Goal: Check status: Check status

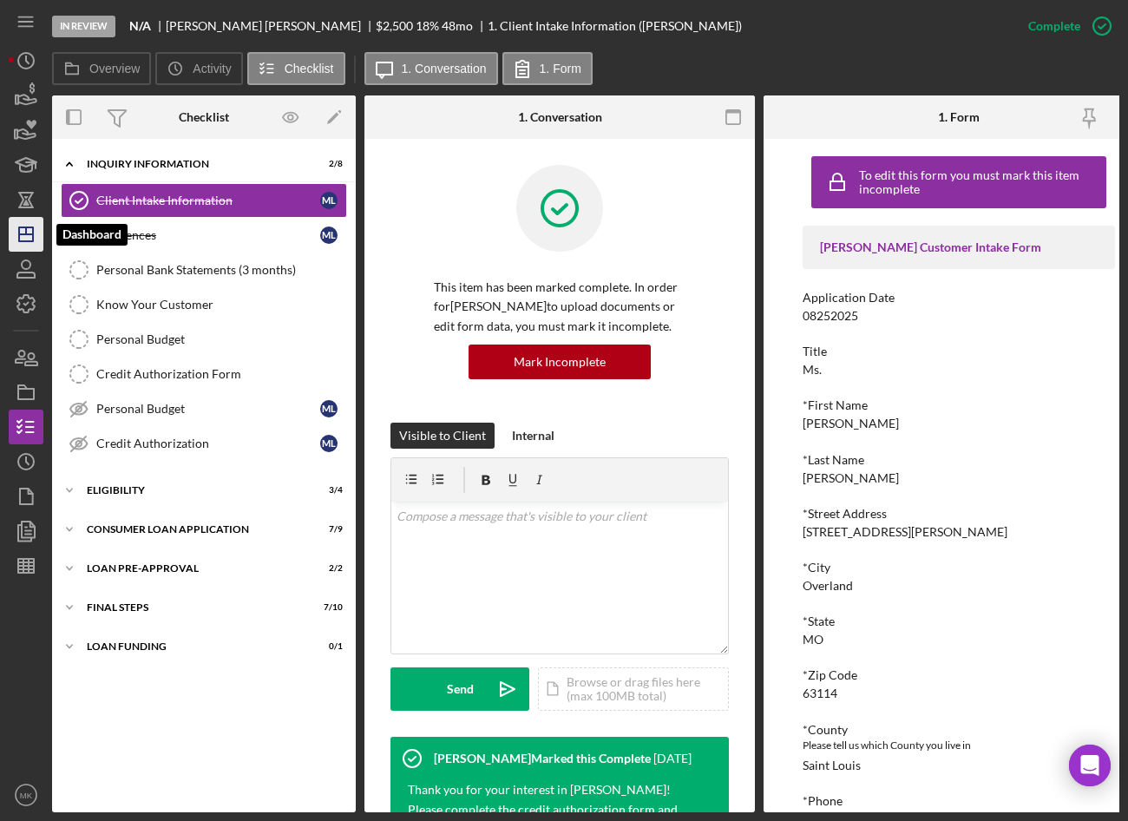
click at [26, 232] on line "button" at bounding box center [26, 230] width 0 height 7
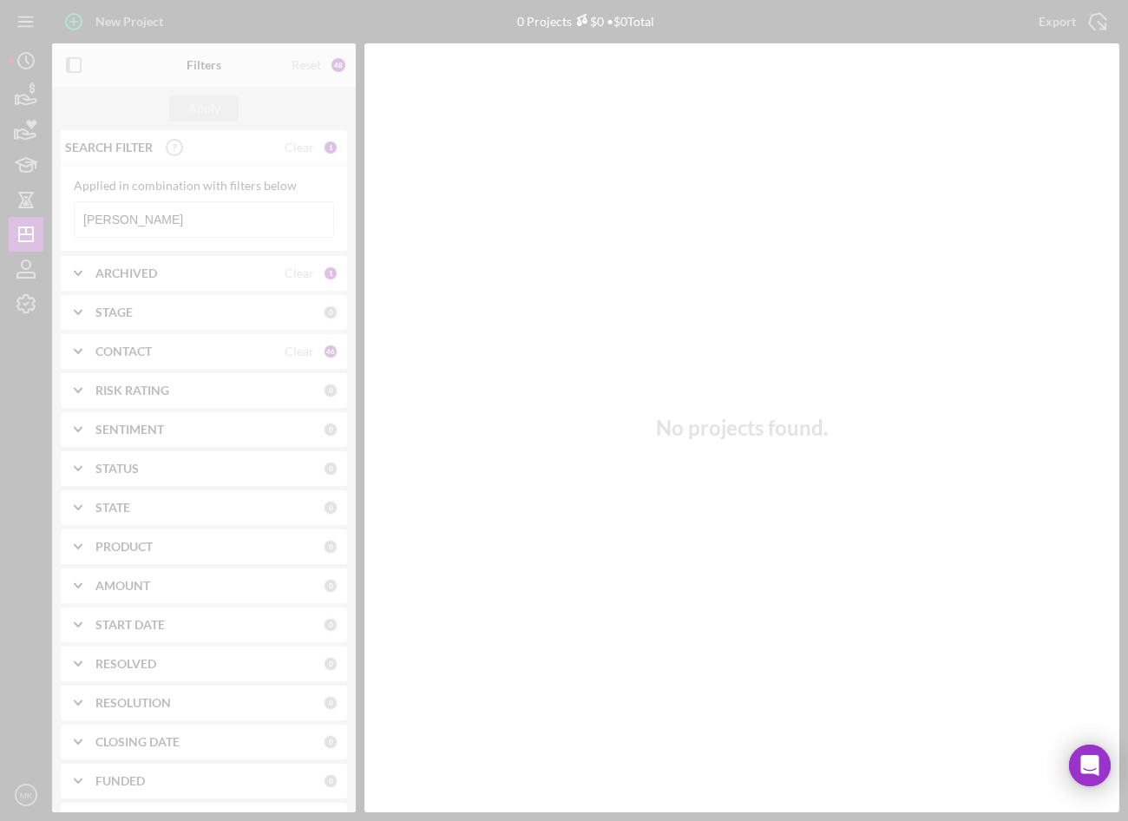
click at [127, 211] on div at bounding box center [564, 410] width 1128 height 821
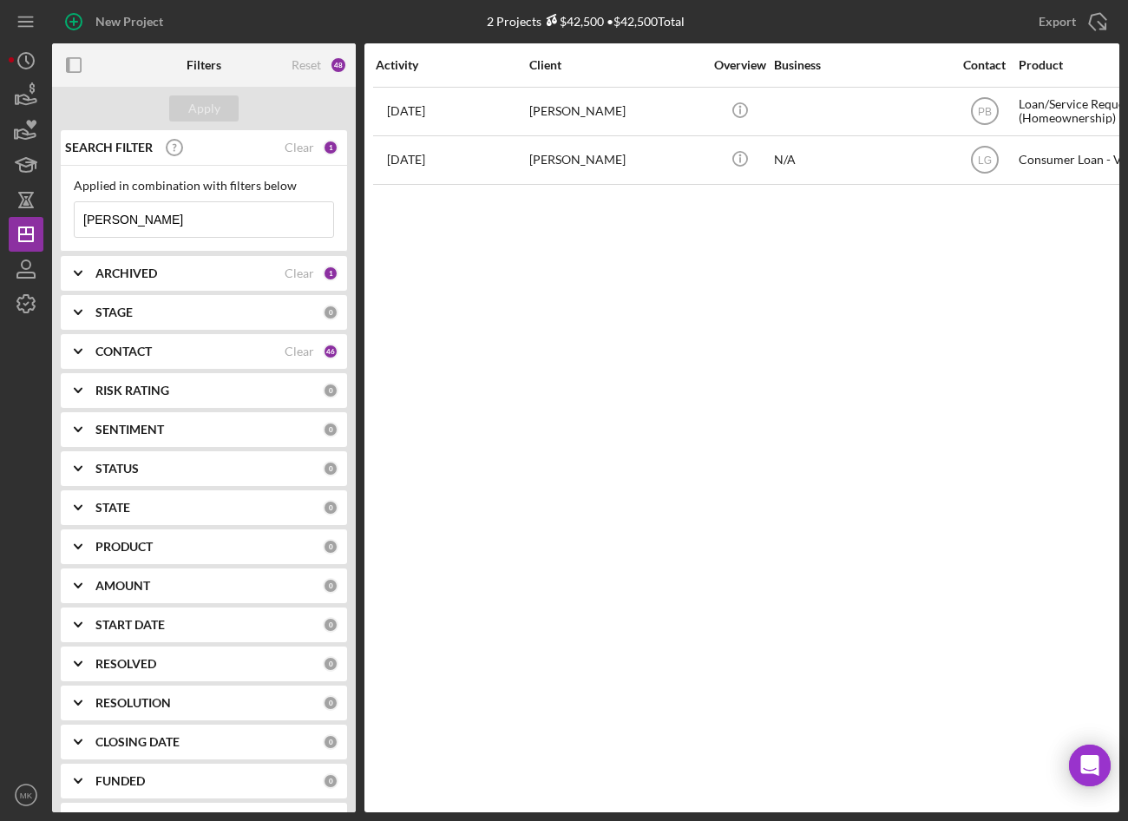
click at [136, 220] on input "Lindsey" at bounding box center [204, 219] width 259 height 35
drag, startPoint x: 136, startPoint y: 227, endPoint x: 30, endPoint y: 220, distance: 106.1
click at [30, 220] on div "New Project 2 Projects $42,500 • $42,500 Total Lindsey Export Icon/Export Filte…" at bounding box center [564, 406] width 1111 height 812
type input "Barragan"
click at [662, 82] on div "Client" at bounding box center [616, 65] width 174 height 42
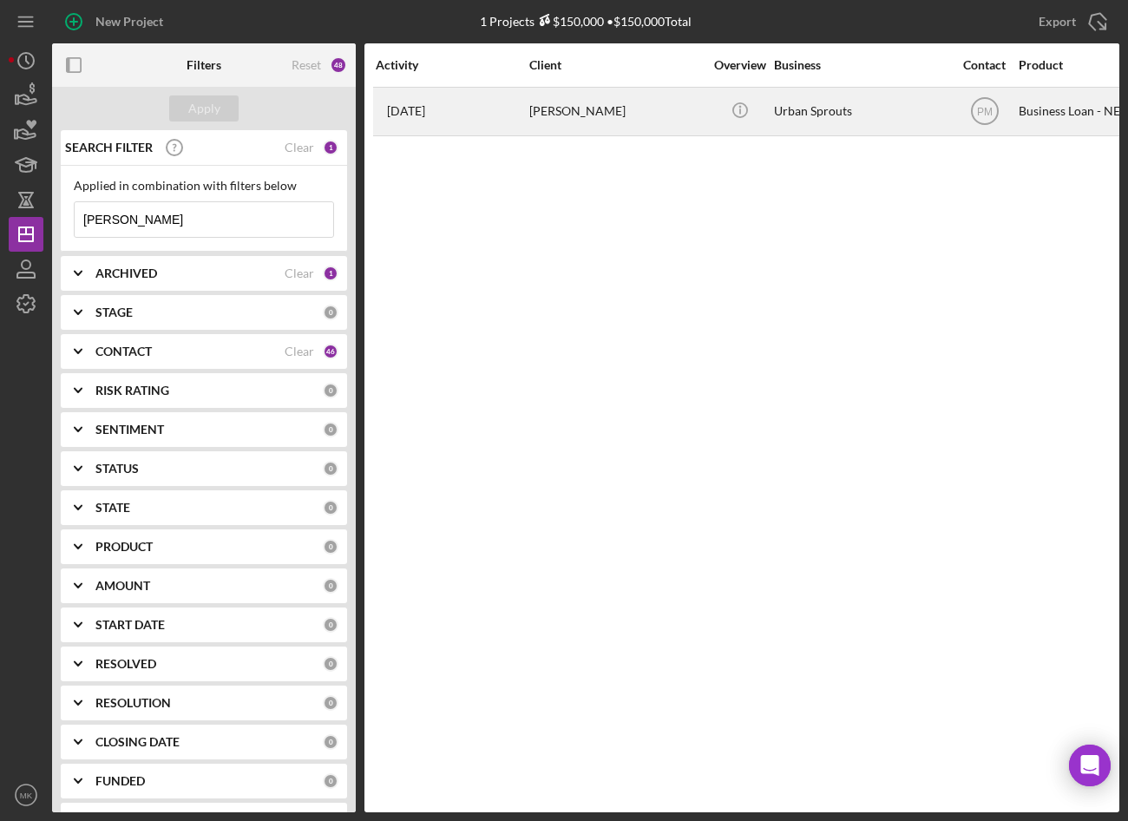
click at [613, 116] on div "Andrea Barragan" at bounding box center [616, 112] width 174 height 46
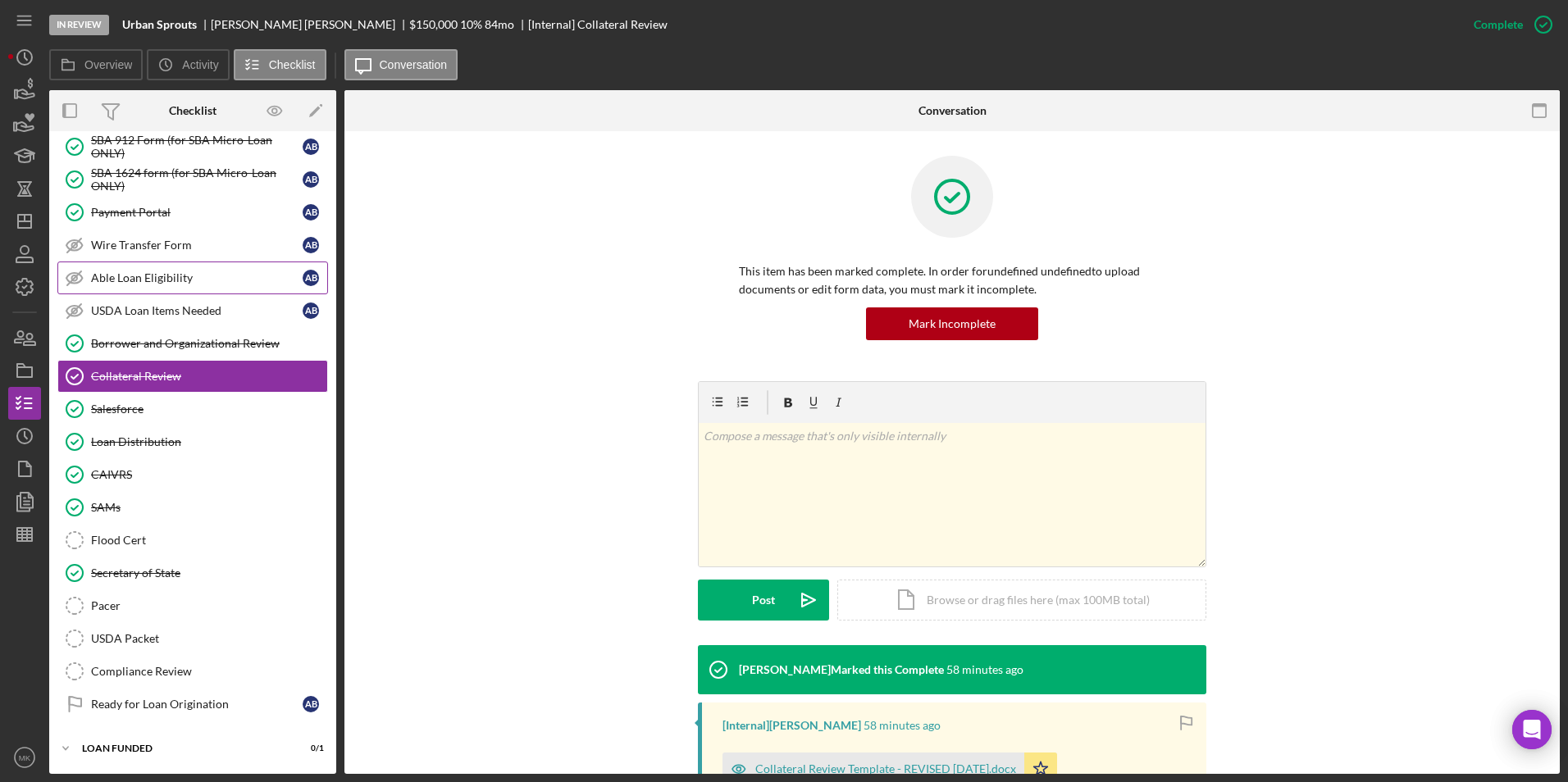
scroll to position [223, 0]
click at [159, 703] on div "Ready for Loan Origination" at bounding box center [196, 705] width 212 height 13
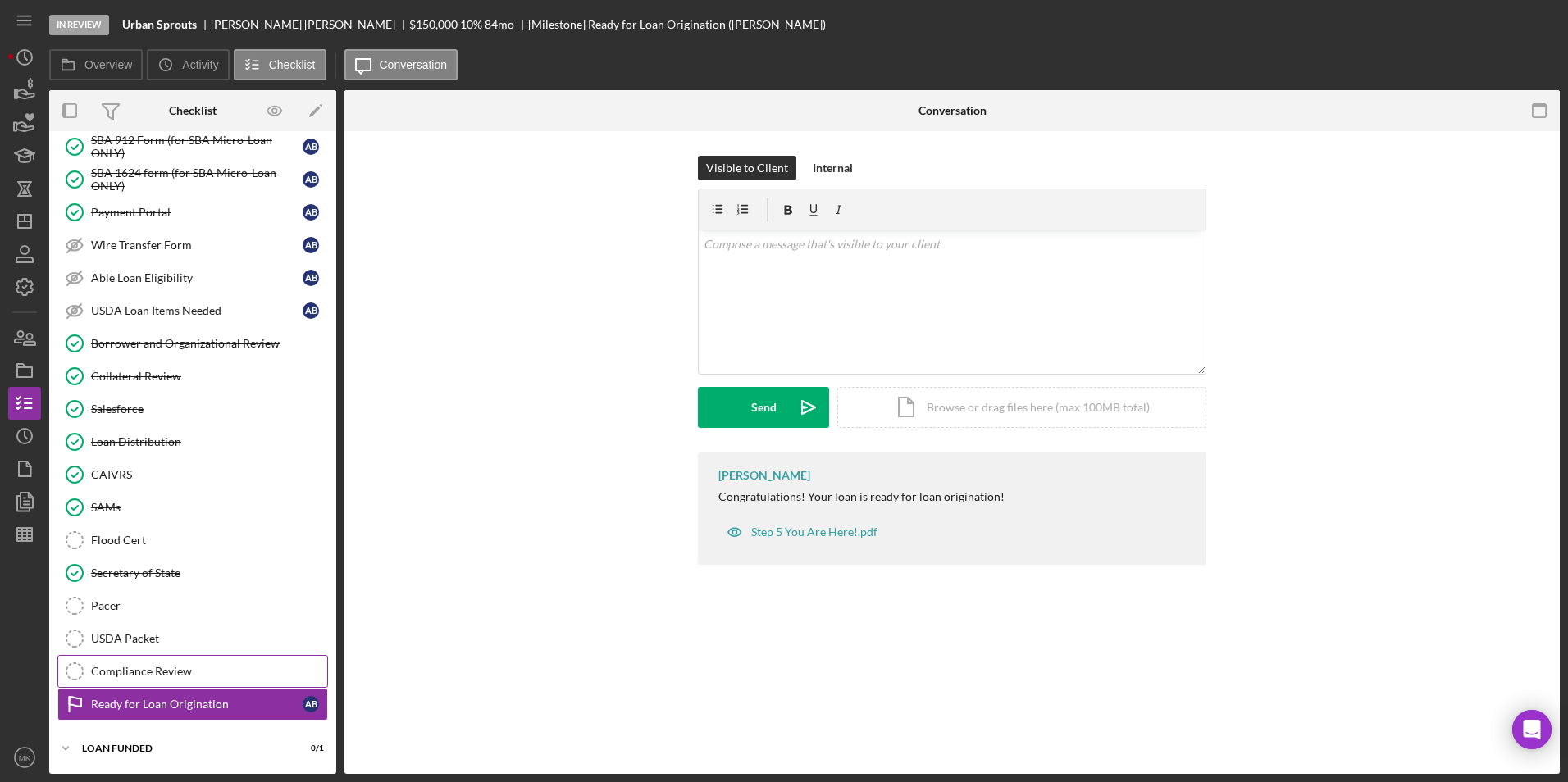
scroll to position [223, 0]
click at [138, 441] on div "Loan Distribution" at bounding box center [209, 442] width 236 height 13
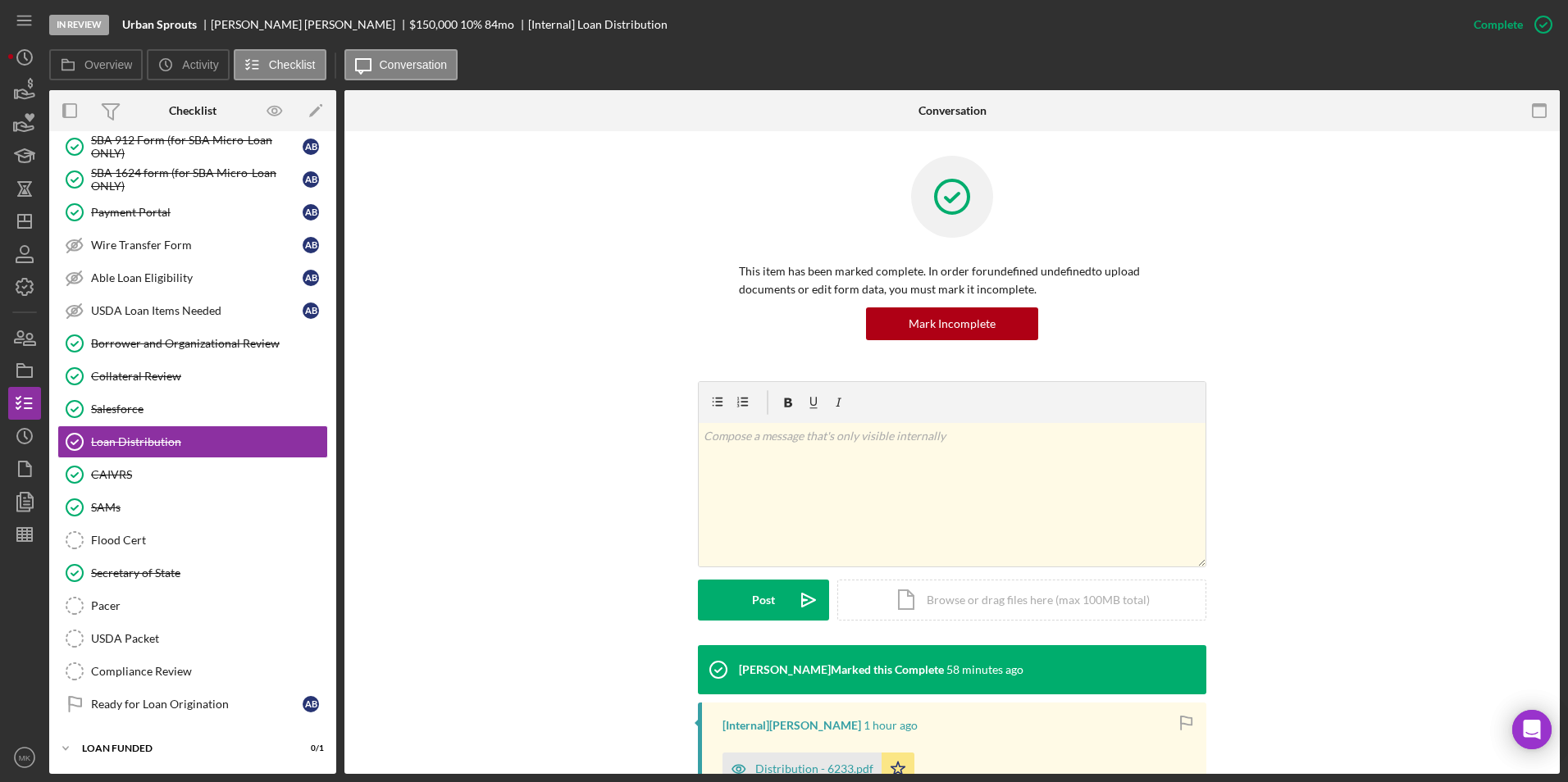
scroll to position [211, 0]
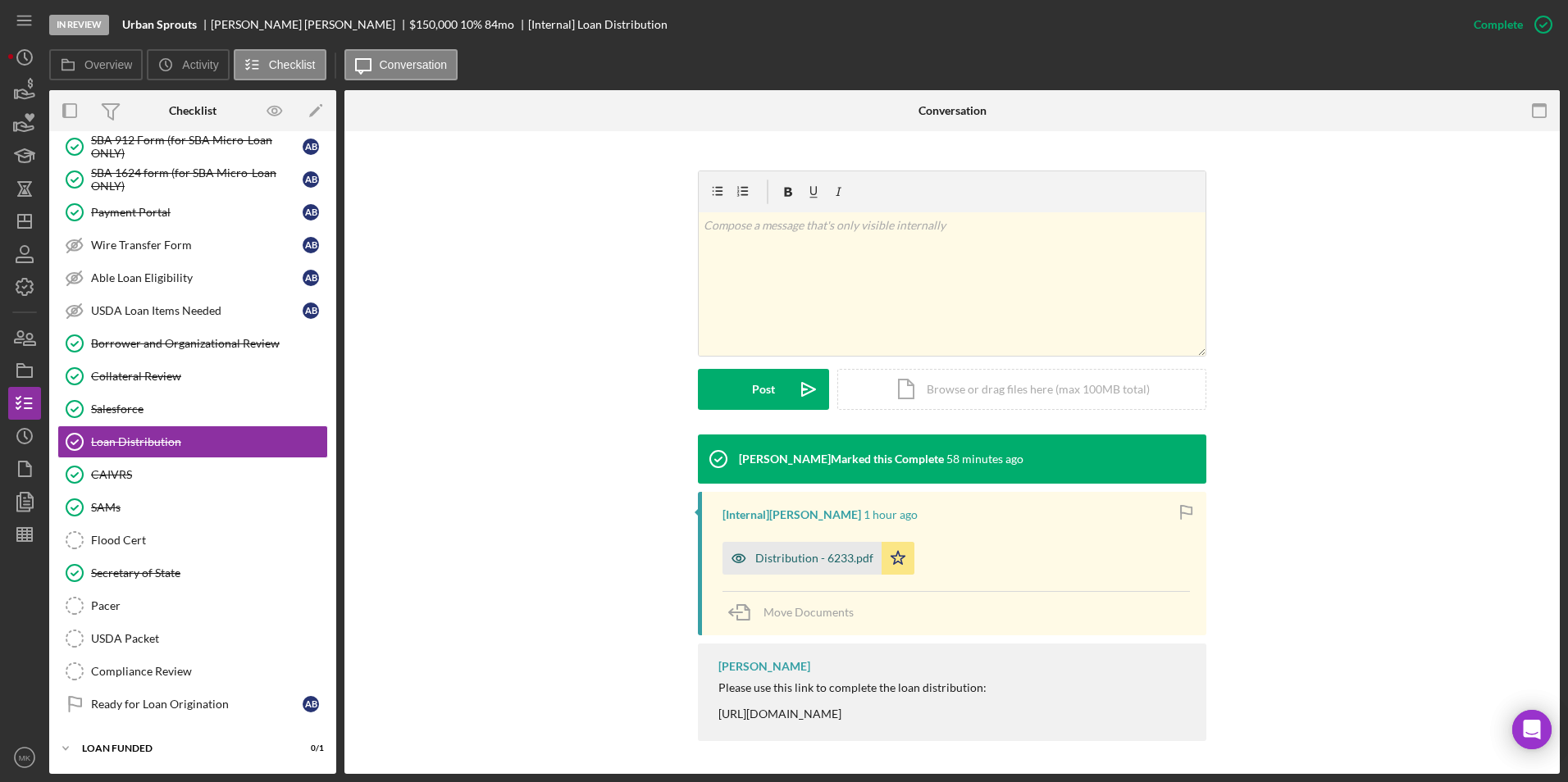
click at [844, 556] on div "Distribution - 6233.pdf" at bounding box center [813, 558] width 118 height 13
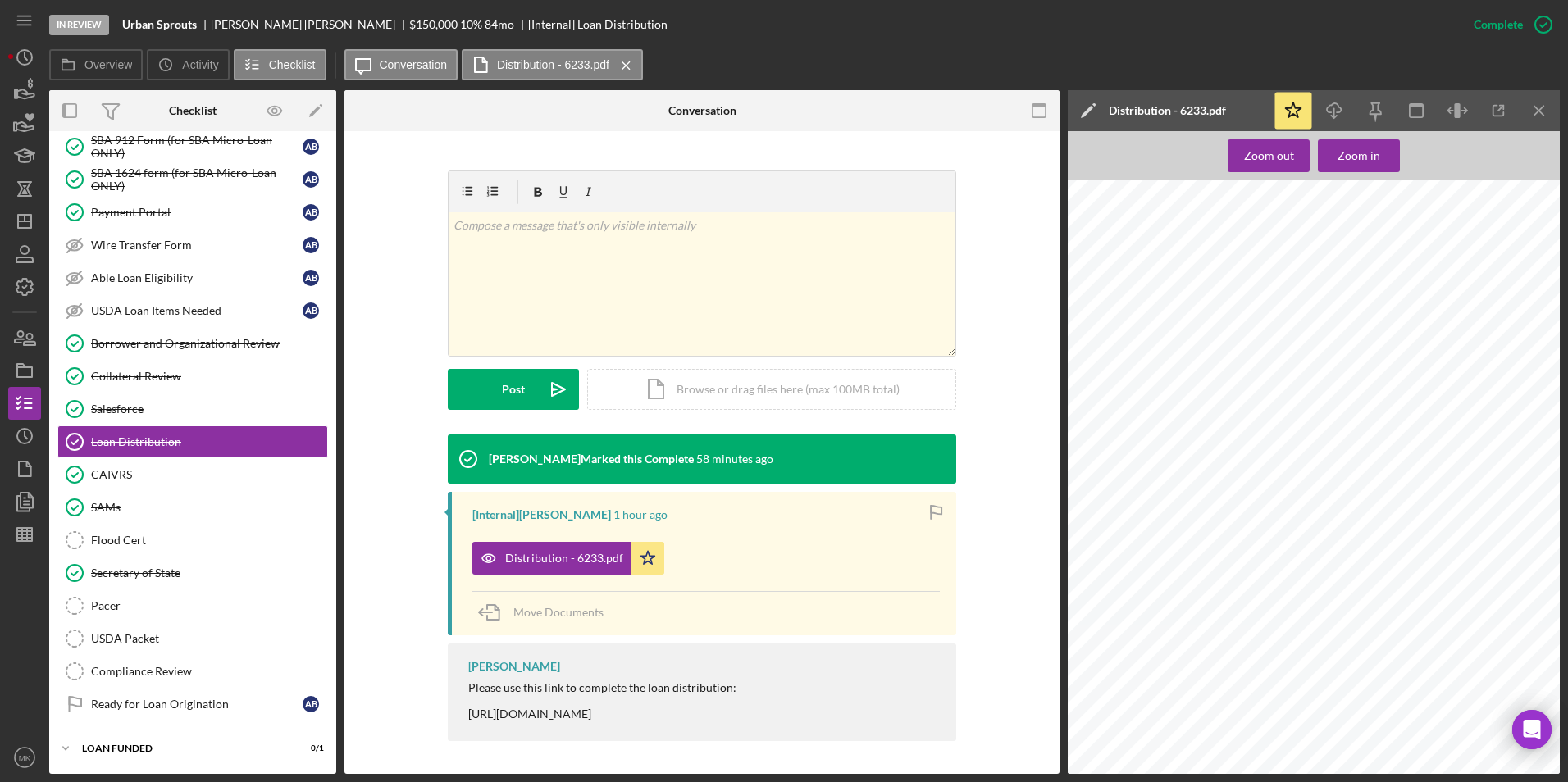
scroll to position [82, 0]
click at [24, 216] on icon "Icon/Dashboard" at bounding box center [24, 221] width 41 height 41
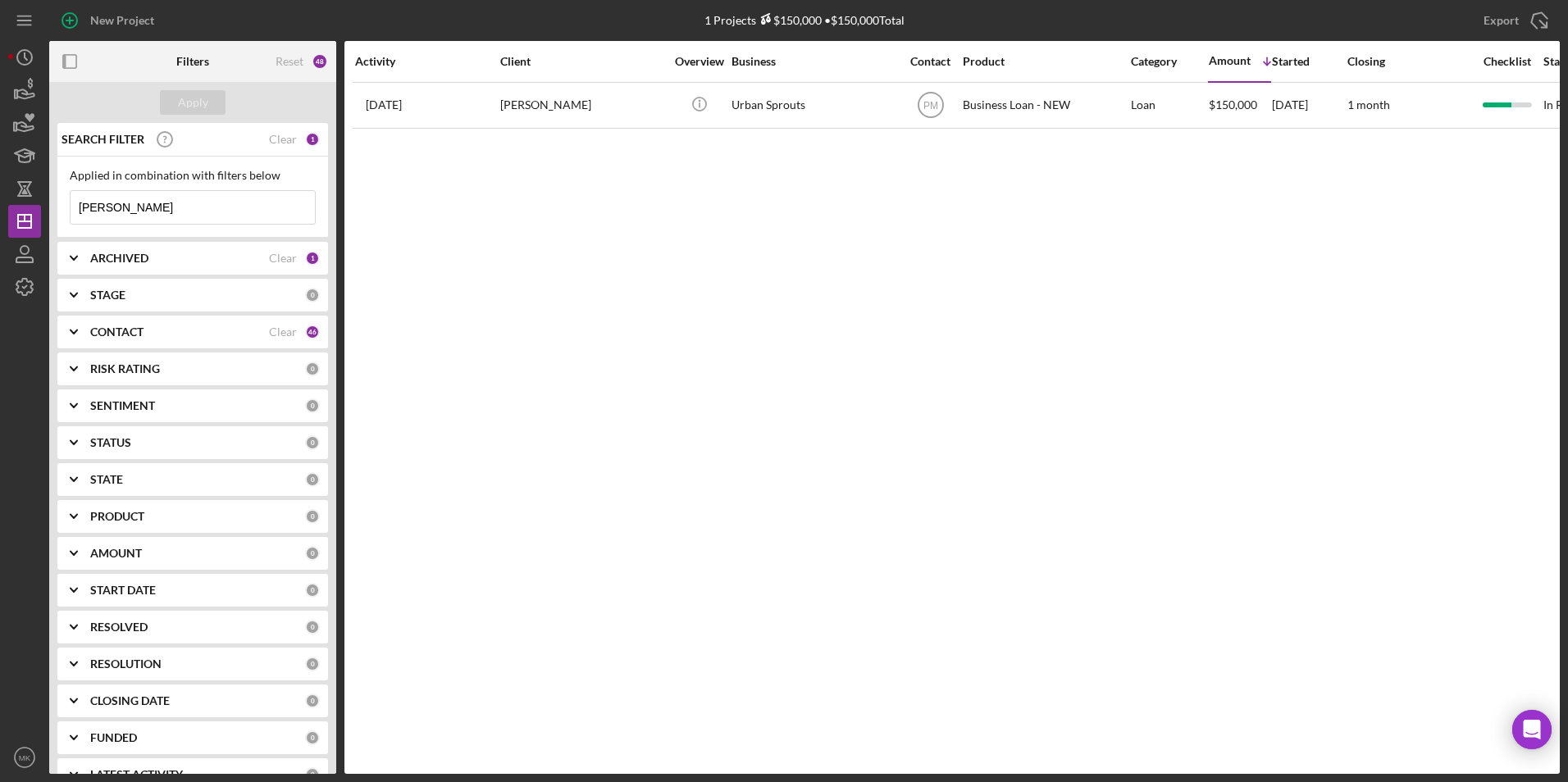
click at [179, 208] on input "Barragan" at bounding box center [193, 207] width 245 height 33
click at [85, 198] on input "Barragan" at bounding box center [193, 207] width 245 height 33
drag, startPoint x: 134, startPoint y: 206, endPoint x: -3, endPoint y: 187, distance: 138.3
click at [0, 187] on html "New Project 1 Projects $150,000 • $150,000 Total Barragan Export Icon/Export Fi…" at bounding box center [784, 391] width 1568 height 782
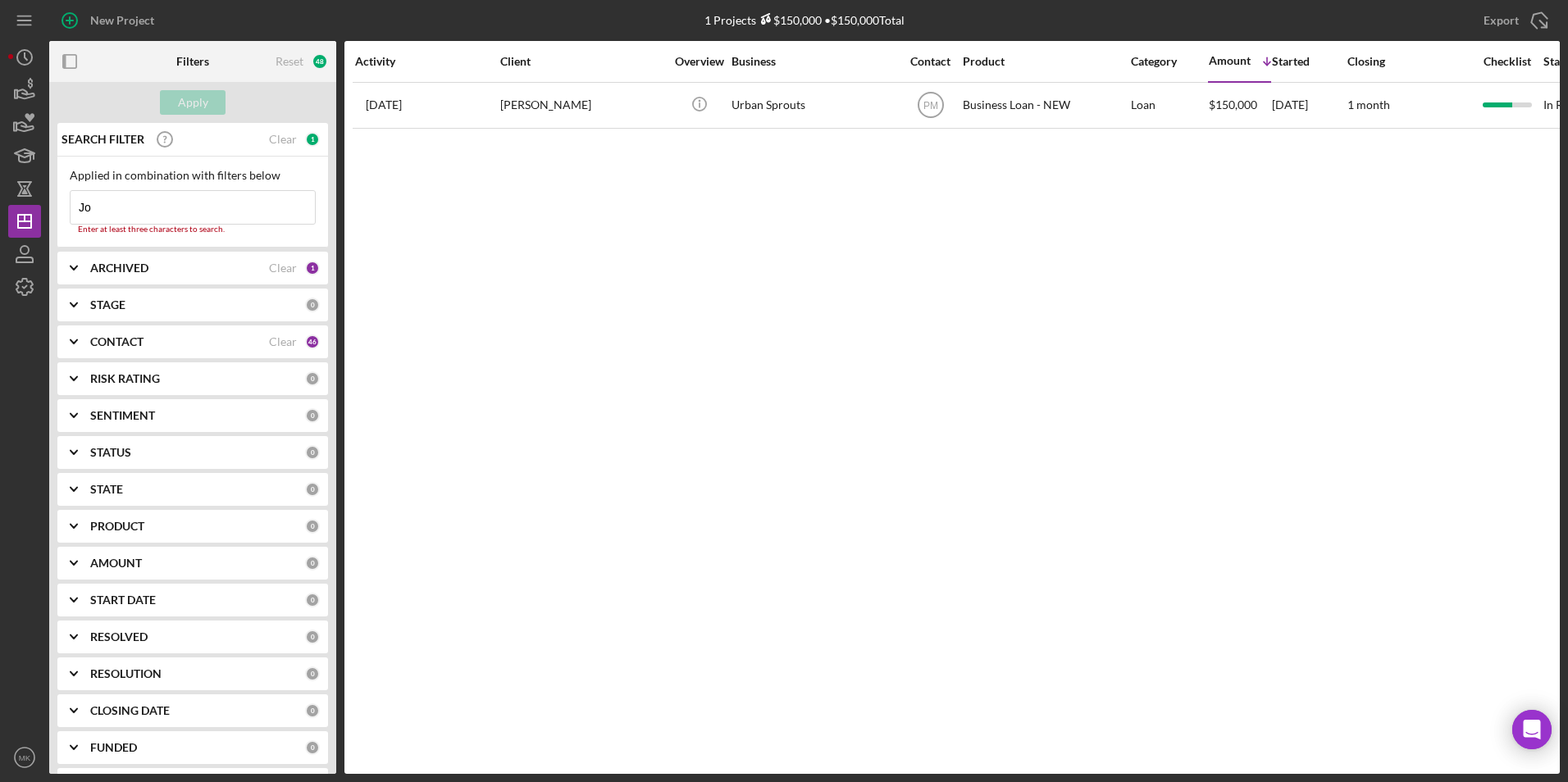
type input "J"
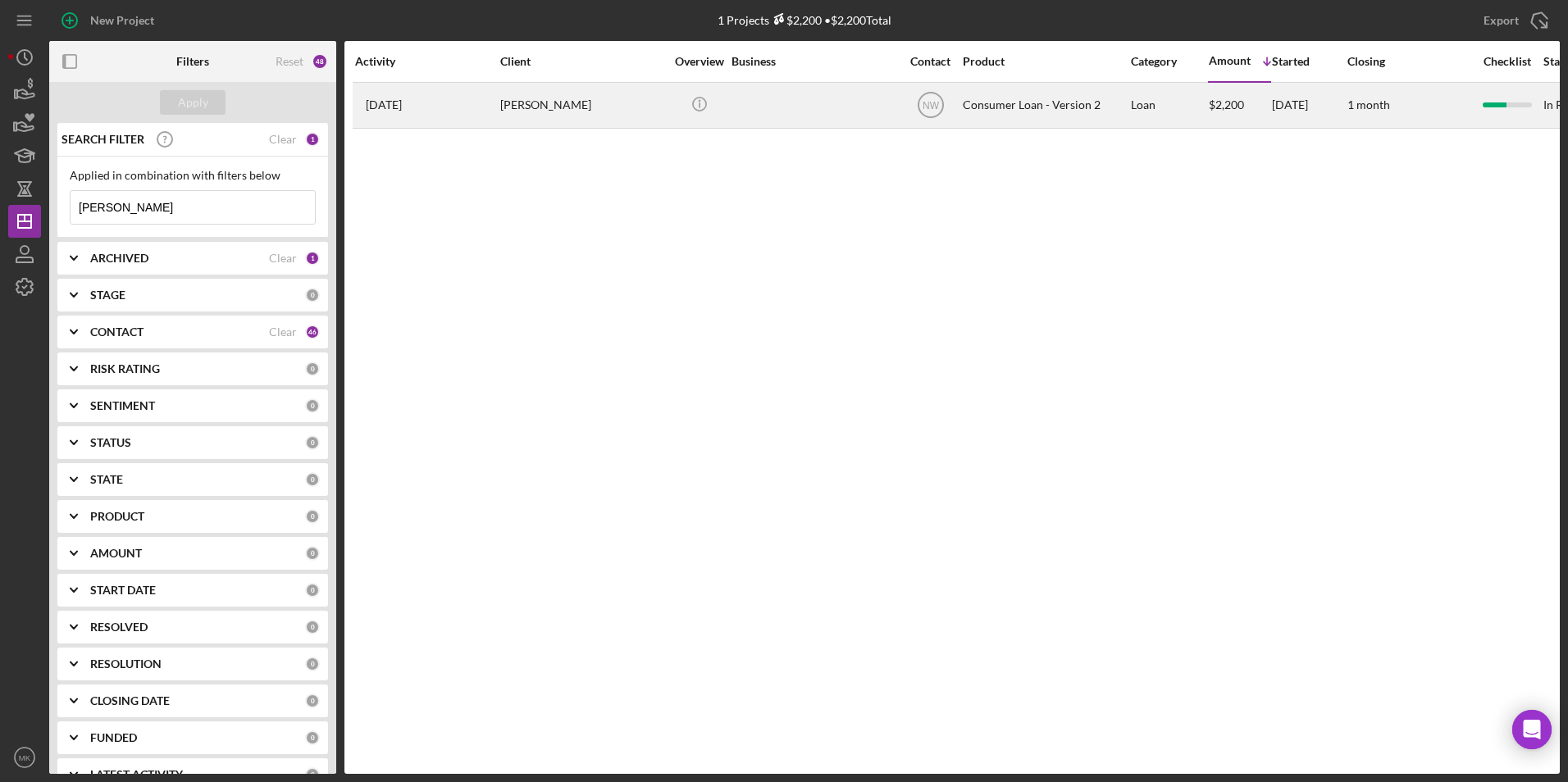
type input "Daisha"
click at [519, 118] on div "Daisha Johnson" at bounding box center [582, 106] width 164 height 43
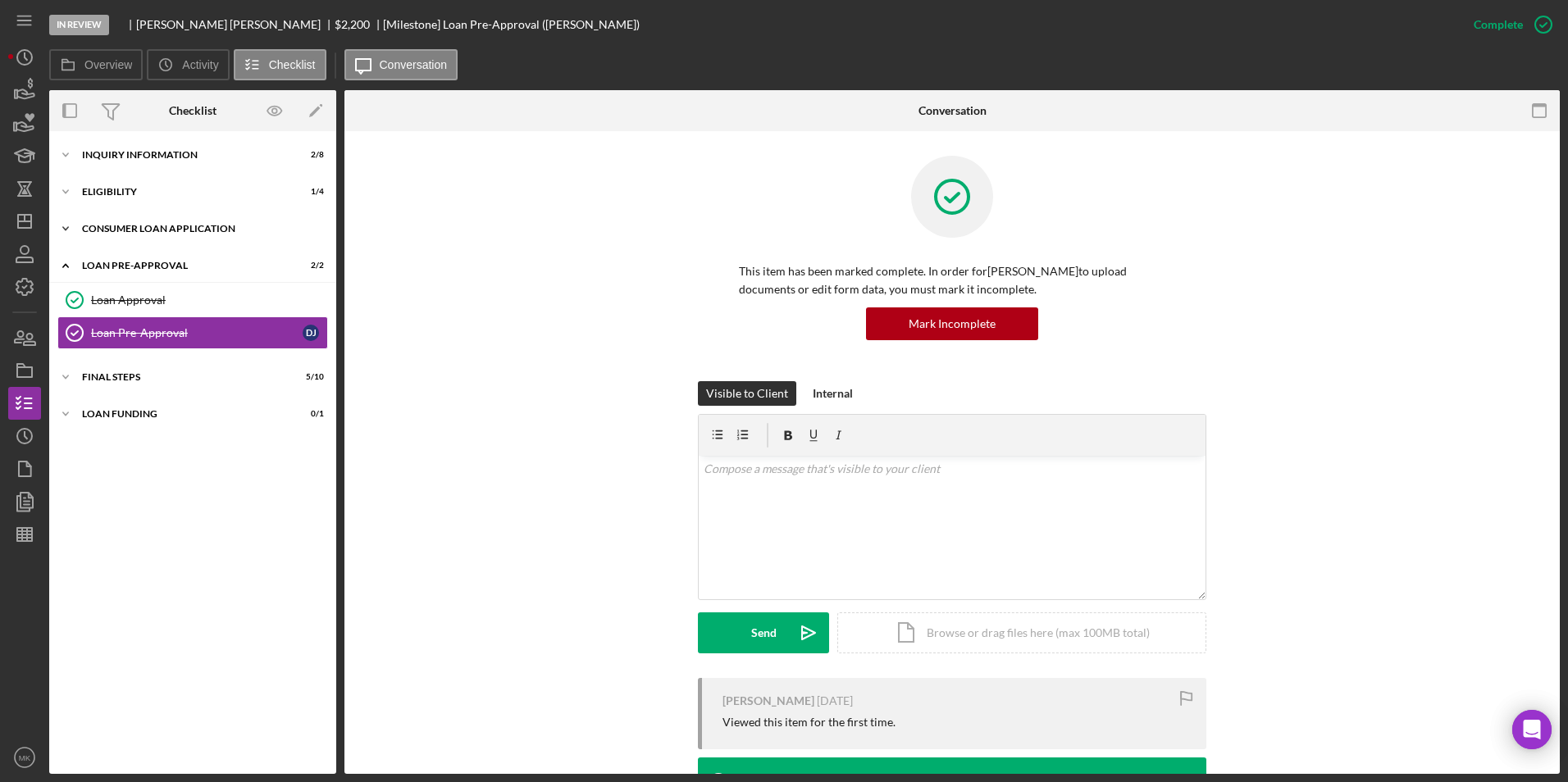
click at [162, 233] on div "Icon/Expander Consumer Loan Application 6 / 8" at bounding box center [193, 229] width 287 height 33
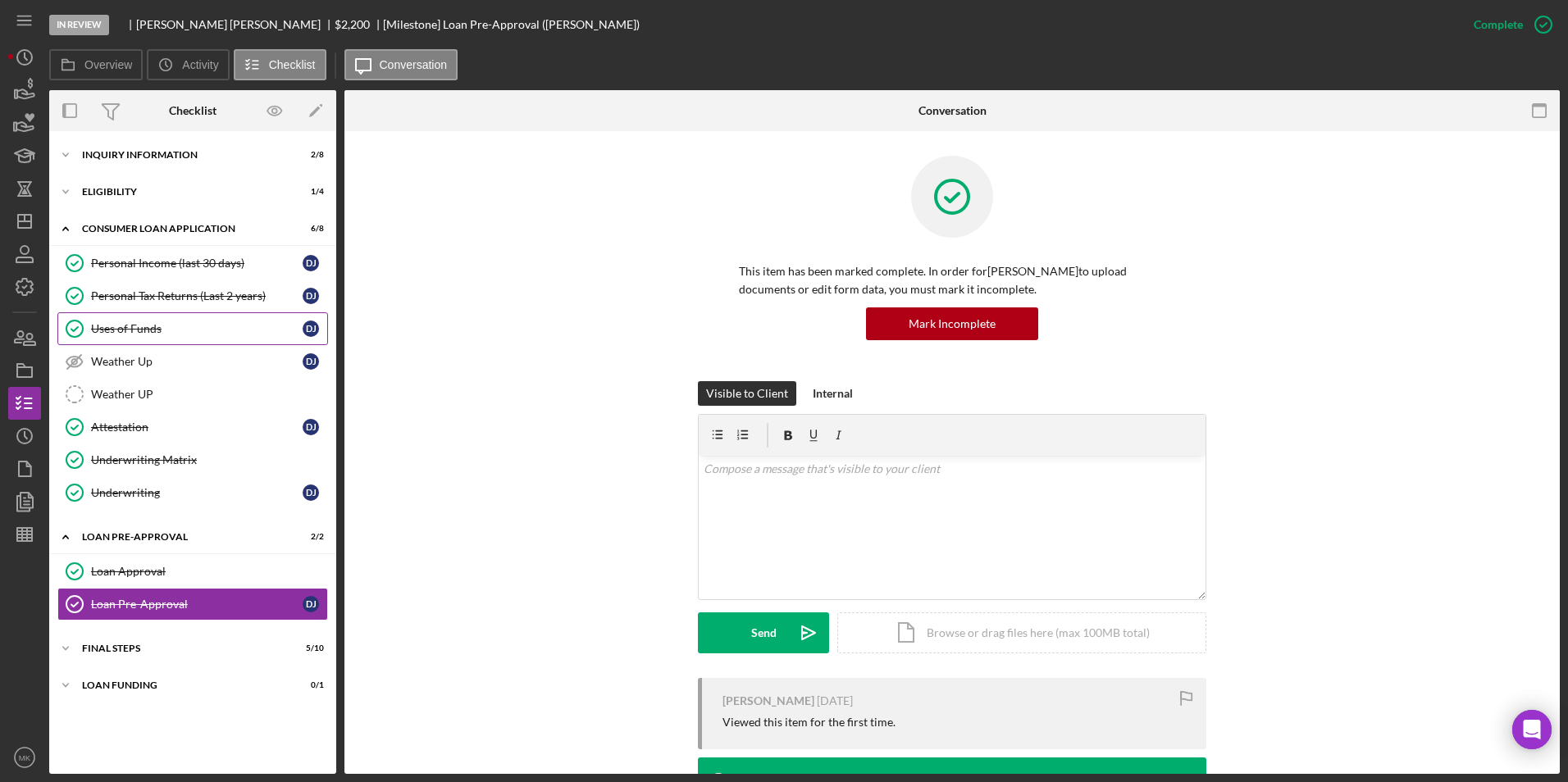
click at [183, 330] on div "Uses of Funds" at bounding box center [196, 329] width 212 height 13
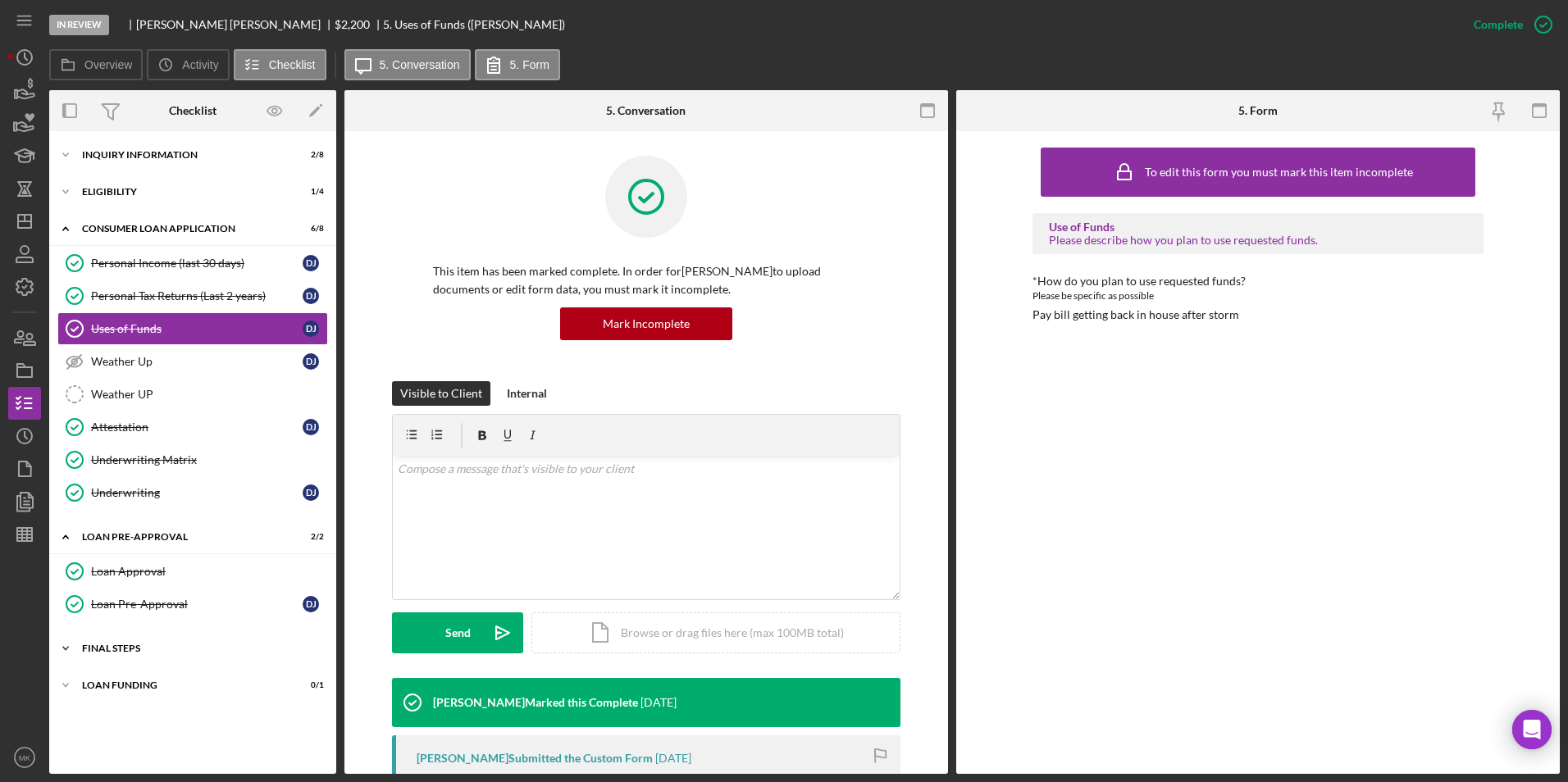
click at [125, 654] on div "Icon/Expander FINAL STEPS 5 / 10" at bounding box center [193, 648] width 287 height 33
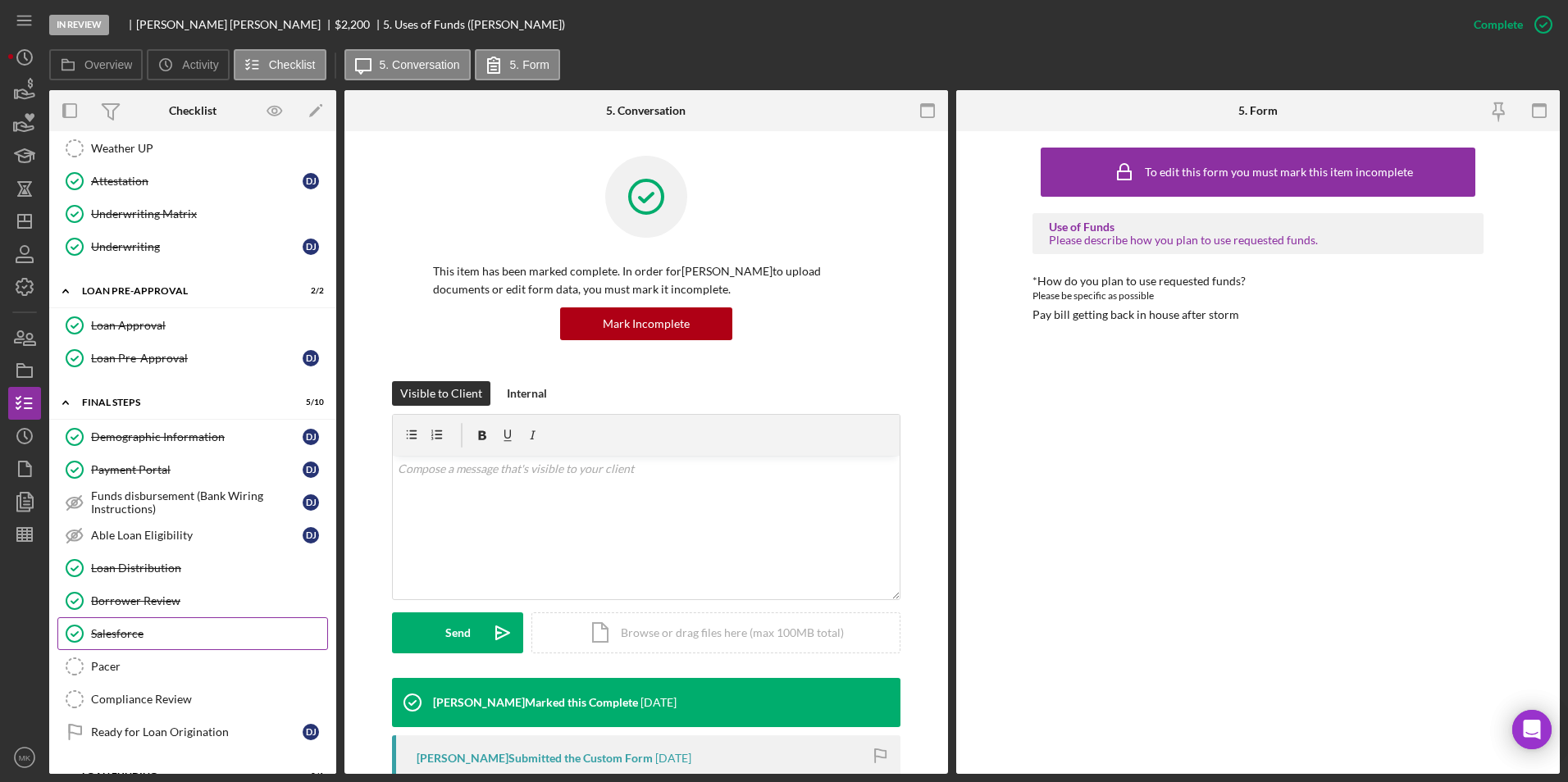
scroll to position [274, 0]
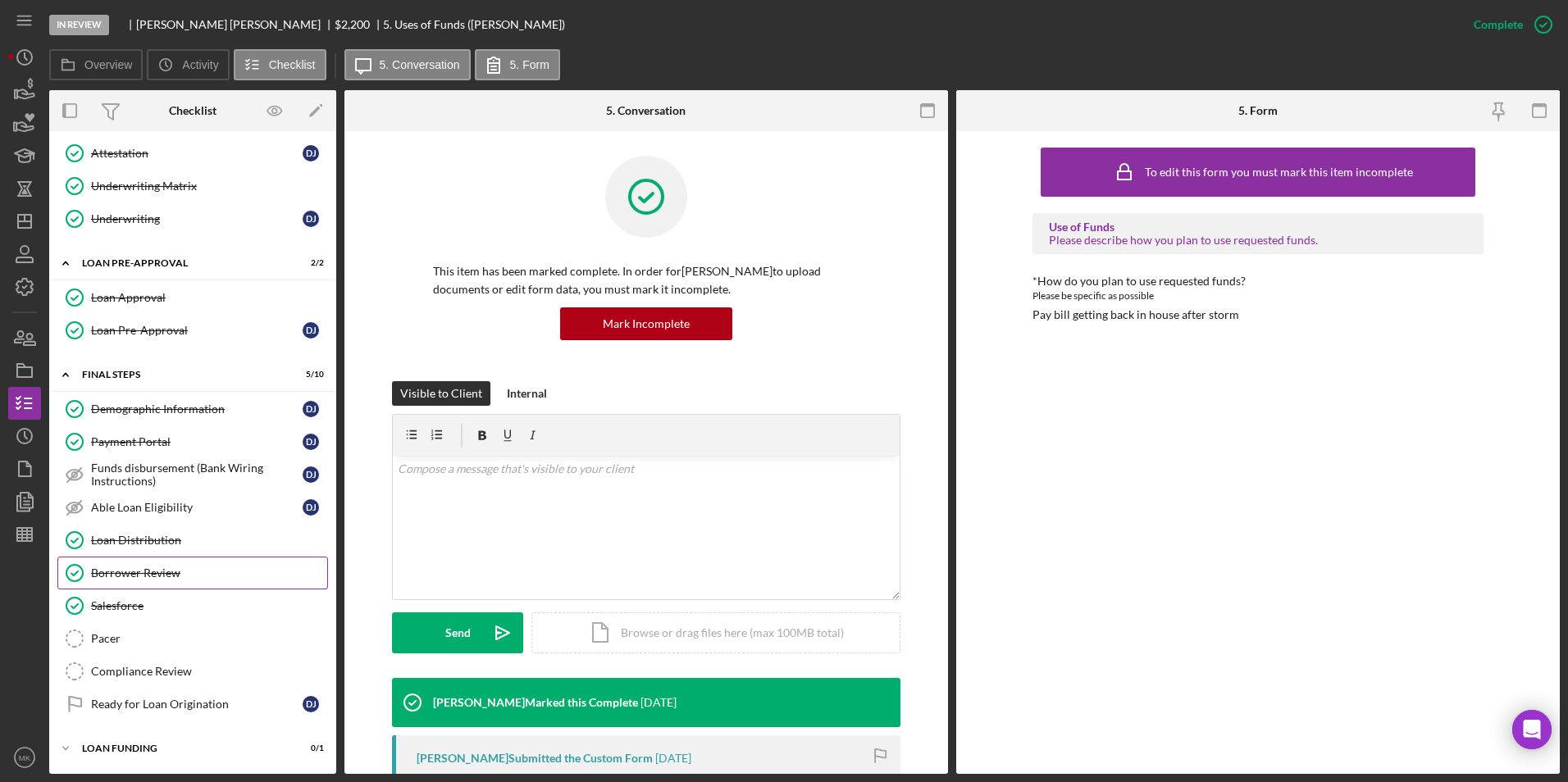
click at [204, 580] on div "Borrower Review" at bounding box center [209, 573] width 236 height 13
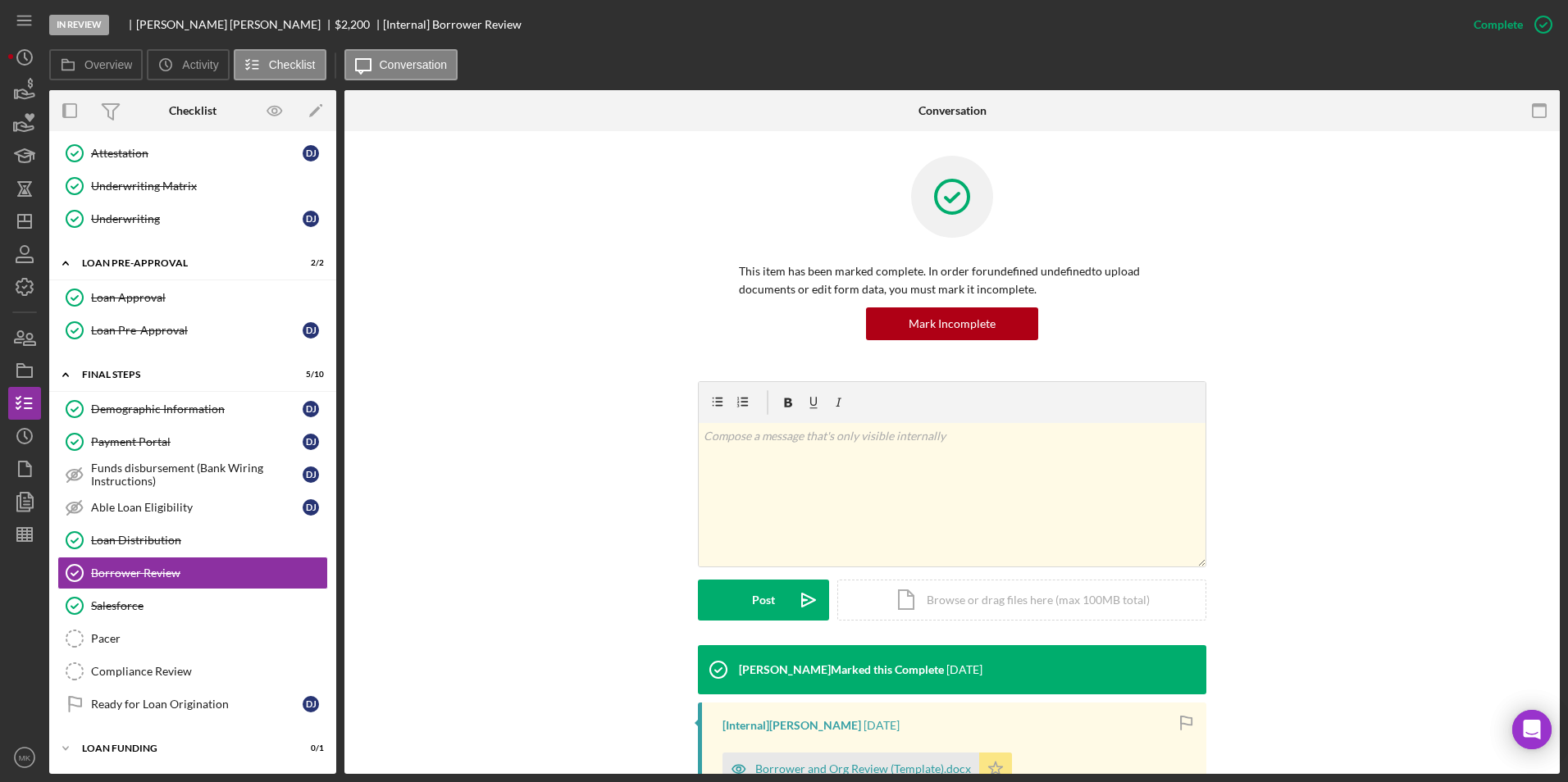
scroll to position [226, 0]
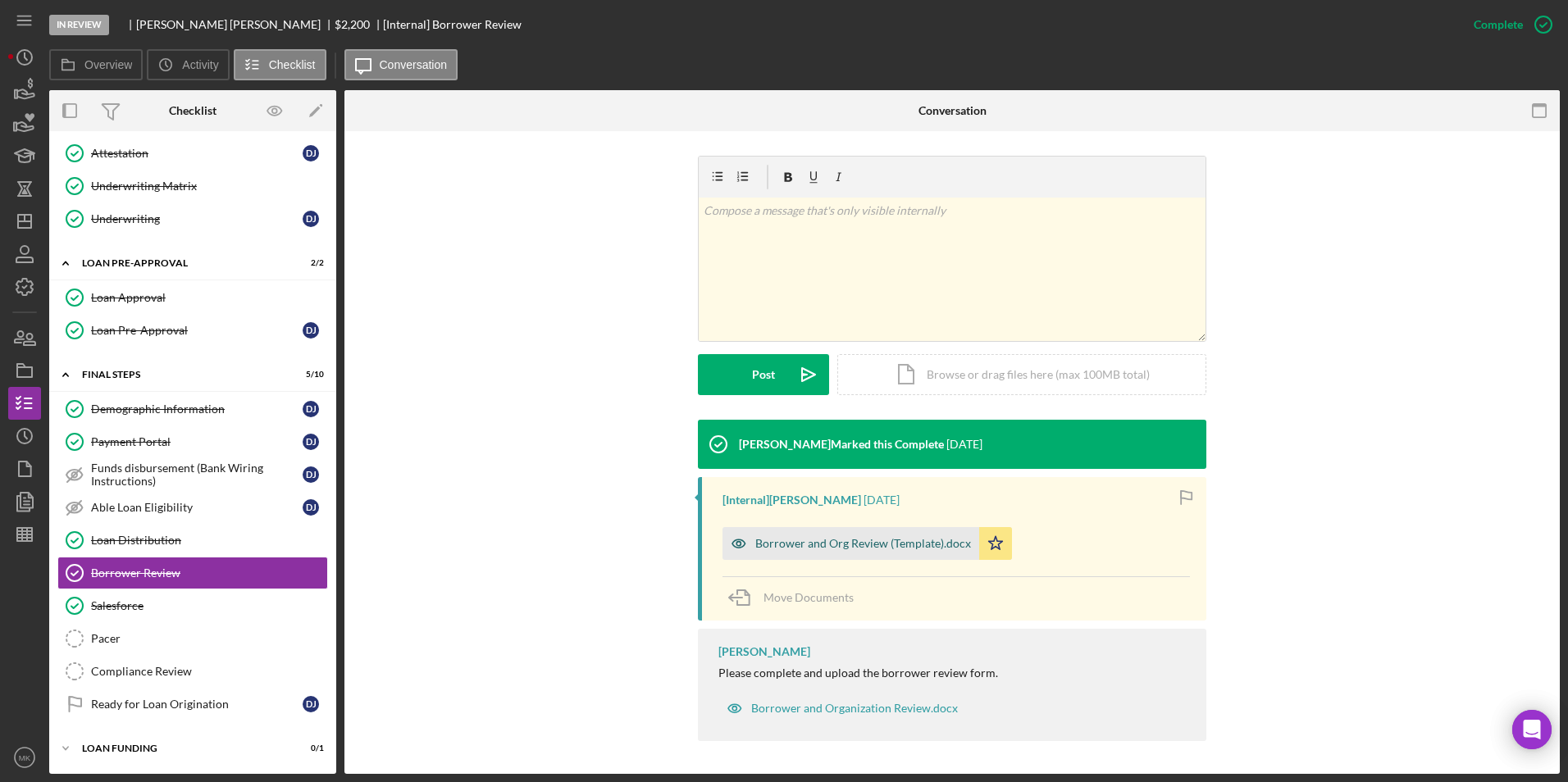
click at [862, 551] on div "Borrower and Org Review (Template).docx" at bounding box center [851, 543] width 257 height 33
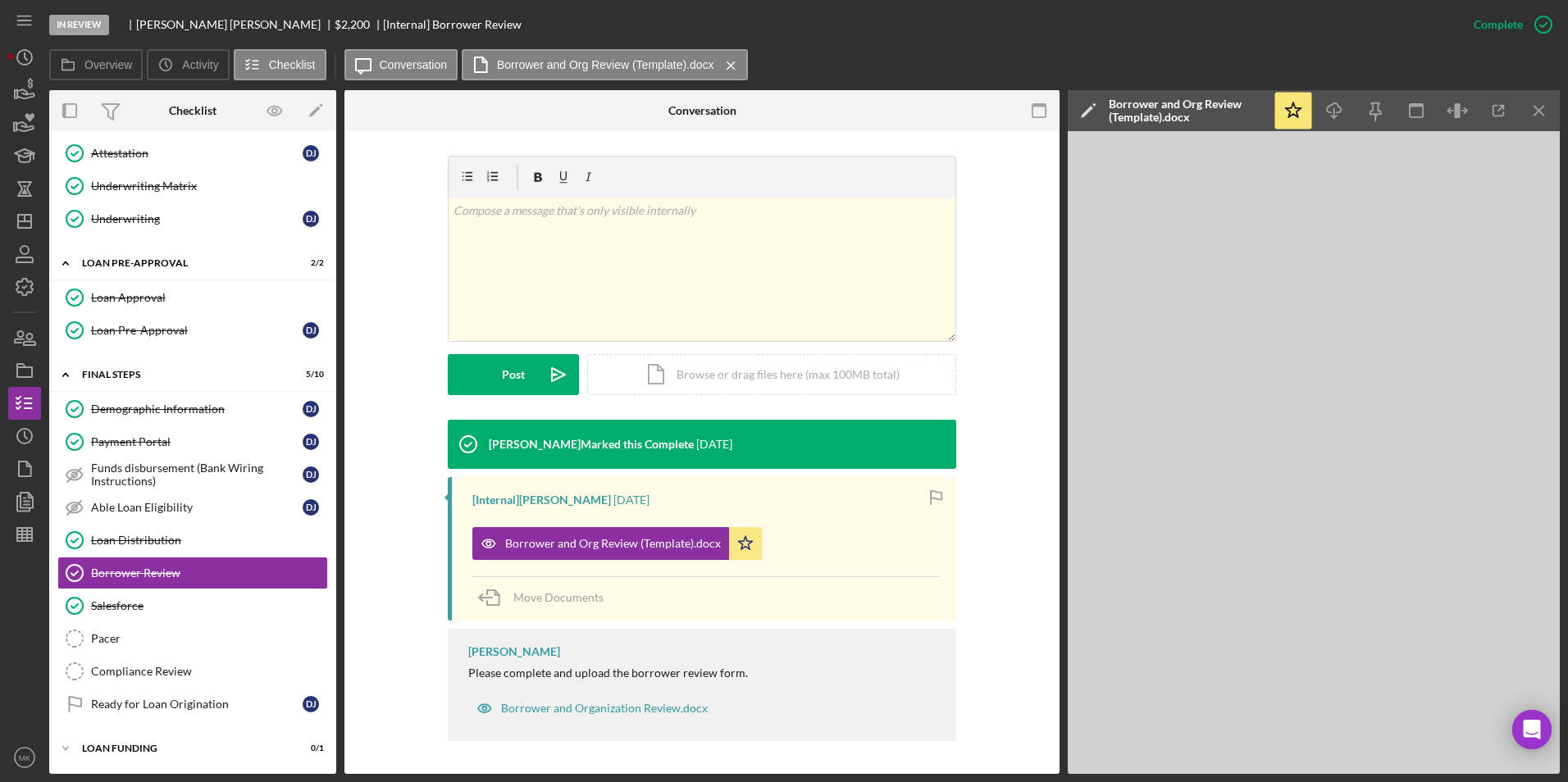
scroll to position [0, 0]
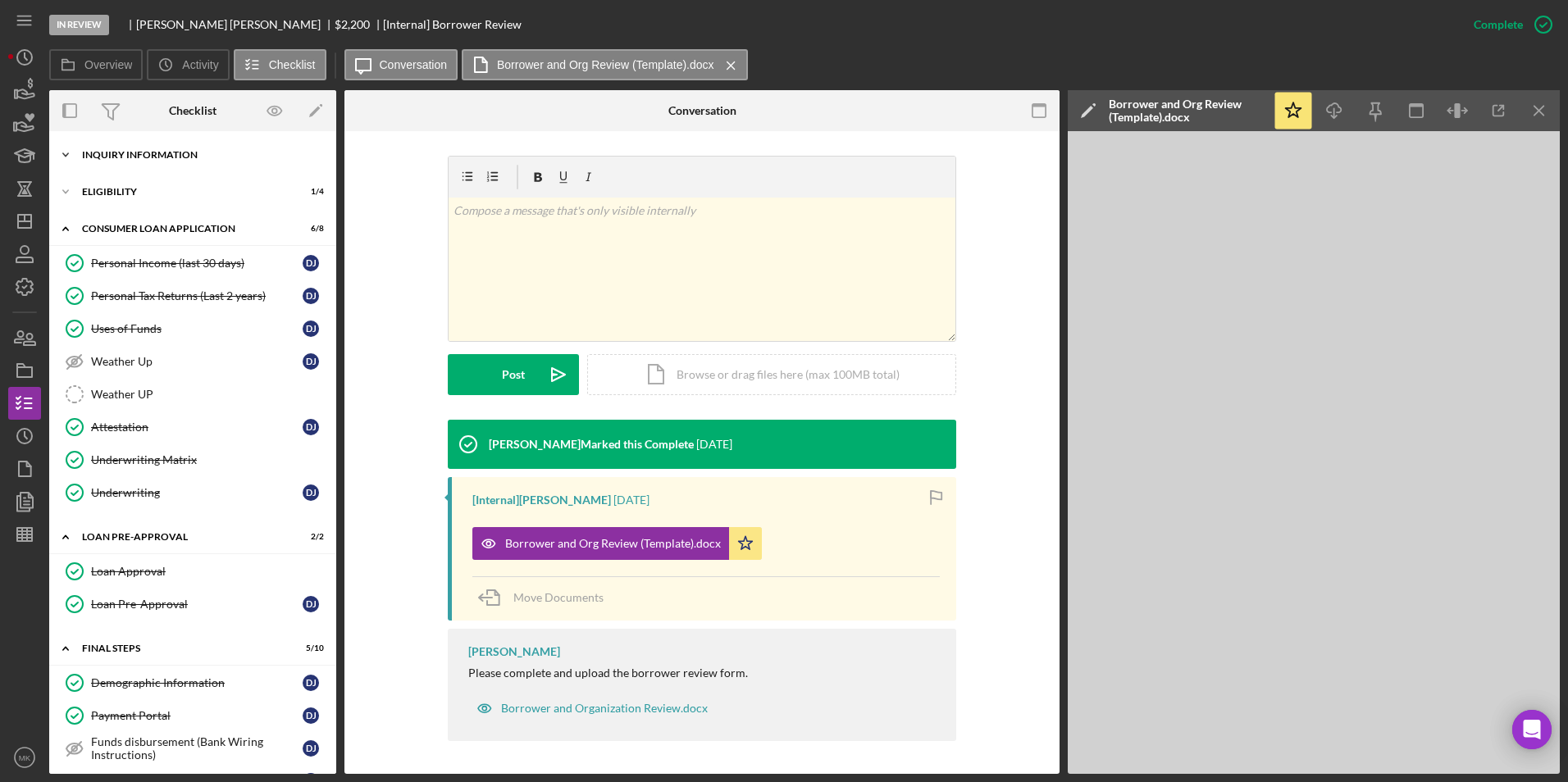
click at [202, 162] on div "Icon/Expander Inquiry Information 2 / 8" at bounding box center [193, 155] width 287 height 33
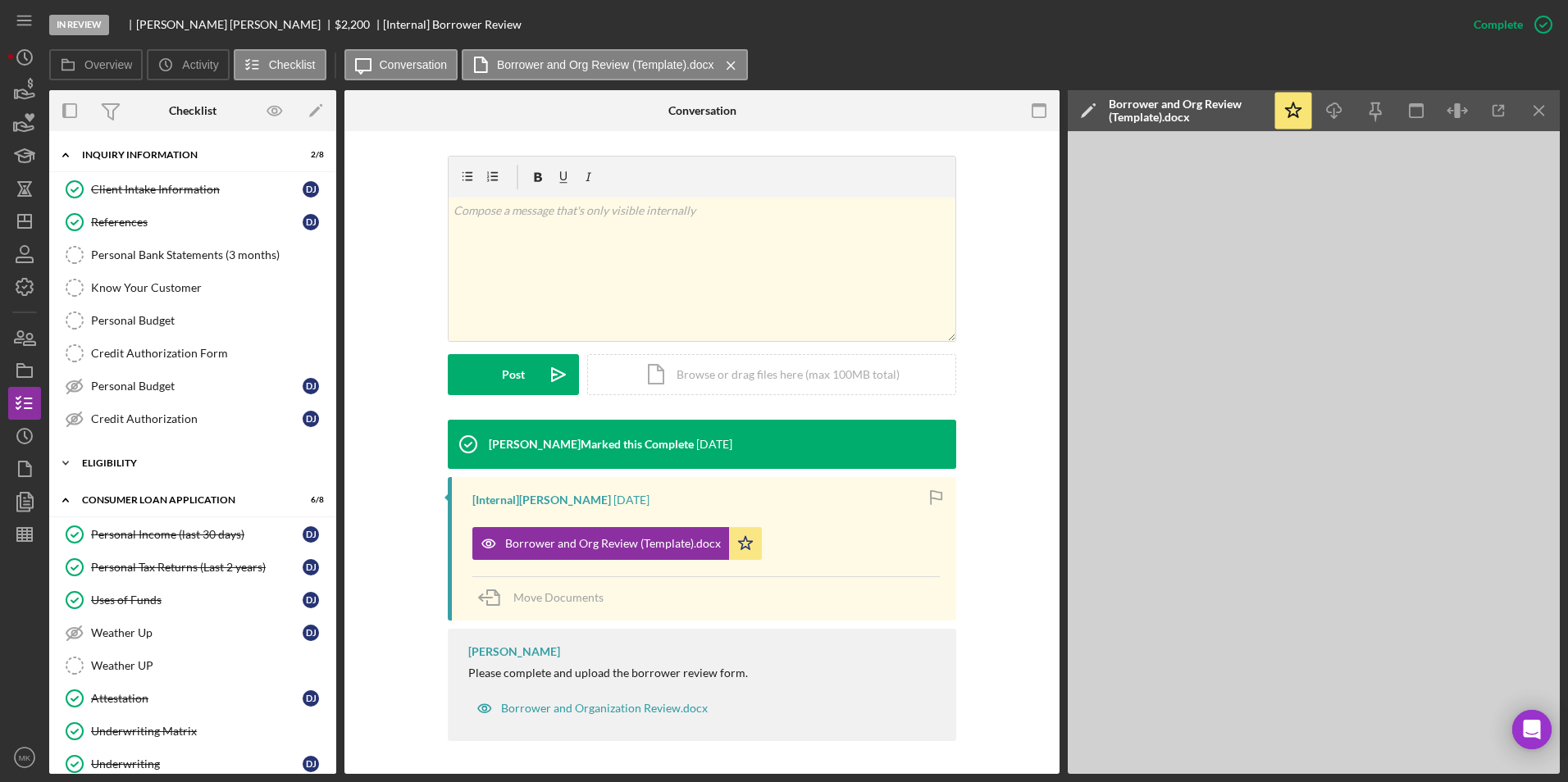
click at [206, 466] on div "Eligibility" at bounding box center [198, 463] width 233 height 9
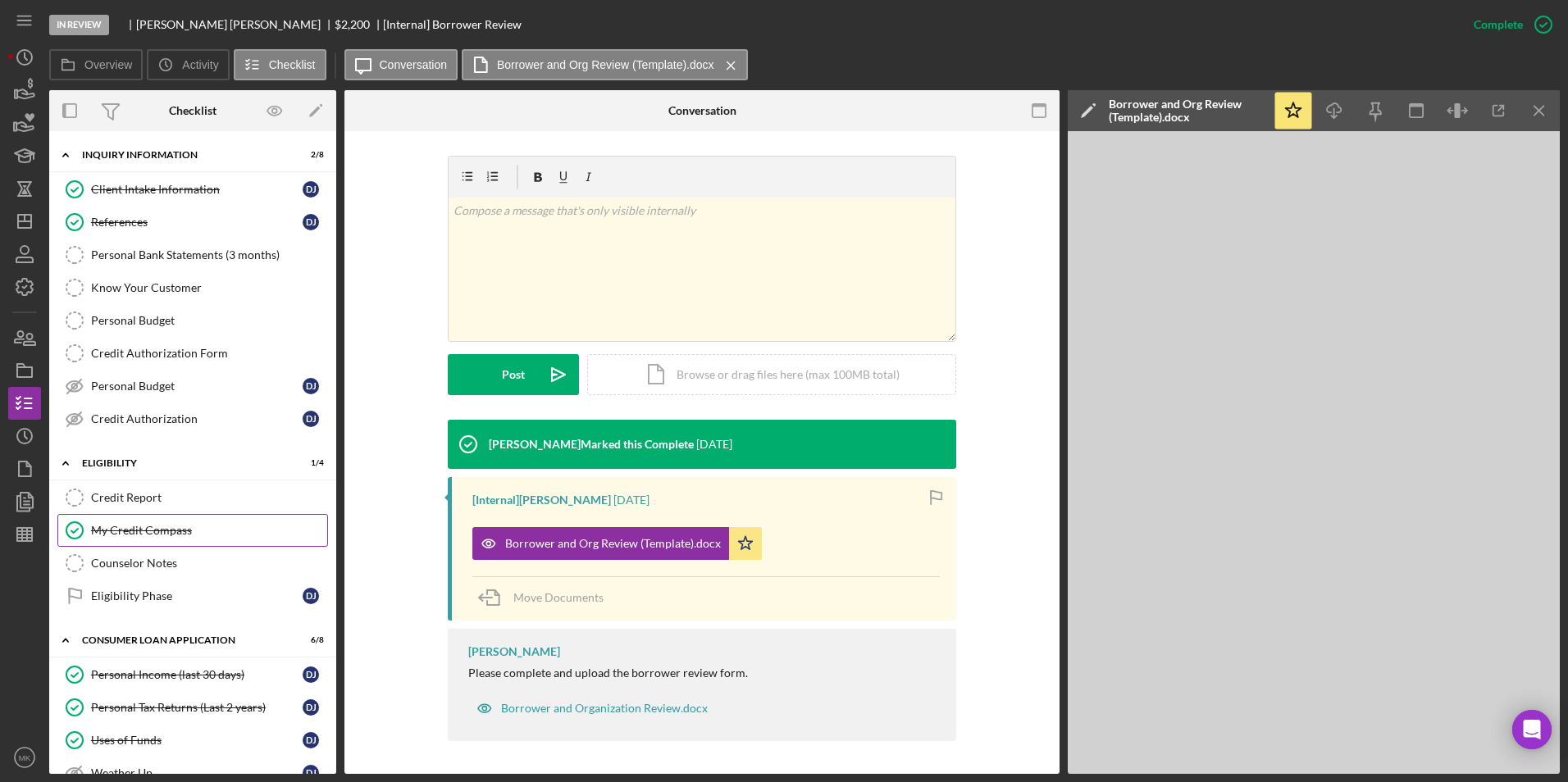
click at [183, 534] on div "My Credit Compass" at bounding box center [209, 531] width 236 height 13
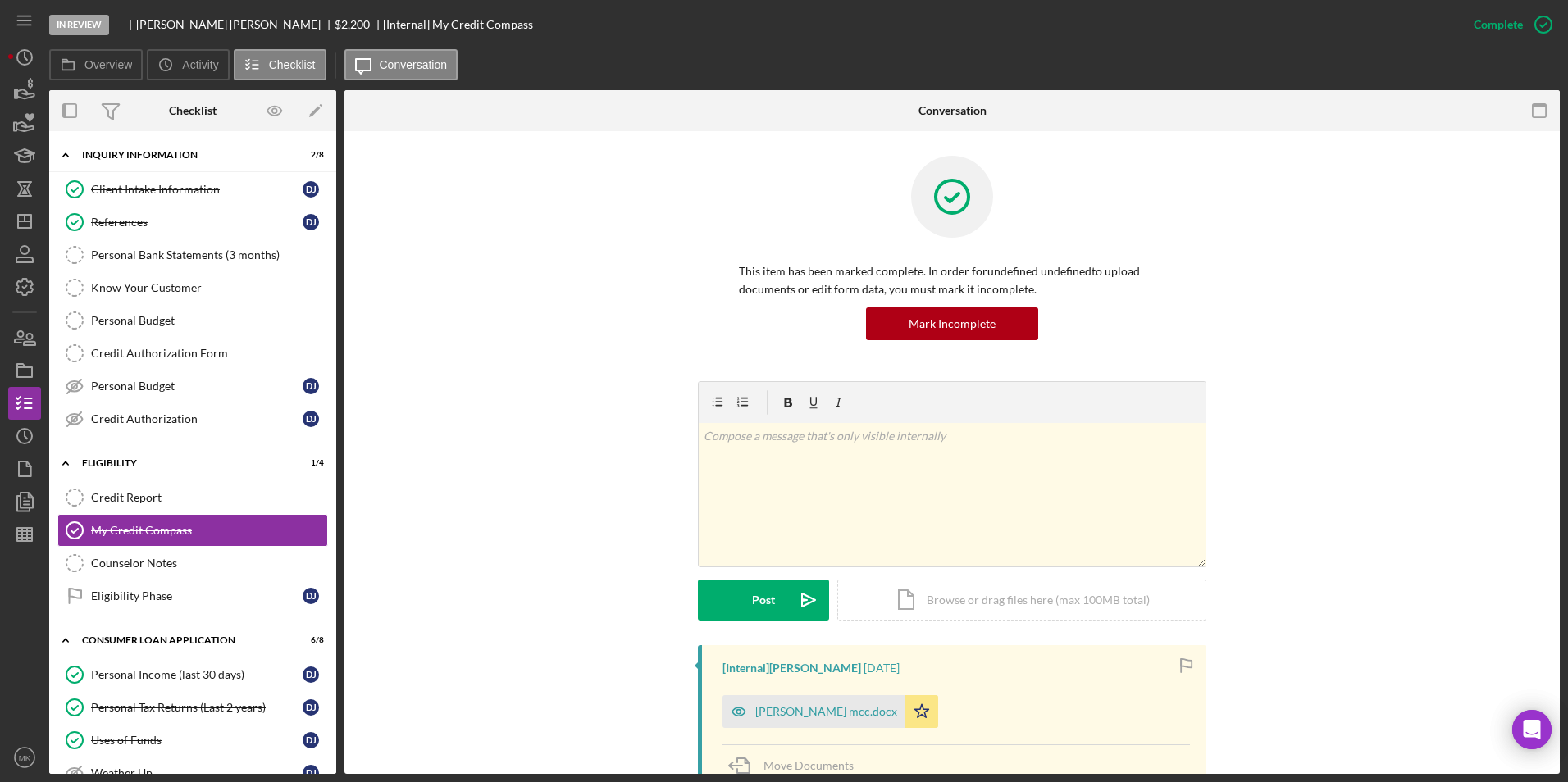
scroll to position [322, 0]
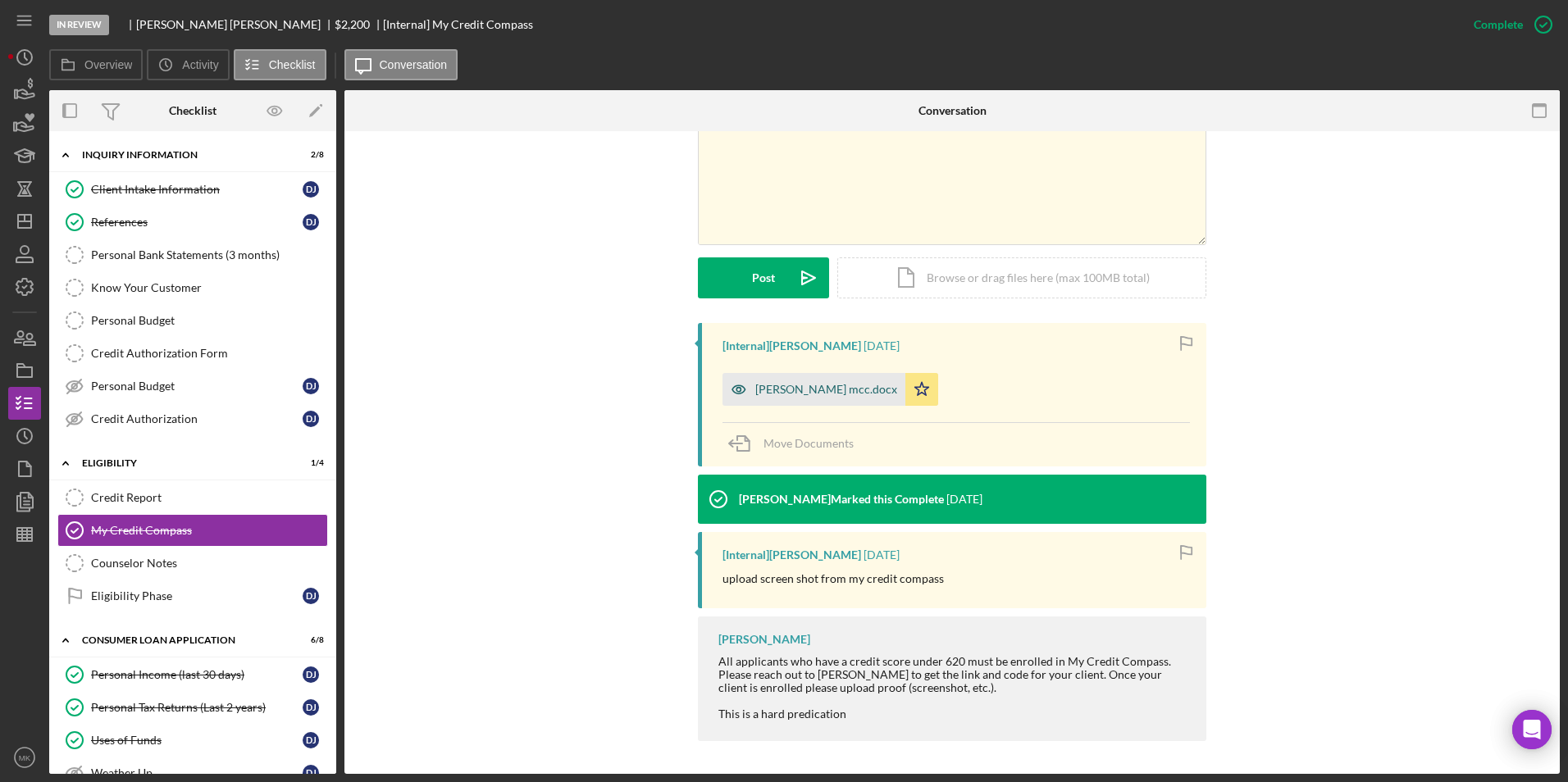
click at [792, 393] on div "daisha johnson mcc.docx" at bounding box center [826, 389] width 142 height 13
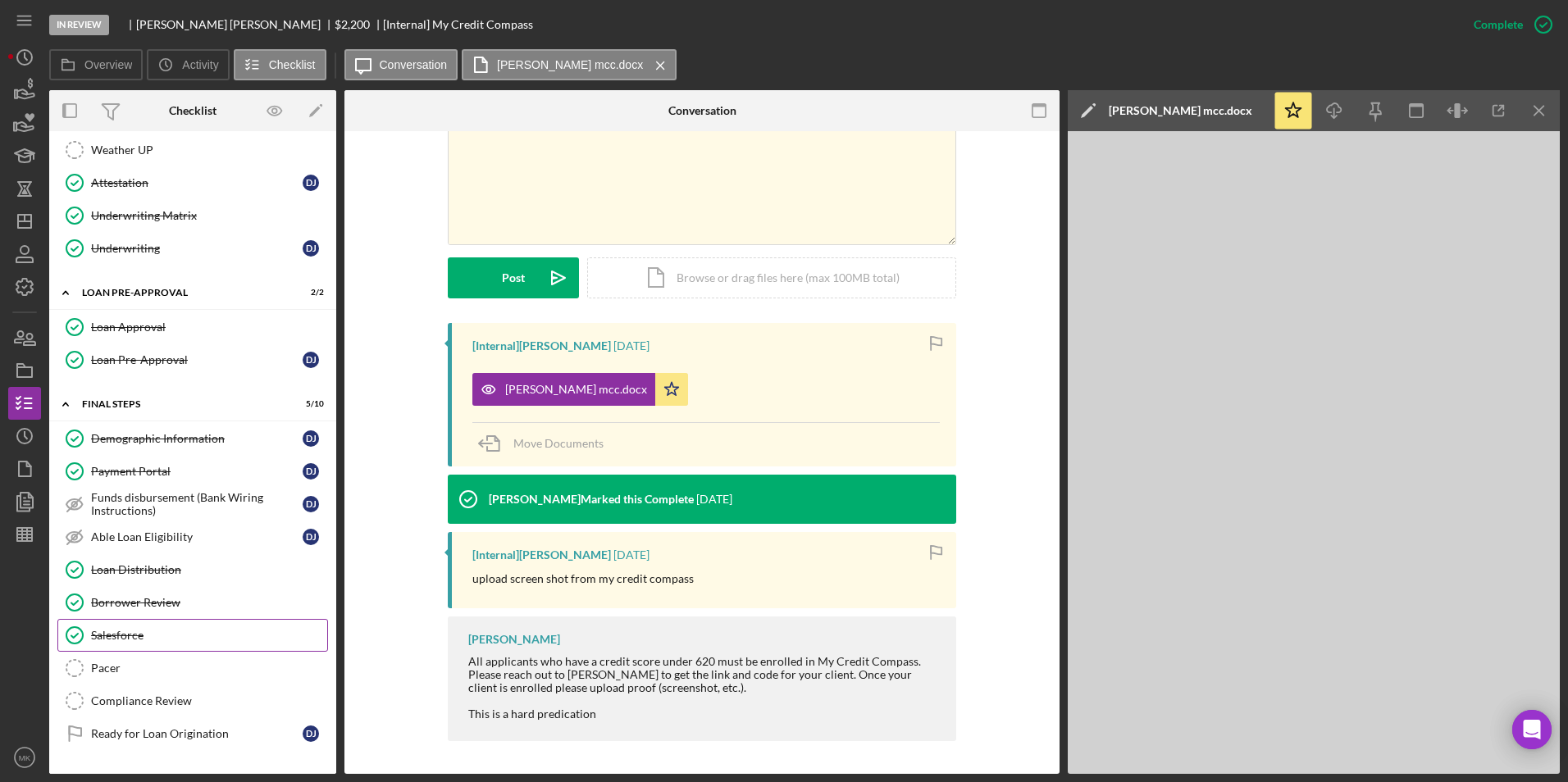
scroll to position [686, 0]
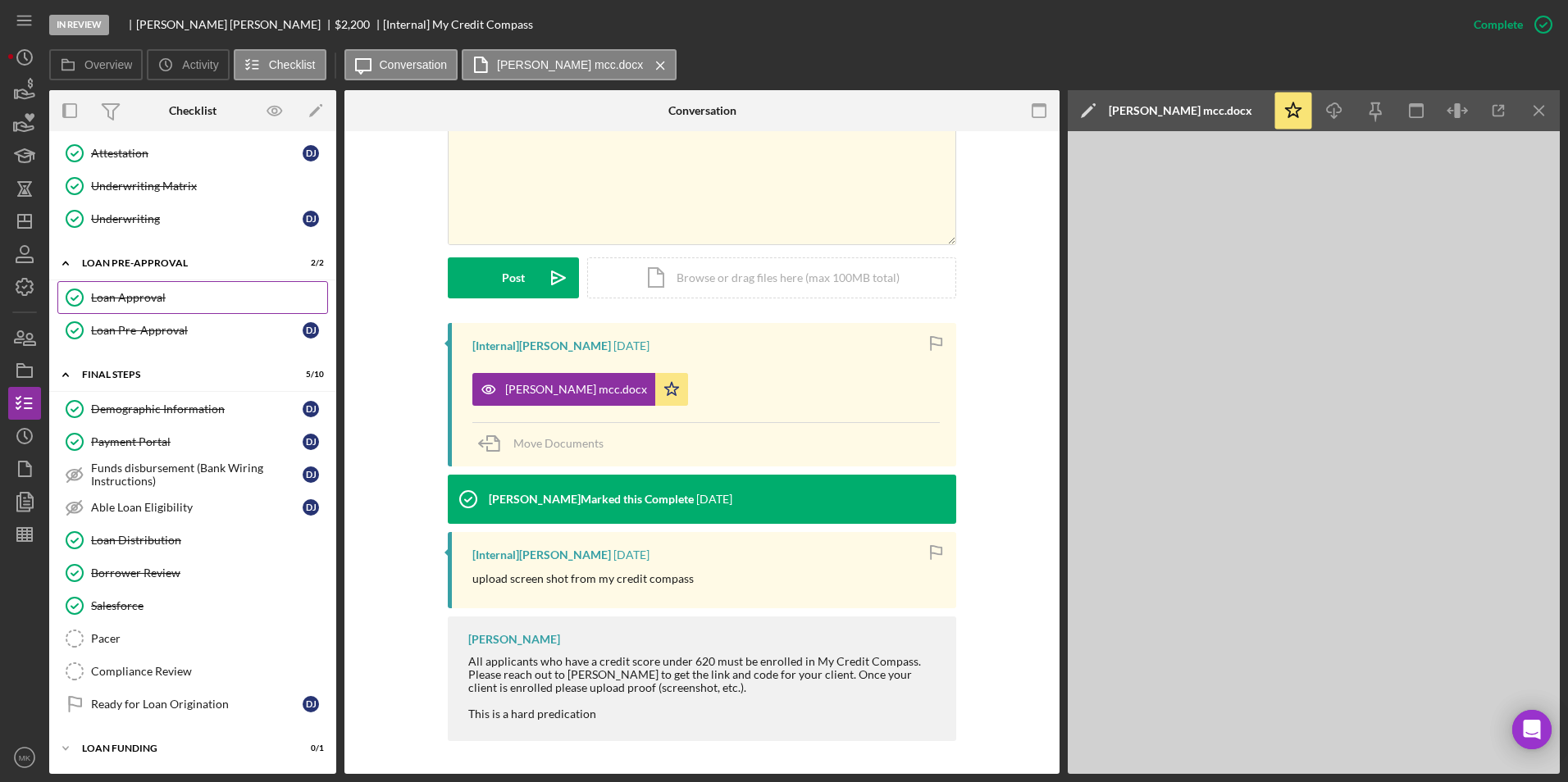
click at [149, 301] on div "Loan Approval" at bounding box center [209, 298] width 236 height 13
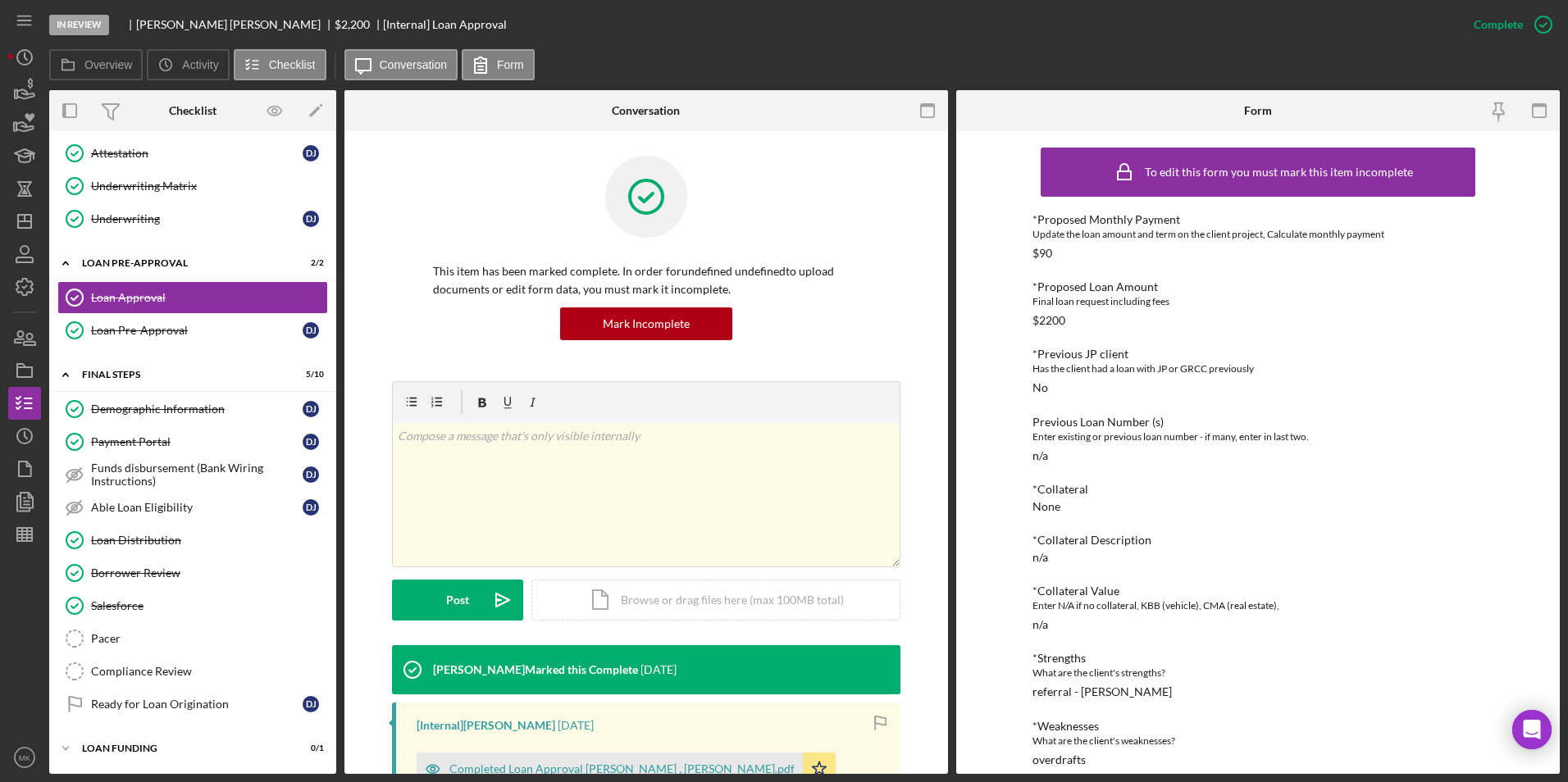
scroll to position [411, 0]
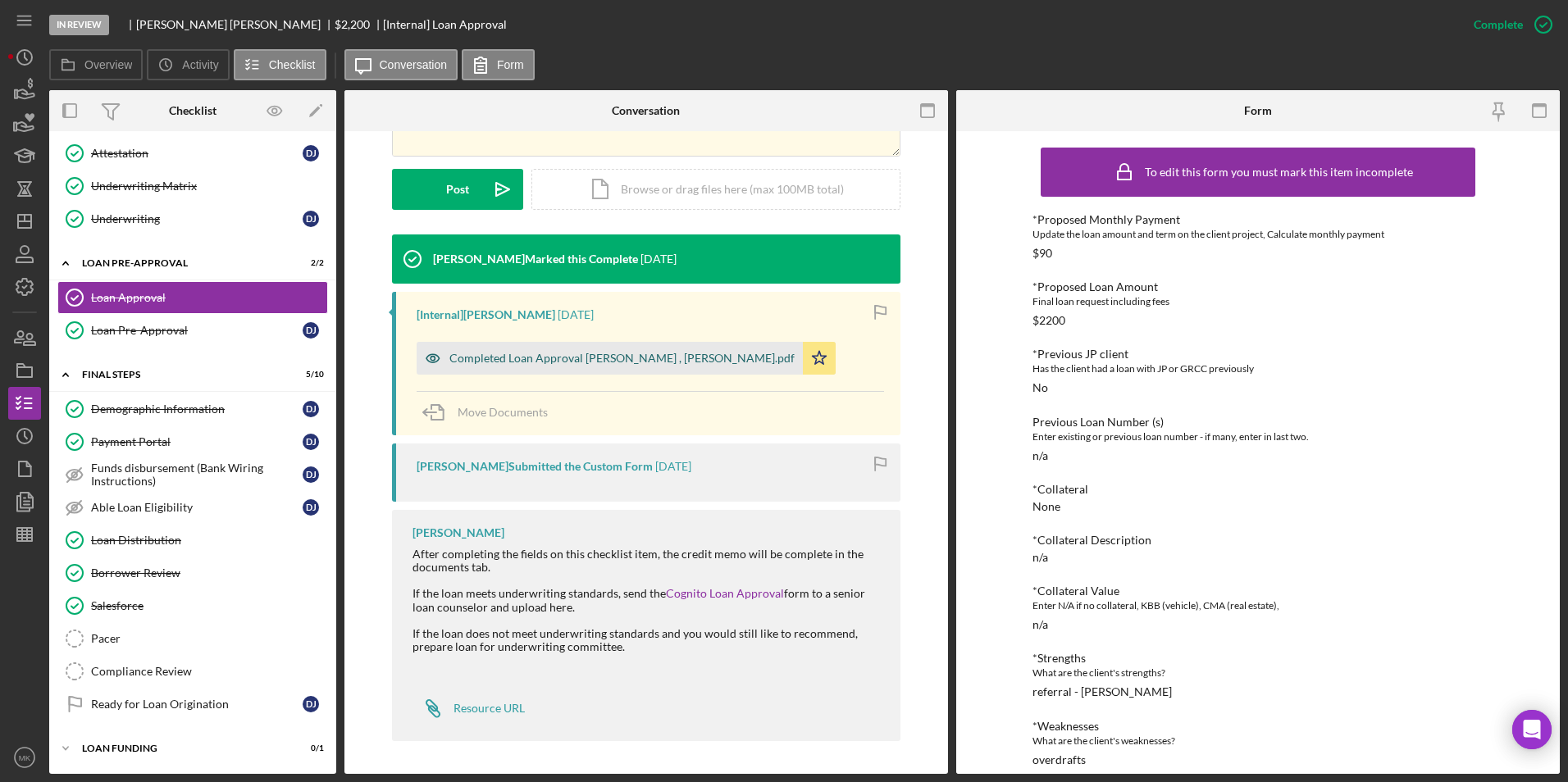
click at [590, 354] on div "Completed Loan Approval Wilson, Nikki , Daisha Johnson.pdf" at bounding box center [622, 358] width 345 height 13
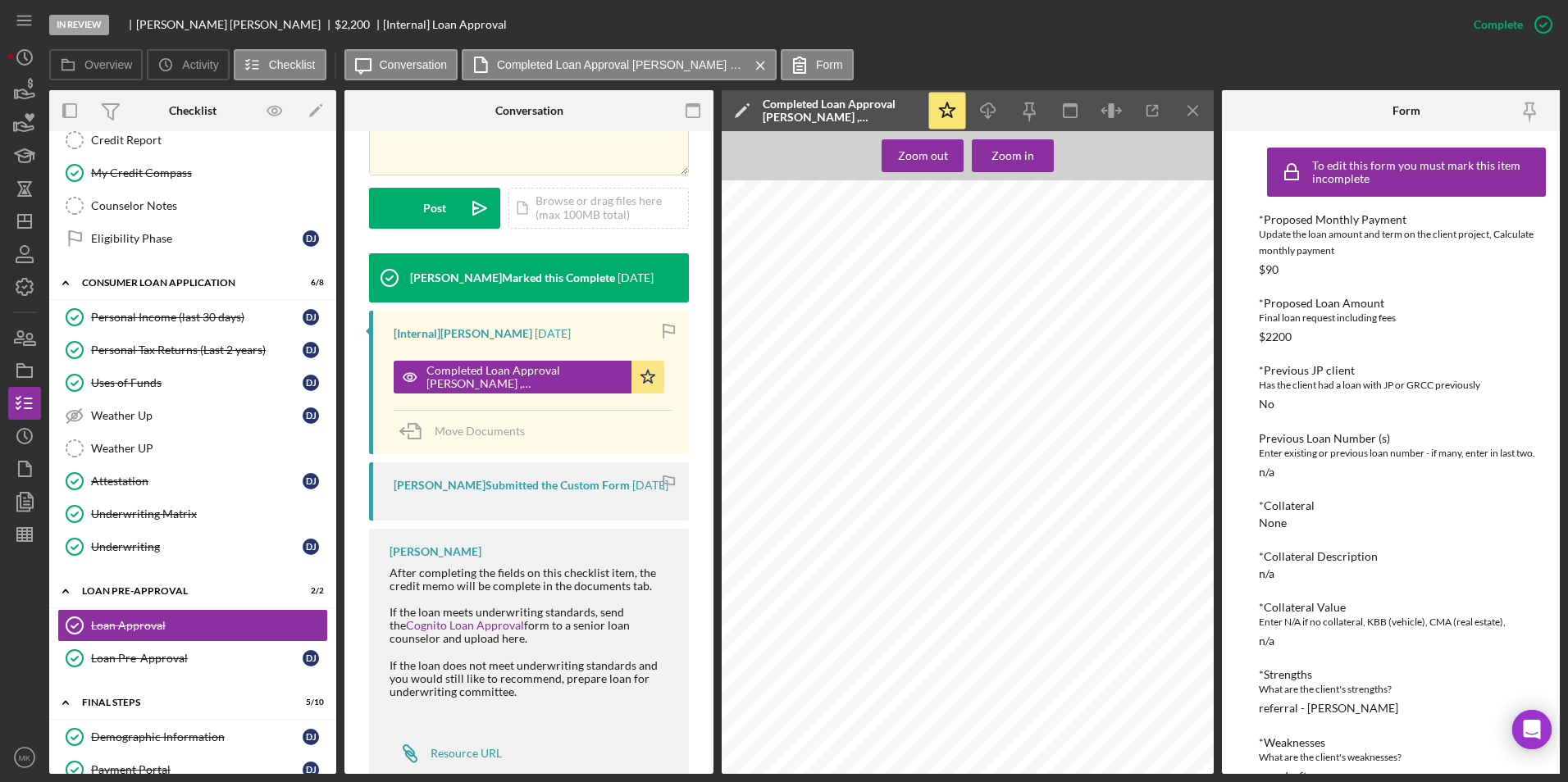
scroll to position [0, 0]
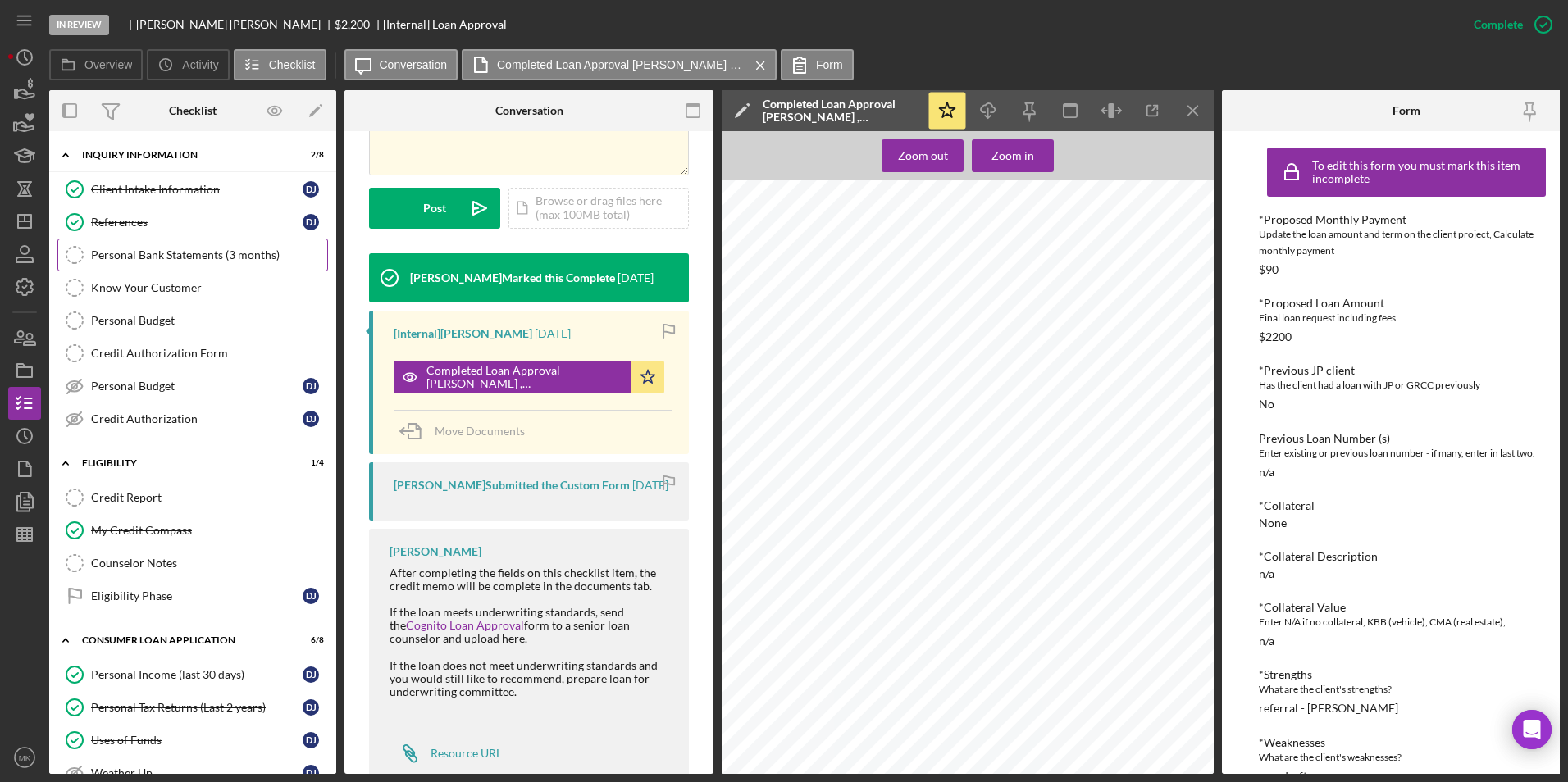
click at [171, 250] on div "Personal Bank Statements (3 months)" at bounding box center [209, 255] width 236 height 13
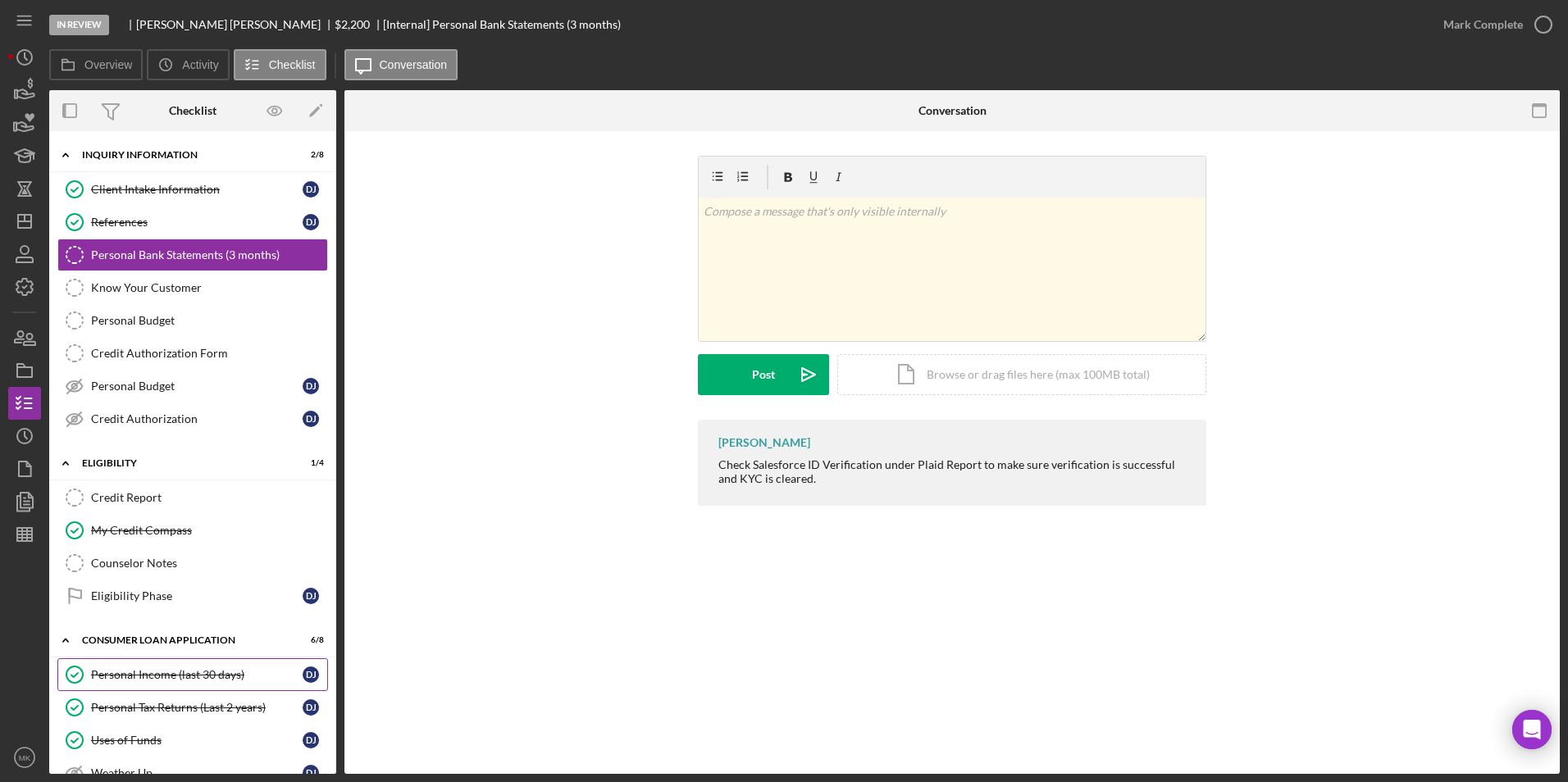
click at [175, 664] on link "Personal Income (last 30 days) Personal Income (last 30 days) D J" at bounding box center [193, 674] width 270 height 33
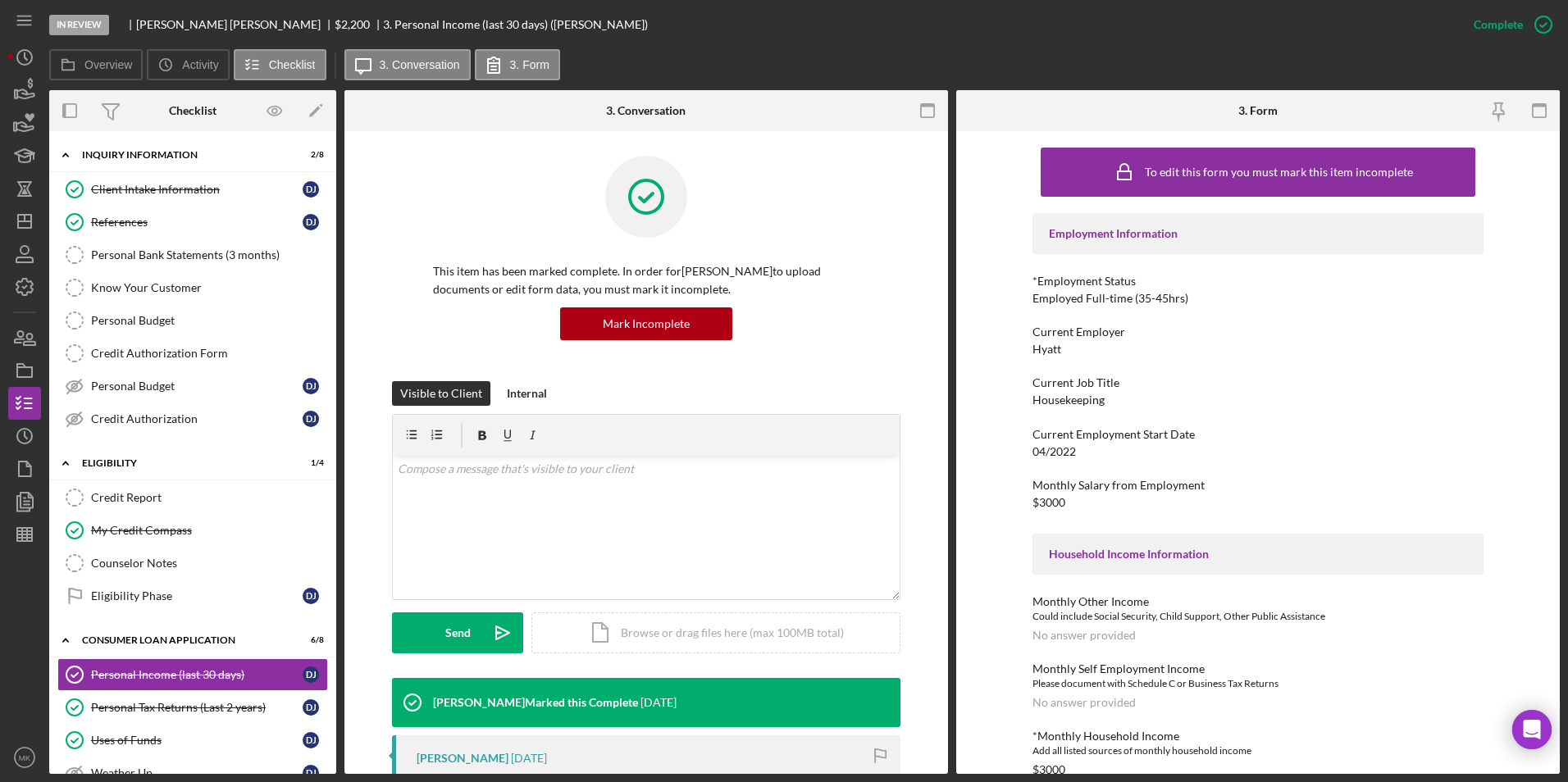
scroll to position [492, 0]
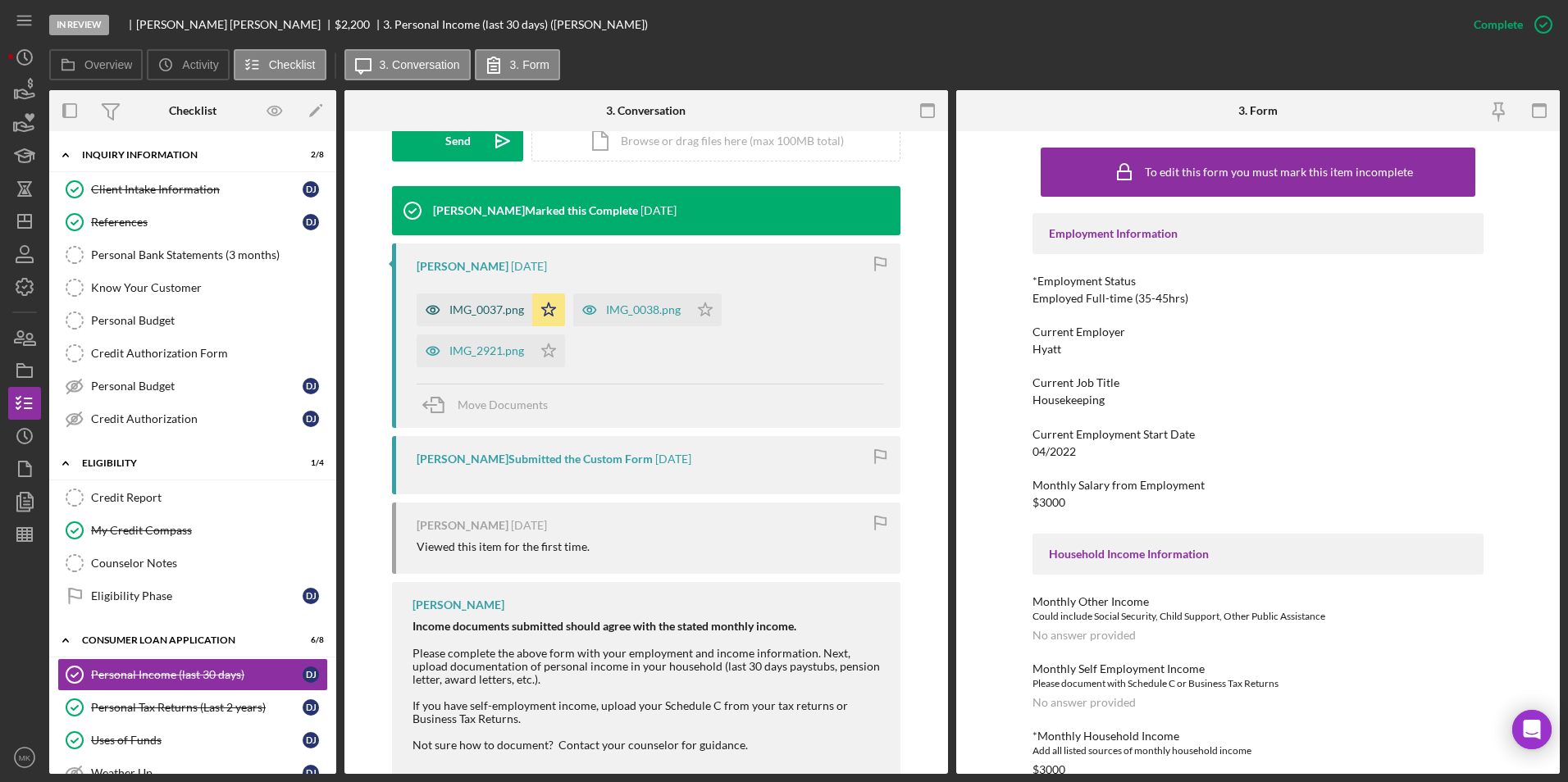
click at [467, 317] on div "IMG_0037.png" at bounding box center [474, 310] width 115 height 33
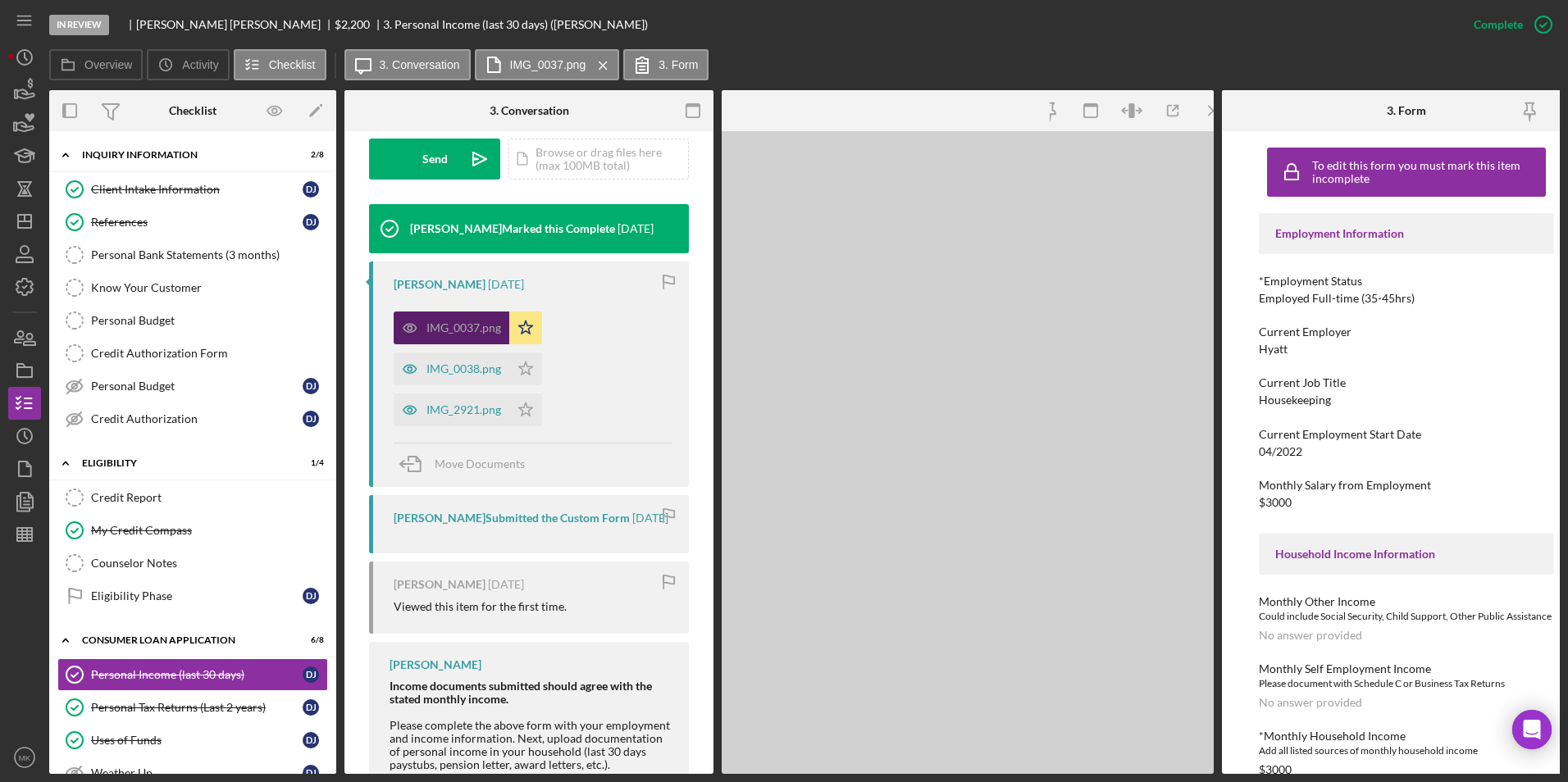
scroll to position [510, 0]
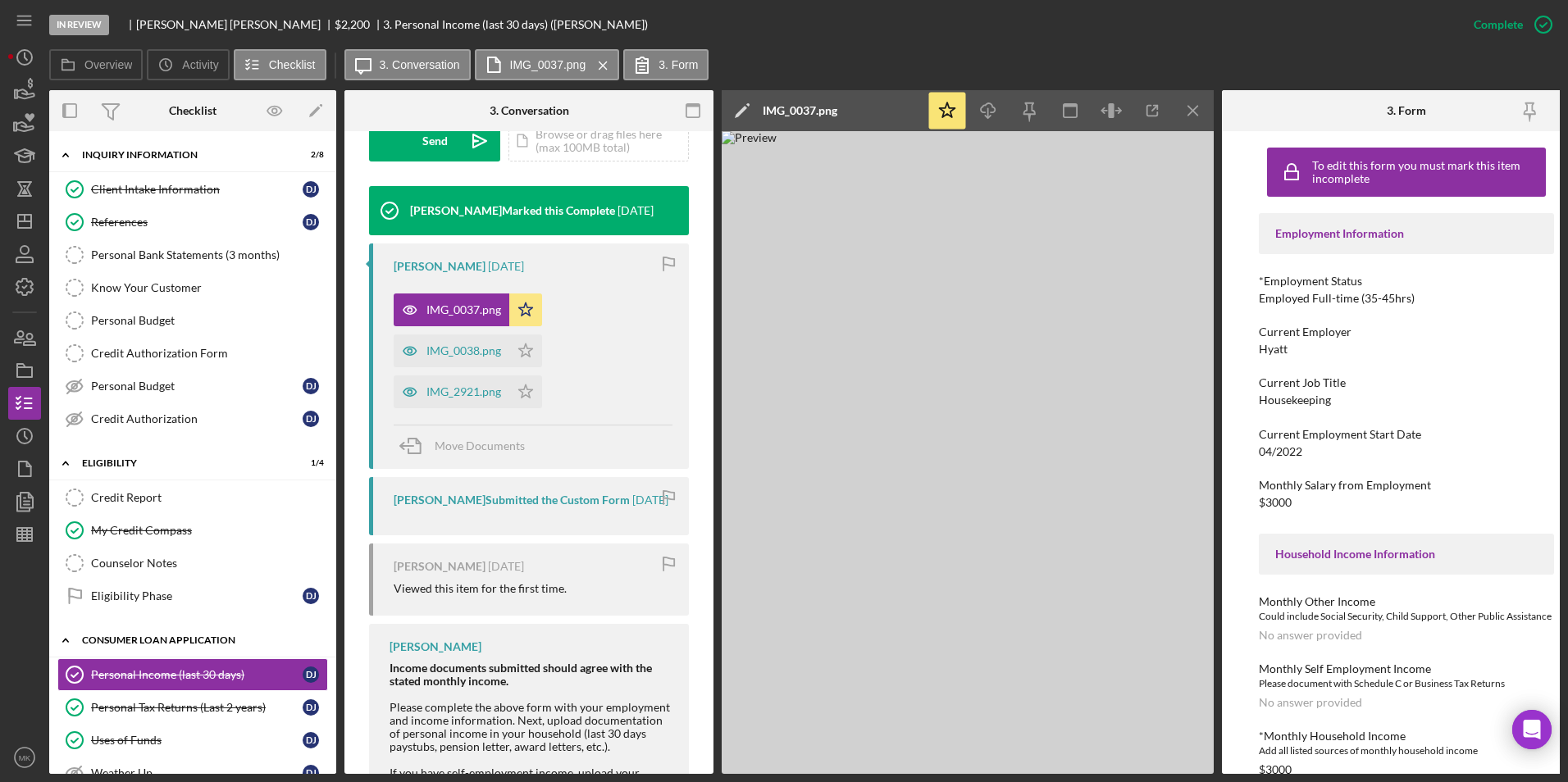
drag, startPoint x: 183, startPoint y: 705, endPoint x: 290, endPoint y: 655, distance: 118.1
click at [183, 705] on div "Personal Tax Returns (Last 2 years)" at bounding box center [196, 707] width 212 height 13
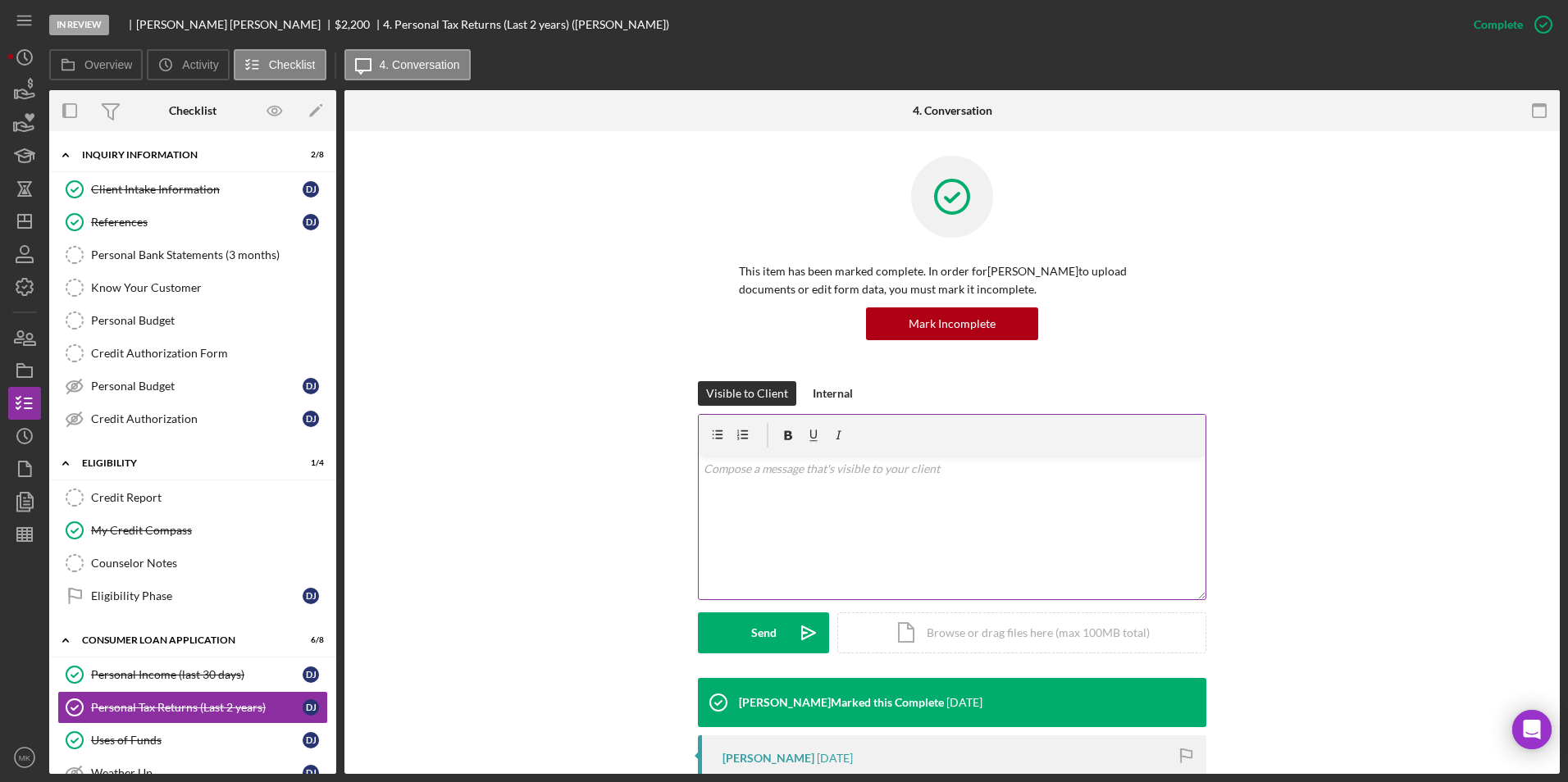
scroll to position [310, 0]
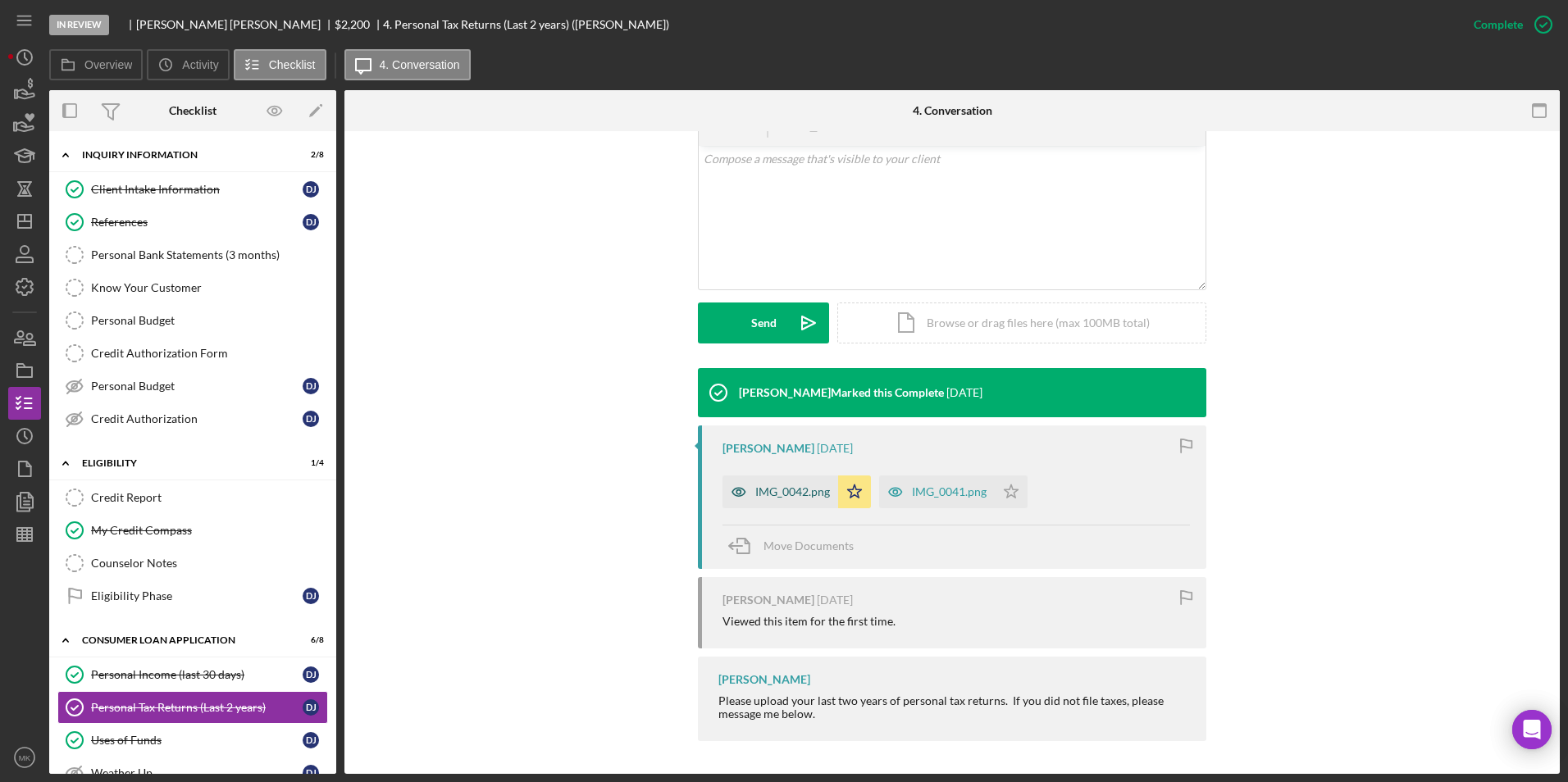
click at [755, 495] on div "IMG_0042.png" at bounding box center [792, 492] width 75 height 13
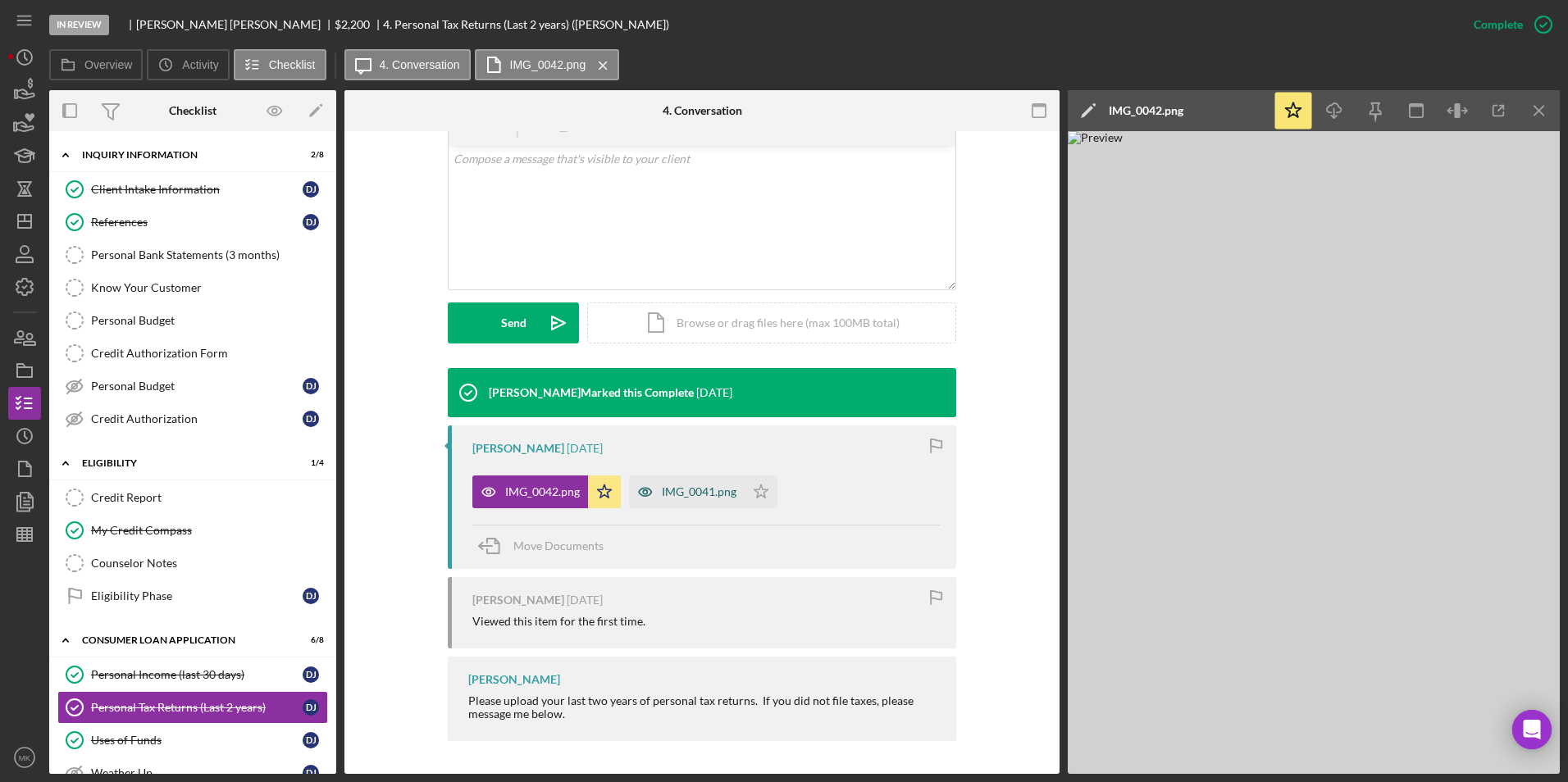
click at [699, 487] on div "IMG_0041.png" at bounding box center [698, 492] width 75 height 13
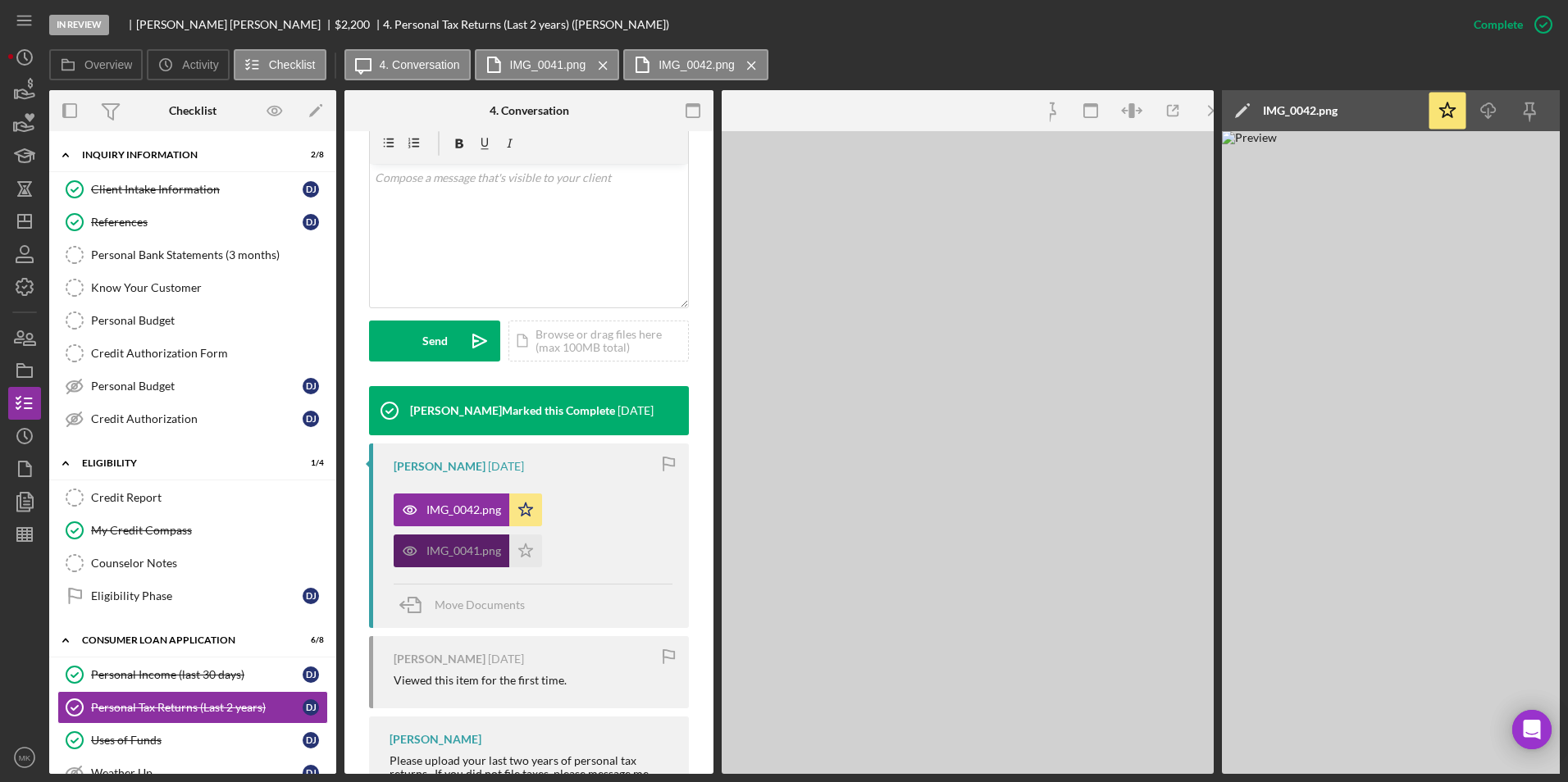
scroll to position [329, 0]
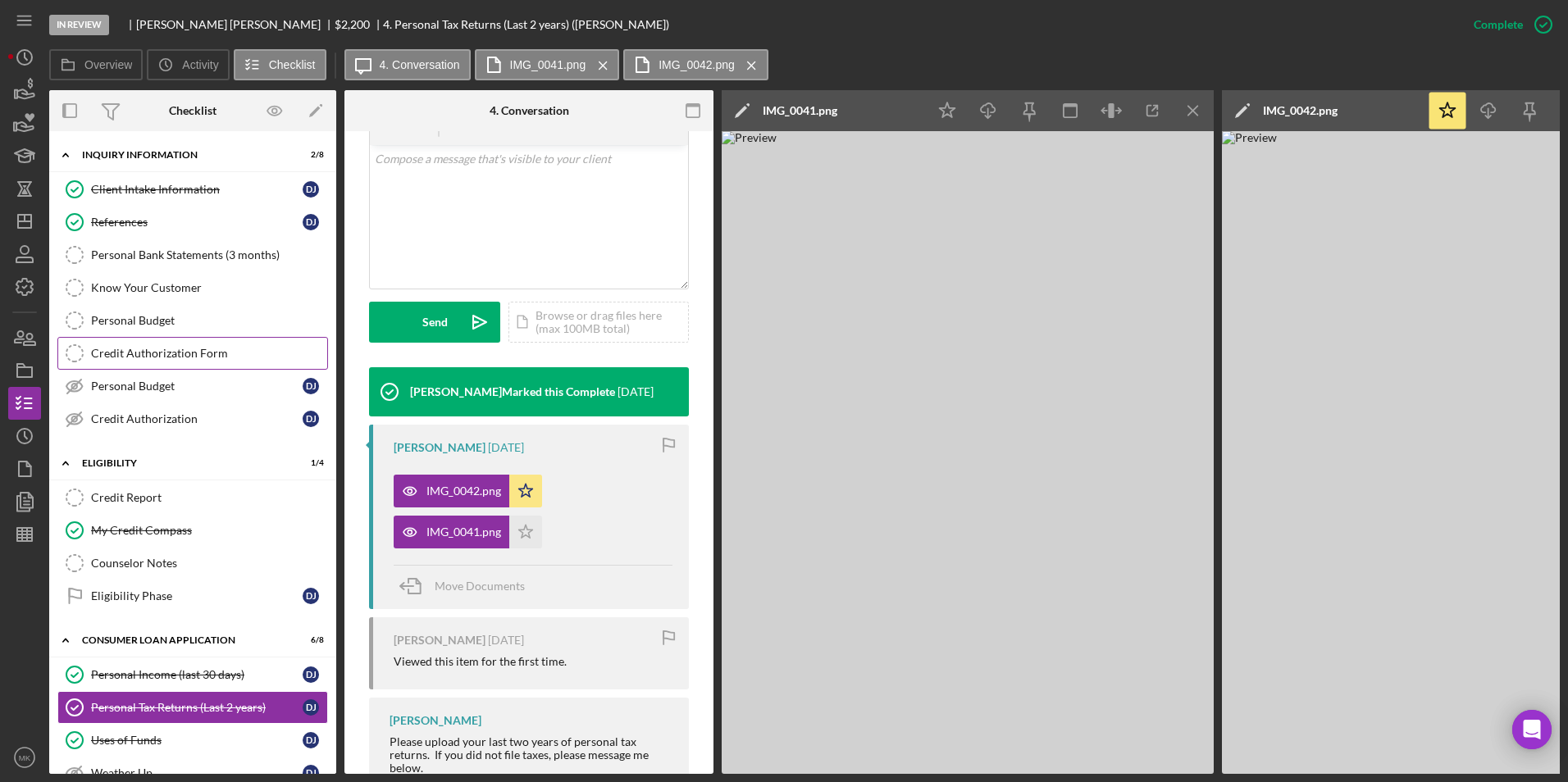
click at [144, 364] on link "Credit Authorization Form Credit Authorization Form" at bounding box center [193, 353] width 270 height 33
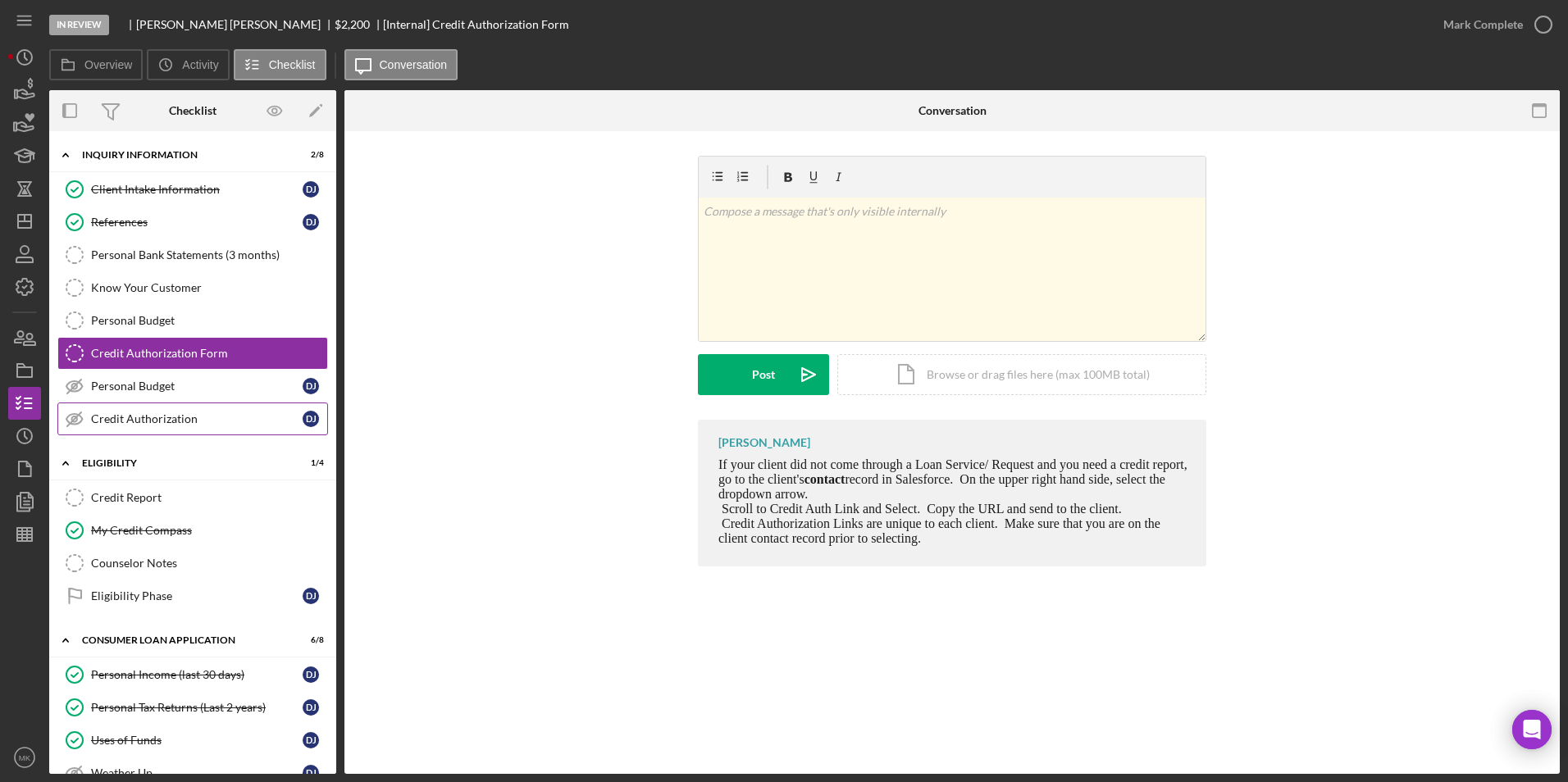
click at [189, 417] on div "Credit Authorization" at bounding box center [196, 419] width 212 height 13
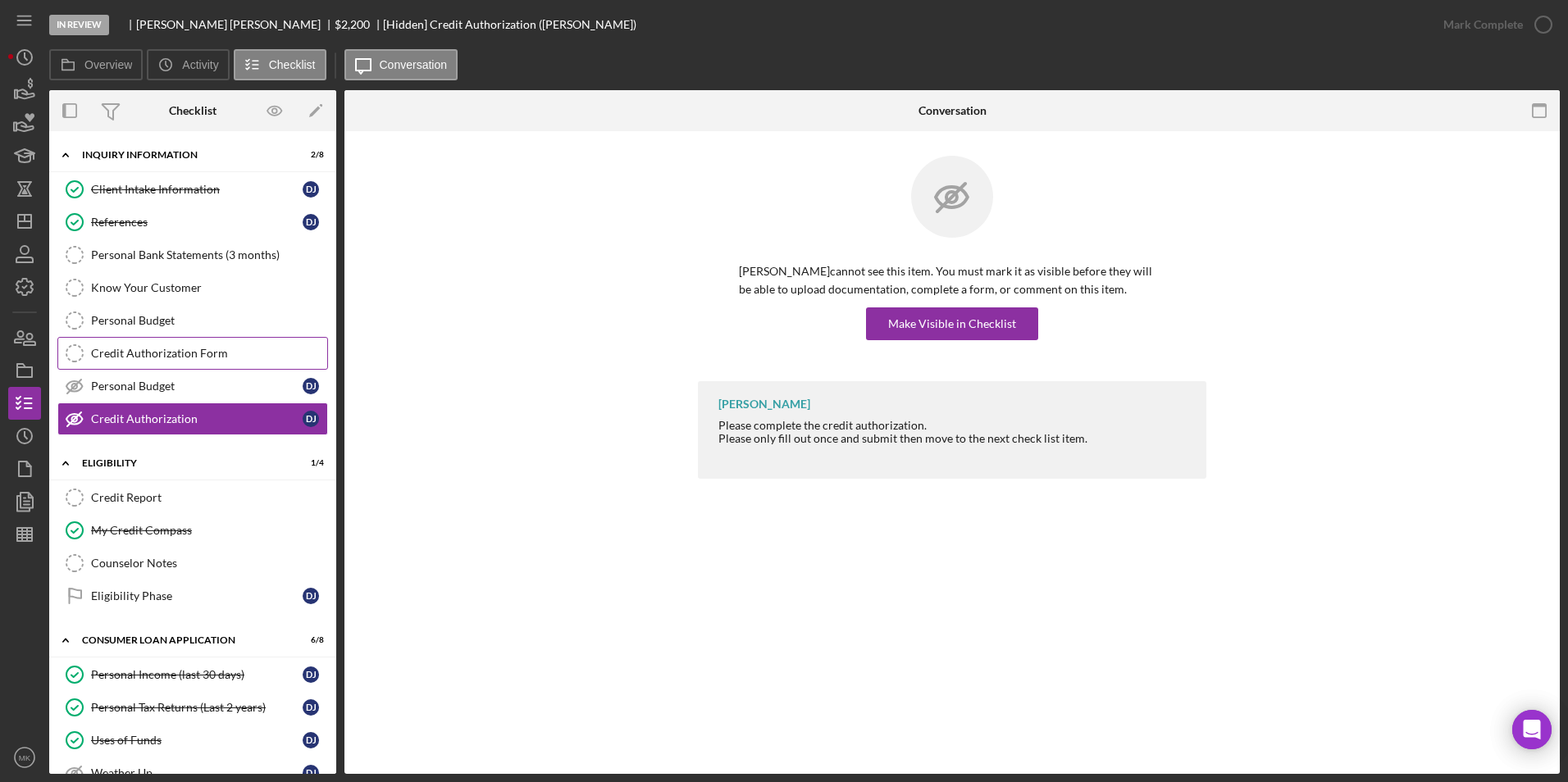
click at [190, 358] on div "Credit Authorization Form" at bounding box center [209, 353] width 236 height 13
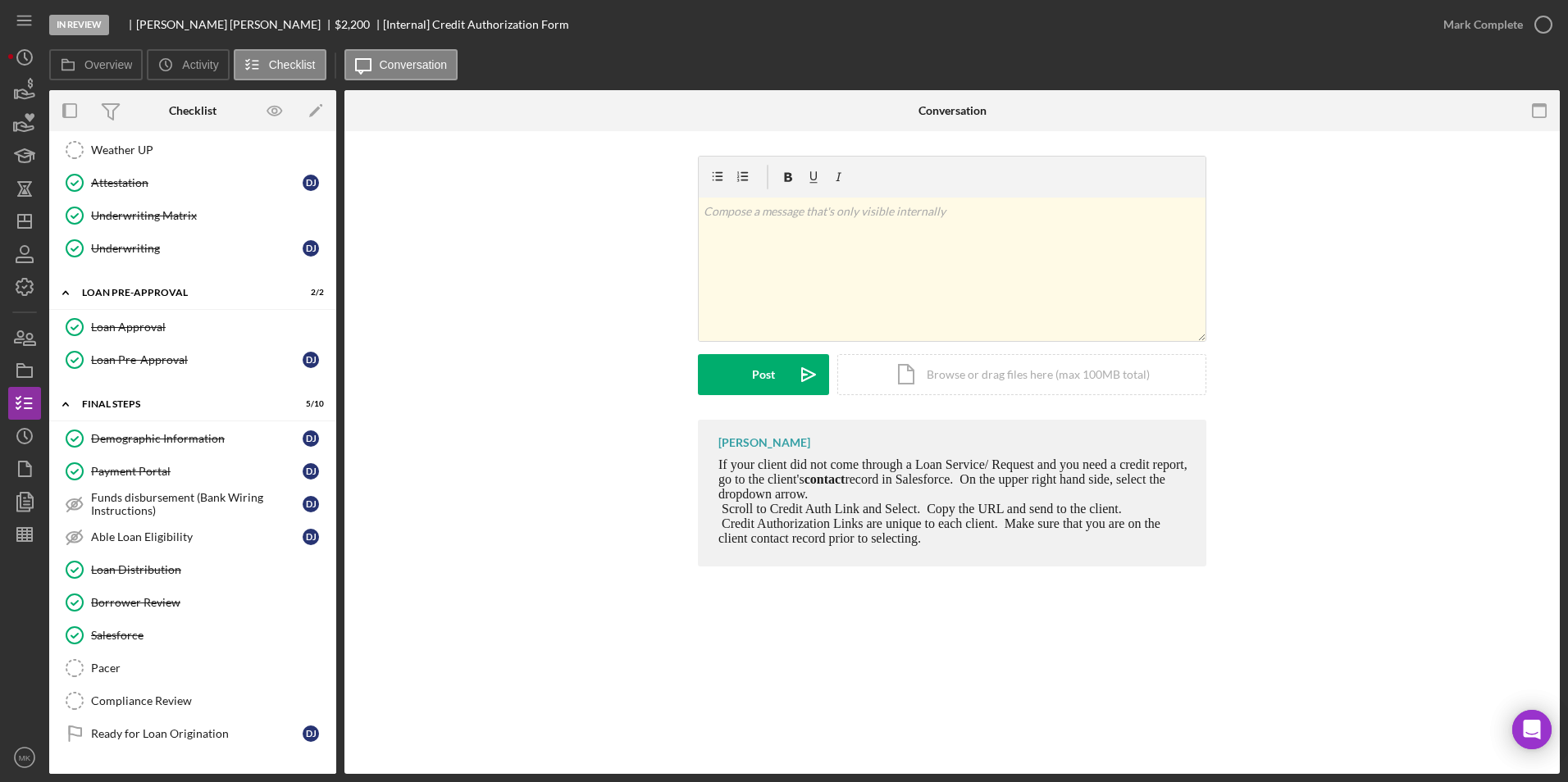
scroll to position [686, 0]
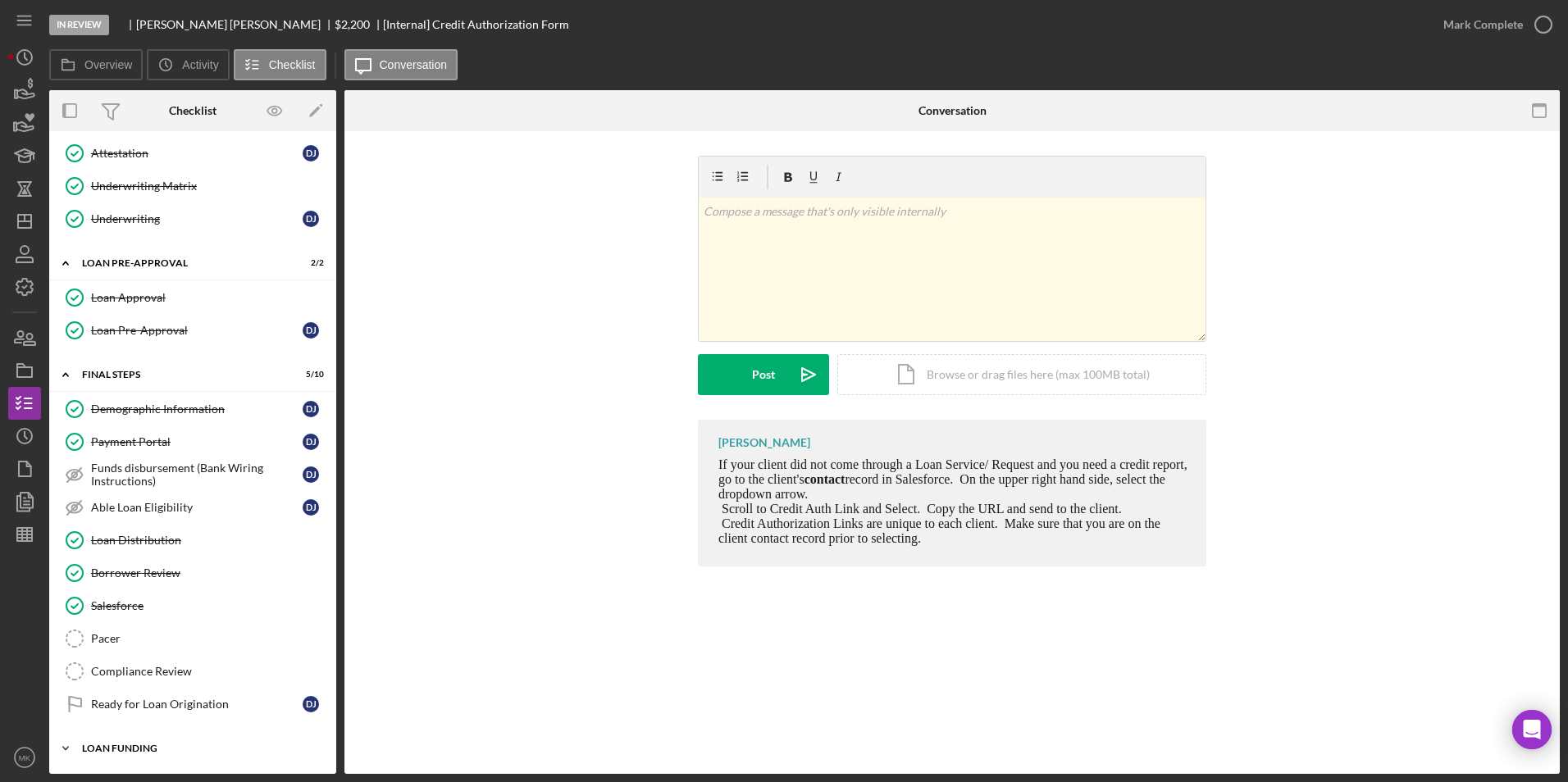
click at [72, 744] on icon "Icon/Expander" at bounding box center [65, 748] width 33 height 33
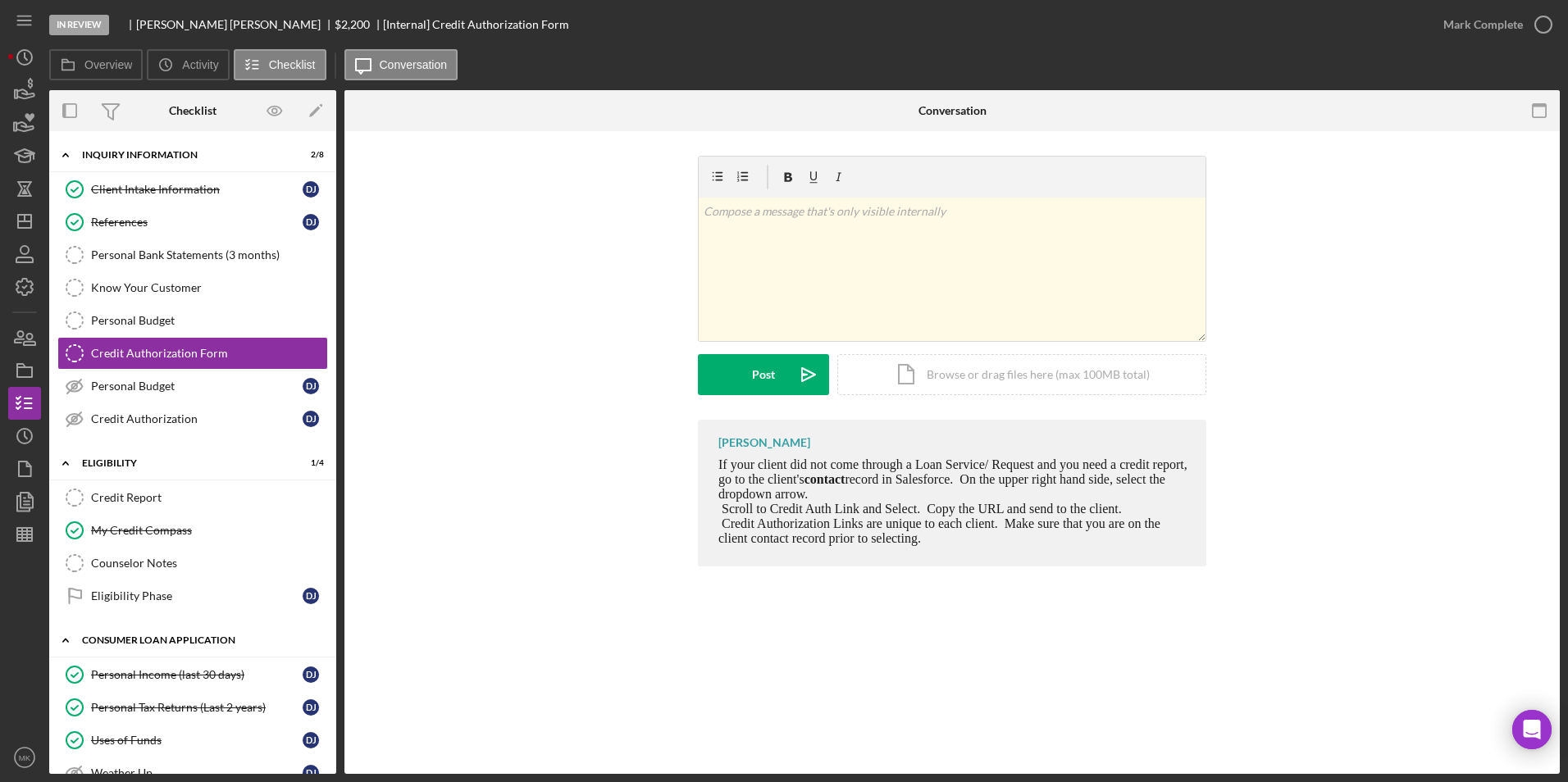
scroll to position [164, 0]
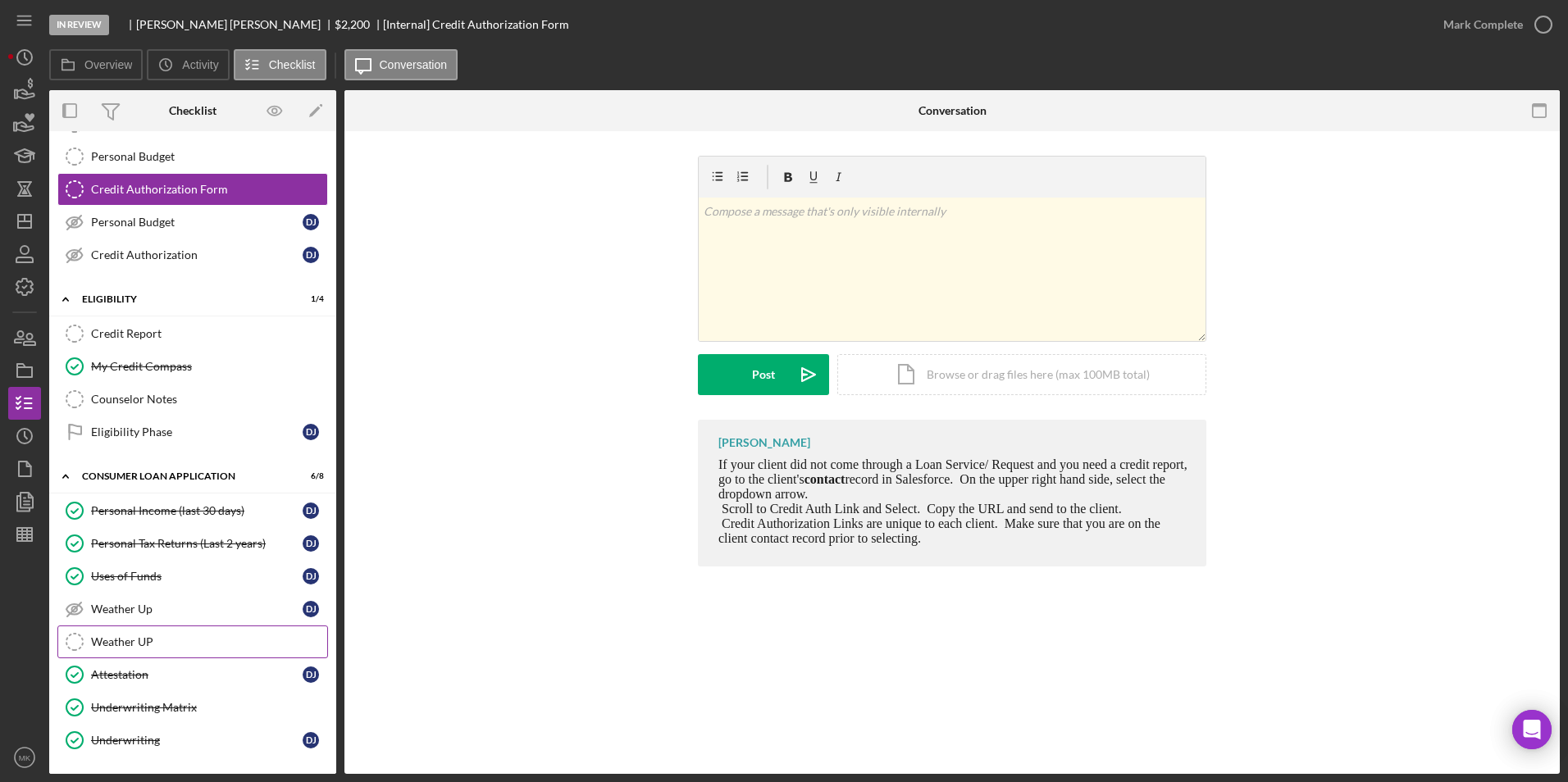
drag, startPoint x: 155, startPoint y: 674, endPoint x: 217, endPoint y: 653, distance: 65.5
click at [155, 674] on div "Attestation" at bounding box center [196, 674] width 212 height 13
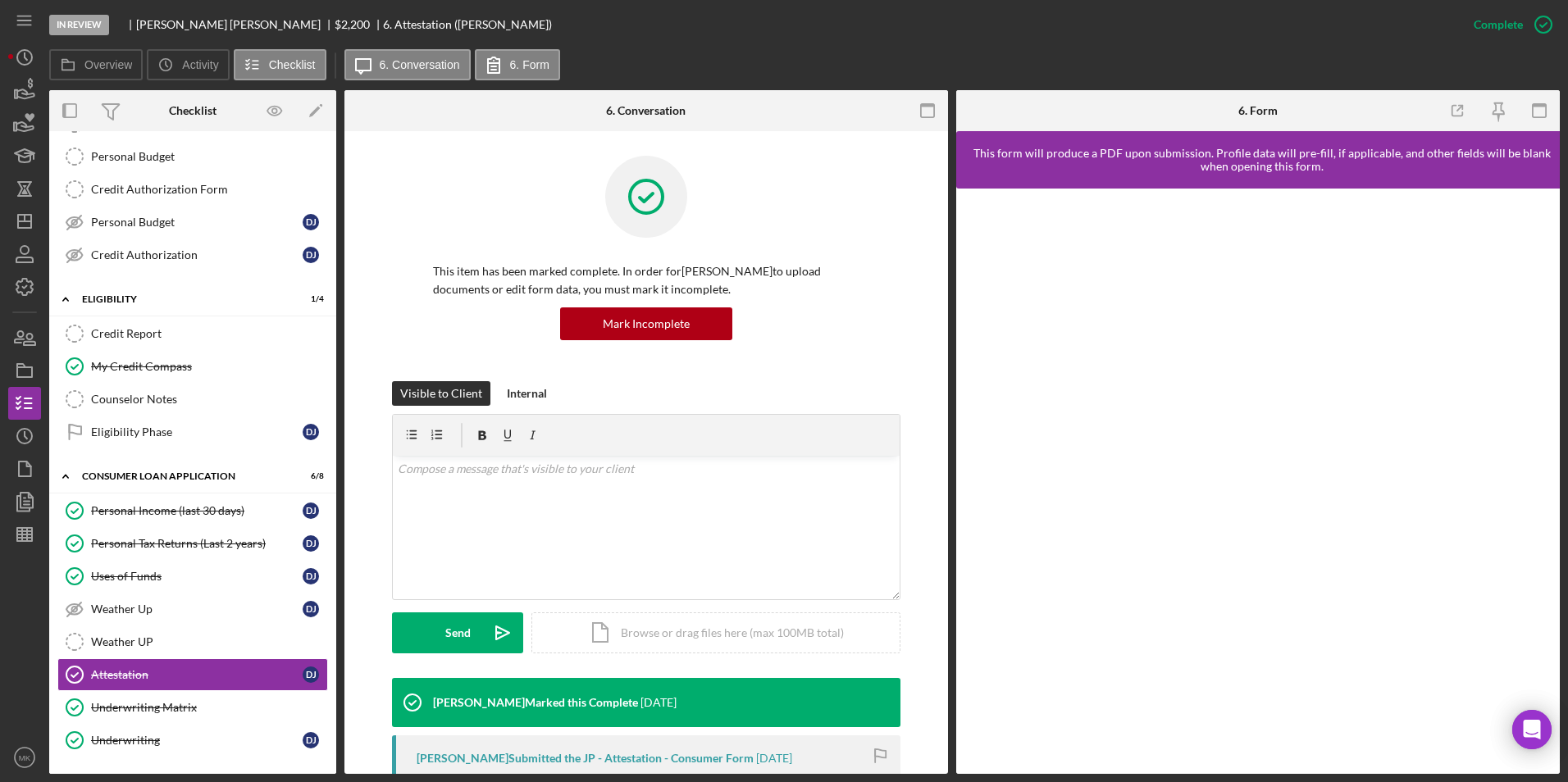
scroll to position [395, 0]
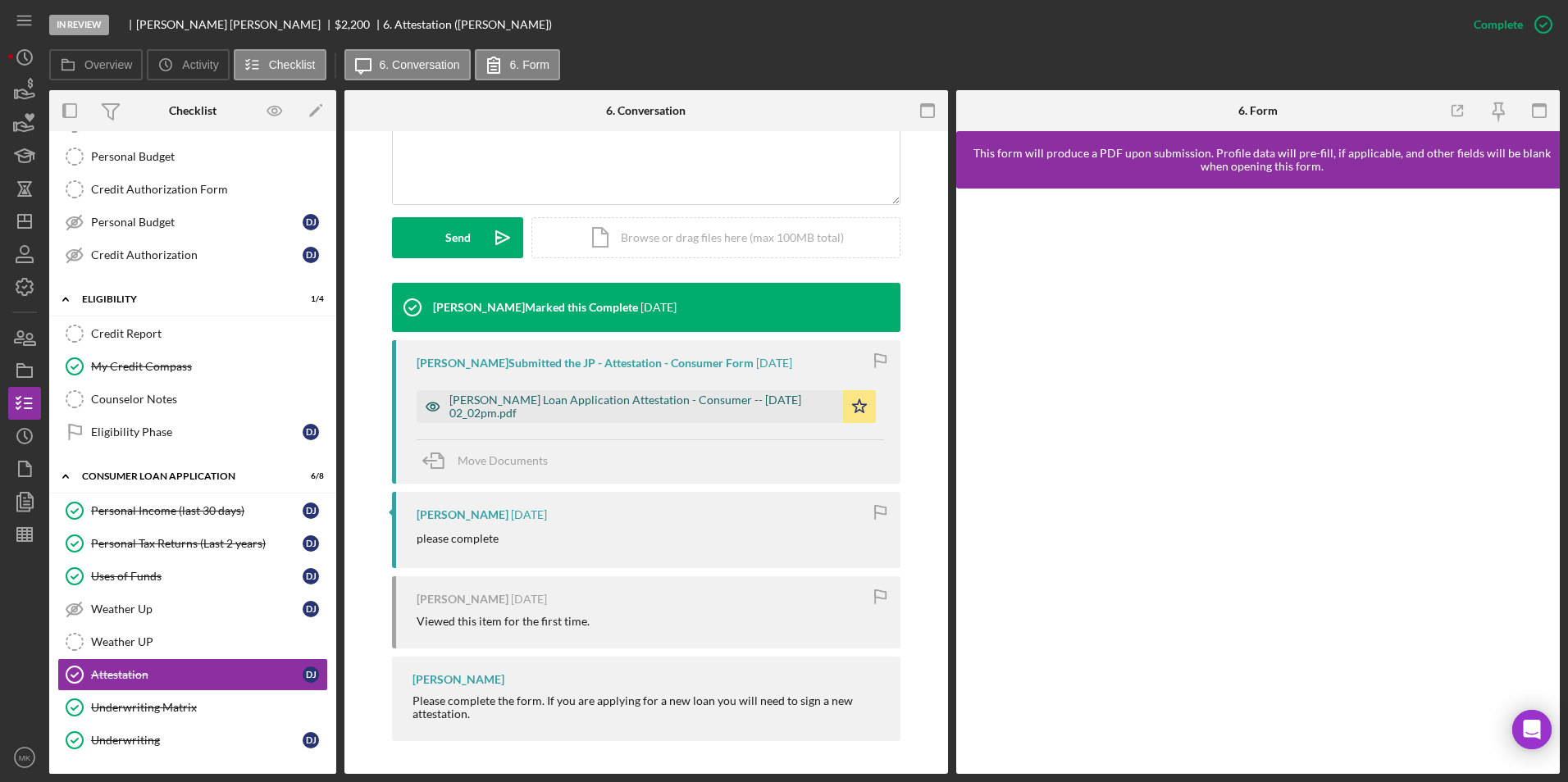
click at [631, 407] on div "Justine Petersen Loan Application Attestation - Consumer -- 2025-09-18 02_02pm.…" at bounding box center [642, 407] width 385 height 26
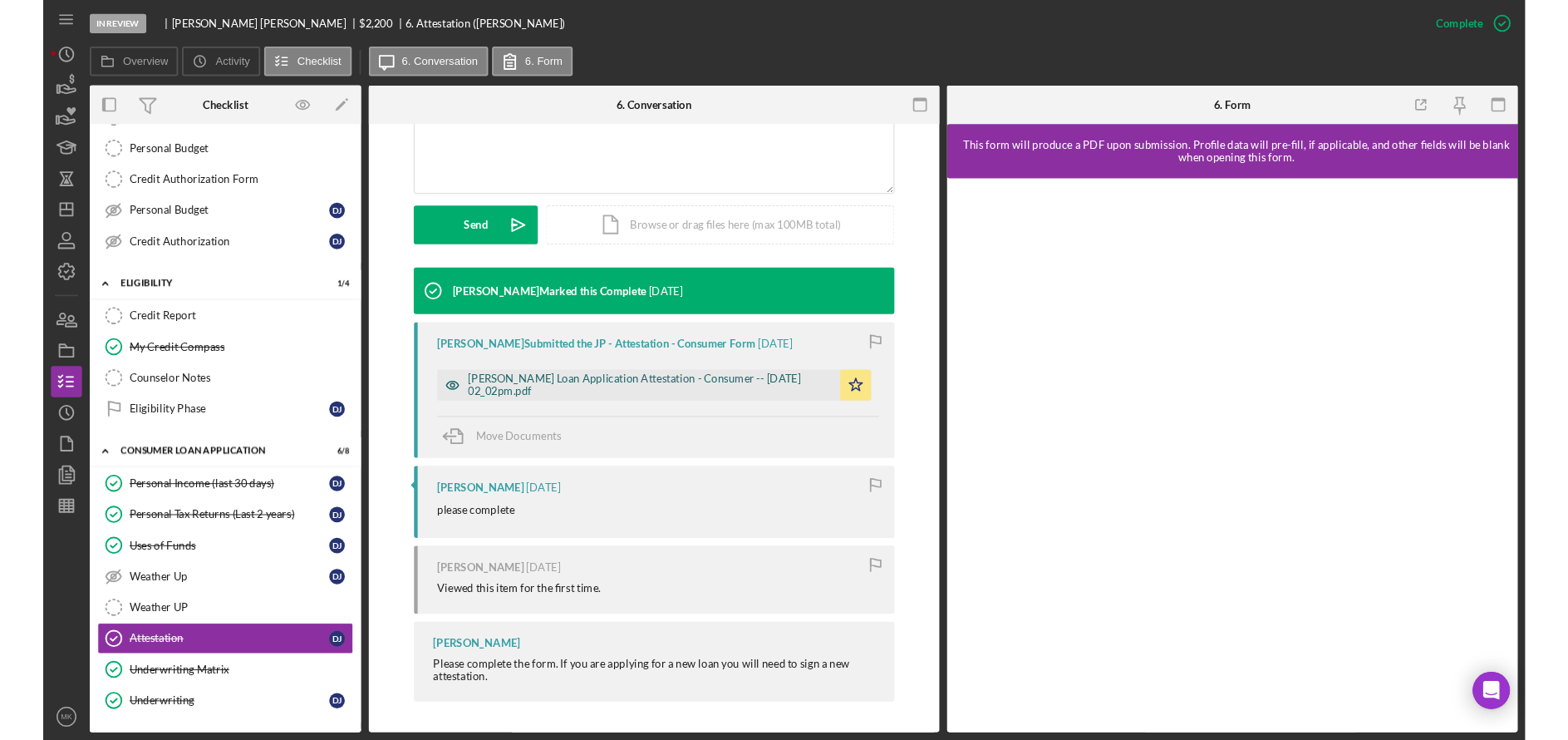
scroll to position [418, 0]
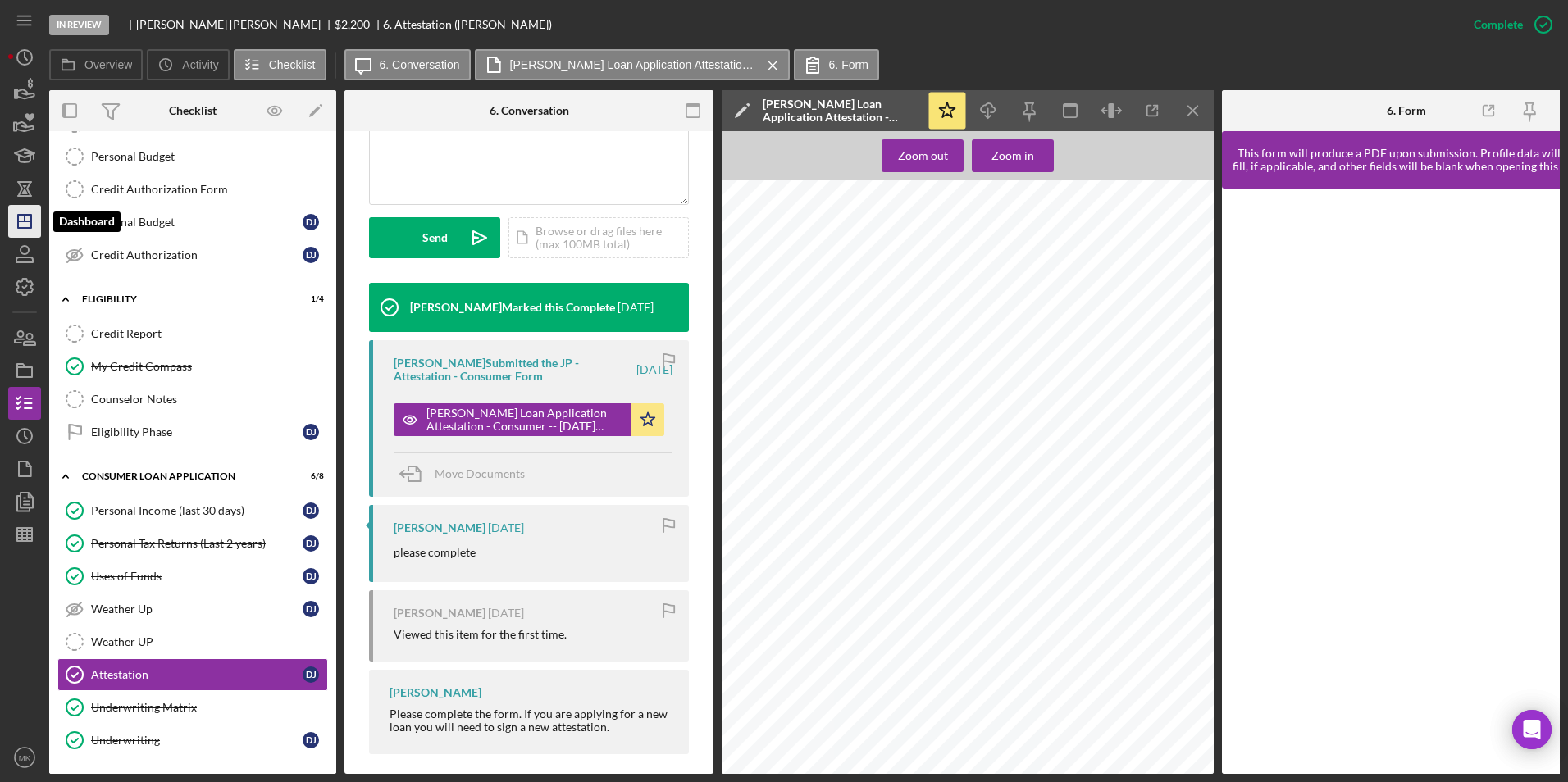
click at [35, 228] on icon "Icon/Dashboard" at bounding box center [24, 221] width 41 height 41
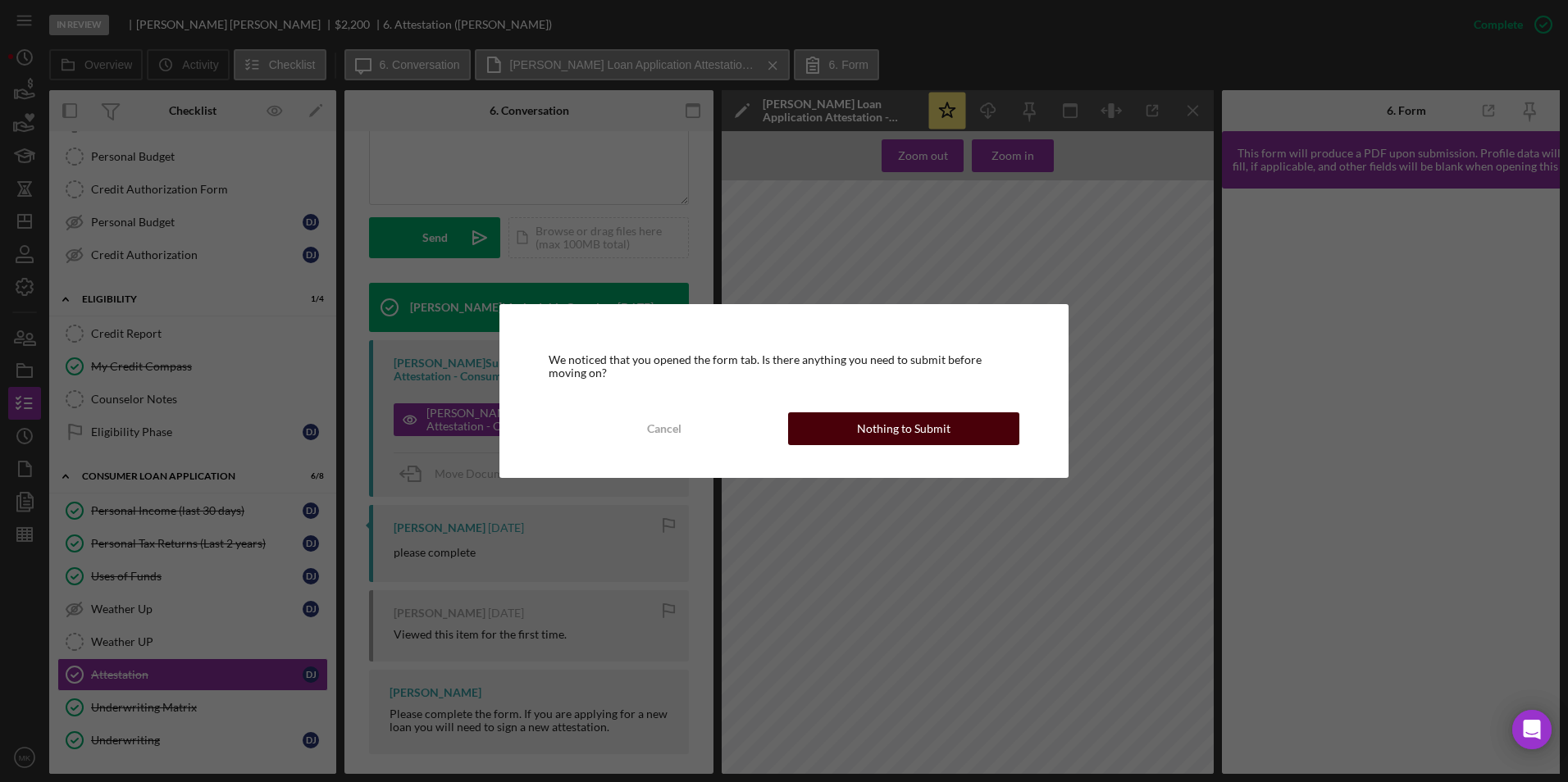
click at [877, 432] on div "Nothing to Submit" at bounding box center [903, 429] width 94 height 33
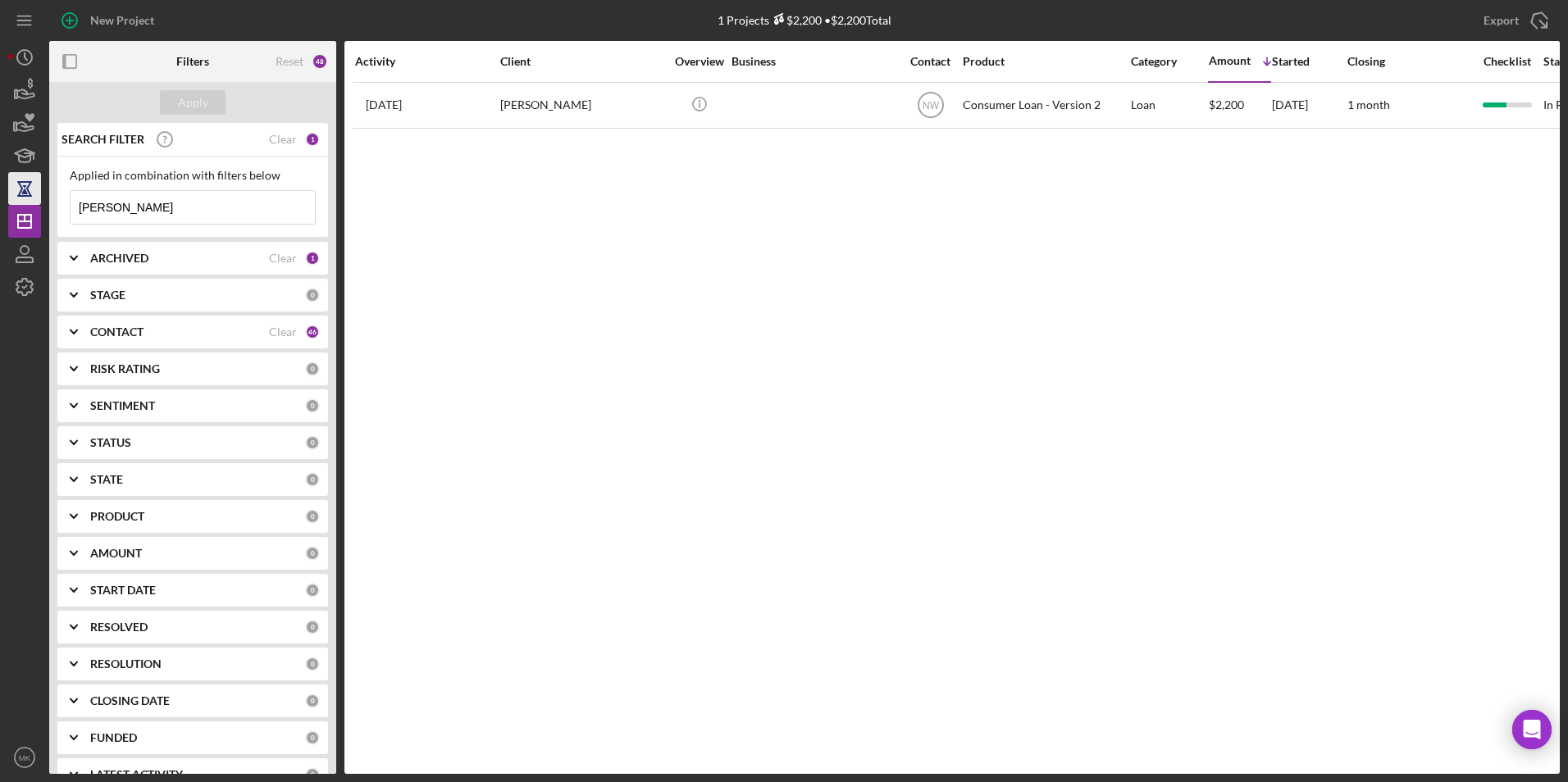
drag, startPoint x: 130, startPoint y: 204, endPoint x: 40, endPoint y: 197, distance: 90.3
click at [40, 197] on div "New Project 1 Projects $2,200 • $2,200 Total Daisha Export Icon/Export Filters …" at bounding box center [784, 386] width 1551 height 774
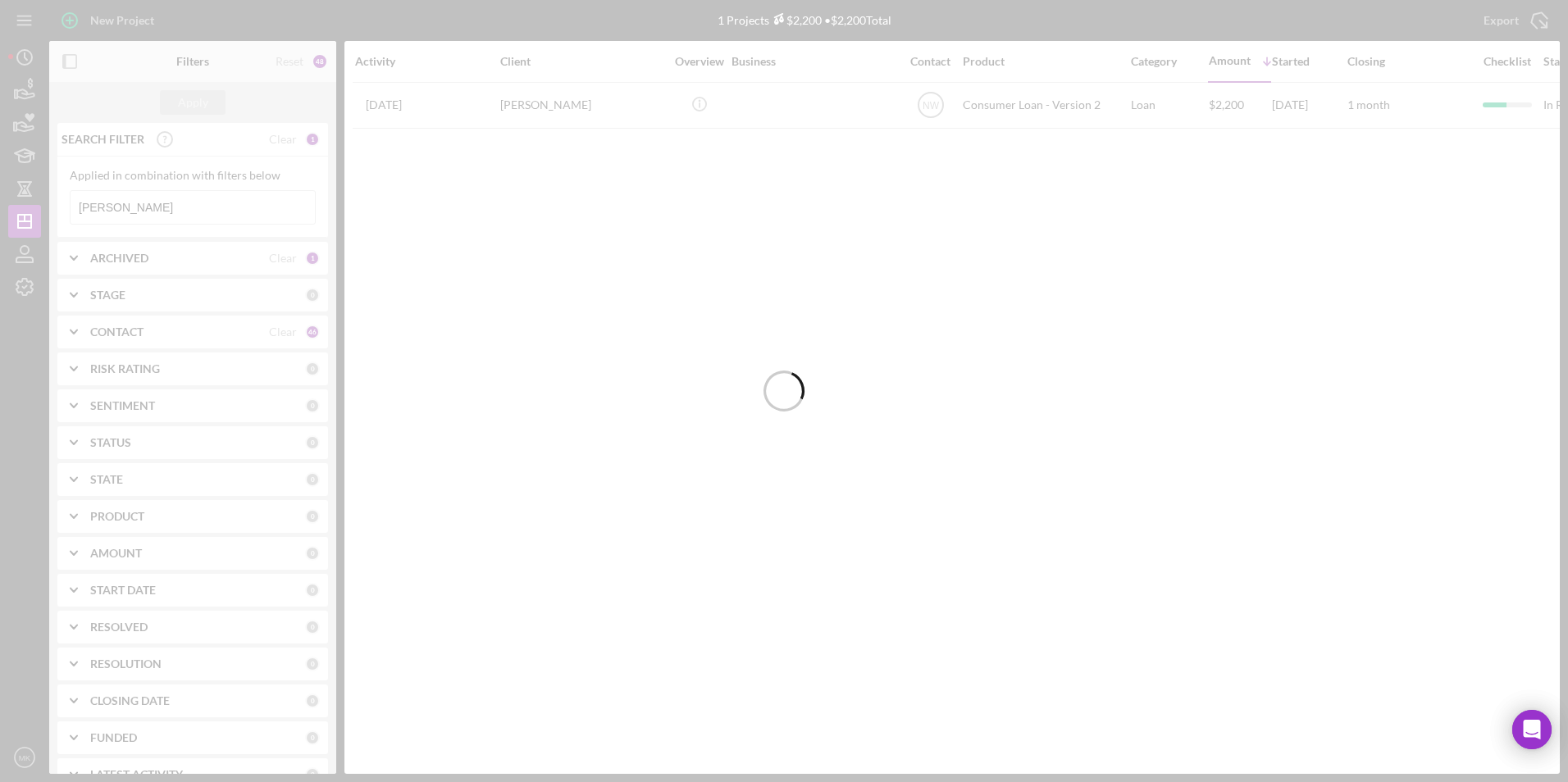
type input "[PERSON_NAME]"
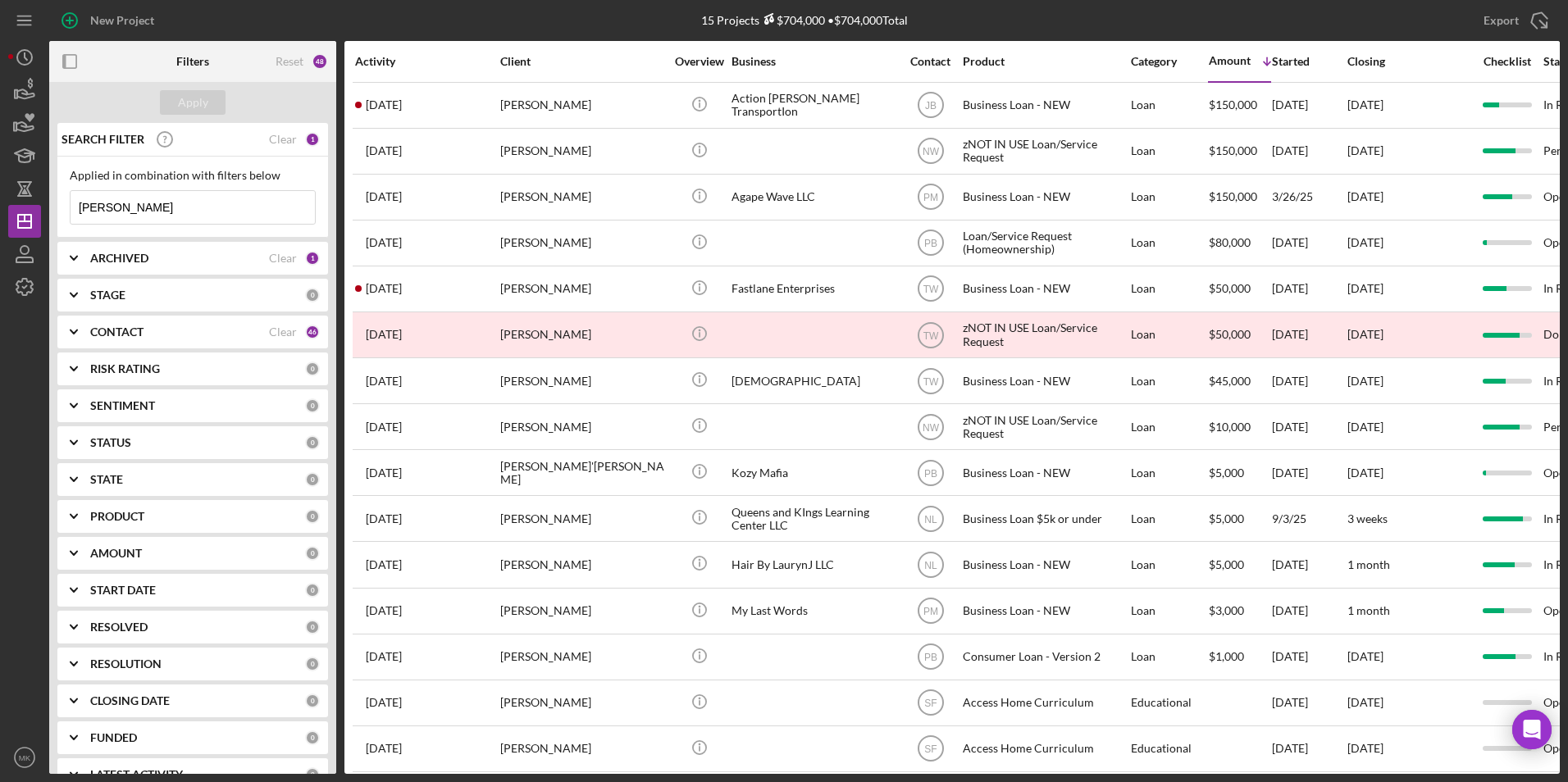
click at [385, 60] on div "Activity" at bounding box center [427, 61] width 144 height 13
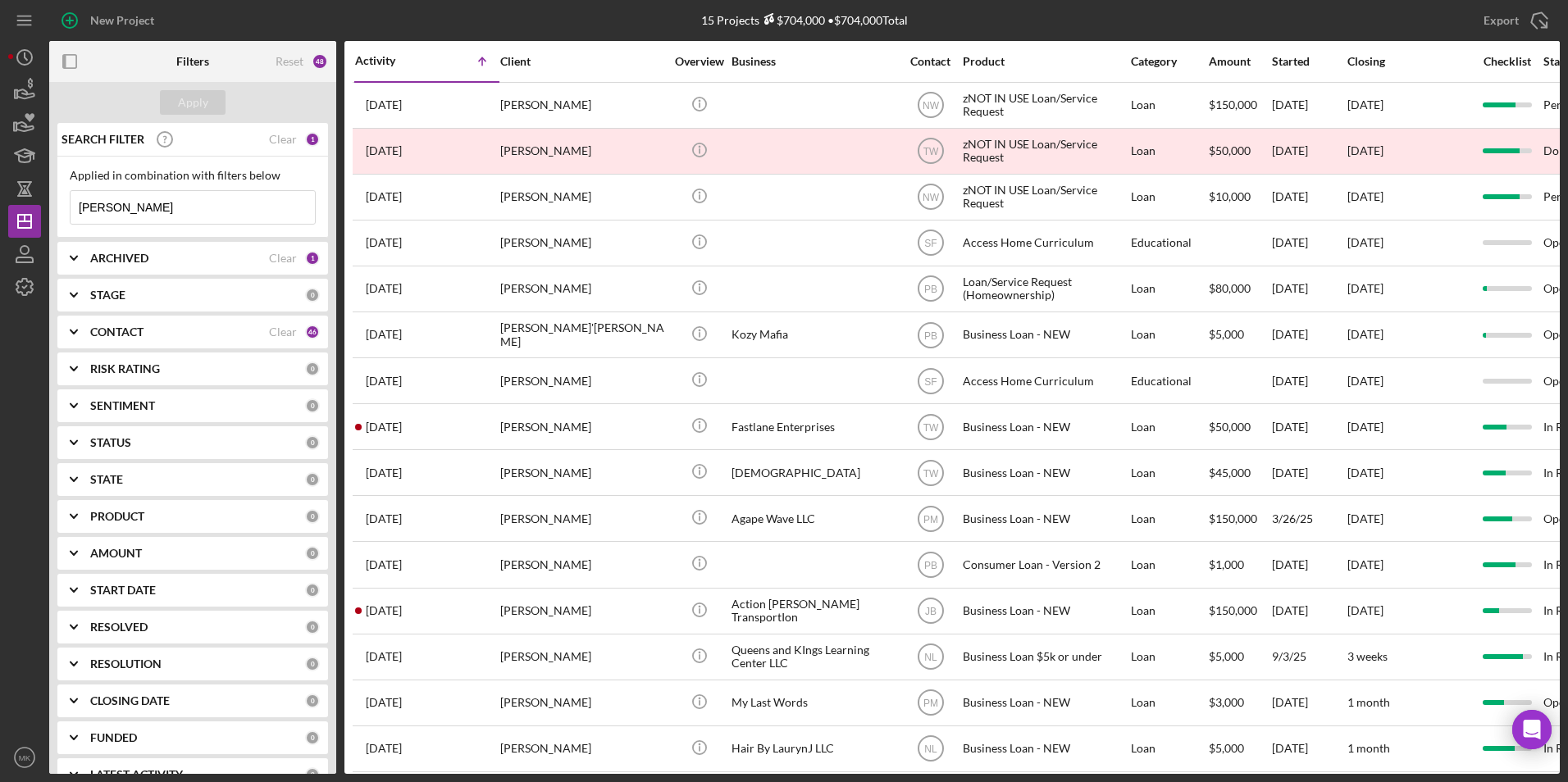
click at [385, 60] on div "Activity" at bounding box center [391, 60] width 72 height 13
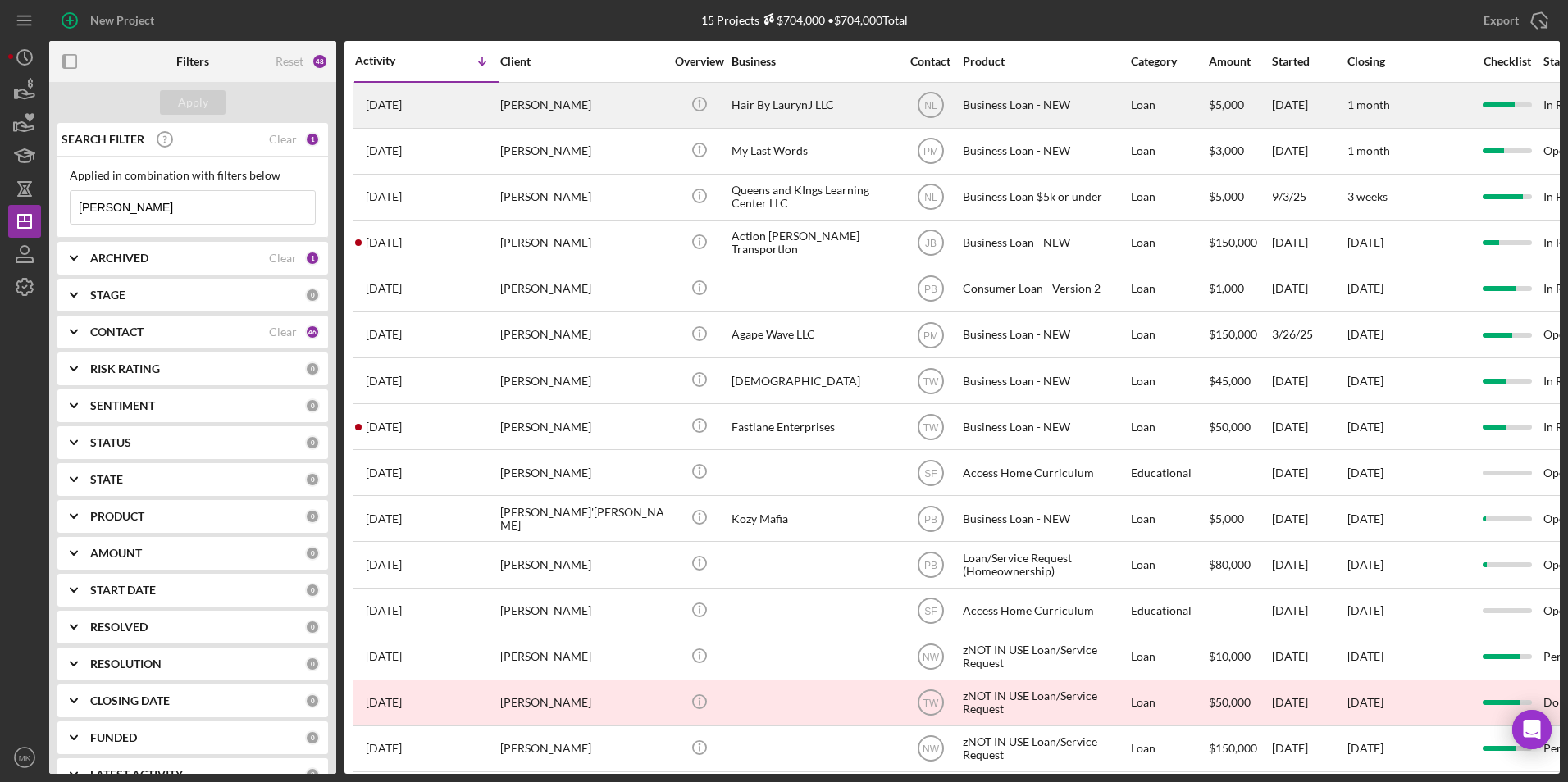
click at [574, 110] on div "[PERSON_NAME]" at bounding box center [582, 106] width 164 height 43
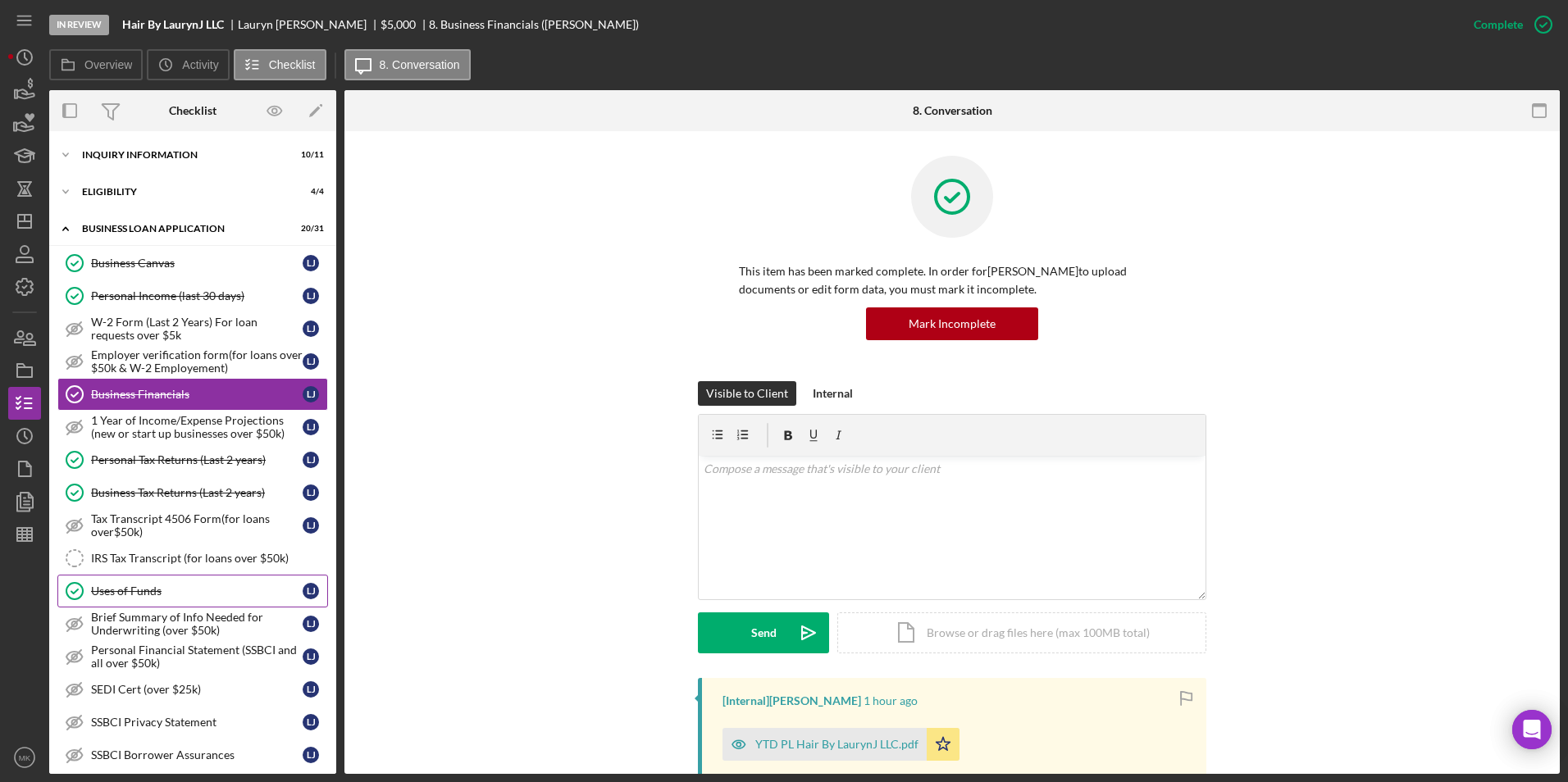
click at [179, 588] on div "Uses of Funds" at bounding box center [196, 591] width 212 height 13
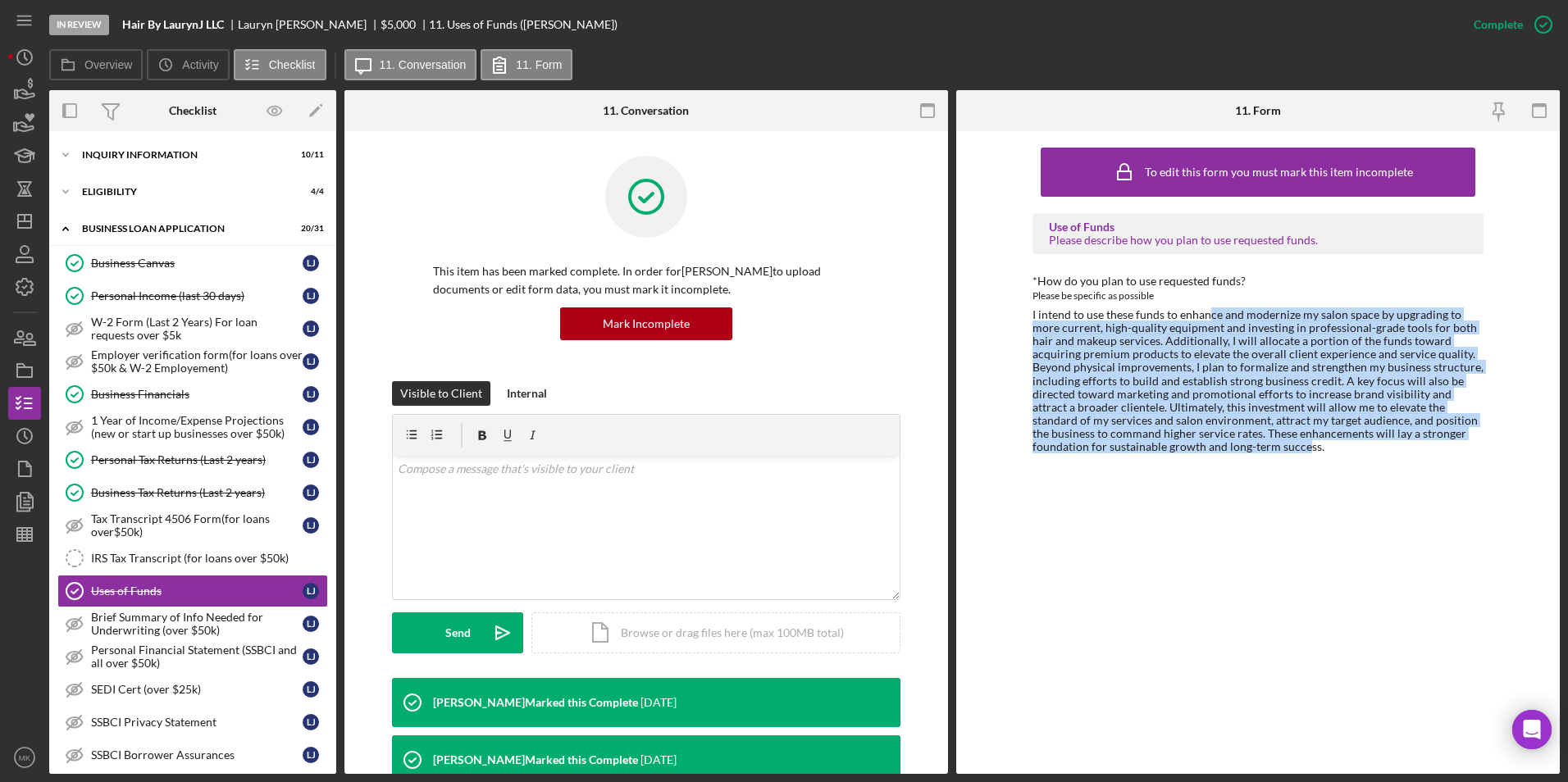
drag, startPoint x: 1209, startPoint y: 314, endPoint x: 1231, endPoint y: 455, distance: 142.7
click at [1065, 455] on div "To edit this form you must mark this item incomplete Use of Funds Please descri…" at bounding box center [1257, 452] width 451 height 626
drag, startPoint x: 1231, startPoint y: 455, endPoint x: 1215, endPoint y: 511, distance: 58.2
click at [1065, 511] on div "To edit this form you must mark this item incomplete Use of Funds Please descri…" at bounding box center [1257, 452] width 451 height 626
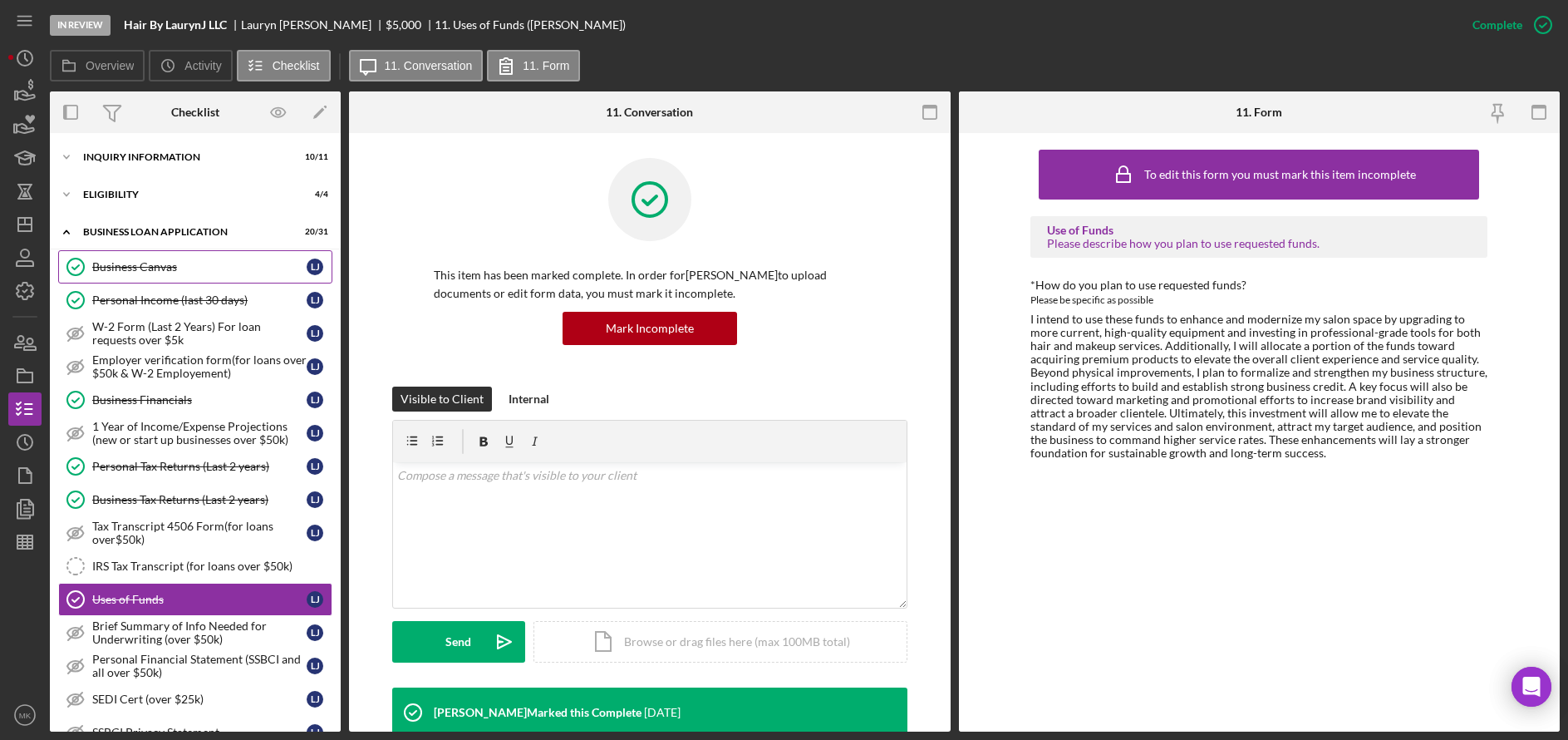
click at [130, 270] on div "Business Canvas" at bounding box center [199, 267] width 214 height 13
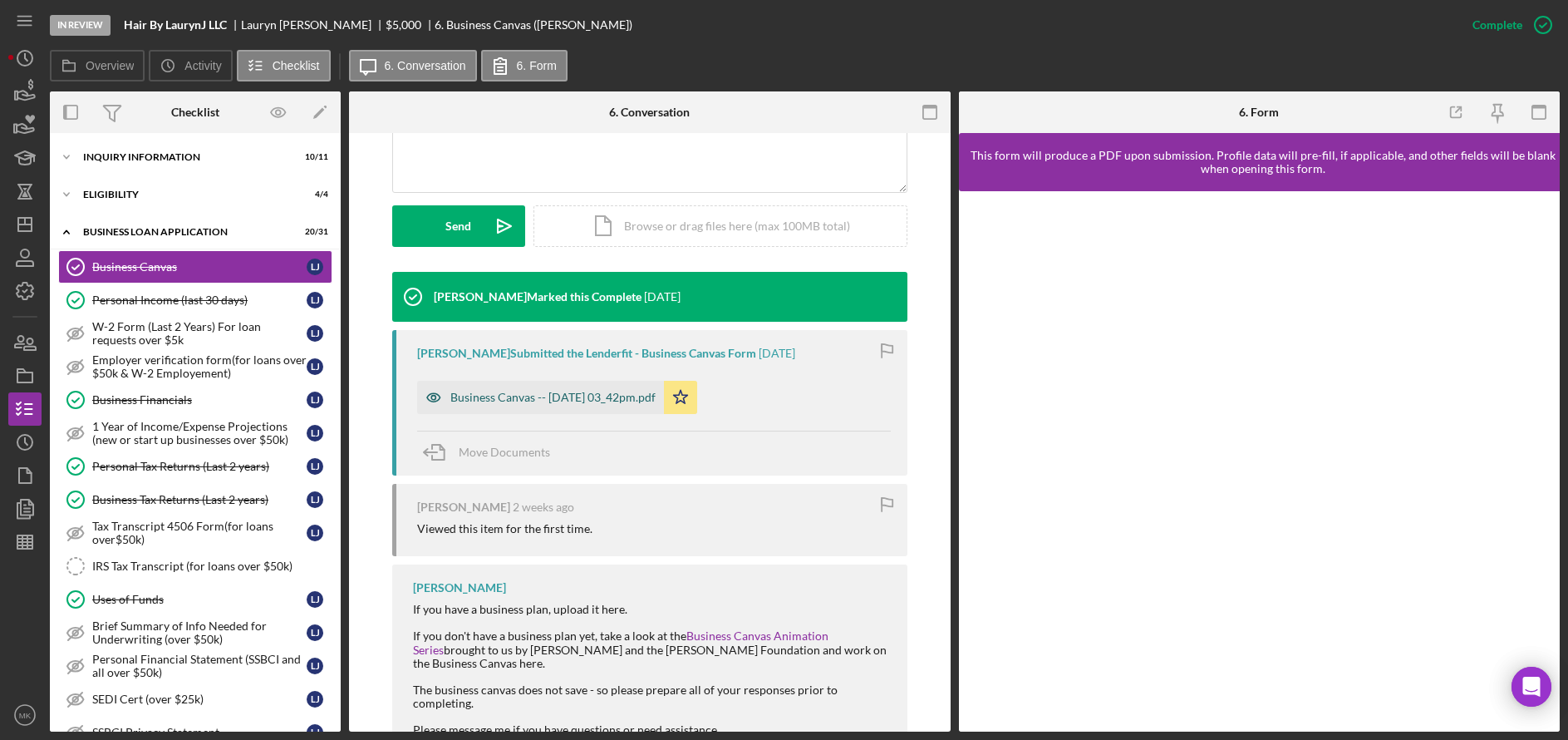
click at [587, 402] on div "Business Canvas -- 2025-09-14 03_42pm.pdf" at bounding box center [552, 397] width 205 height 13
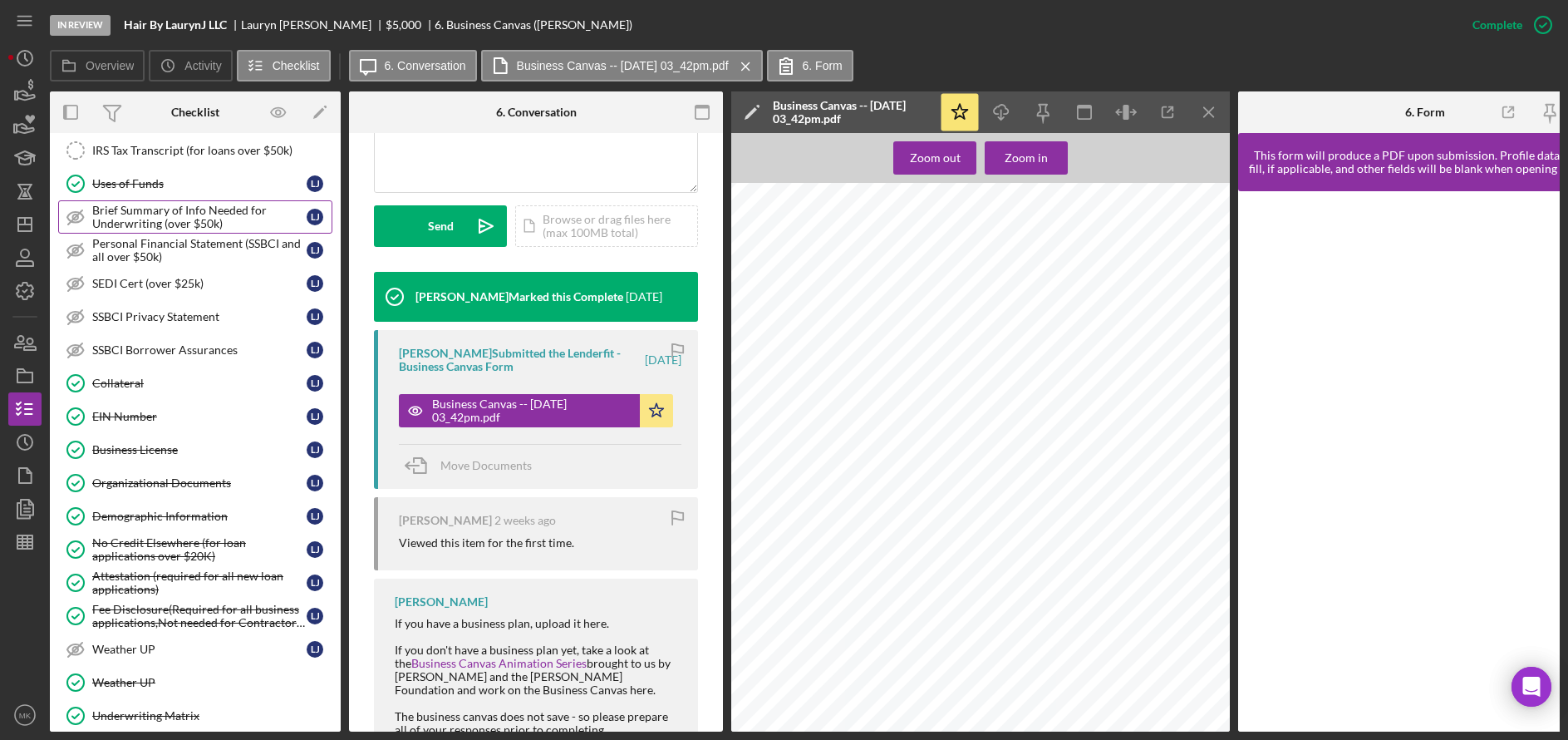
scroll to position [499, 0]
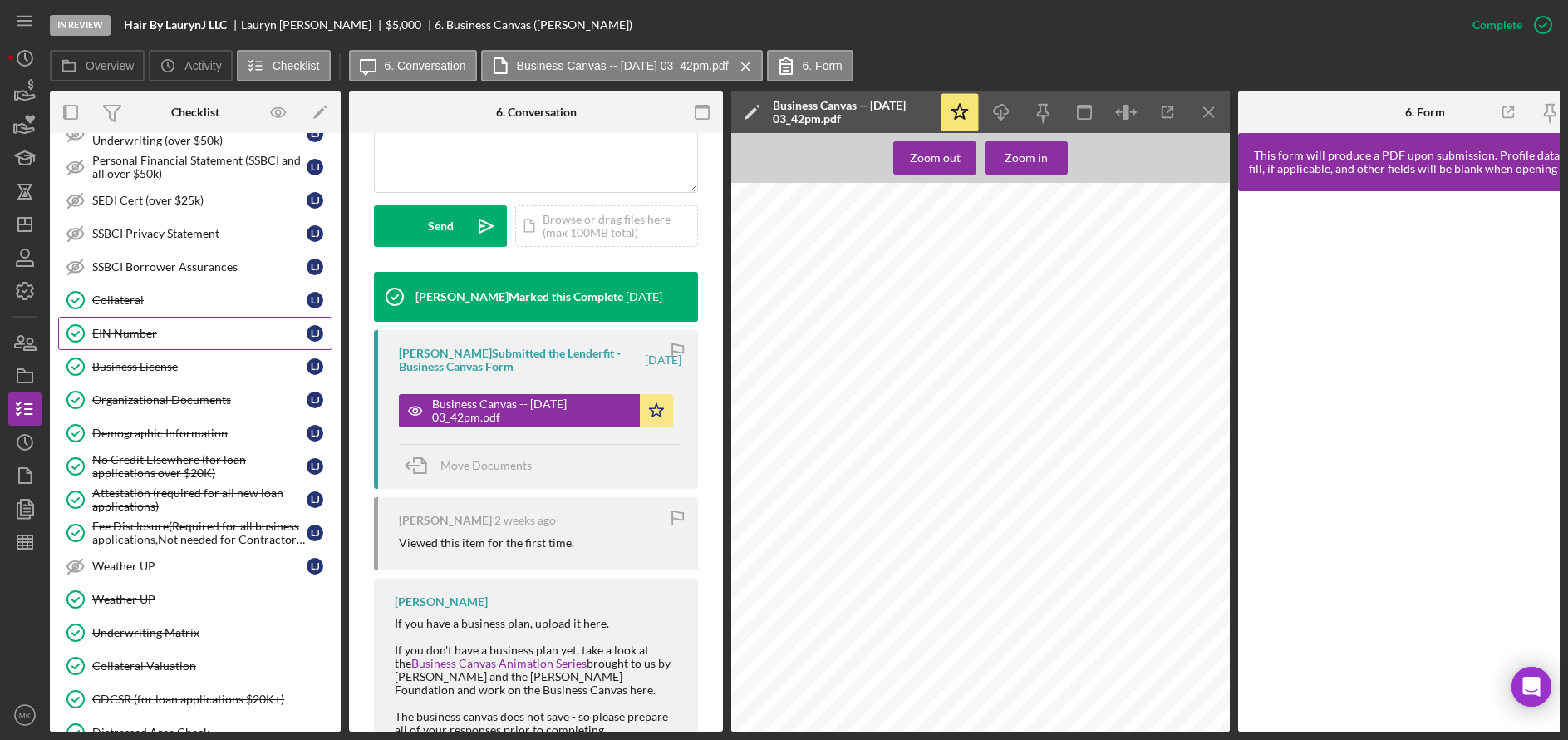
click at [180, 332] on div "EIN Number" at bounding box center [199, 333] width 214 height 13
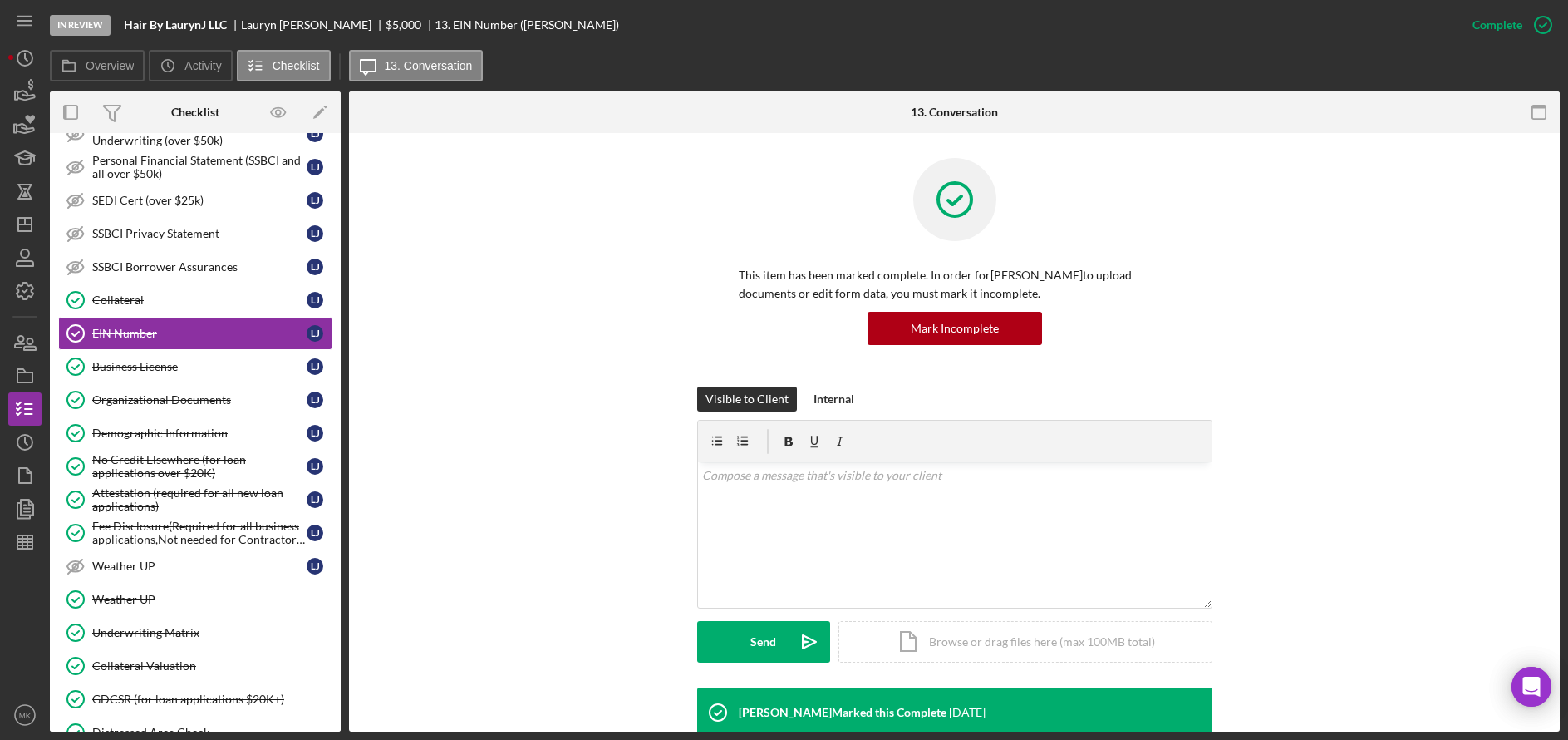
scroll to position [368, 0]
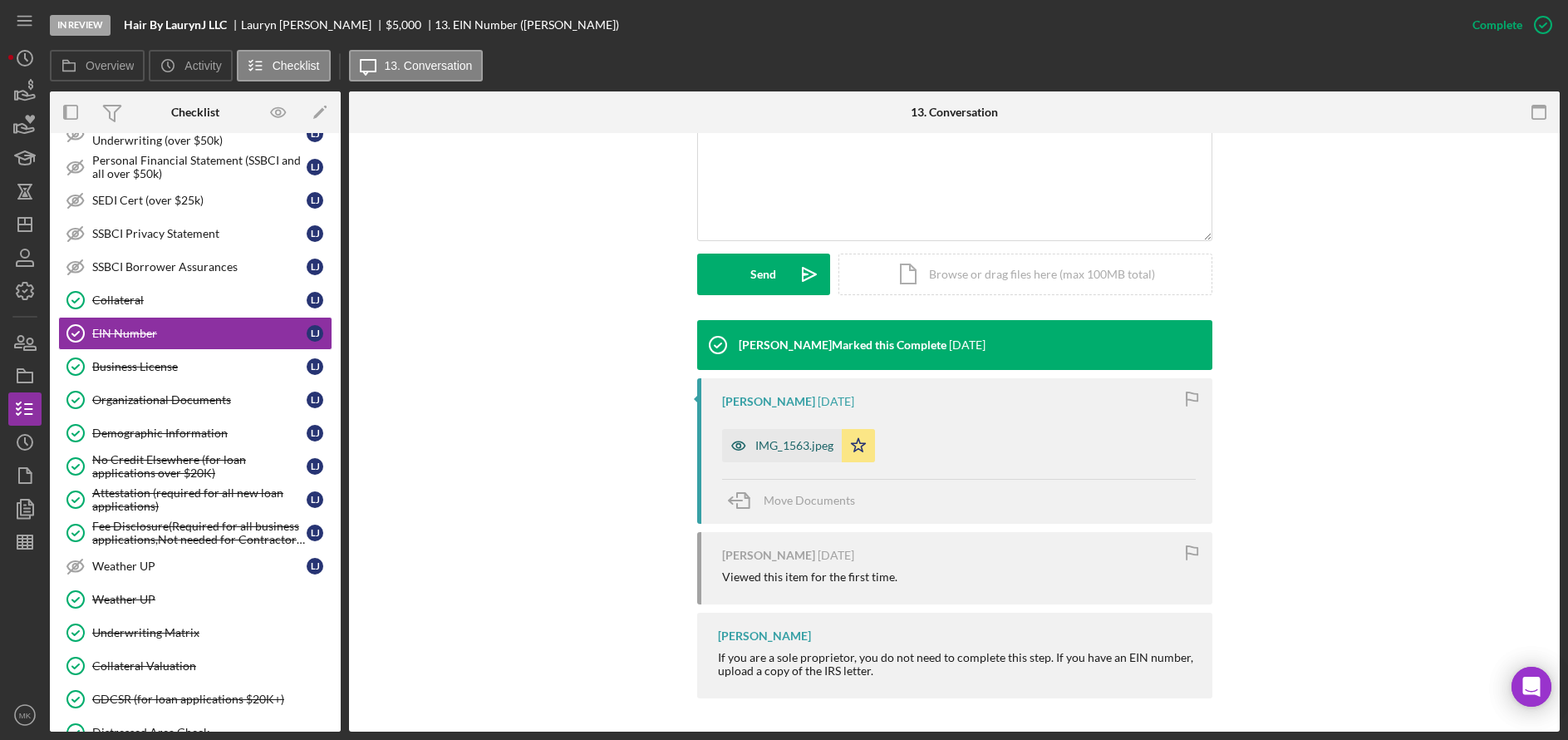
click at [786, 444] on div "IMG_1563.jpeg" at bounding box center [795, 445] width 78 height 13
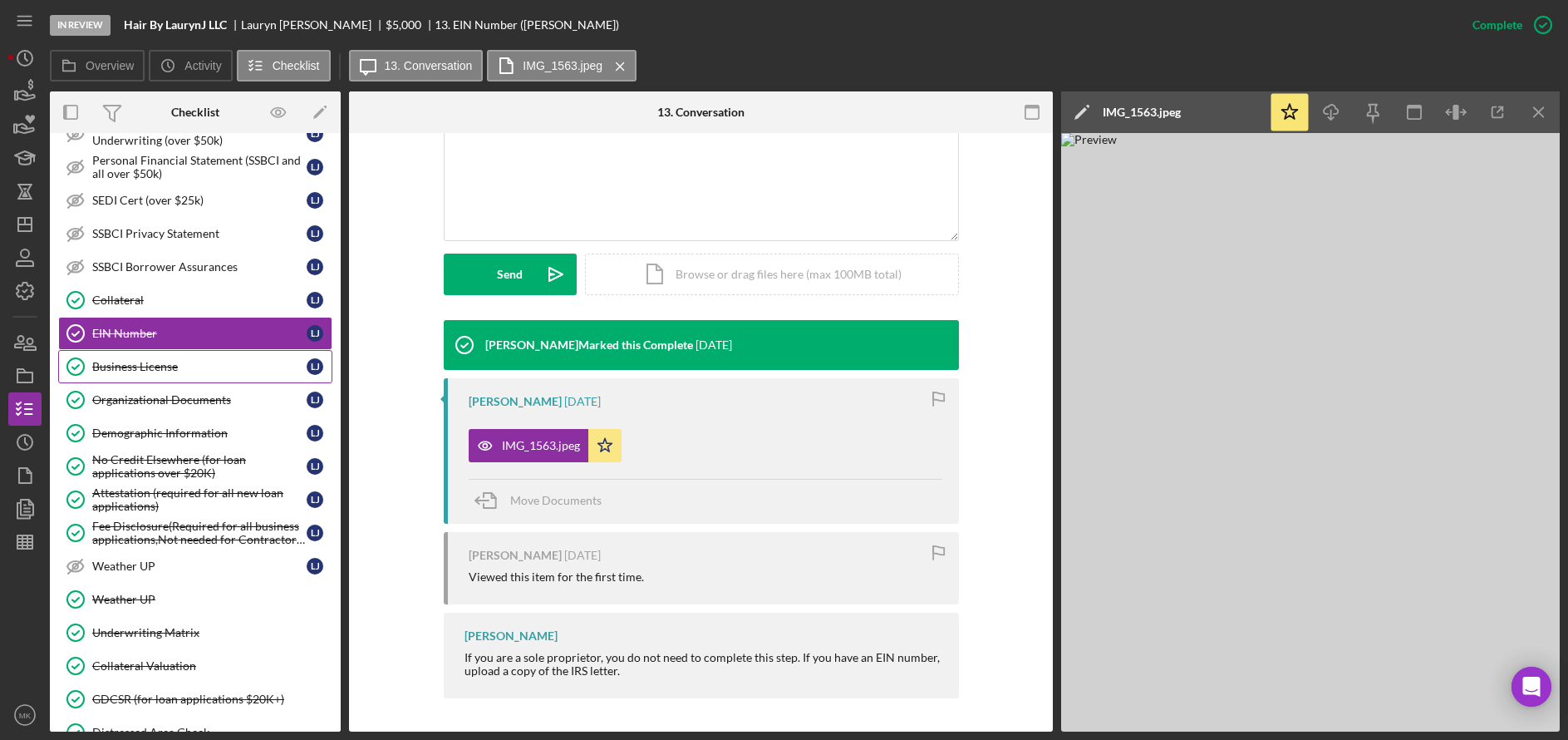
click at [129, 370] on div "Business License" at bounding box center [199, 367] width 214 height 13
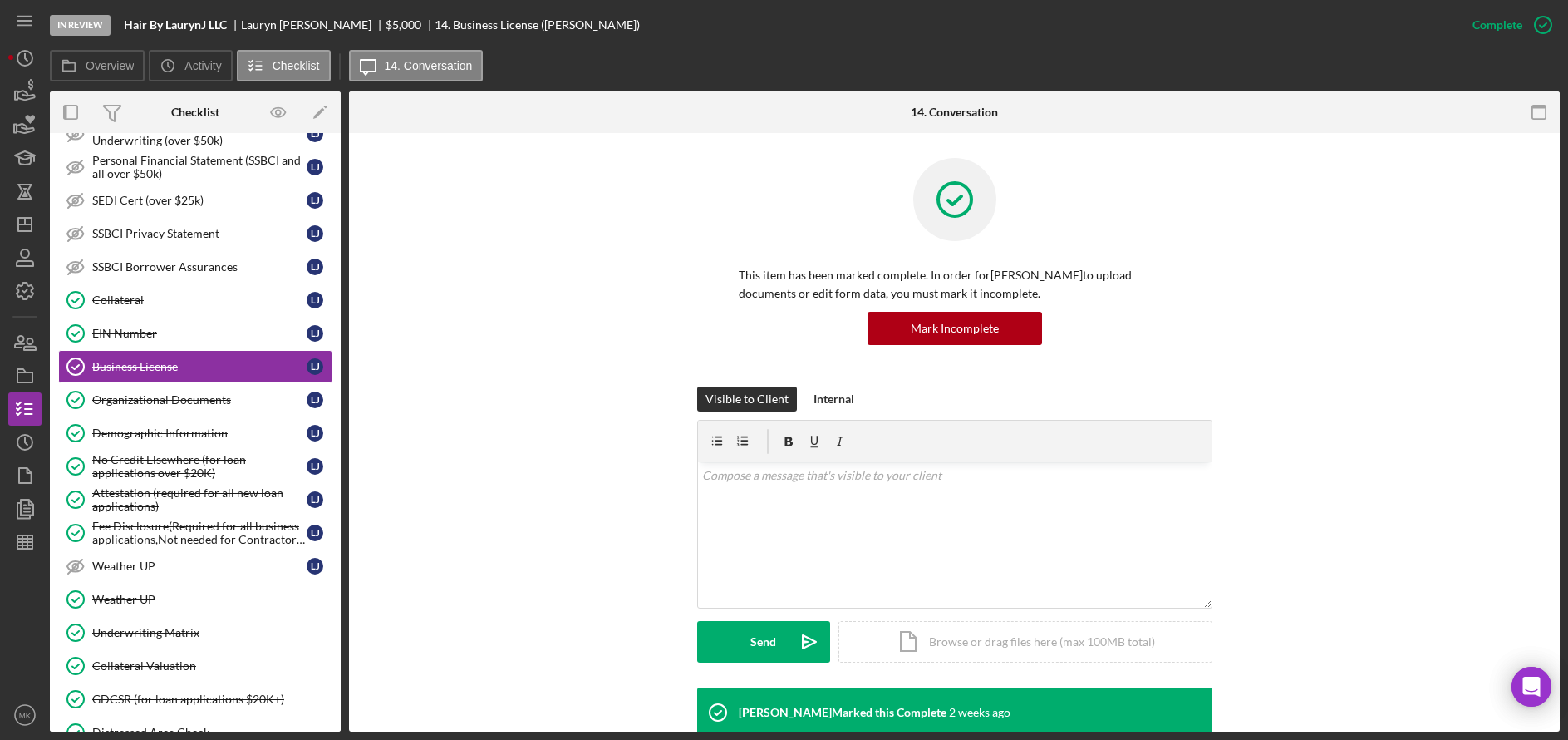
scroll to position [130, 0]
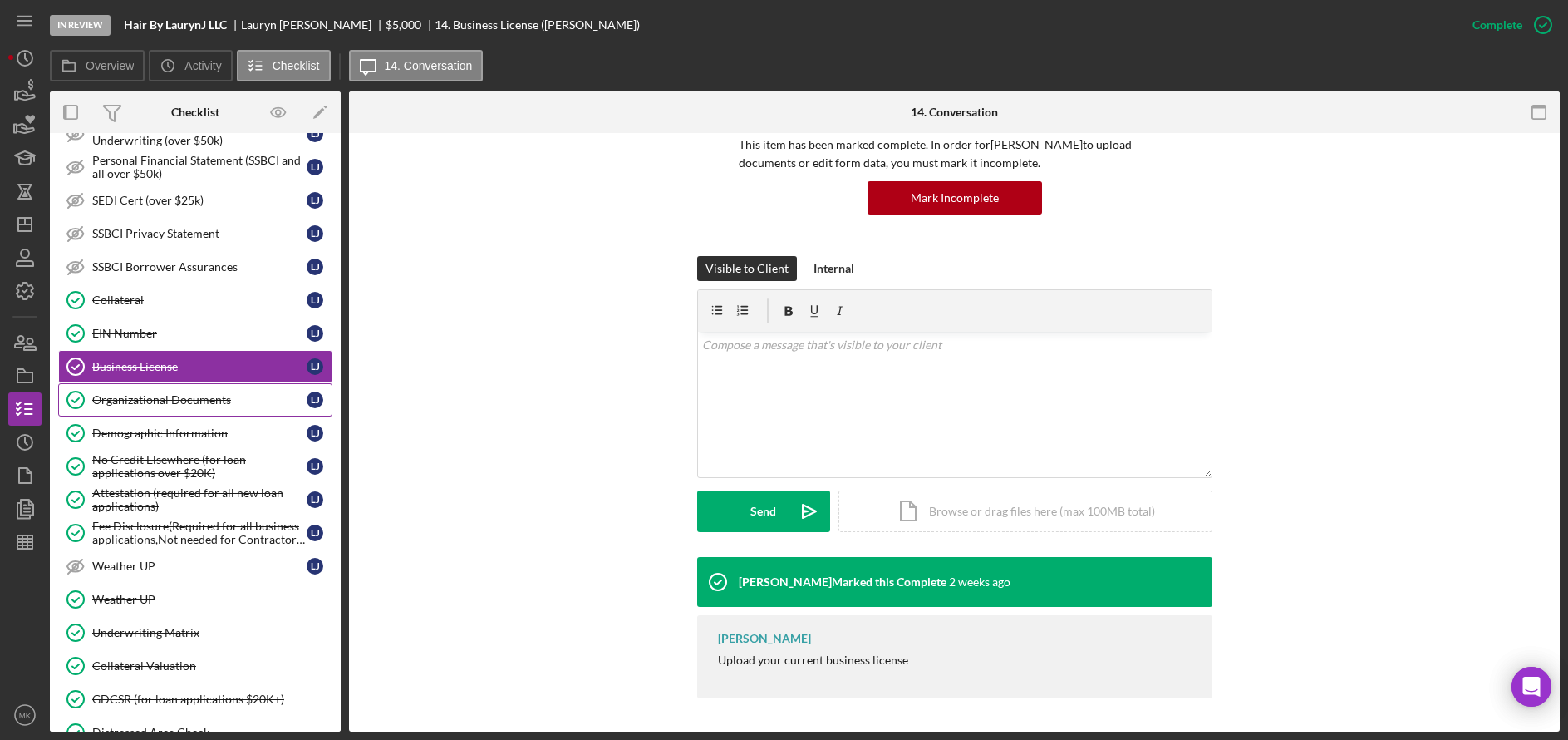
click at [164, 404] on div "Organizational Documents" at bounding box center [199, 400] width 214 height 13
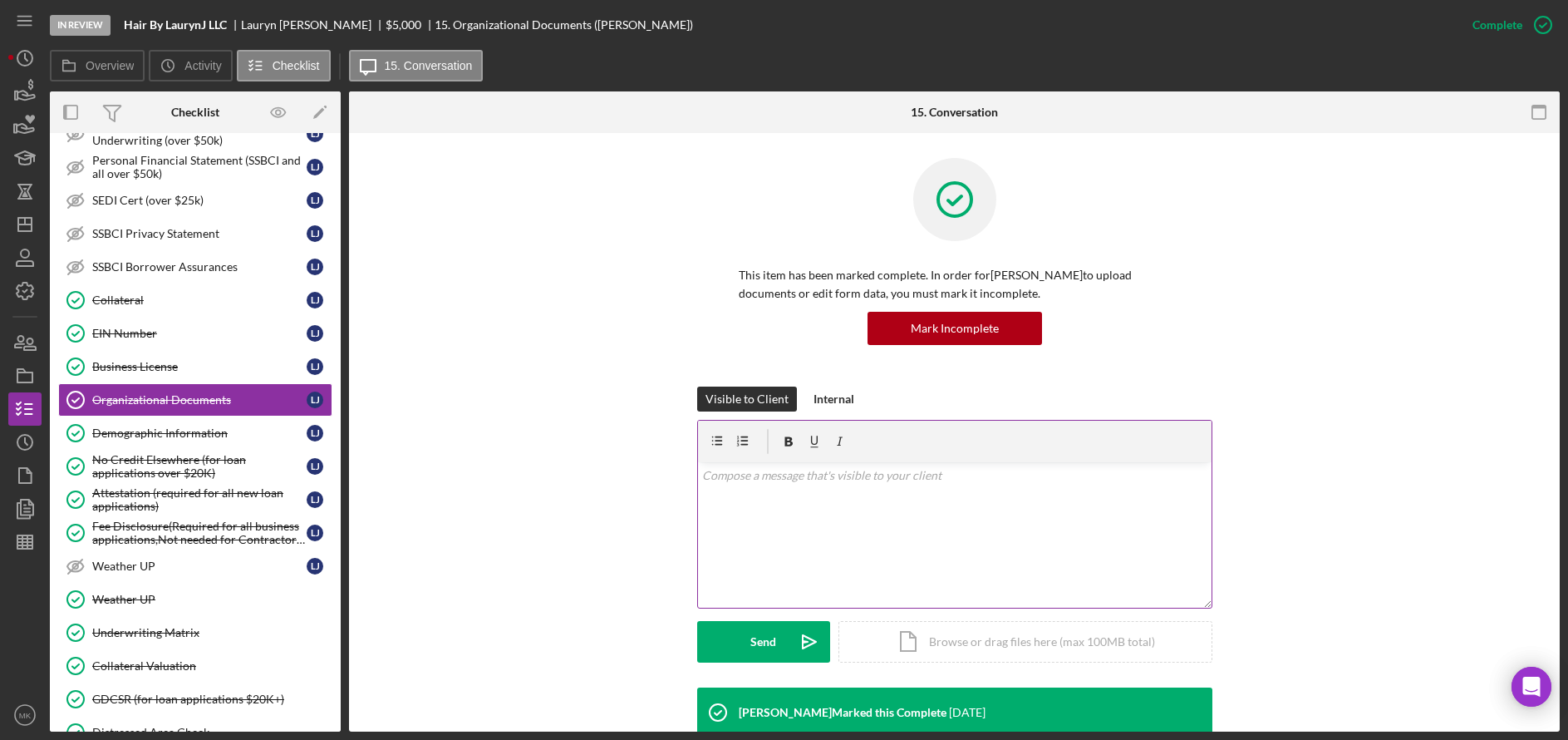
scroll to position [341, 0]
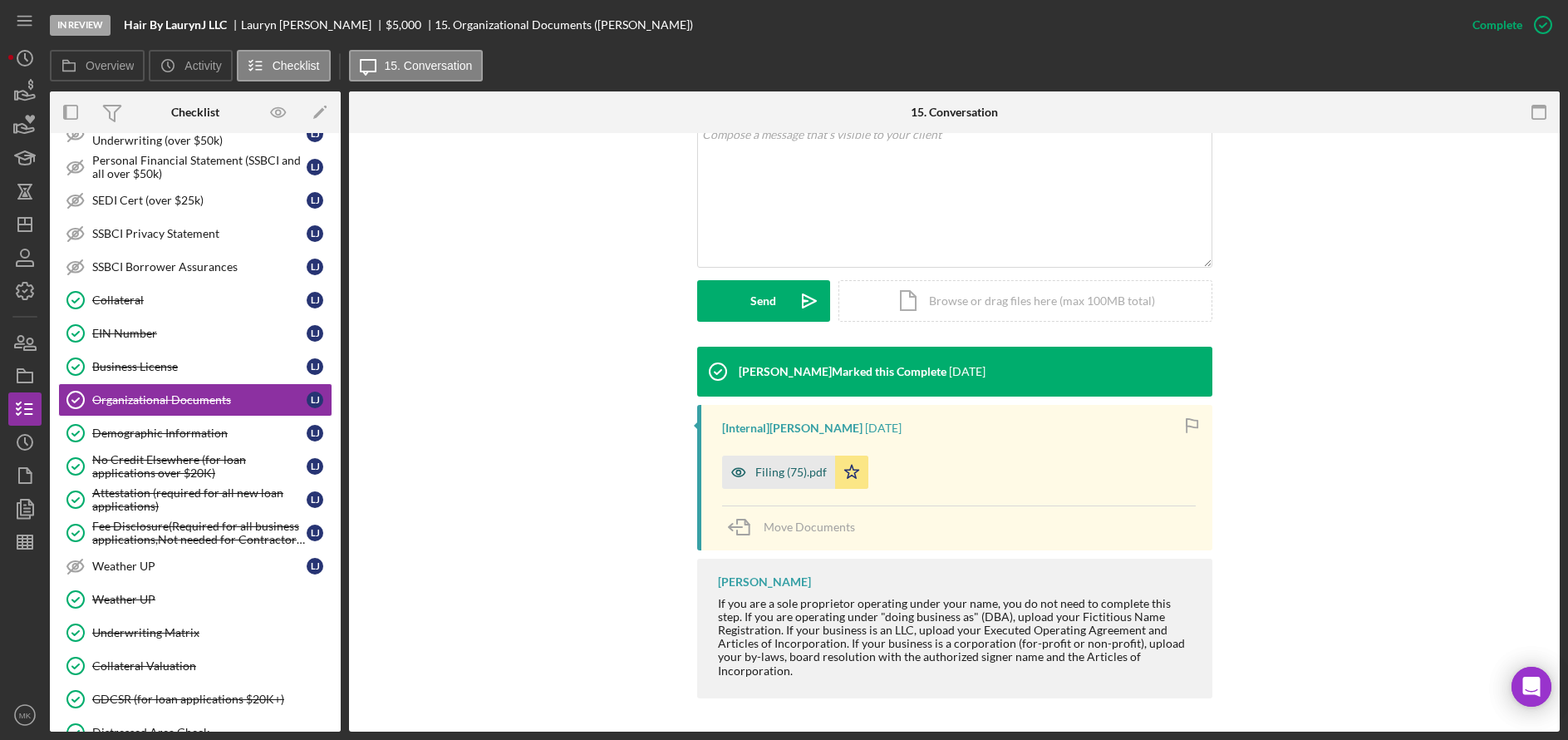
click at [777, 468] on div "Filing (75).pdf" at bounding box center [791, 472] width 72 height 13
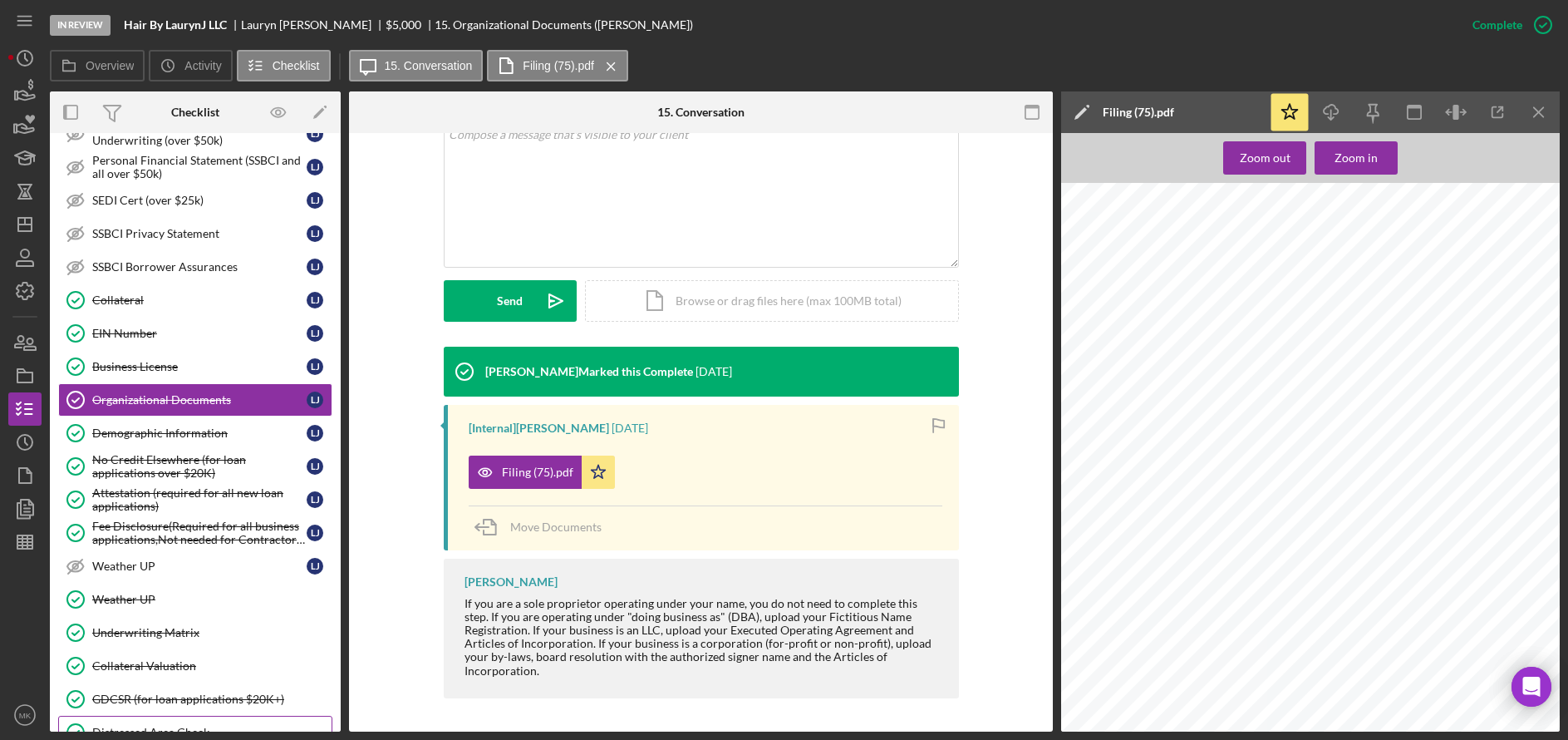
scroll to position [678, 0]
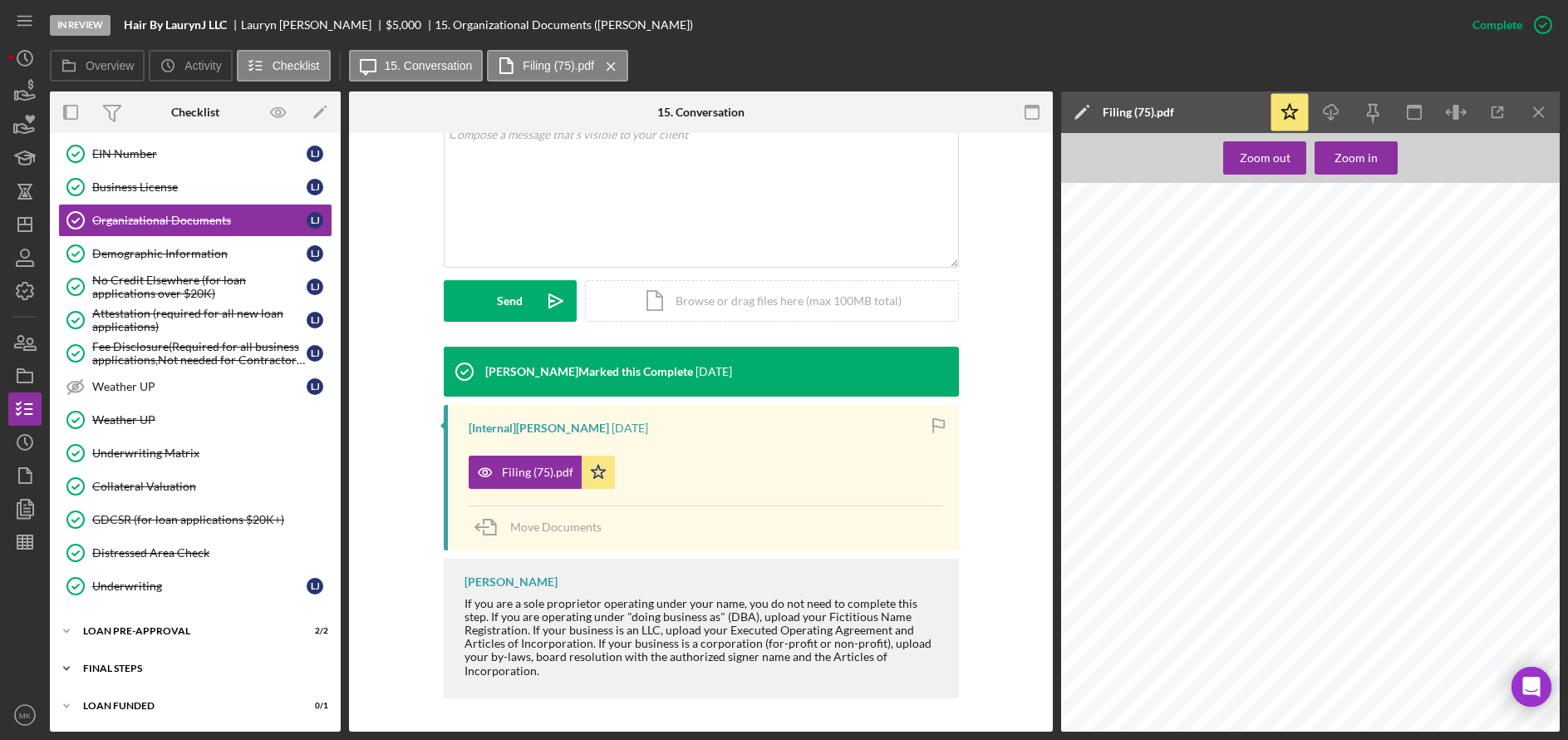
click at [129, 657] on div "Icon/Expander FINAL STEPS 9 / 19" at bounding box center [195, 668] width 291 height 34
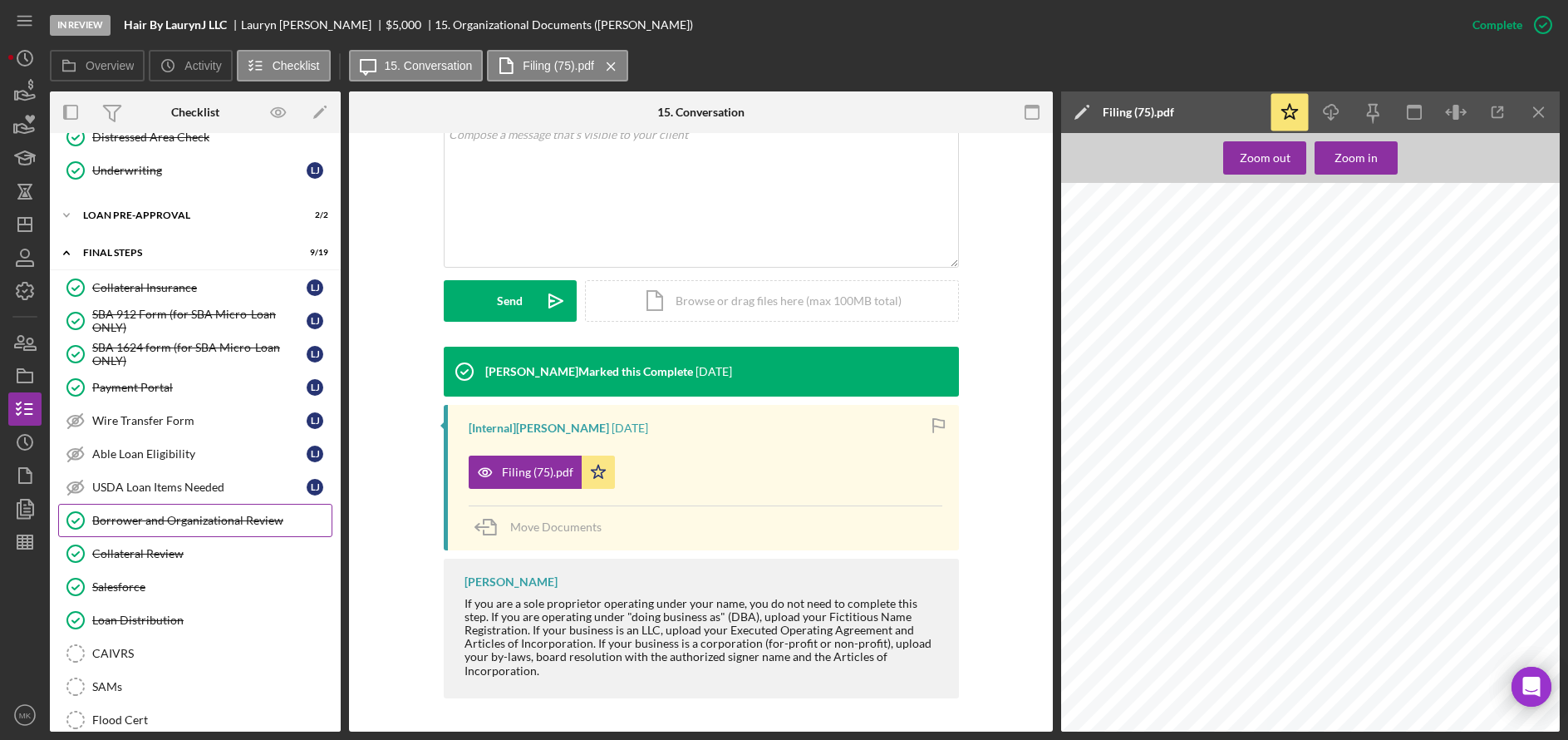
click at [186, 523] on div "Borrower and Organizational Review" at bounding box center [212, 520] width 239 height 13
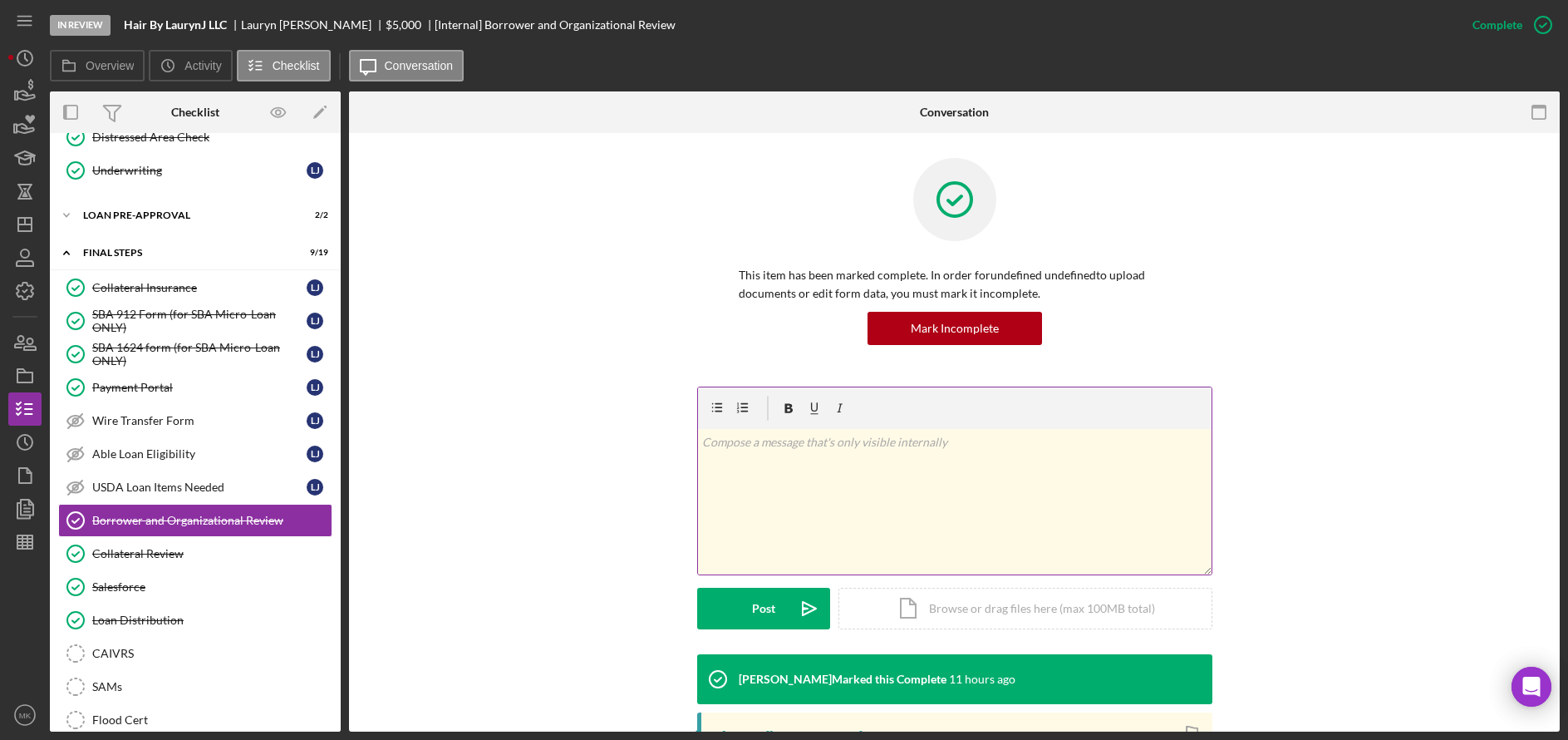
scroll to position [322, 0]
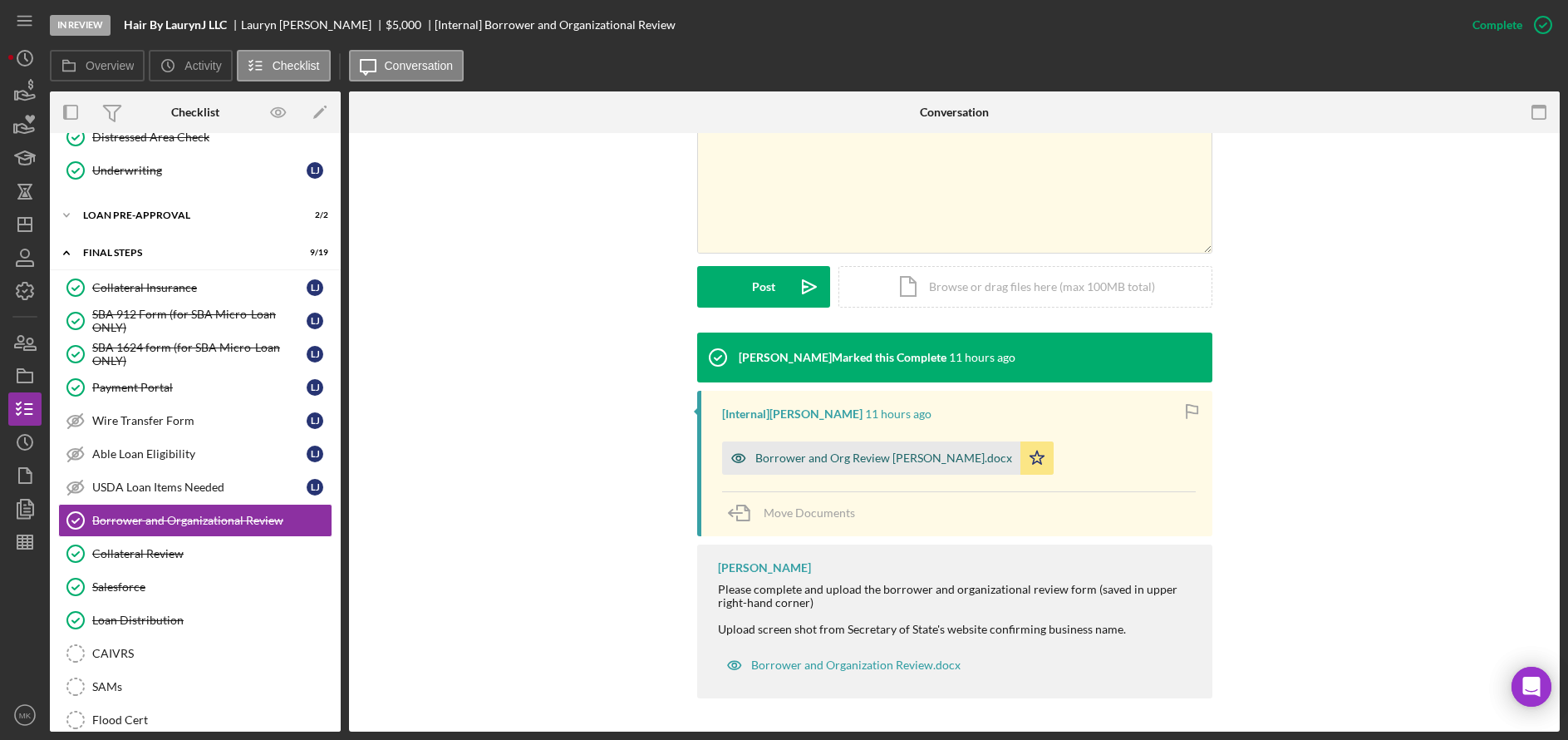
click at [801, 470] on div "Borrower and Org Review Lauryn Jackson.docx" at bounding box center [871, 458] width 299 height 34
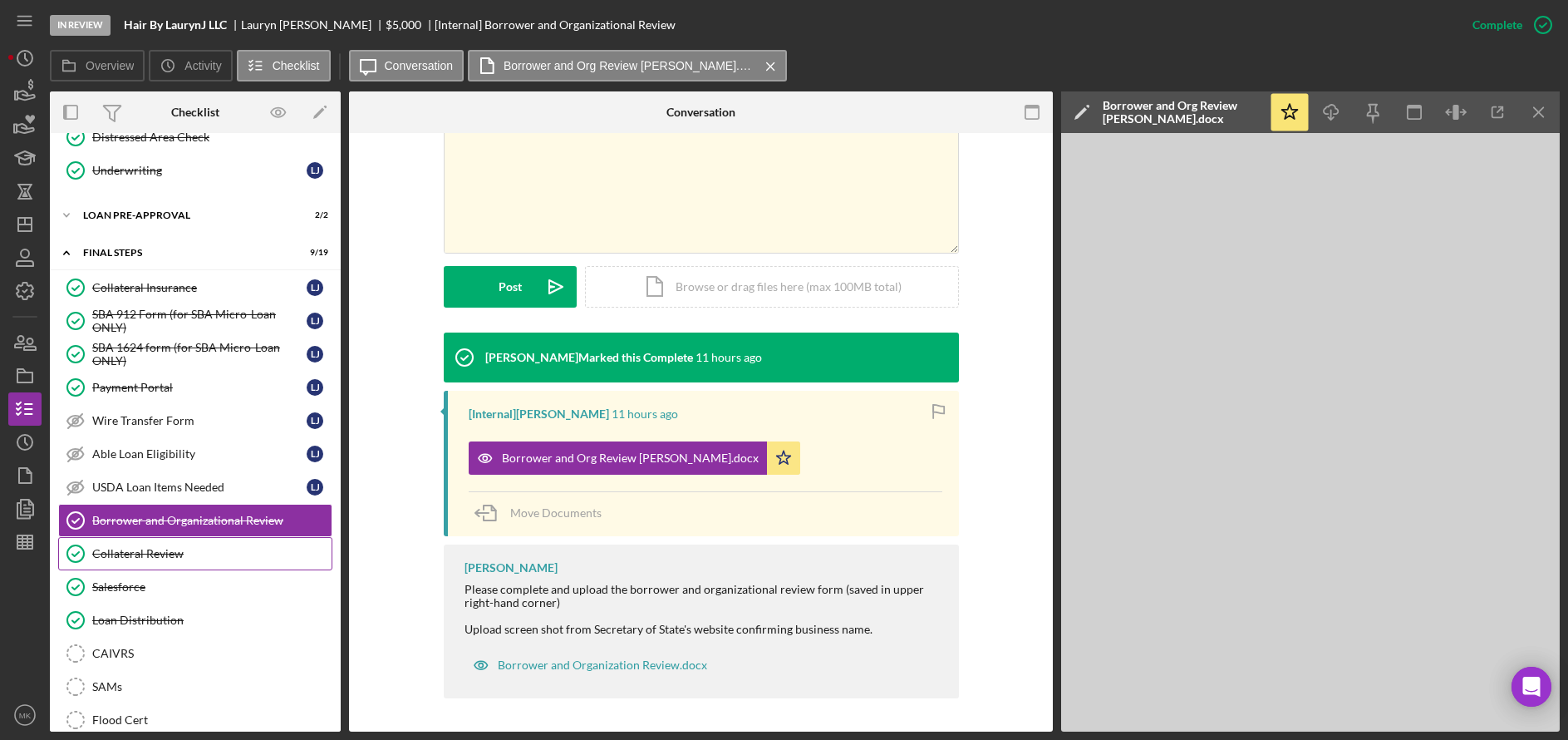
click at [169, 563] on link "Collateral Review Collateral Review" at bounding box center [195, 553] width 274 height 34
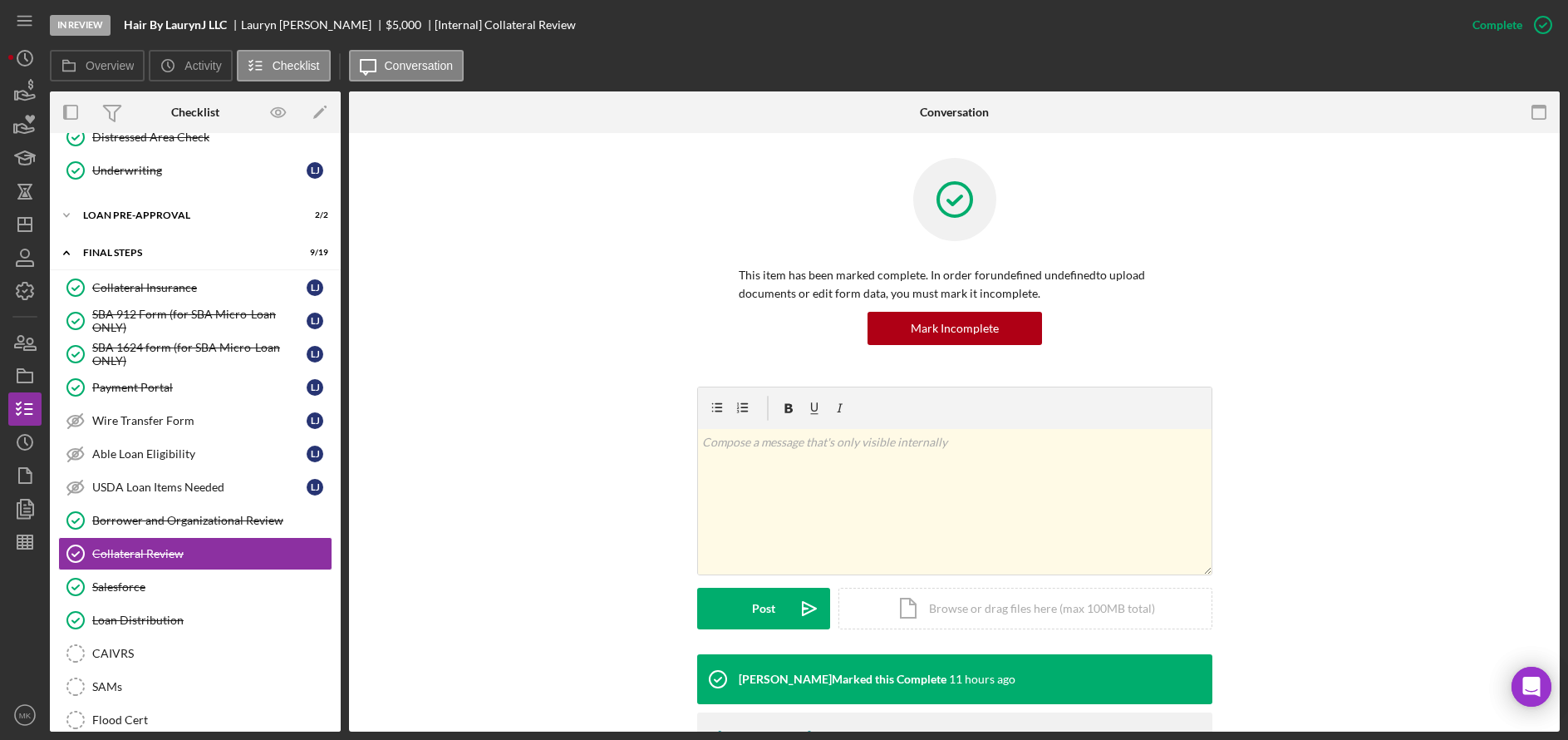
scroll to position [128, 0]
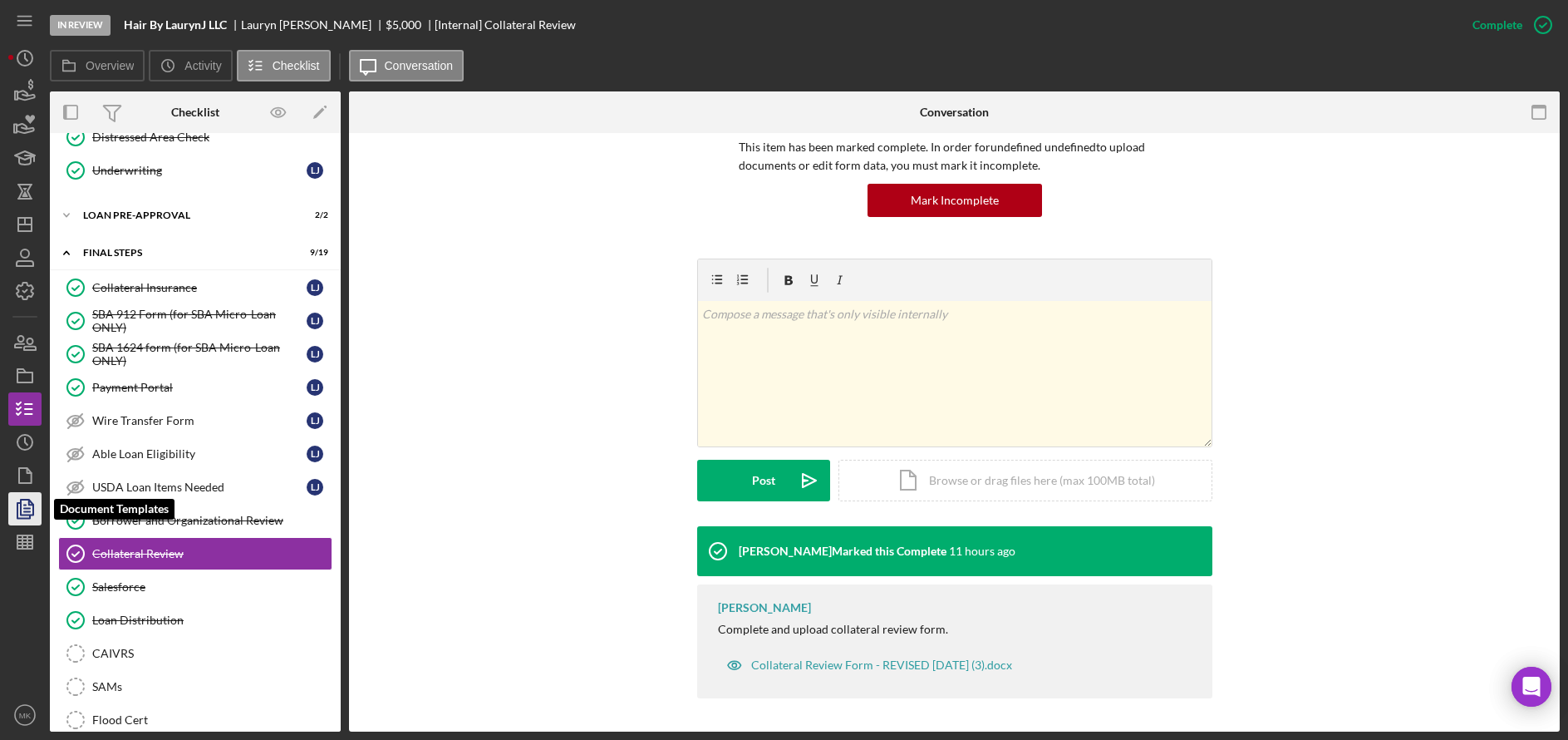
click at [18, 505] on polyline "button" at bounding box center [23, 510] width 12 height 15
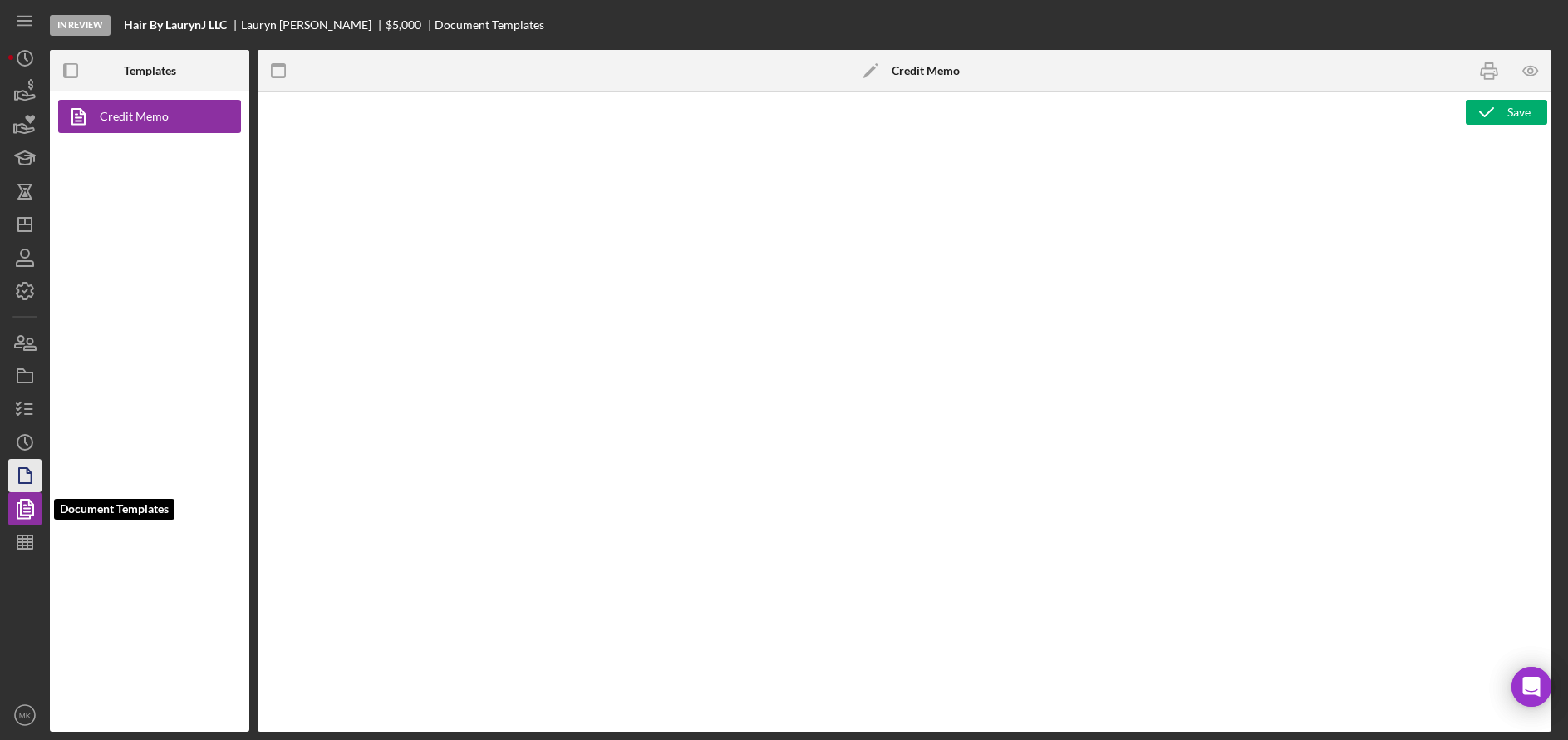
type textarea "<h1>Business Loan Risk Assessment</h1> <p>Loan Officer: &nbsp;<span id="Lender_…"
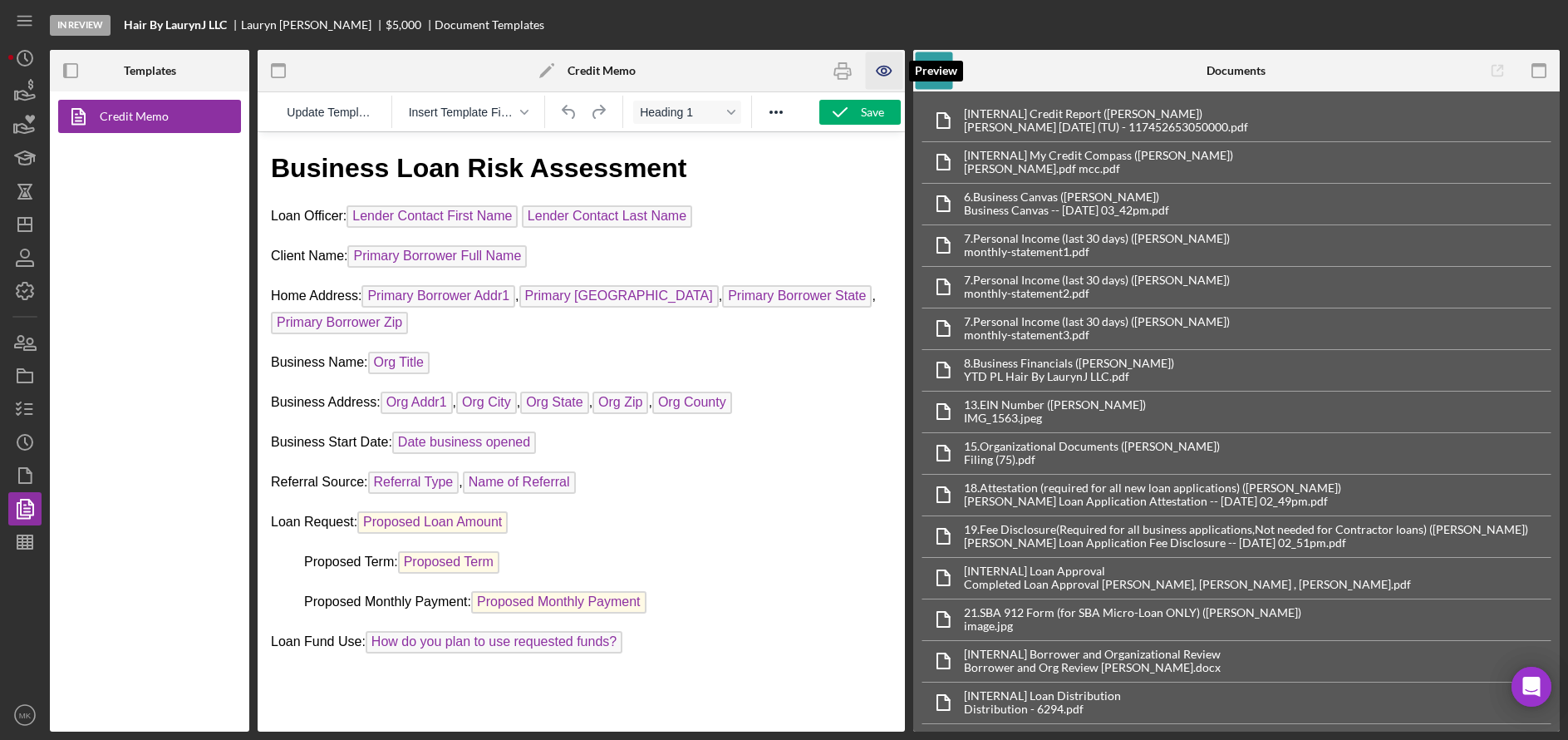
click at [882, 72] on icon "button" at bounding box center [883, 70] width 5 height 5
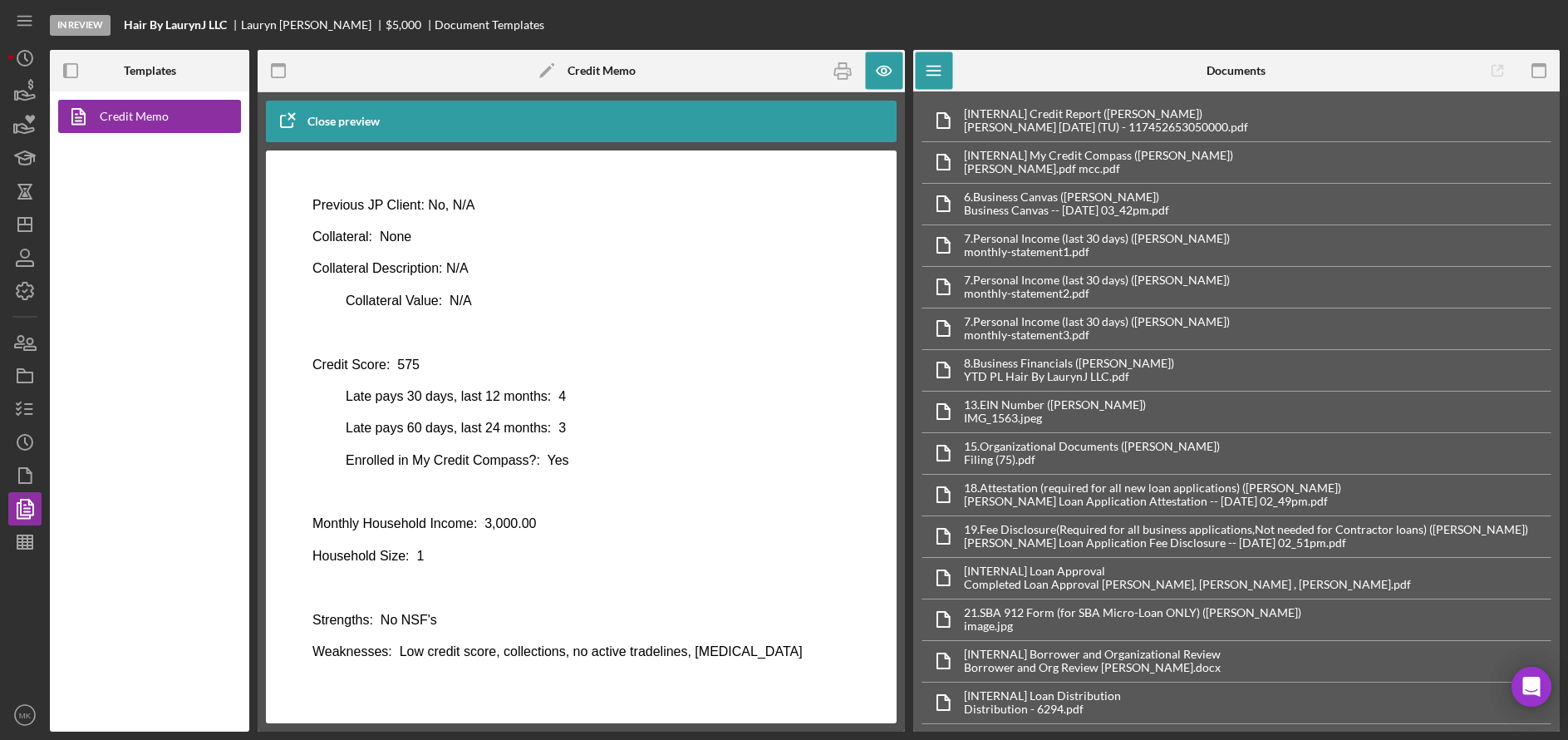
scroll to position [465, 0]
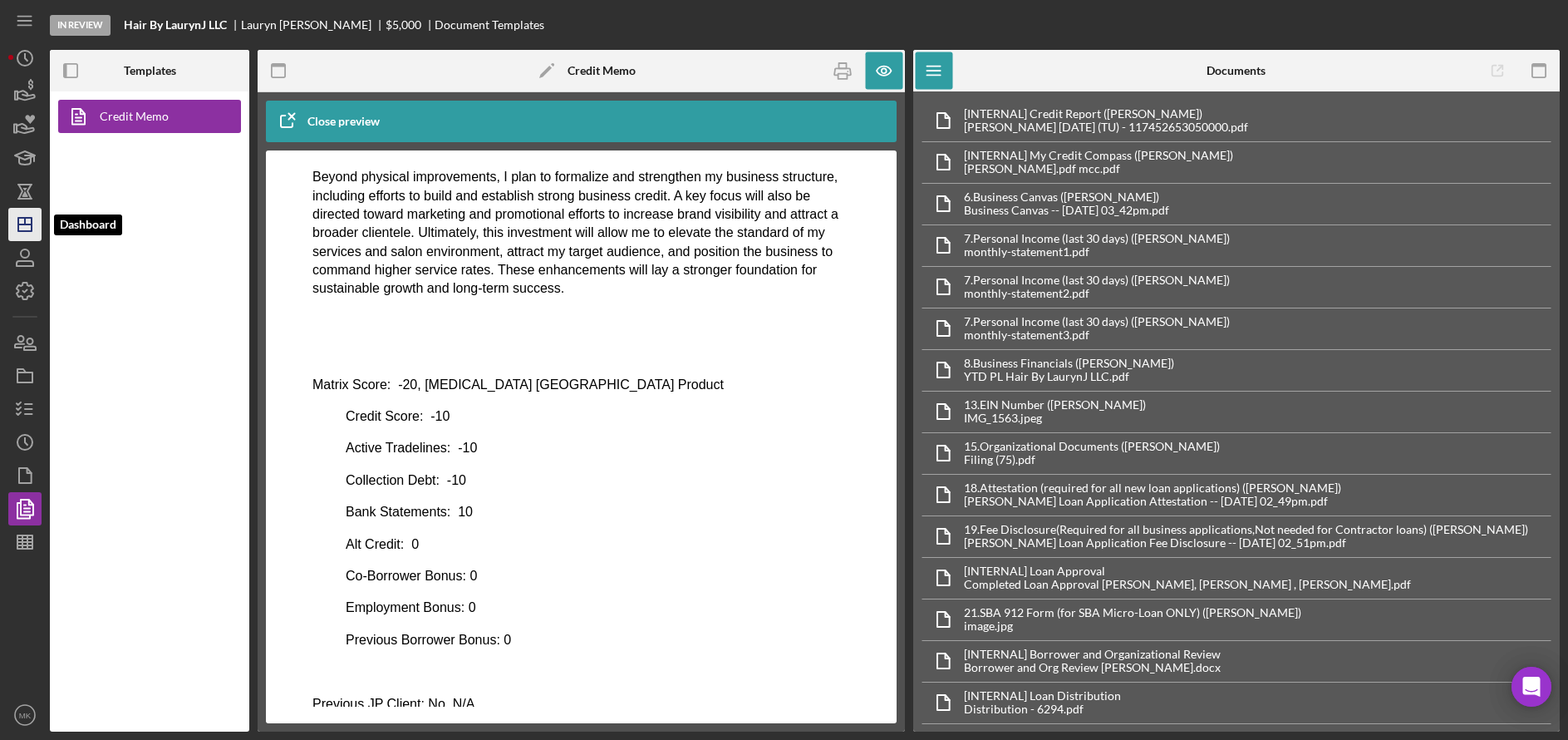
click at [28, 230] on icon "Icon/Dashboard" at bounding box center [24, 224] width 41 height 41
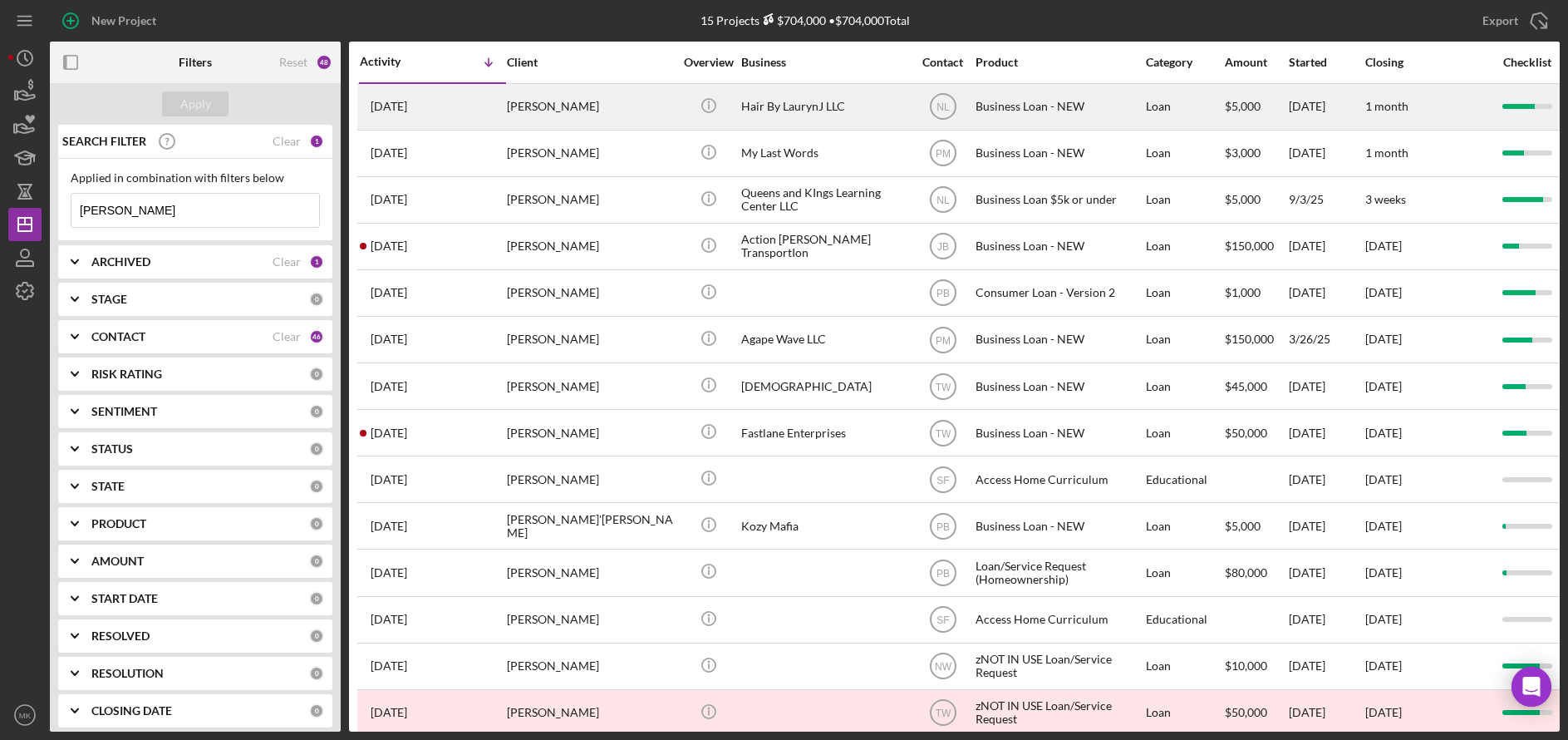
click at [577, 106] on div "[PERSON_NAME]" at bounding box center [590, 107] width 167 height 44
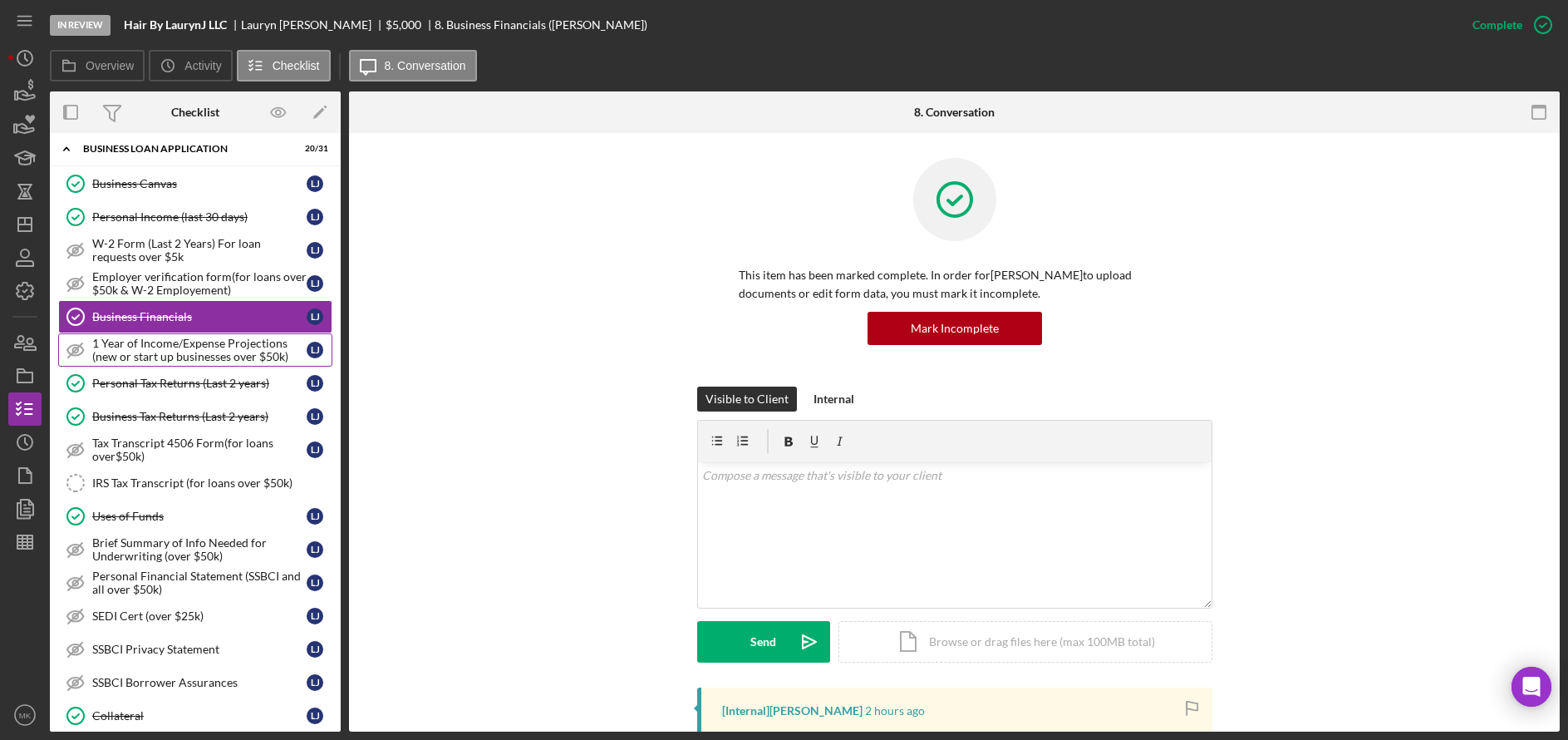
scroll to position [167, 0]
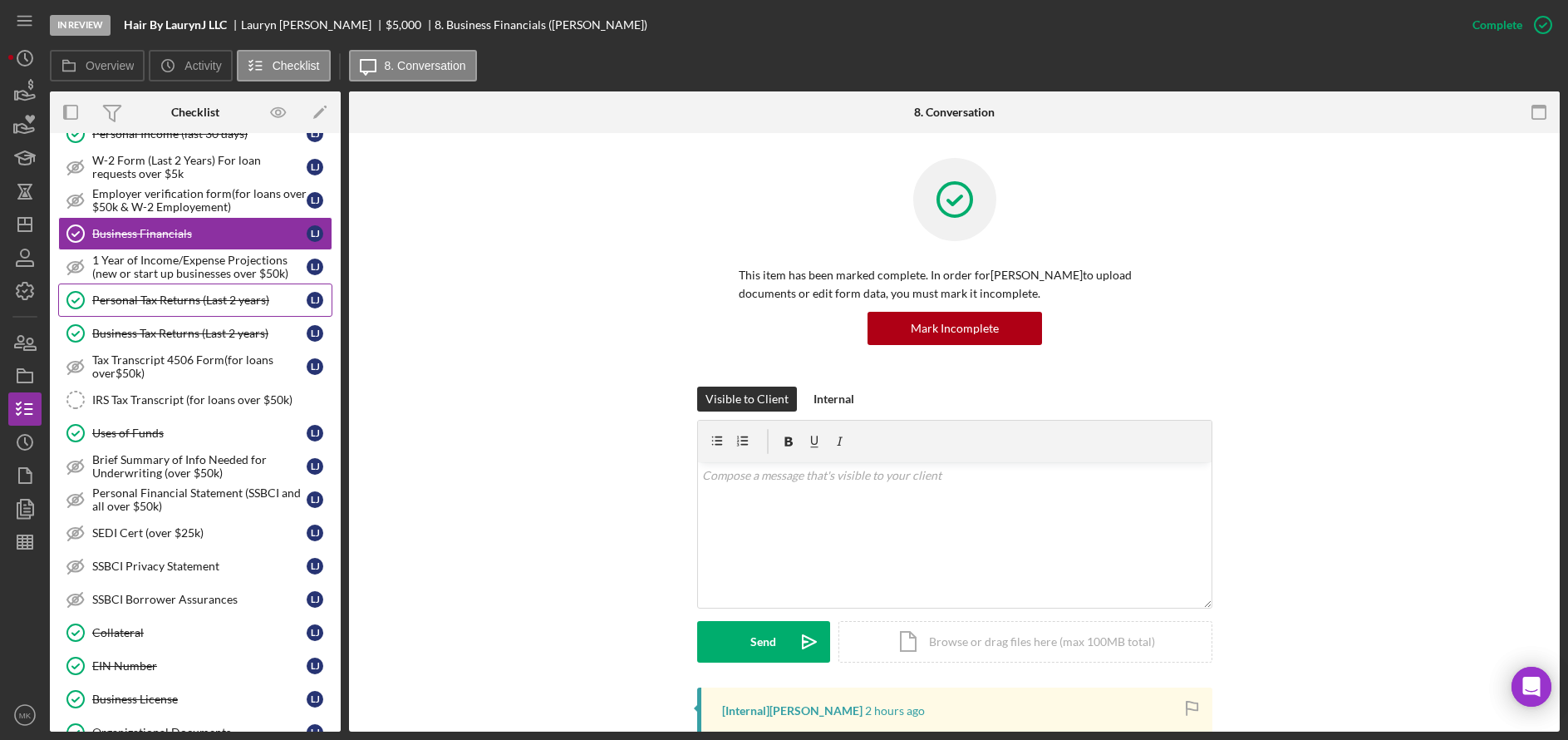
click at [197, 300] on div "Personal Tax Returns (Last 2 years)" at bounding box center [199, 300] width 214 height 13
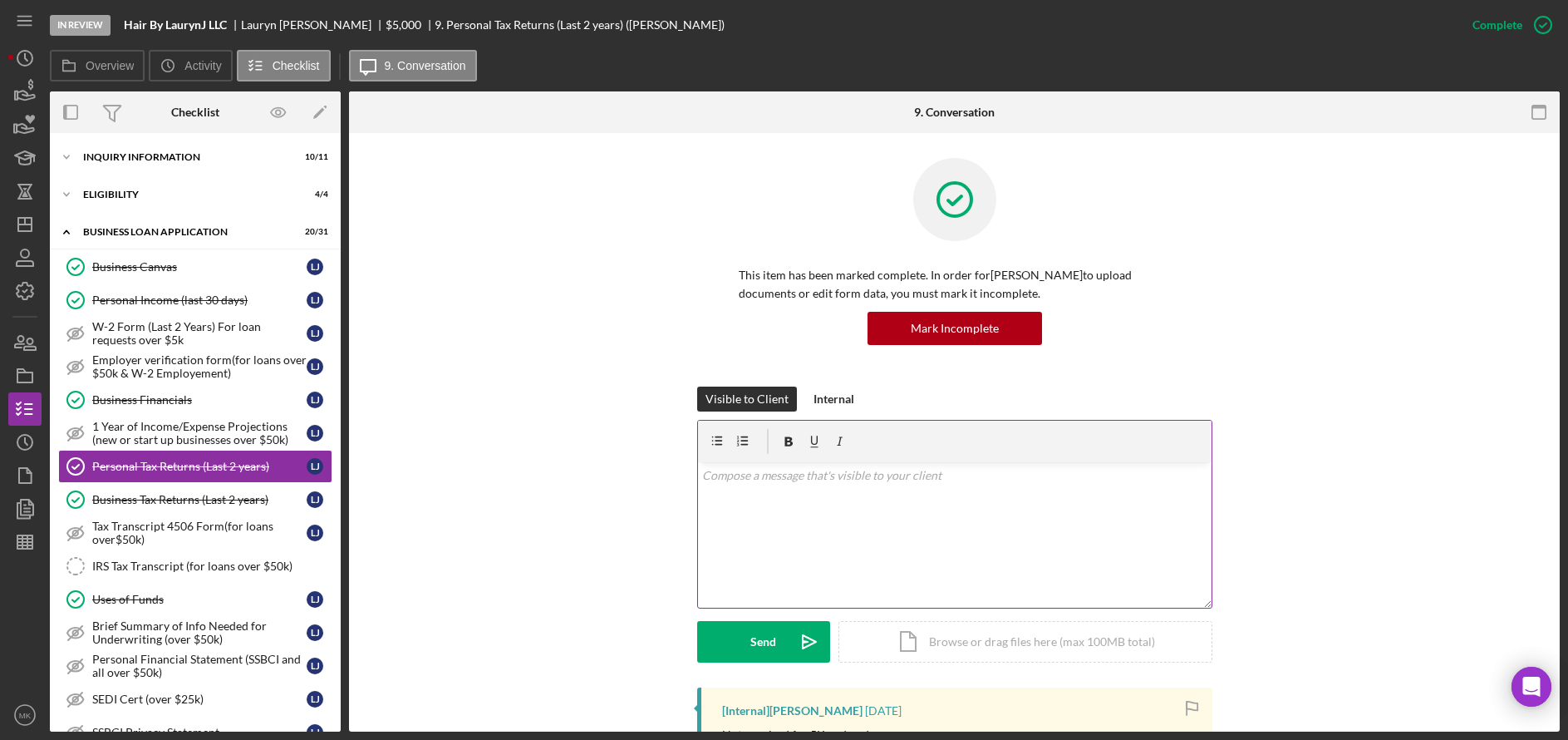
scroll to position [216, 0]
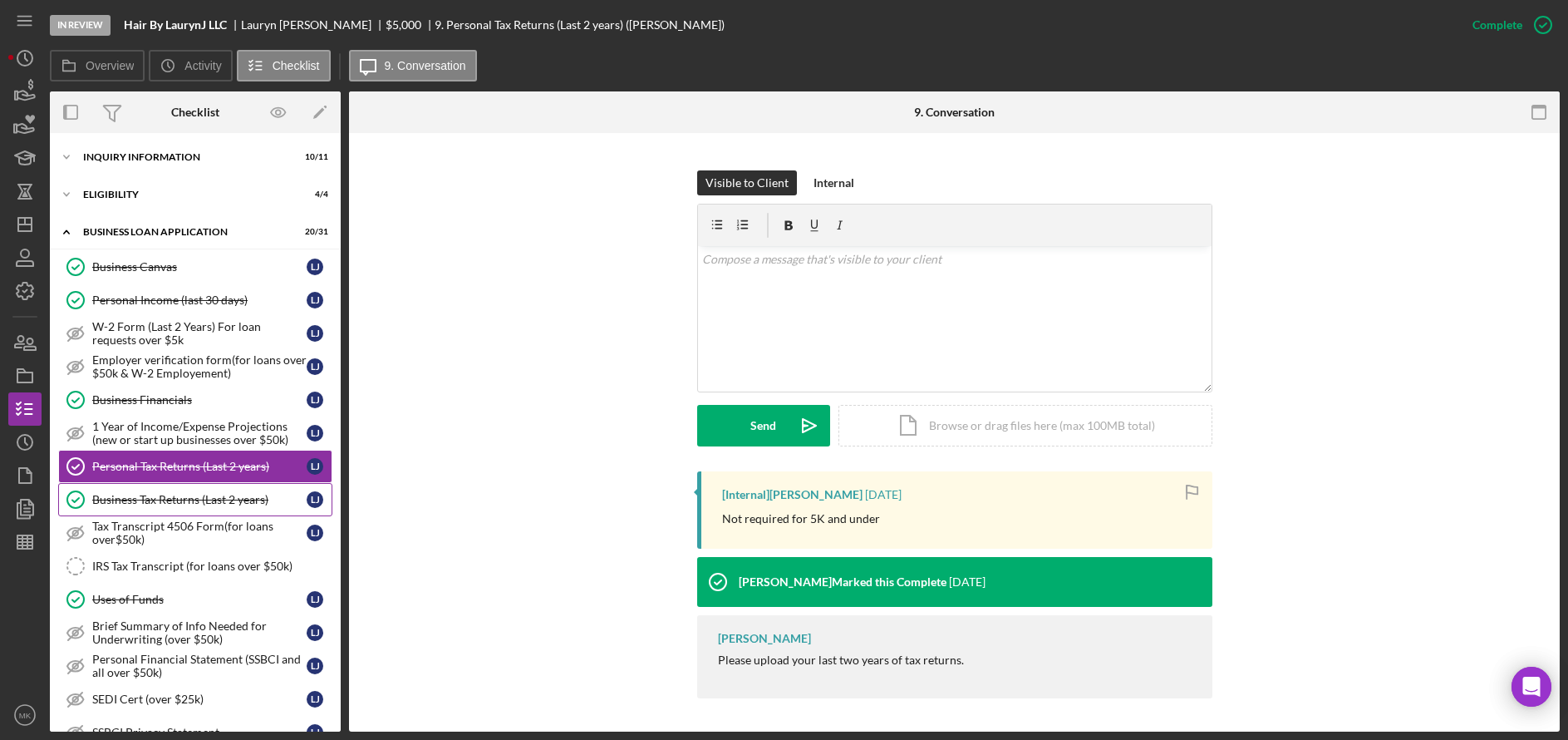
click at [183, 505] on div "Business Tax Returns (Last 2 years)" at bounding box center [199, 500] width 214 height 13
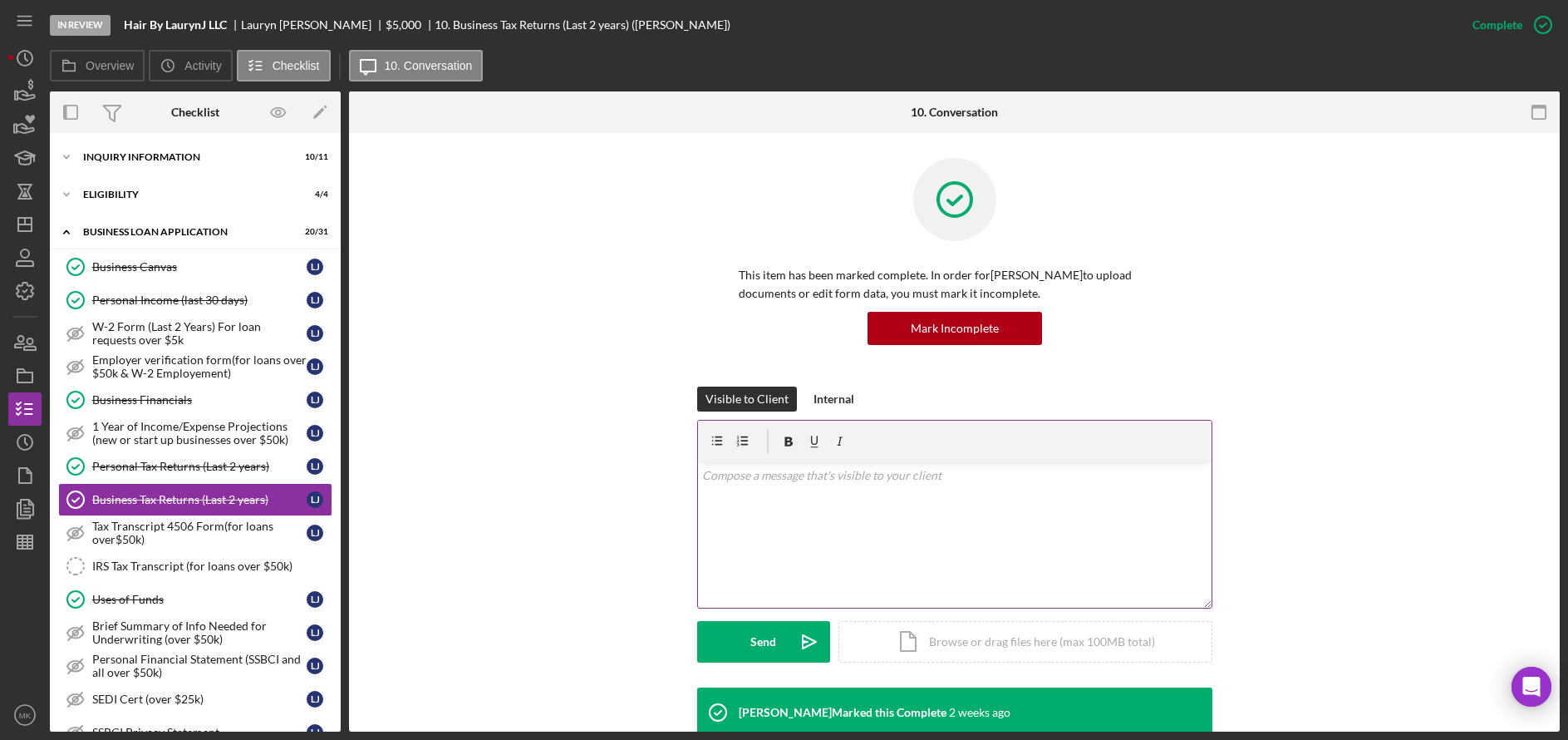
scroll to position [146, 0]
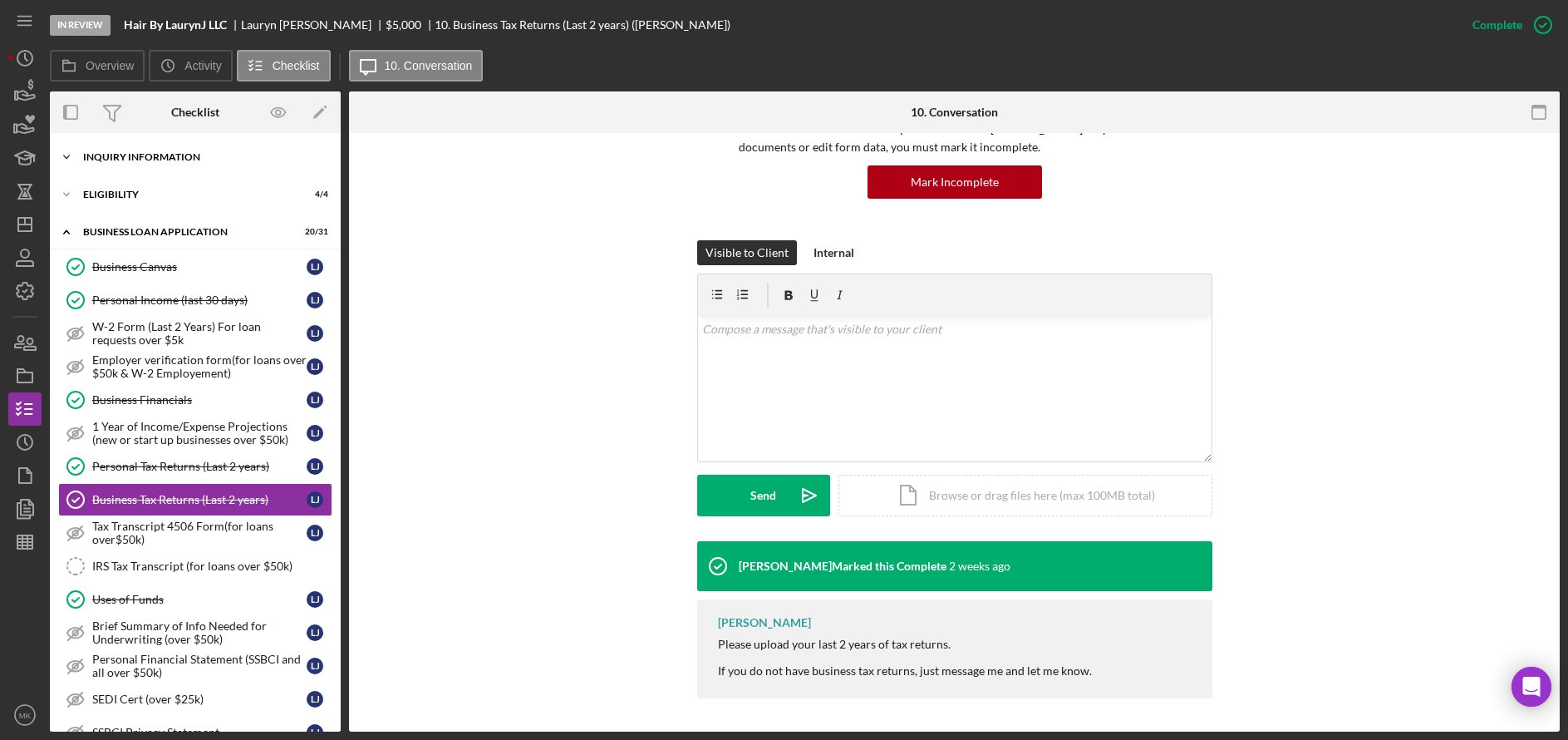
click at [148, 154] on div "INQUIRY INFORMATION" at bounding box center [201, 157] width 236 height 10
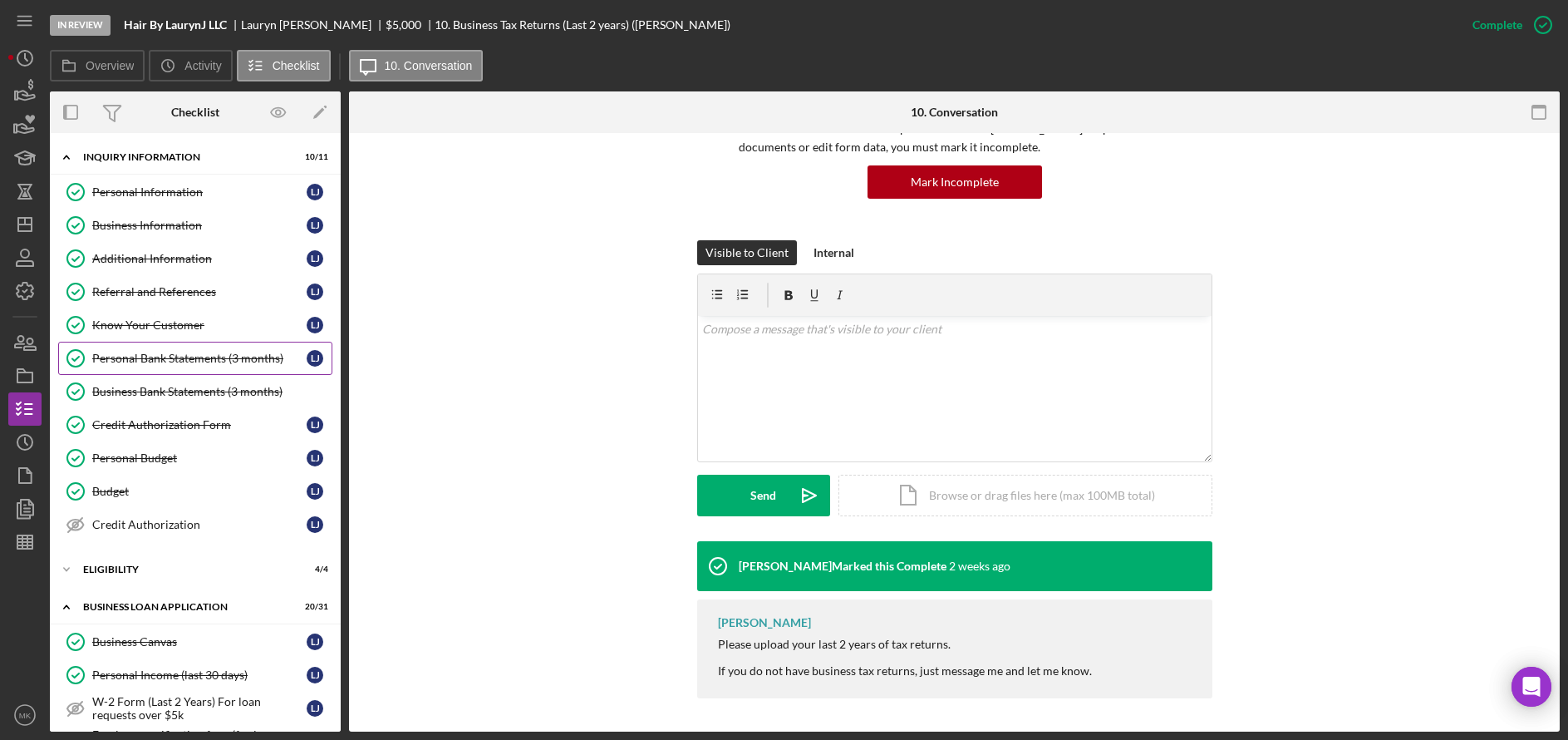
click at [171, 355] on div "Personal Bank Statements (3 months)" at bounding box center [199, 358] width 214 height 13
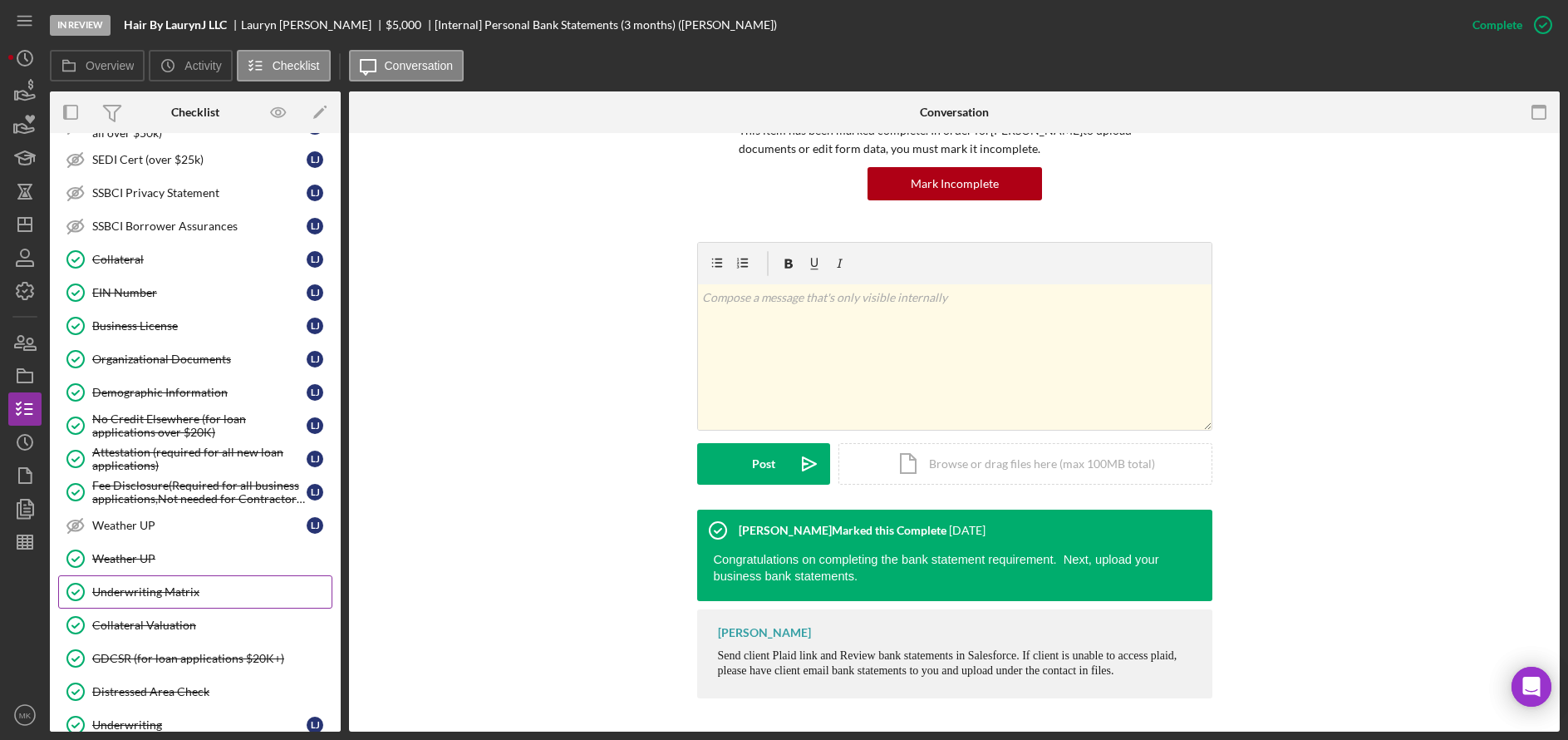
scroll to position [1053, 0]
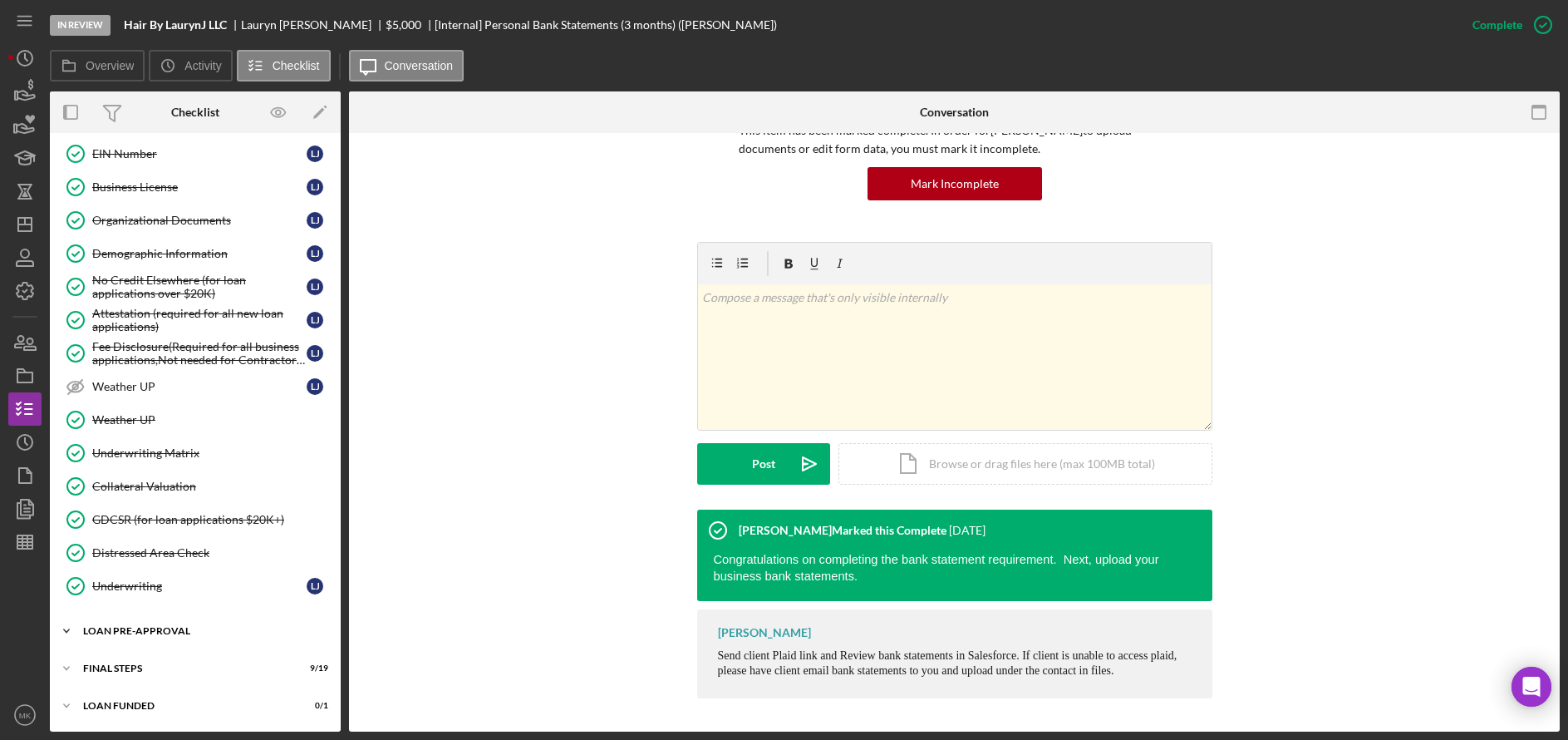
click at [142, 624] on div "Icon/Expander LOAN PRE-APPROVAL 2 / 2" at bounding box center [195, 630] width 291 height 34
click at [164, 660] on div "Loan Approval" at bounding box center [212, 665] width 239 height 13
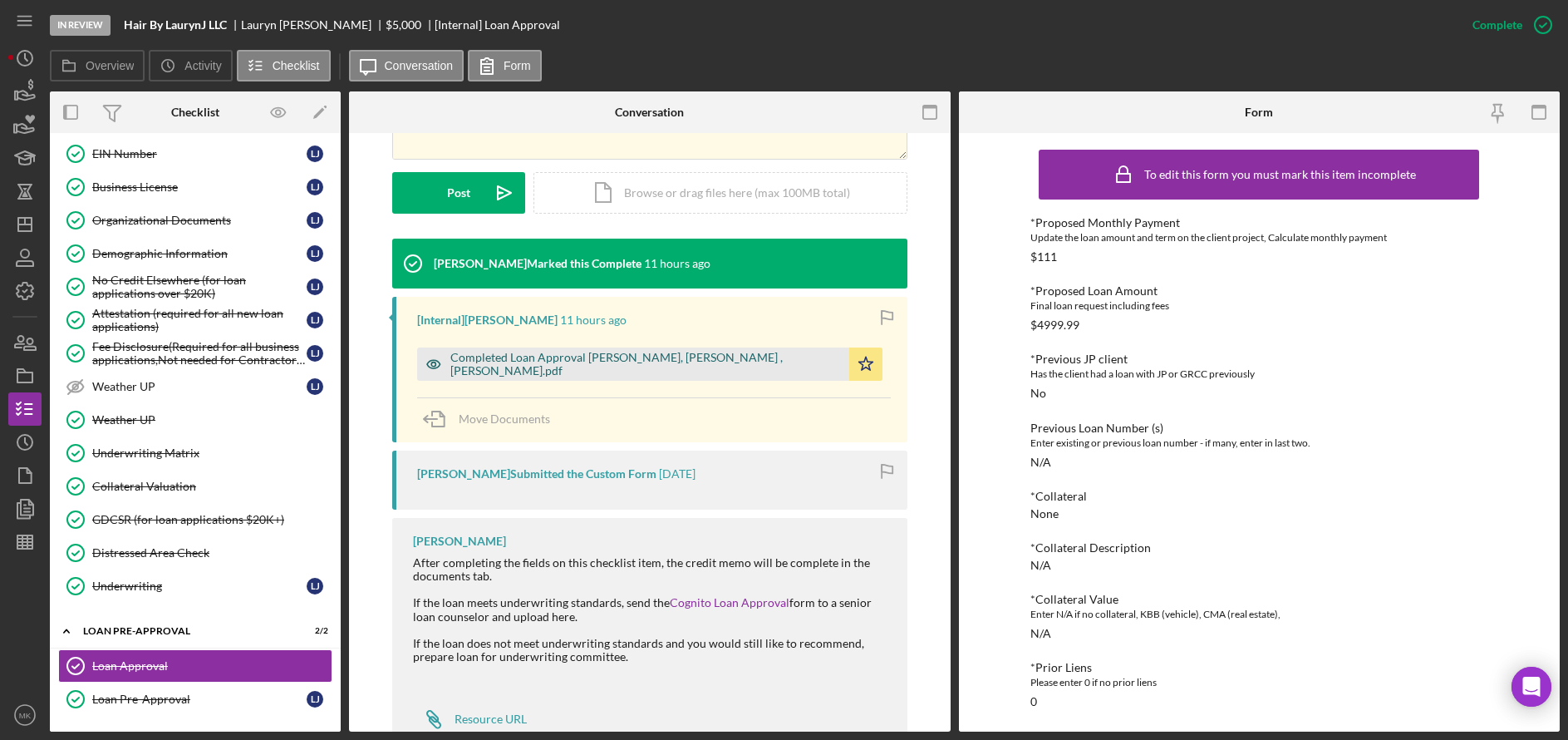
click at [635, 369] on div "Completed Loan Approval Lynn, Noah , Lauryn Jackson.pdf" at bounding box center [645, 364] width 391 height 27
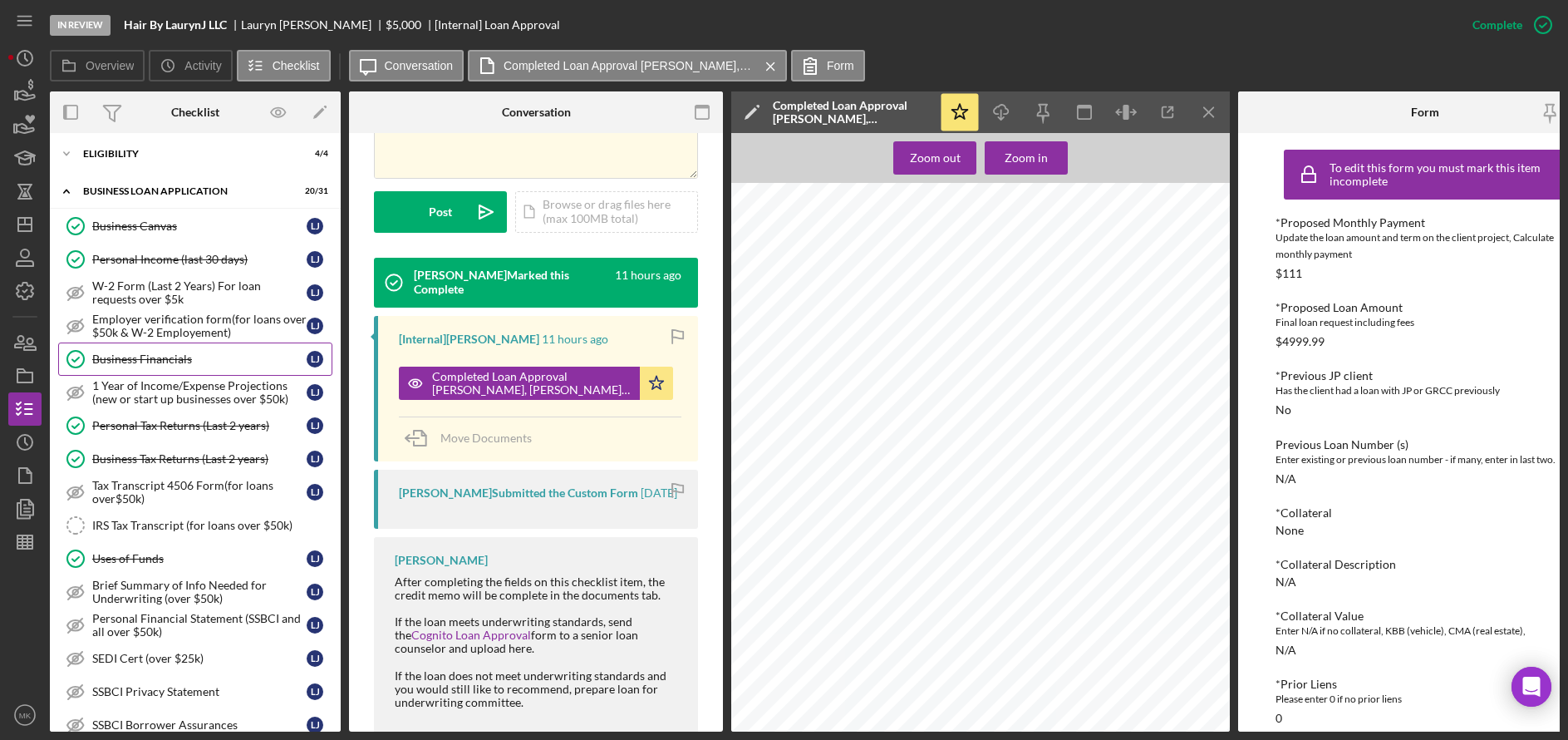
scroll to position [249, 0]
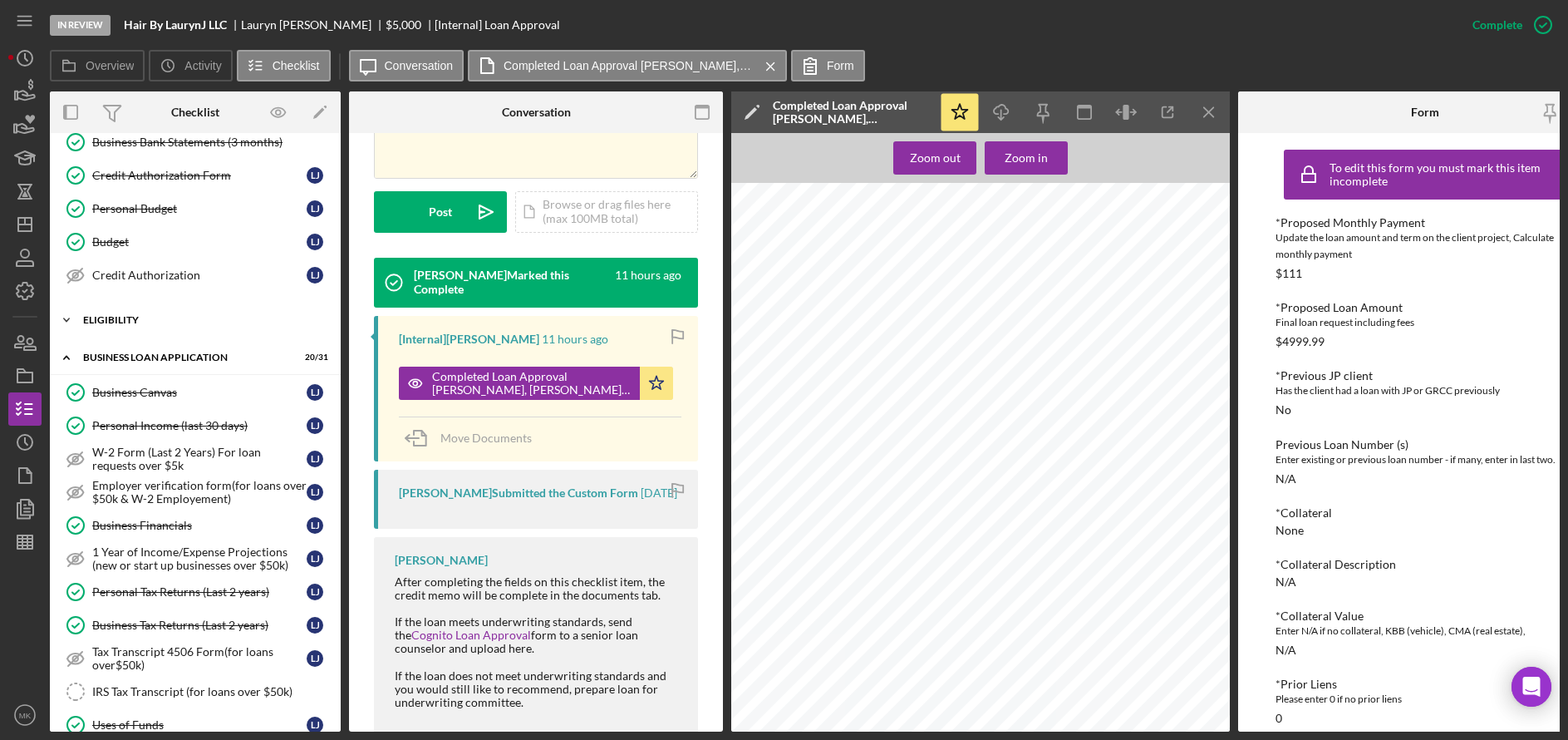
click at [133, 322] on div "ELIGIBILITY" at bounding box center [201, 320] width 236 height 10
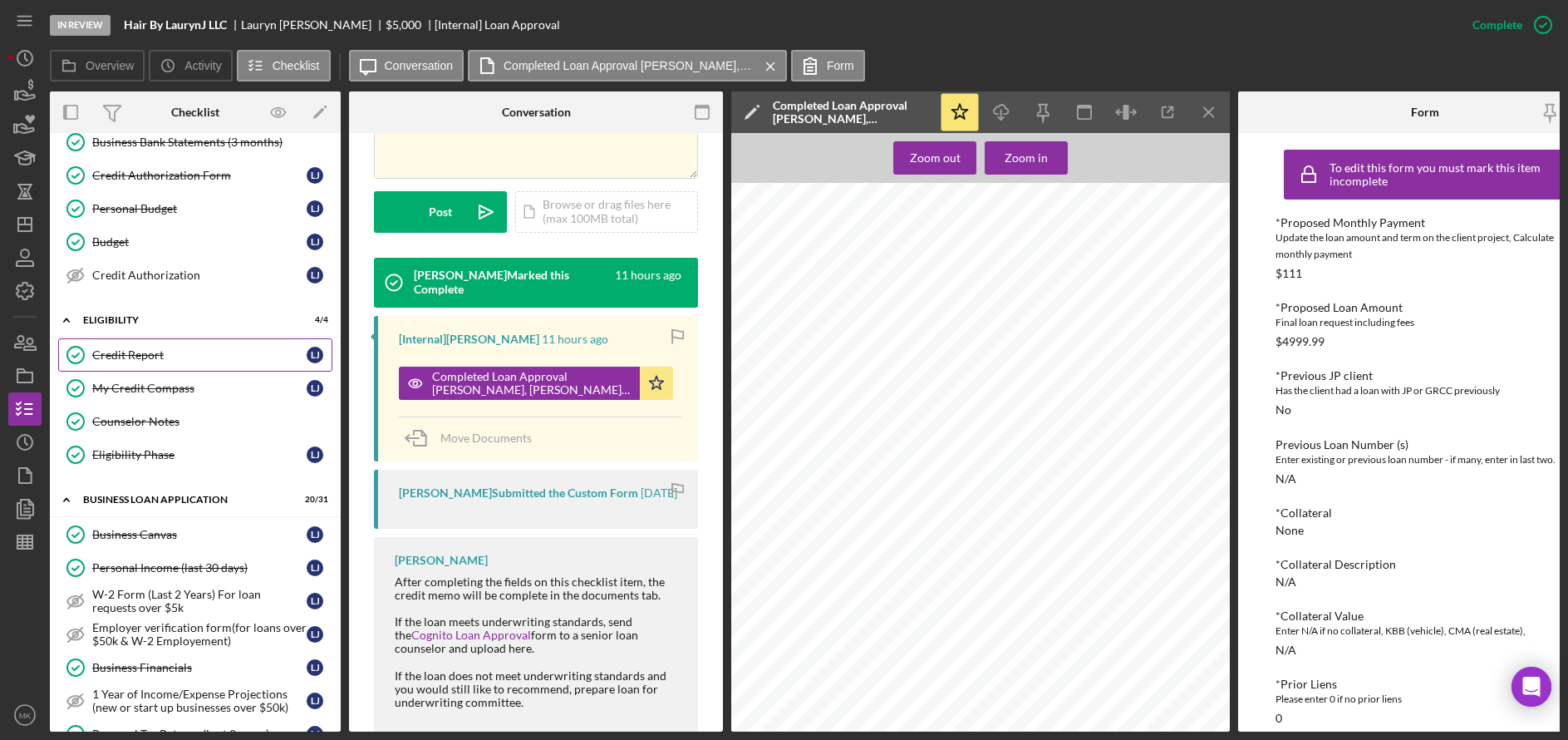
click at [118, 352] on div "Credit Report" at bounding box center [199, 355] width 214 height 13
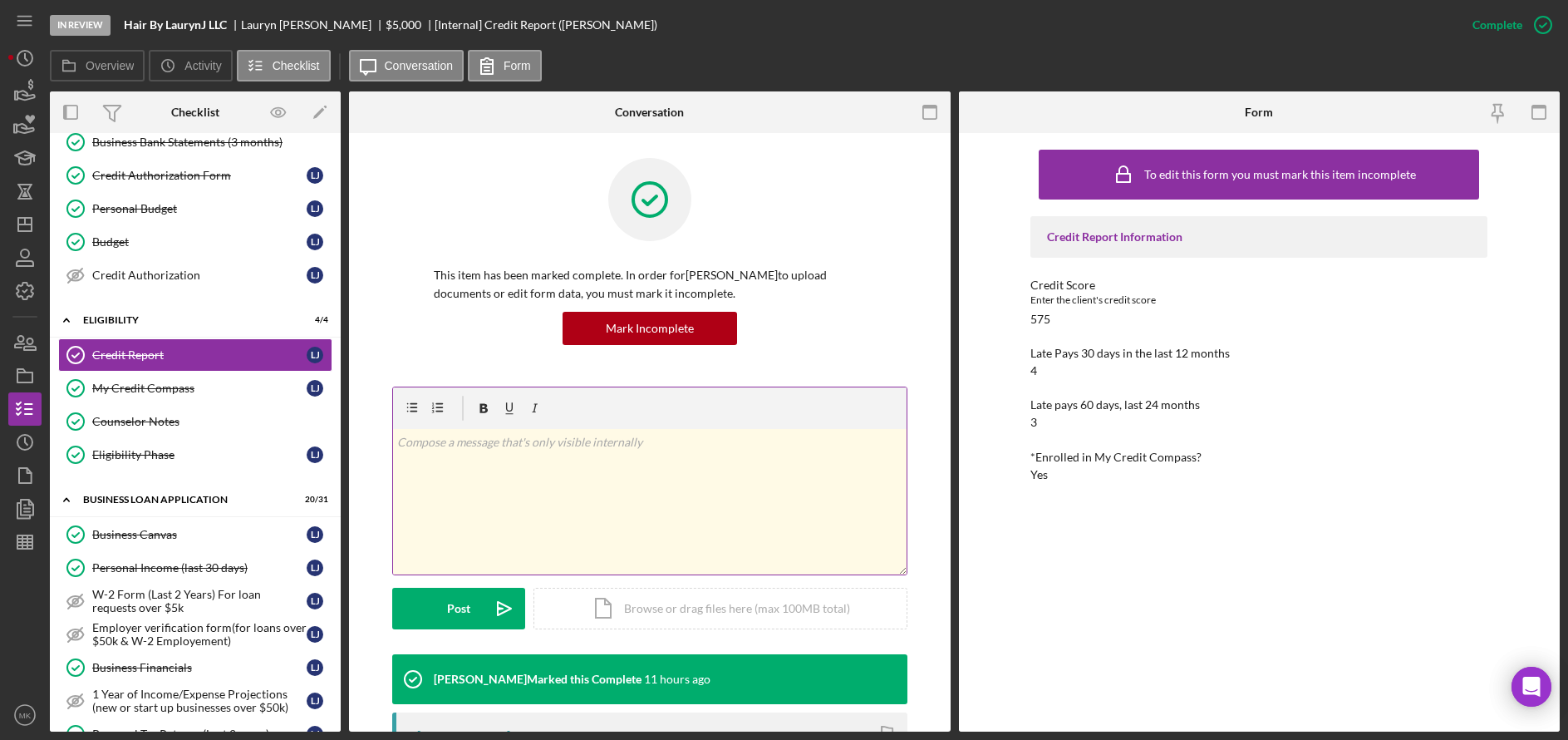
scroll to position [415, 0]
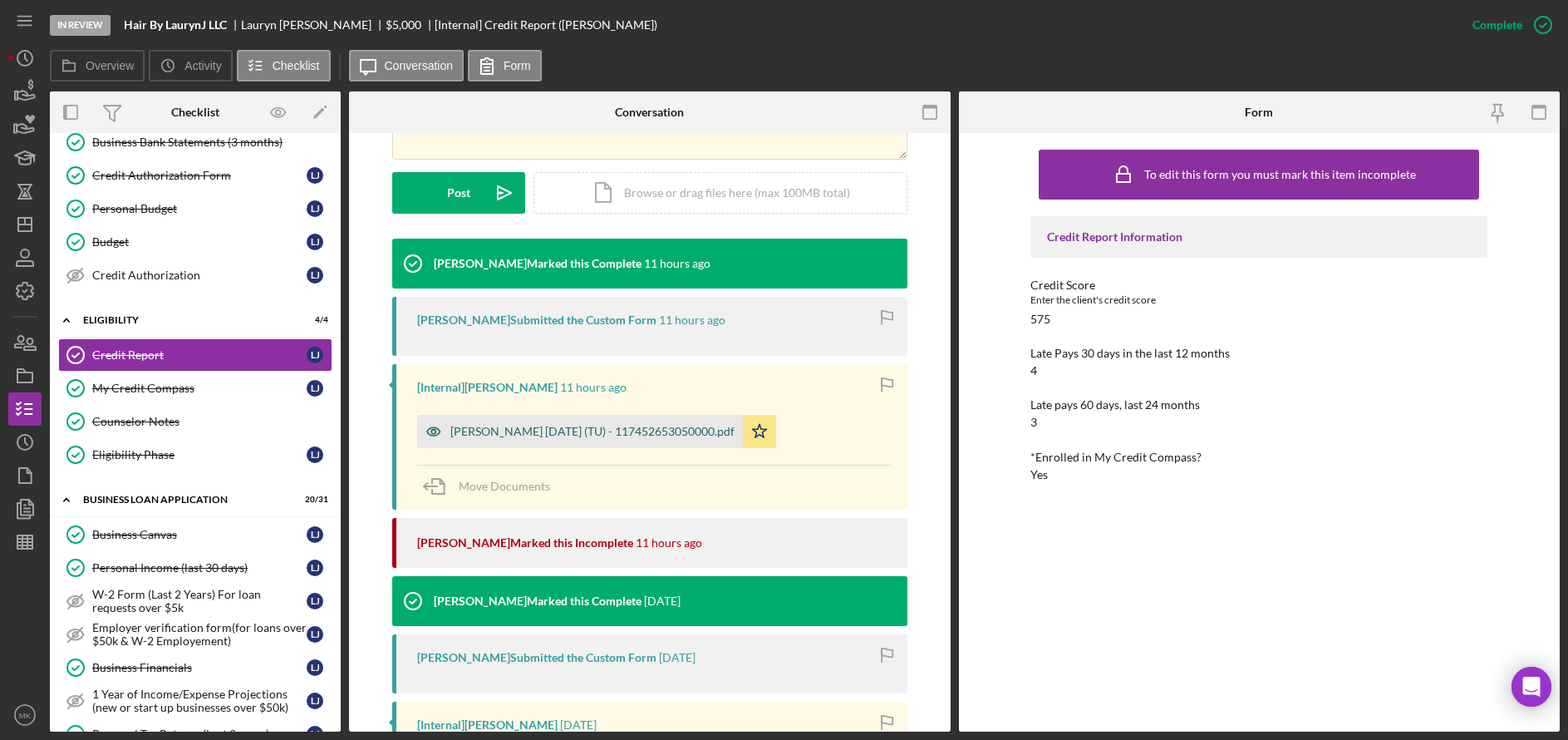
click at [557, 431] on div "Jackson, Lauryn 2025-09-24 (TU) - 117452653050000.pdf" at bounding box center [592, 432] width 284 height 13
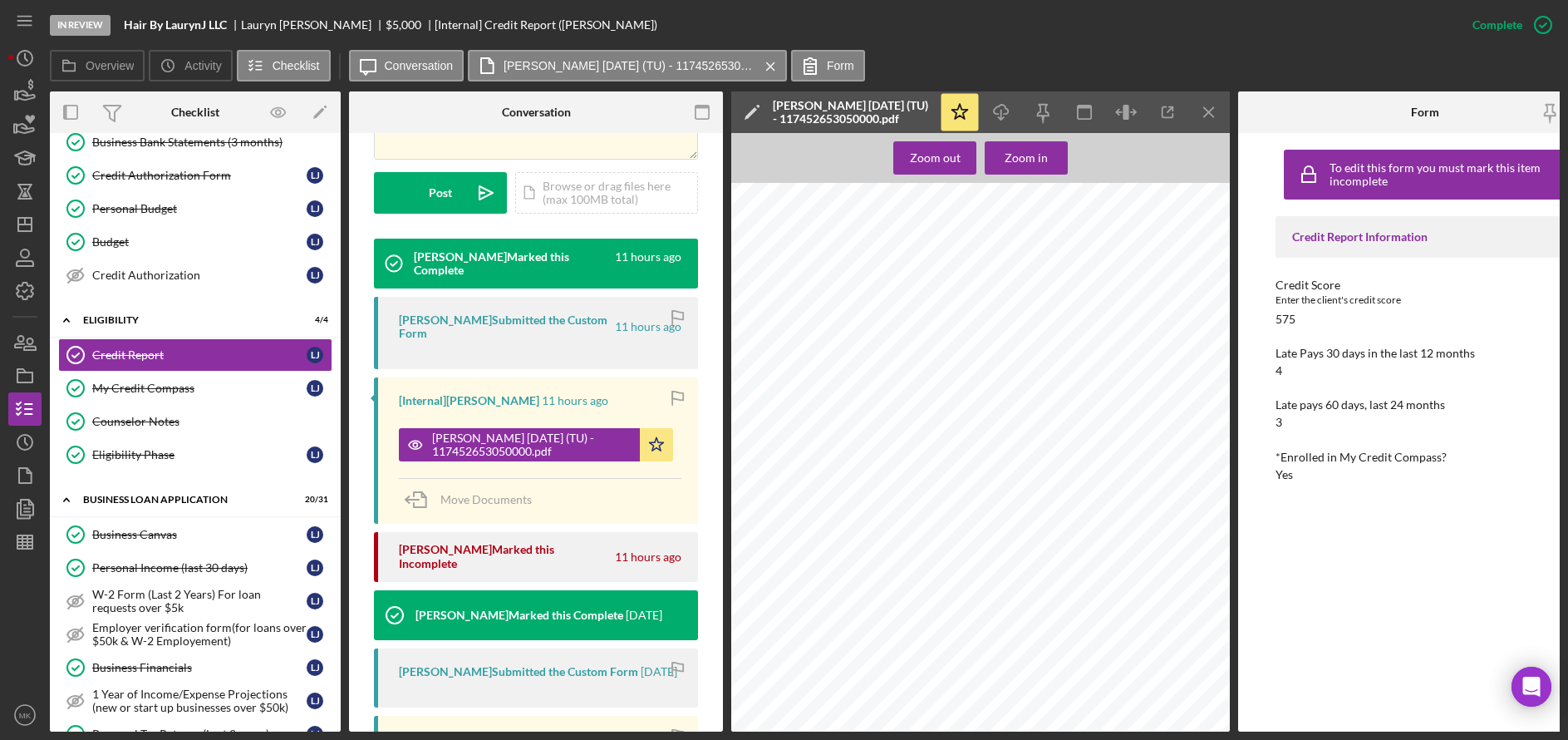
scroll to position [6050, 0]
click at [167, 564] on div "Personal Income (last 30 days)" at bounding box center [199, 568] width 214 height 13
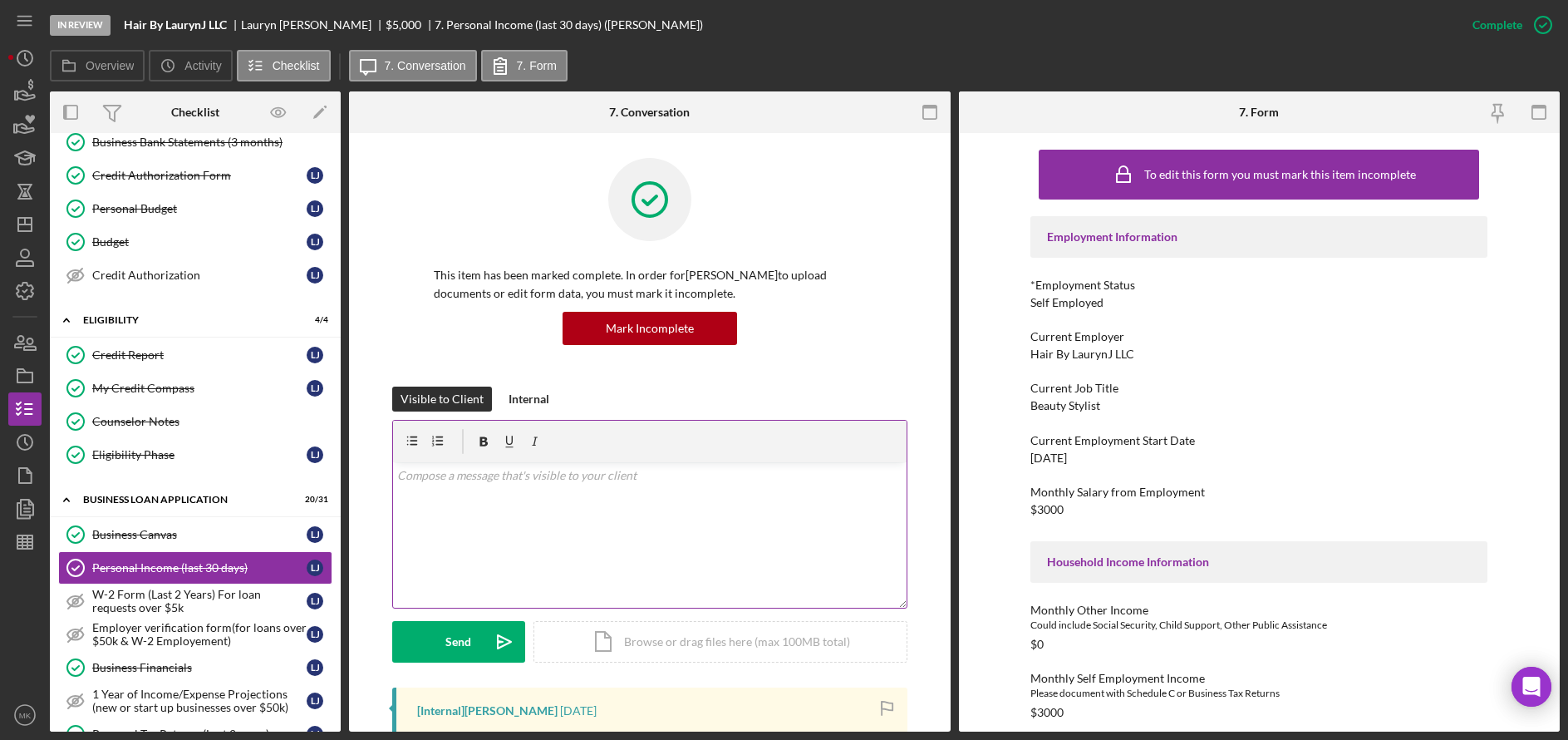
scroll to position [332, 0]
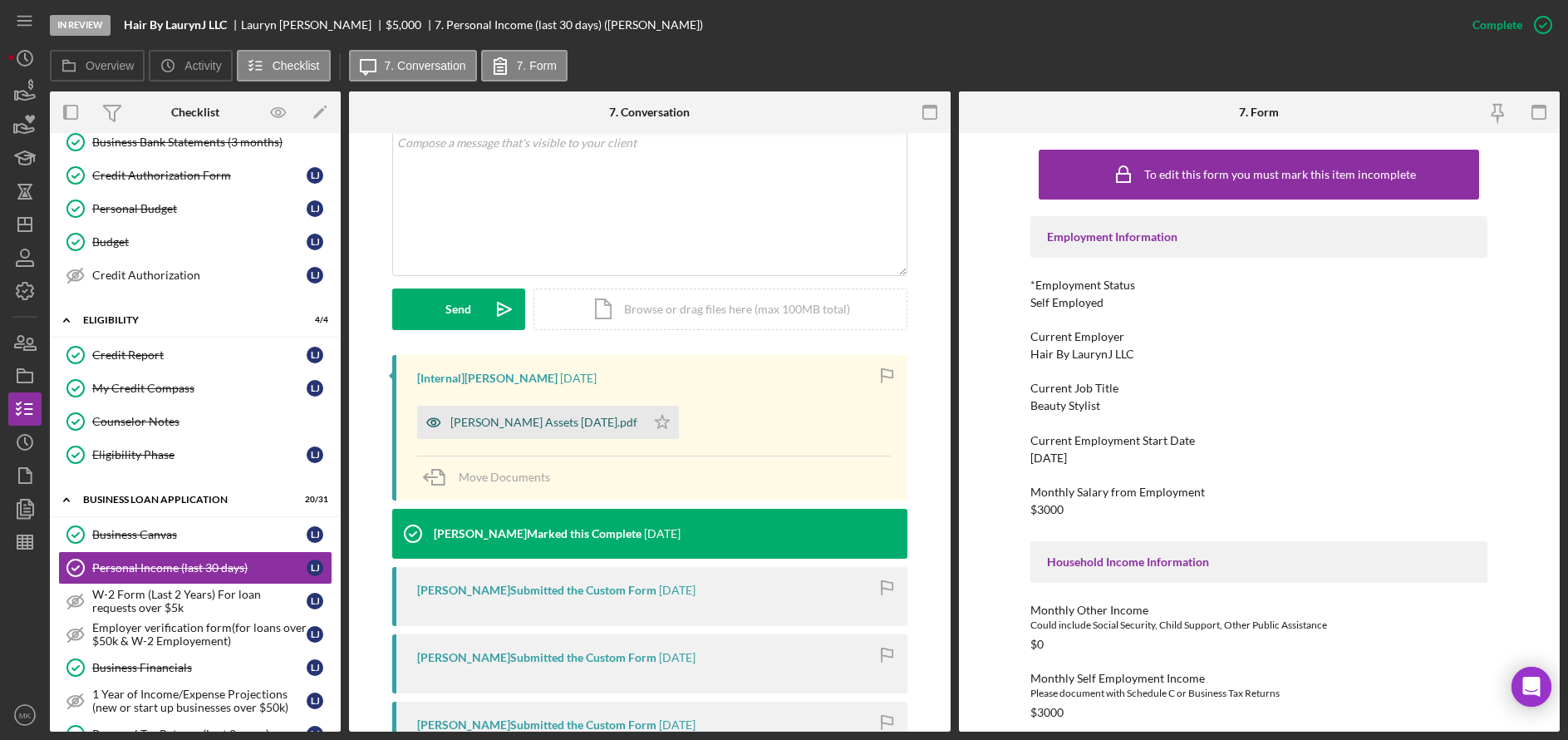
click at [529, 431] on div "Lauryn Jackson Assets 2025-09-16.pdf" at bounding box center [531, 422] width 229 height 34
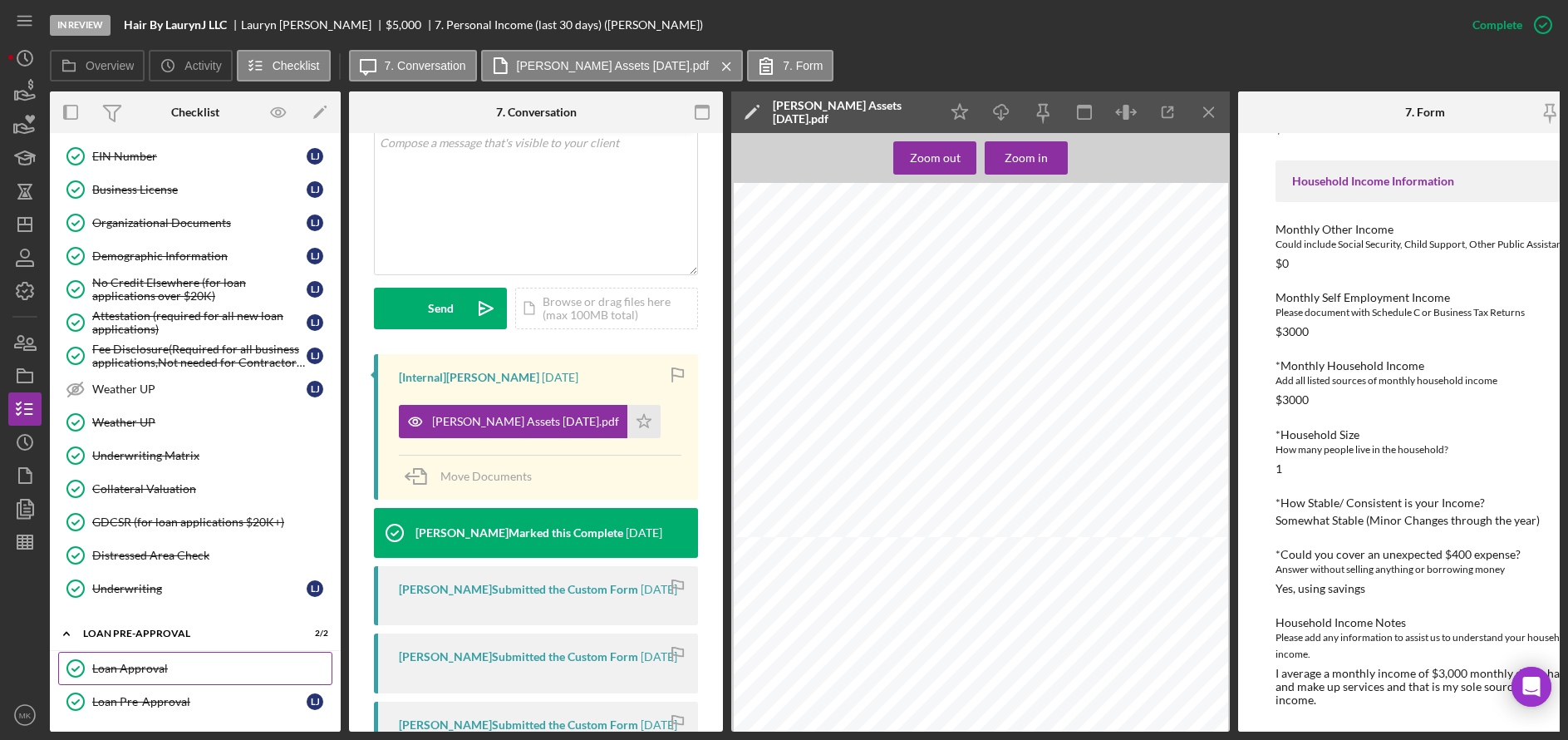
scroll to position [1110, 0]
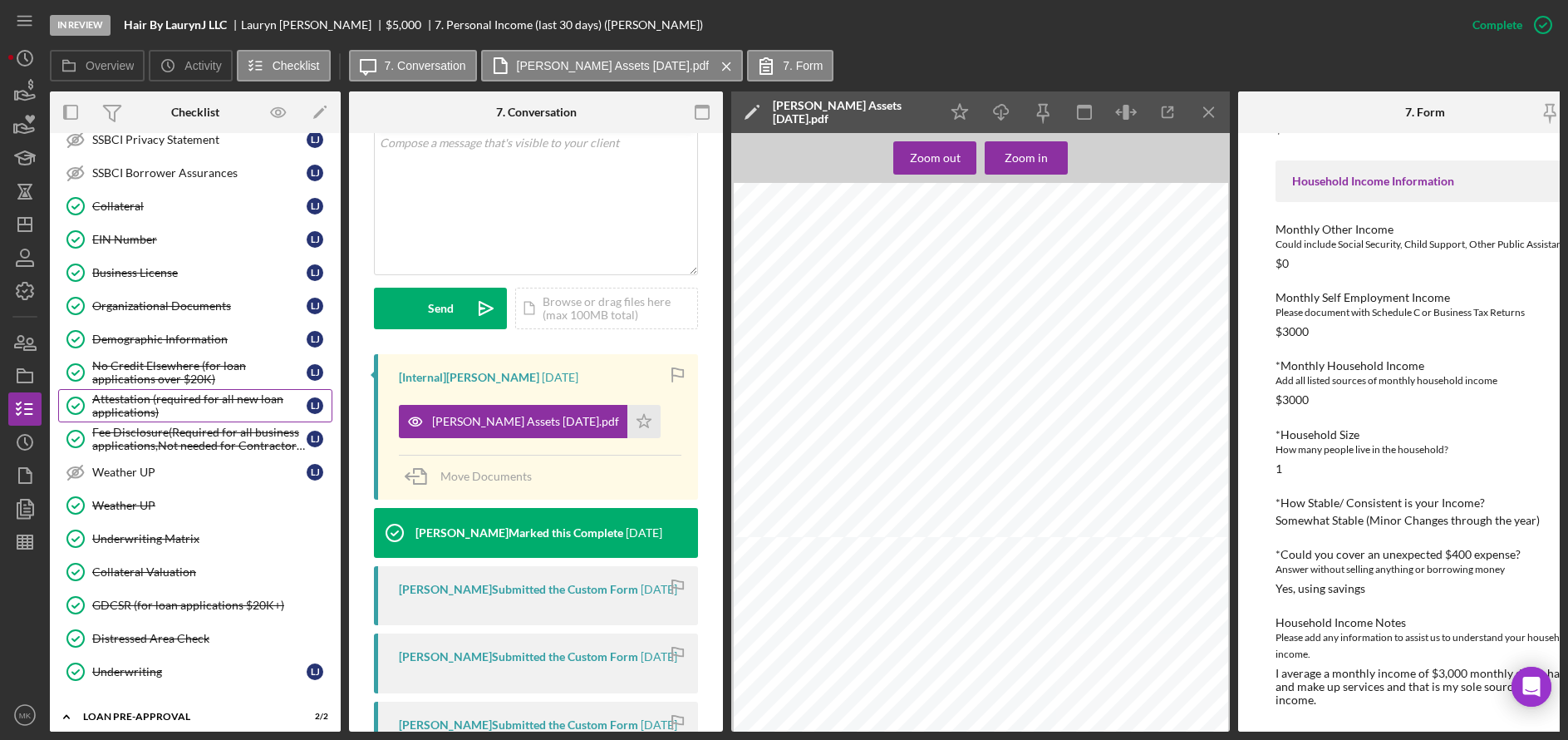
click at [163, 412] on div "Attestation (required for all new loan applications)" at bounding box center [199, 406] width 214 height 27
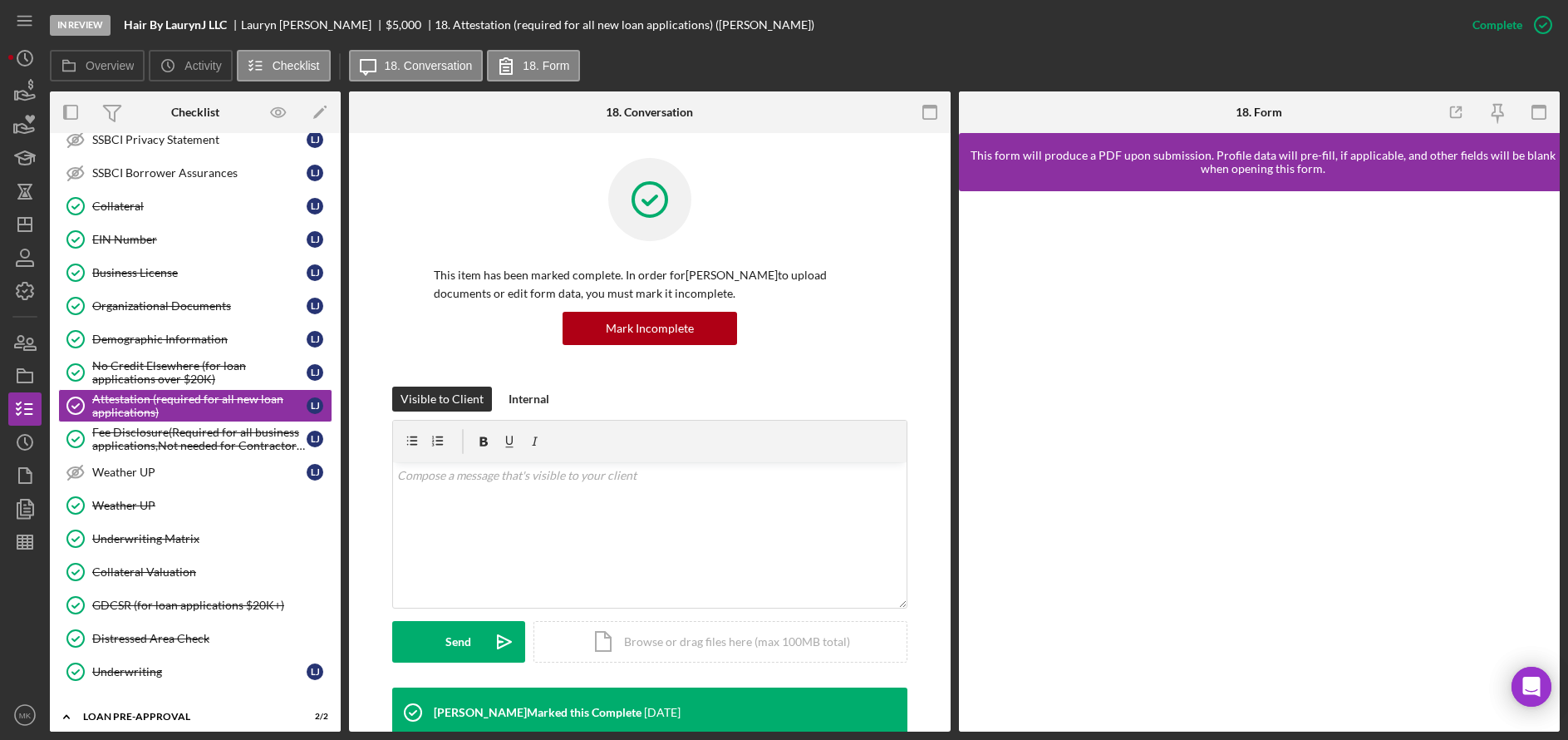
scroll to position [249, 0]
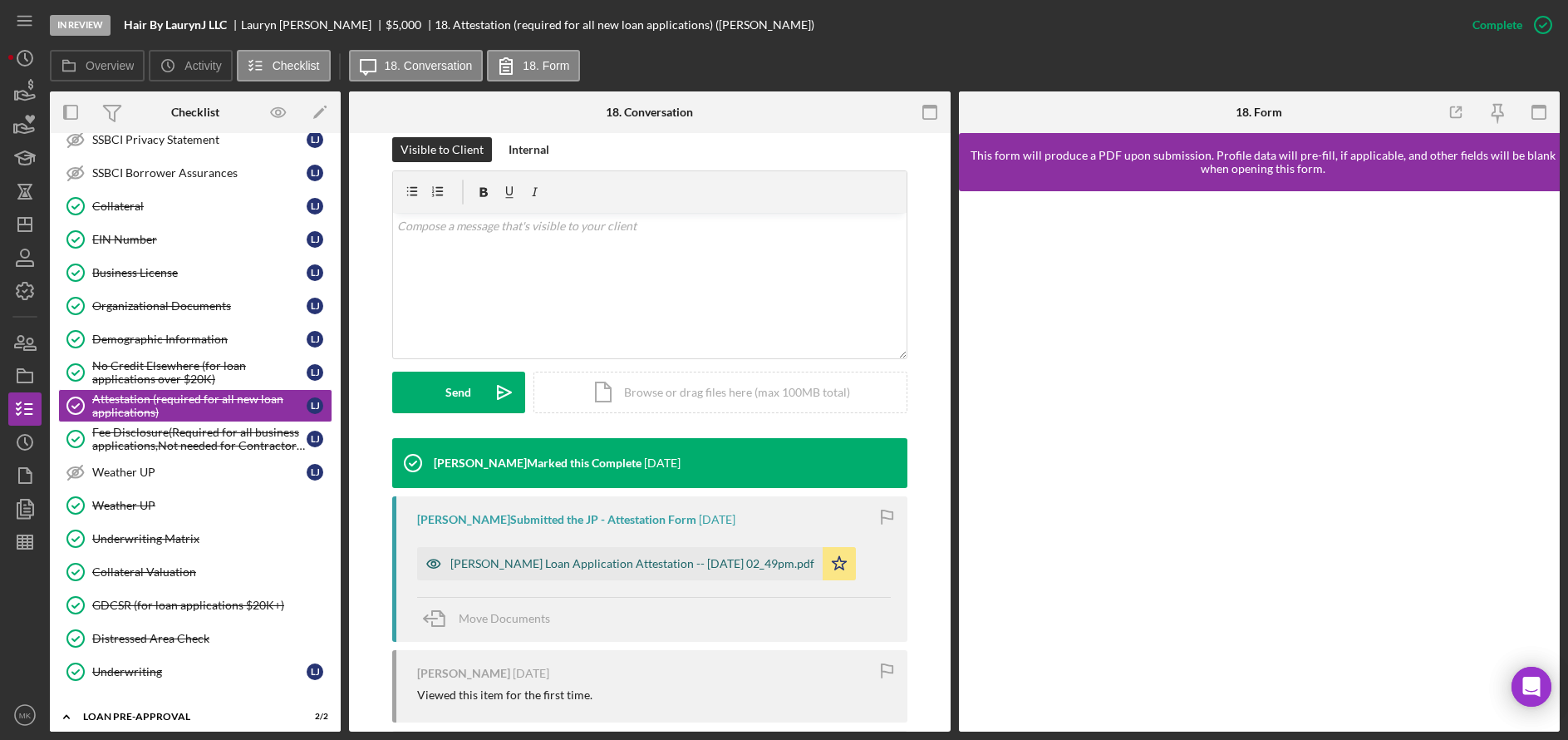
click at [565, 566] on div "Justine Petersen Loan Application Attestation -- 2025-09-15 02_49pm.pdf" at bounding box center [632, 564] width 364 height 13
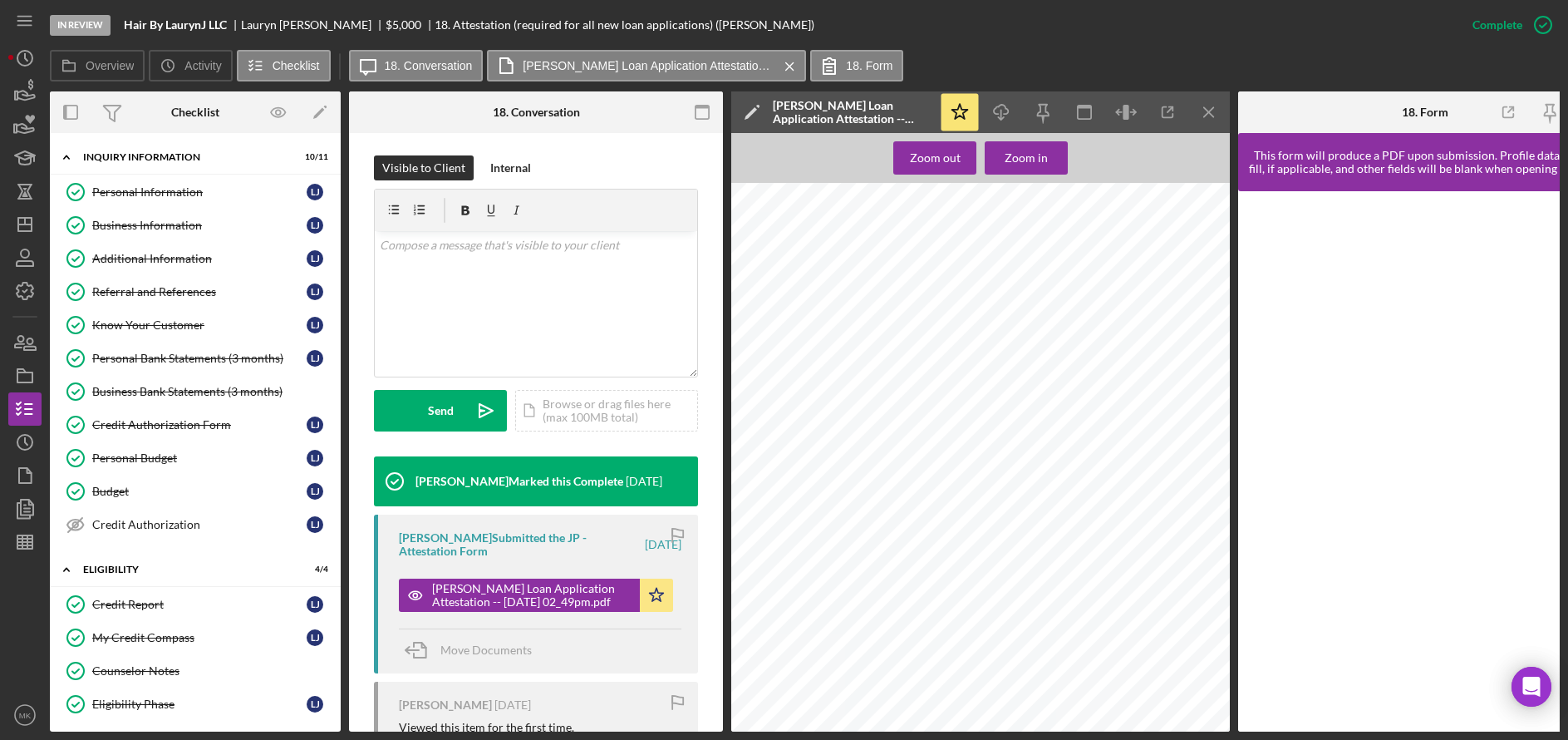
scroll to position [167, 0]
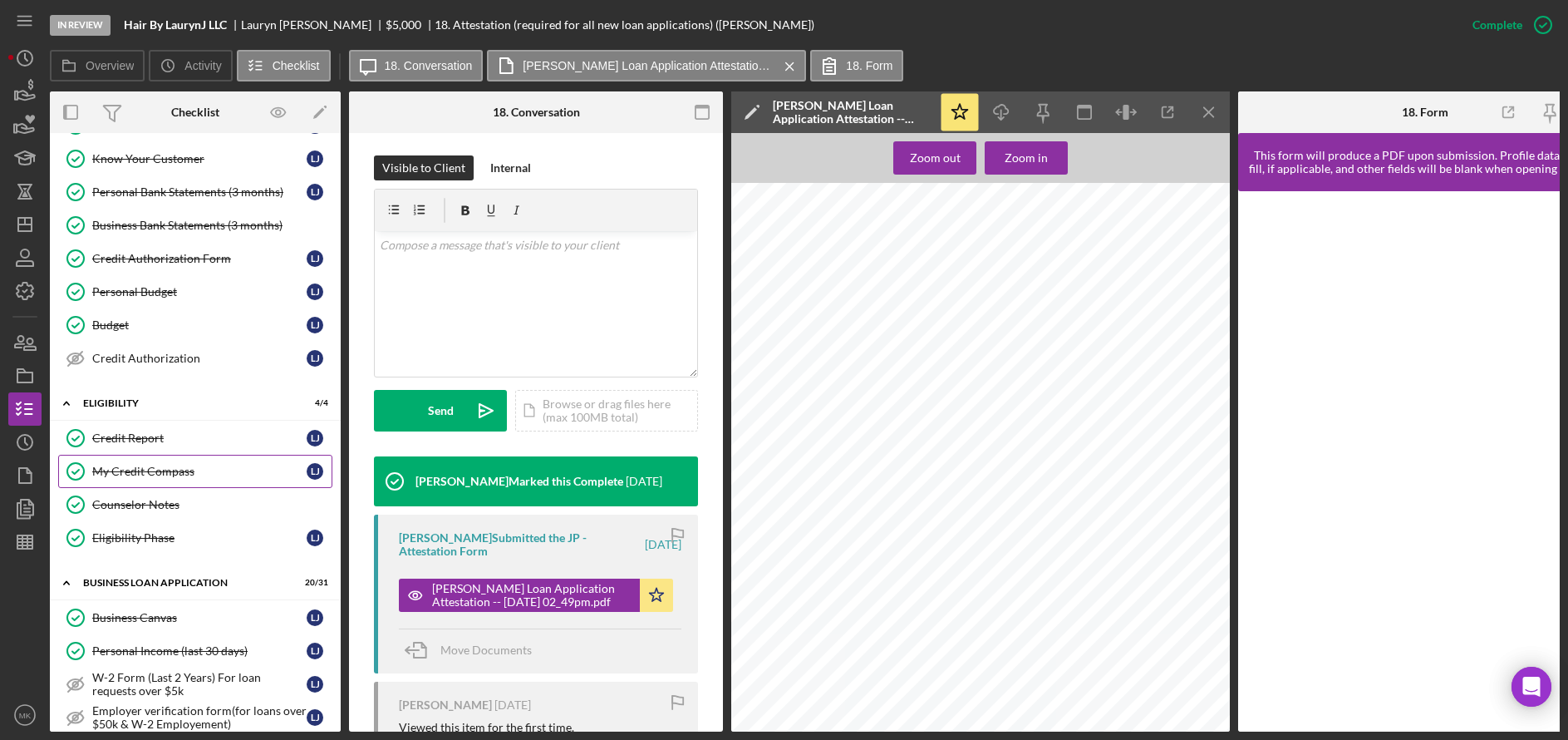
click at [161, 480] on link "My Credit Compass My Credit Compass L J" at bounding box center [195, 471] width 274 height 34
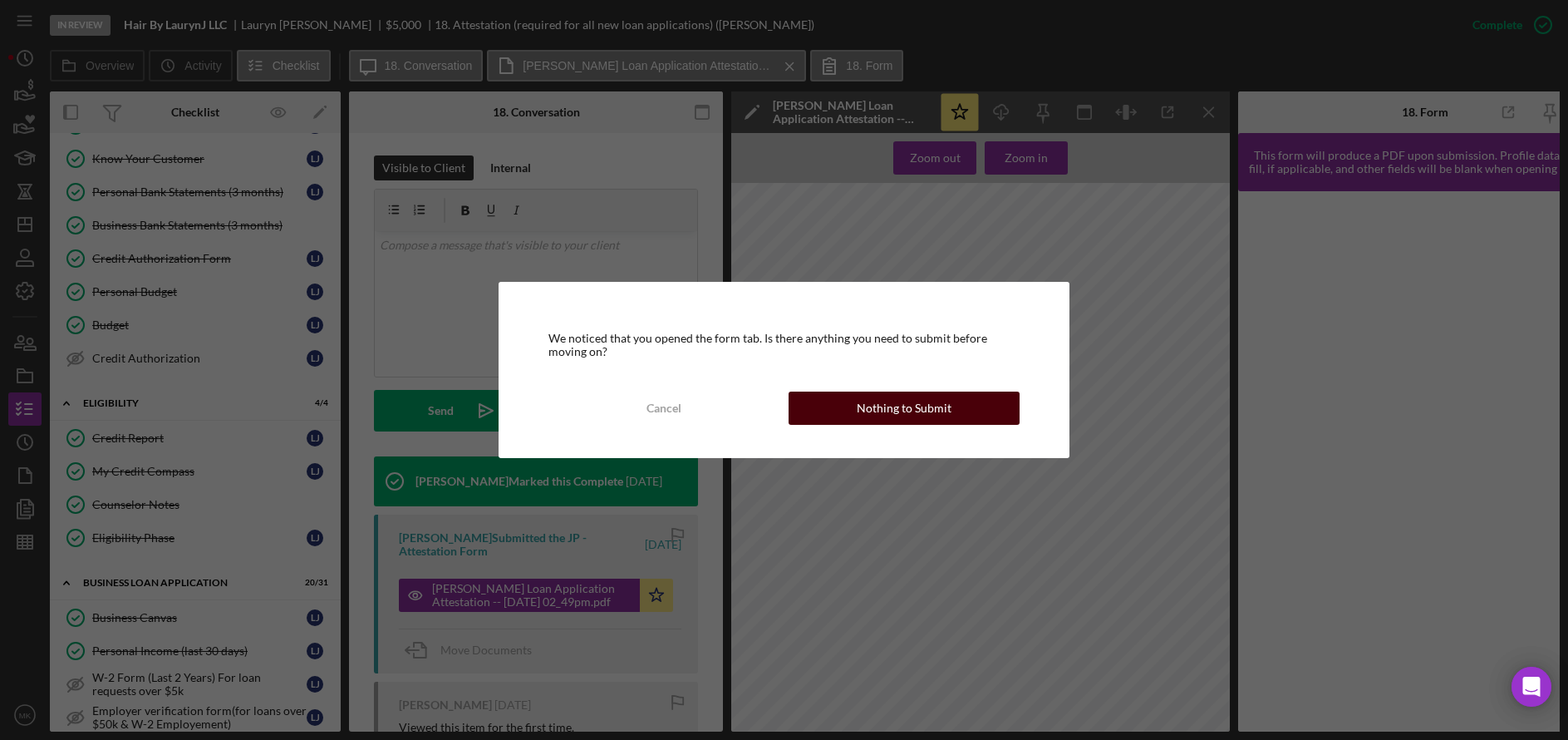
click at [914, 415] on div "Nothing to Submit" at bounding box center [904, 408] width 95 height 34
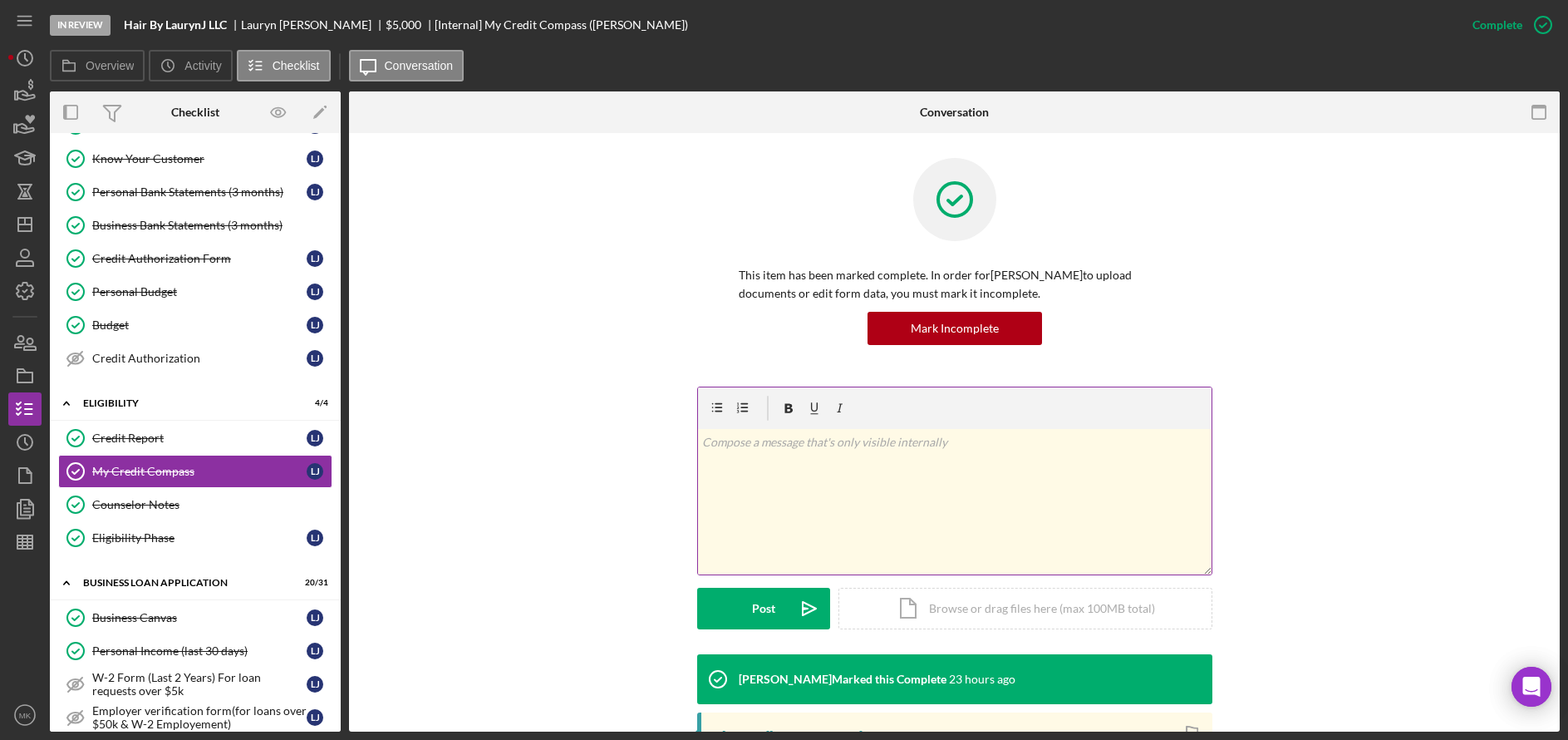
scroll to position [294, 0]
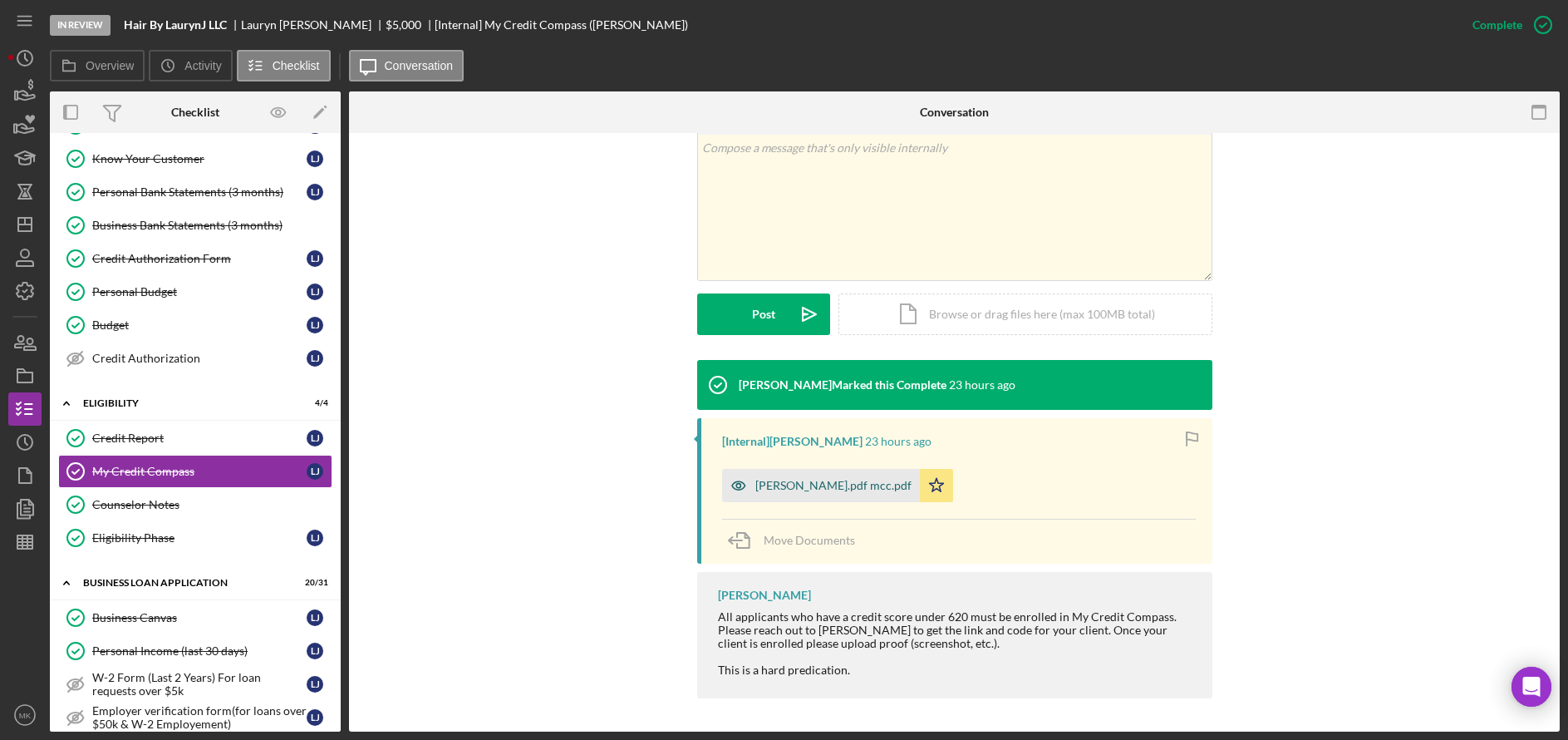
click at [821, 485] on div "Lauryn Jackson.pdf mcc.pdf" at bounding box center [833, 485] width 156 height 13
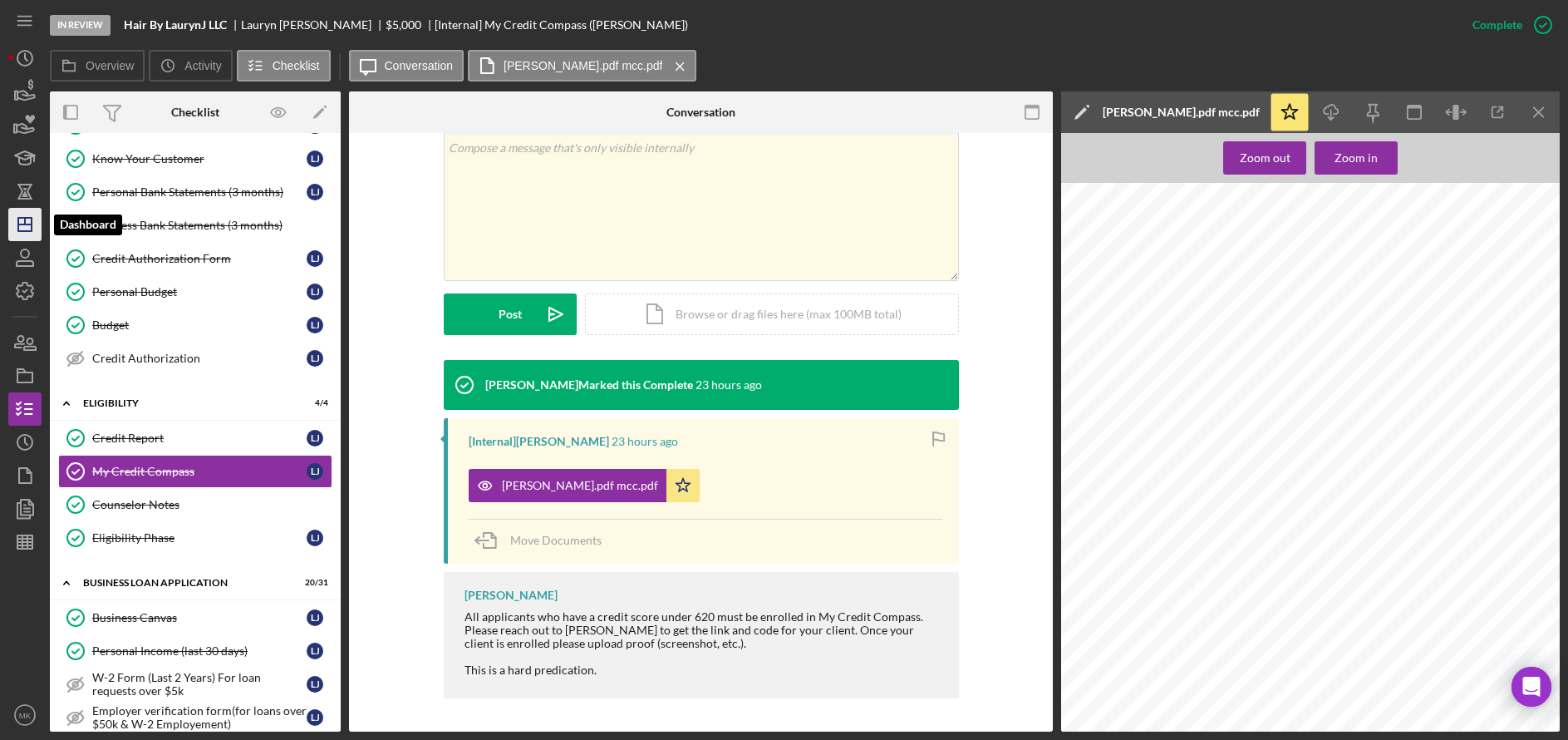
click at [14, 221] on icon "Icon/Dashboard" at bounding box center [24, 224] width 41 height 41
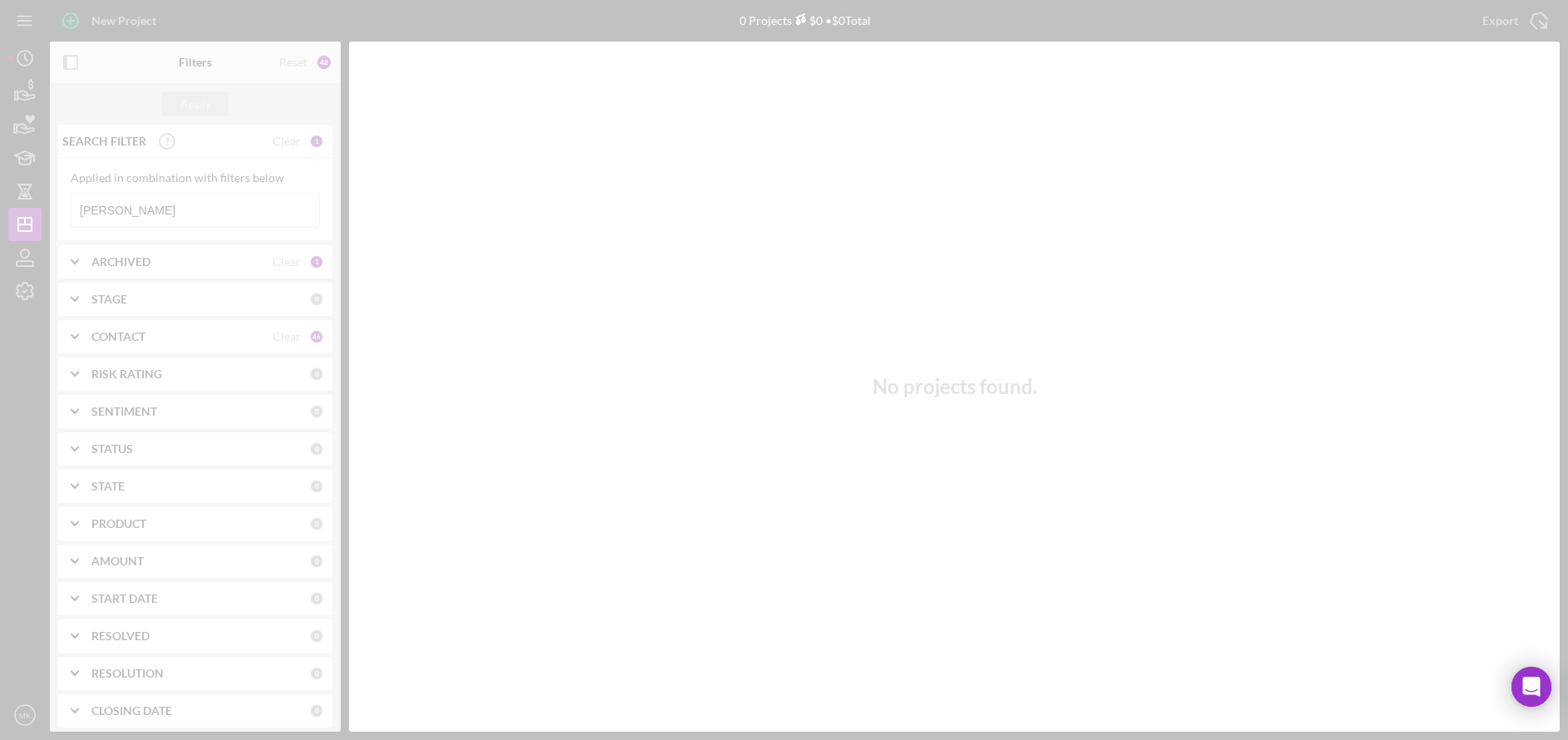
click at [141, 206] on div at bounding box center [784, 370] width 1568 height 740
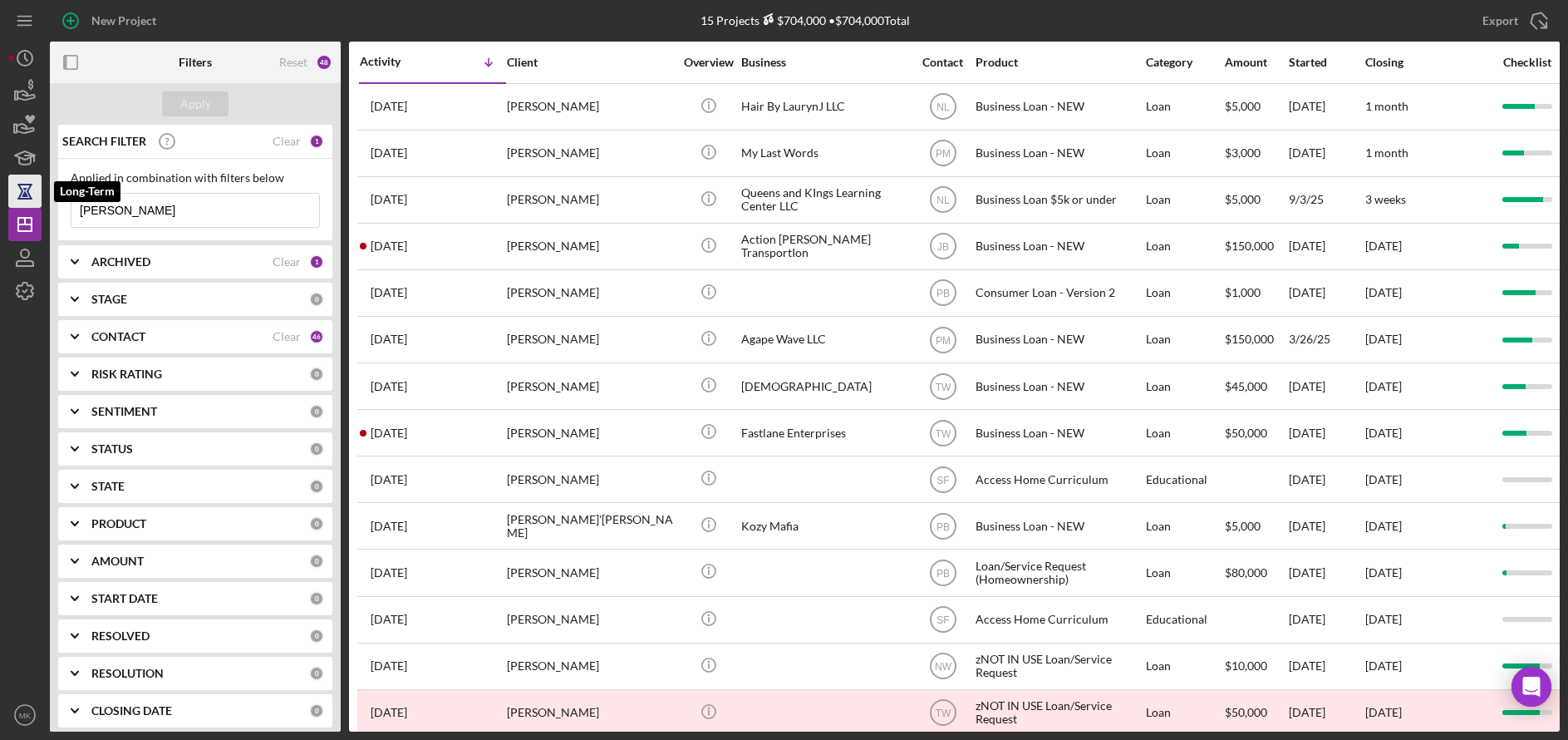
drag, startPoint x: 54, startPoint y: 204, endPoint x: 31, endPoint y: 201, distance: 23.2
click at [31, 201] on div "New Project 15 Projects $704,000 • $704,000 Total Jackson Export Icon/Export Fi…" at bounding box center [784, 366] width 1552 height 731
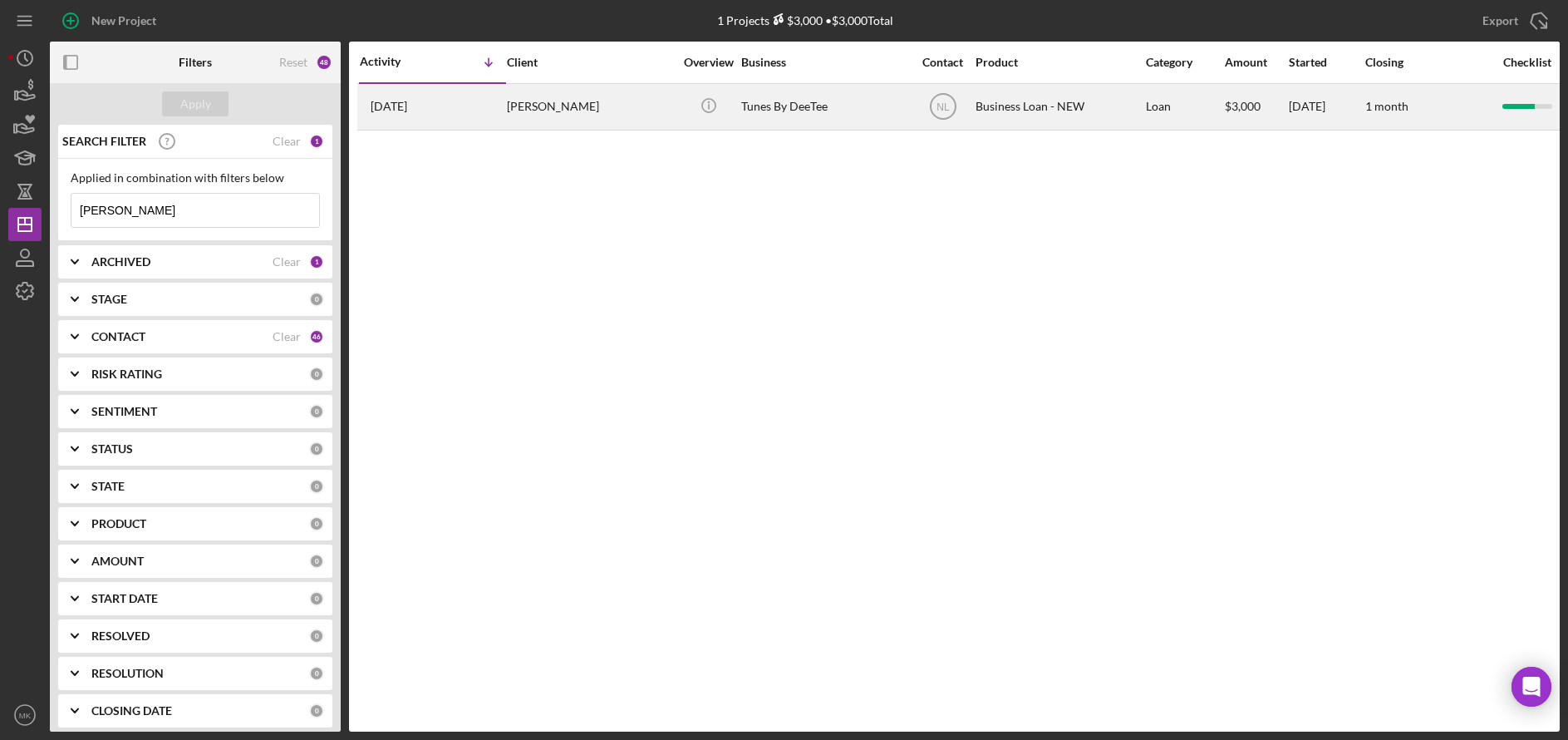
type input "[PERSON_NAME]"
click at [777, 113] on div "Tunes By DeeTee" at bounding box center [824, 107] width 167 height 44
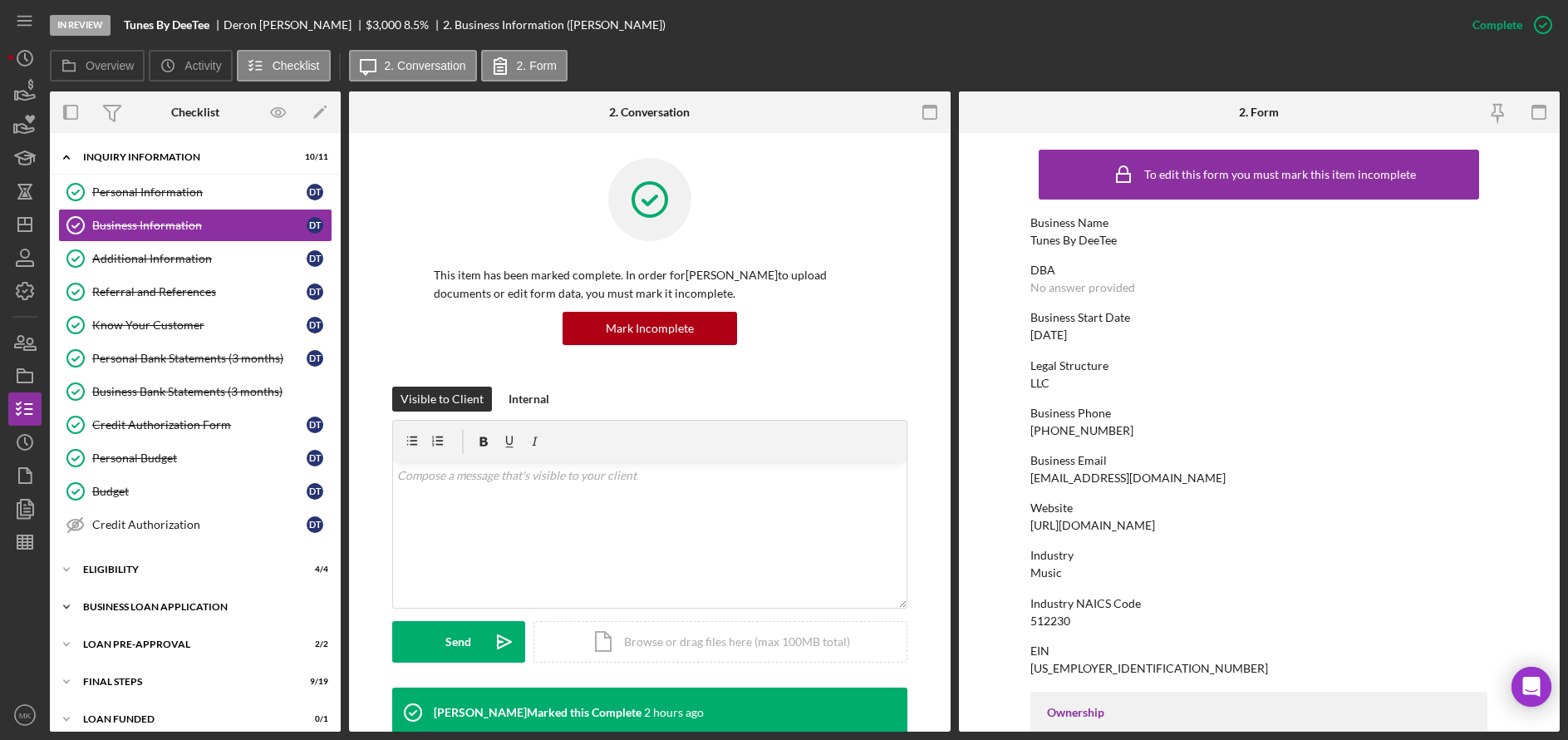
click at [160, 601] on div "Icon/Expander BUSINESS LOAN APPLICATION 20 / 31" at bounding box center [195, 606] width 291 height 34
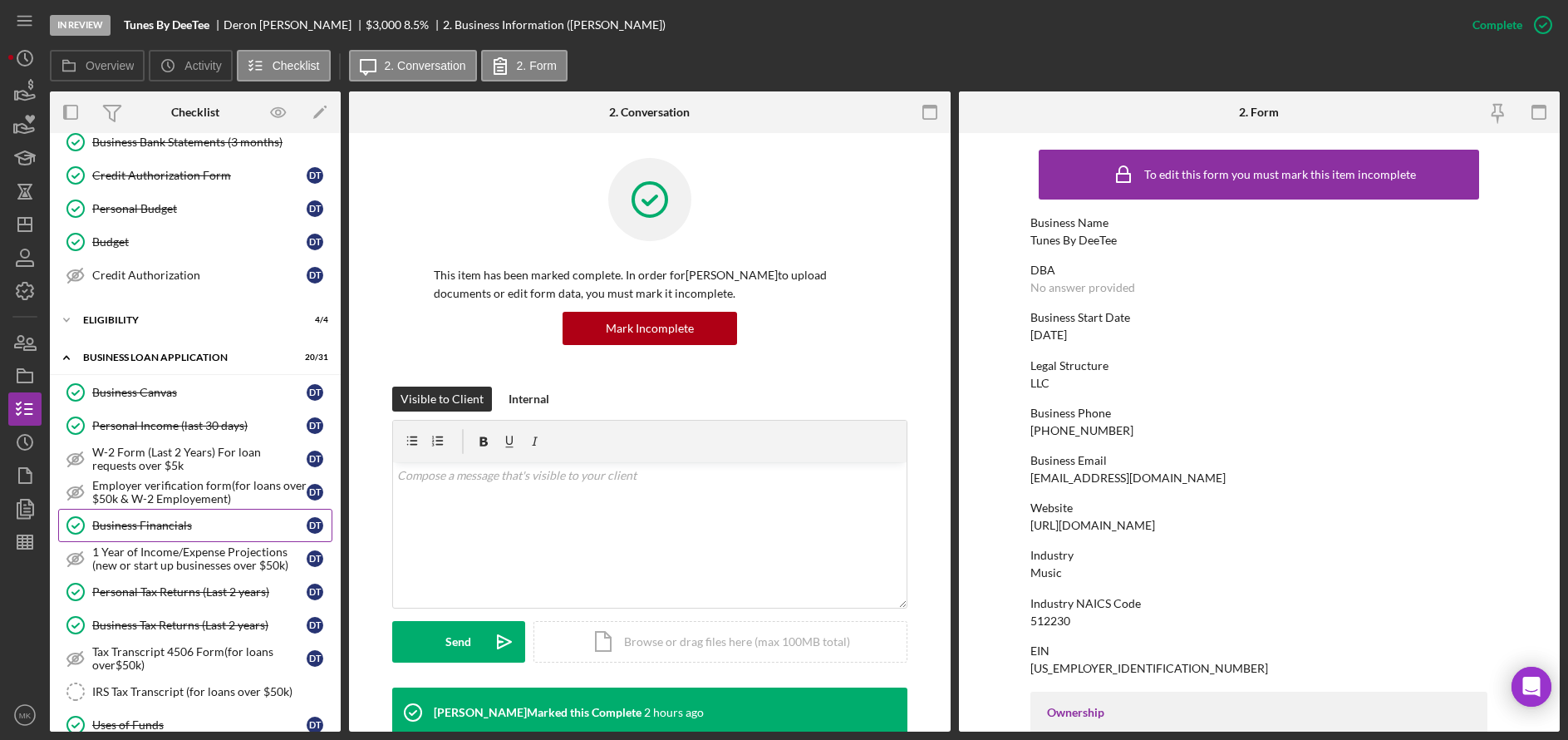
click at [164, 531] on div "Business Financials" at bounding box center [199, 526] width 214 height 13
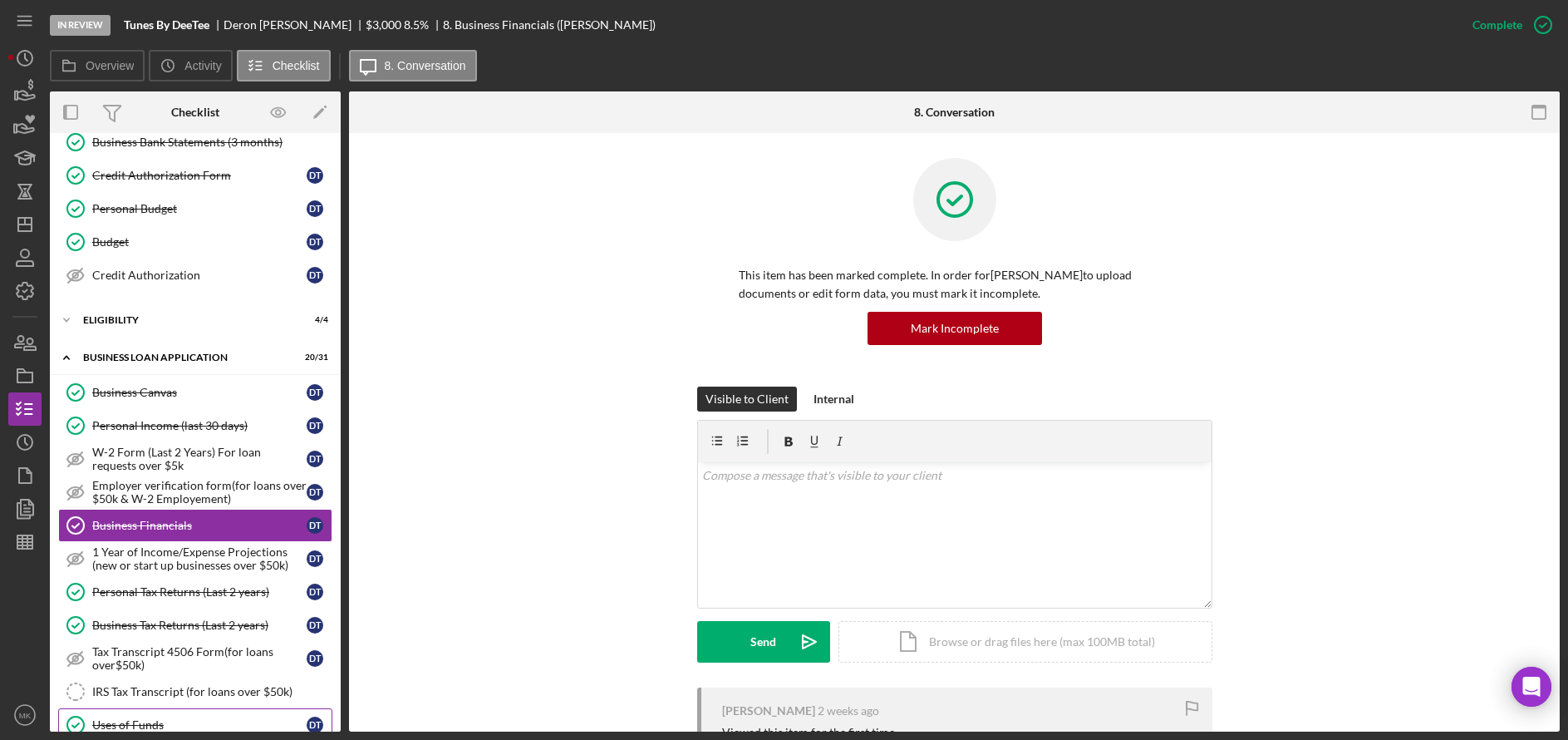
scroll to position [582, 0]
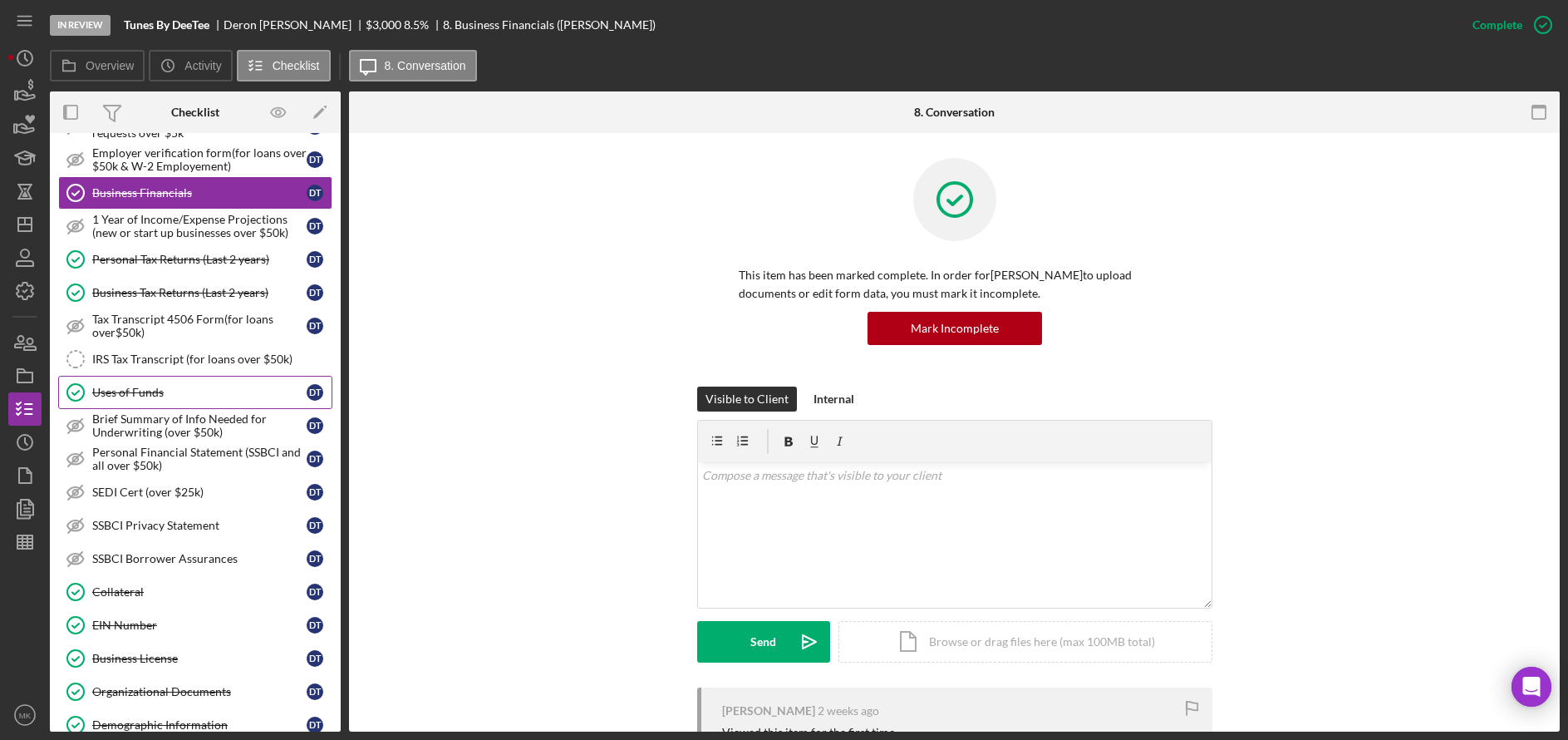
click at [168, 387] on div "Uses of Funds" at bounding box center [199, 392] width 214 height 13
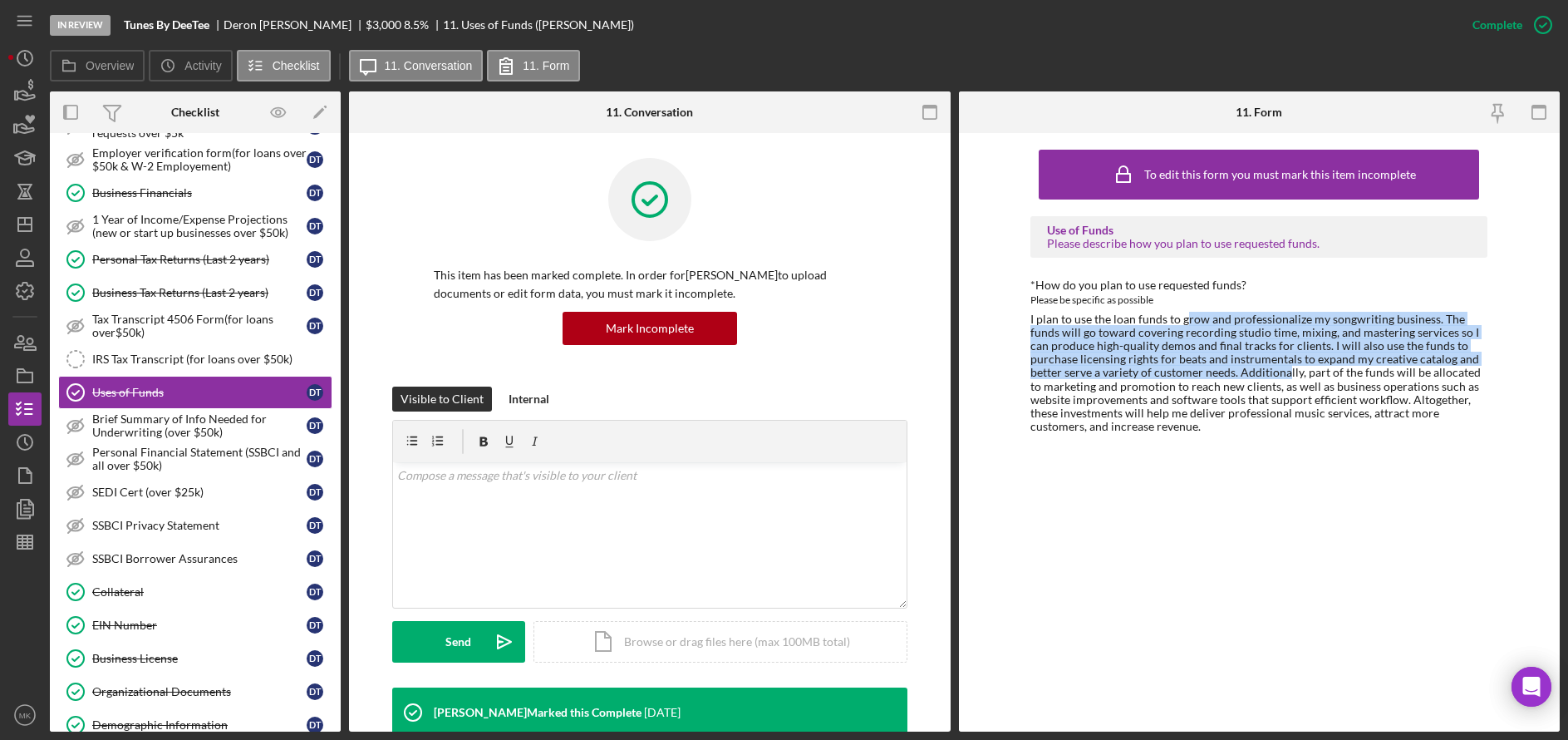
drag, startPoint x: 1187, startPoint y: 322, endPoint x: 1223, endPoint y: 376, distance: 64.9
click at [1080, 376] on div "I plan to use the loan funds to grow and professionalize my songwriting busines…" at bounding box center [1258, 372] width 457 height 121
drag, startPoint x: 1223, startPoint y: 376, endPoint x: 1189, endPoint y: 375, distance: 34.0
click at [1080, 375] on div "I plan to use the loan funds to grow and professionalize my songwriting busines…" at bounding box center [1258, 372] width 457 height 121
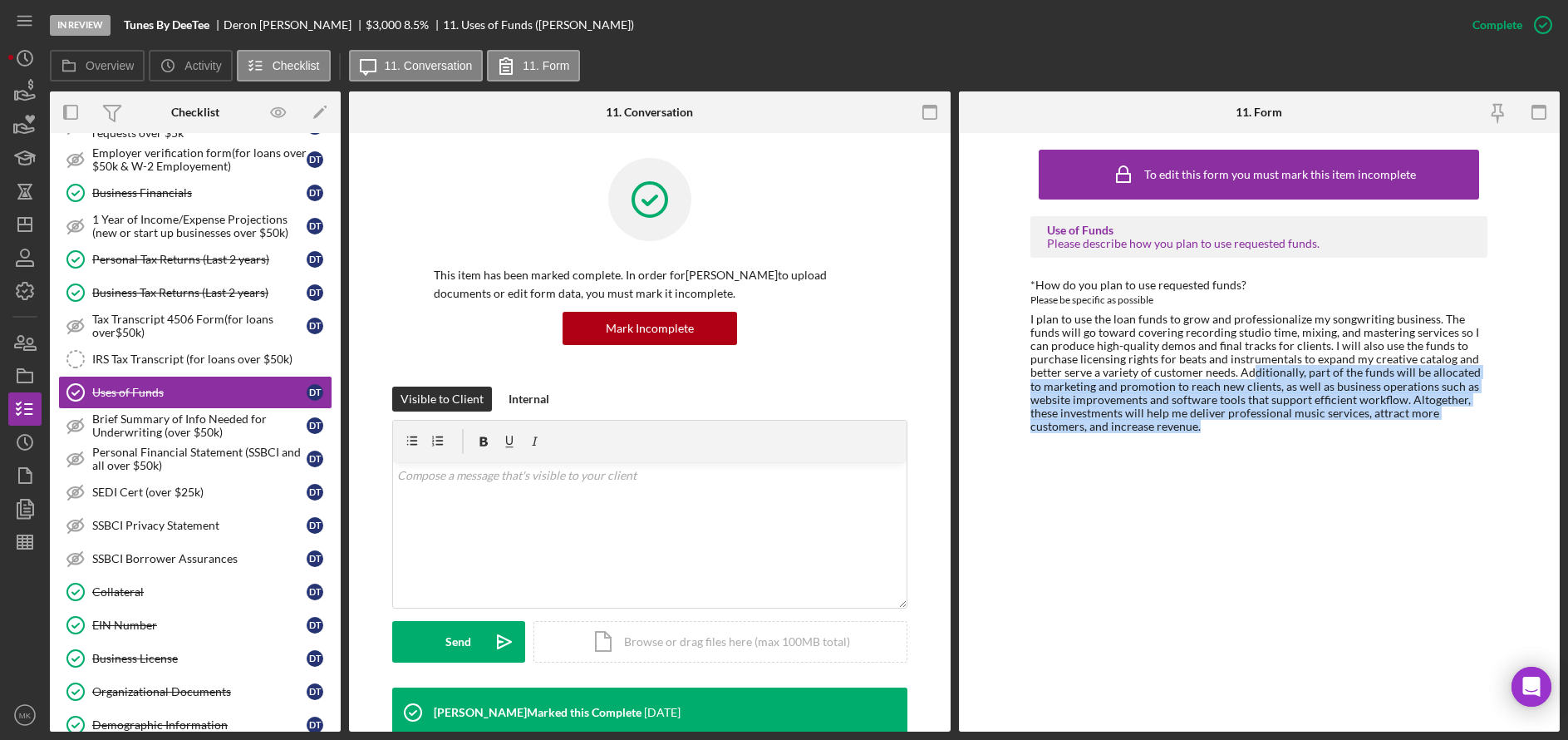
drag, startPoint x: 1189, startPoint y: 375, endPoint x: 1191, endPoint y: 425, distance: 50.0
click at [1080, 425] on div "I plan to use the loan funds to grow and professionalize my songwriting busines…" at bounding box center [1258, 372] width 457 height 121
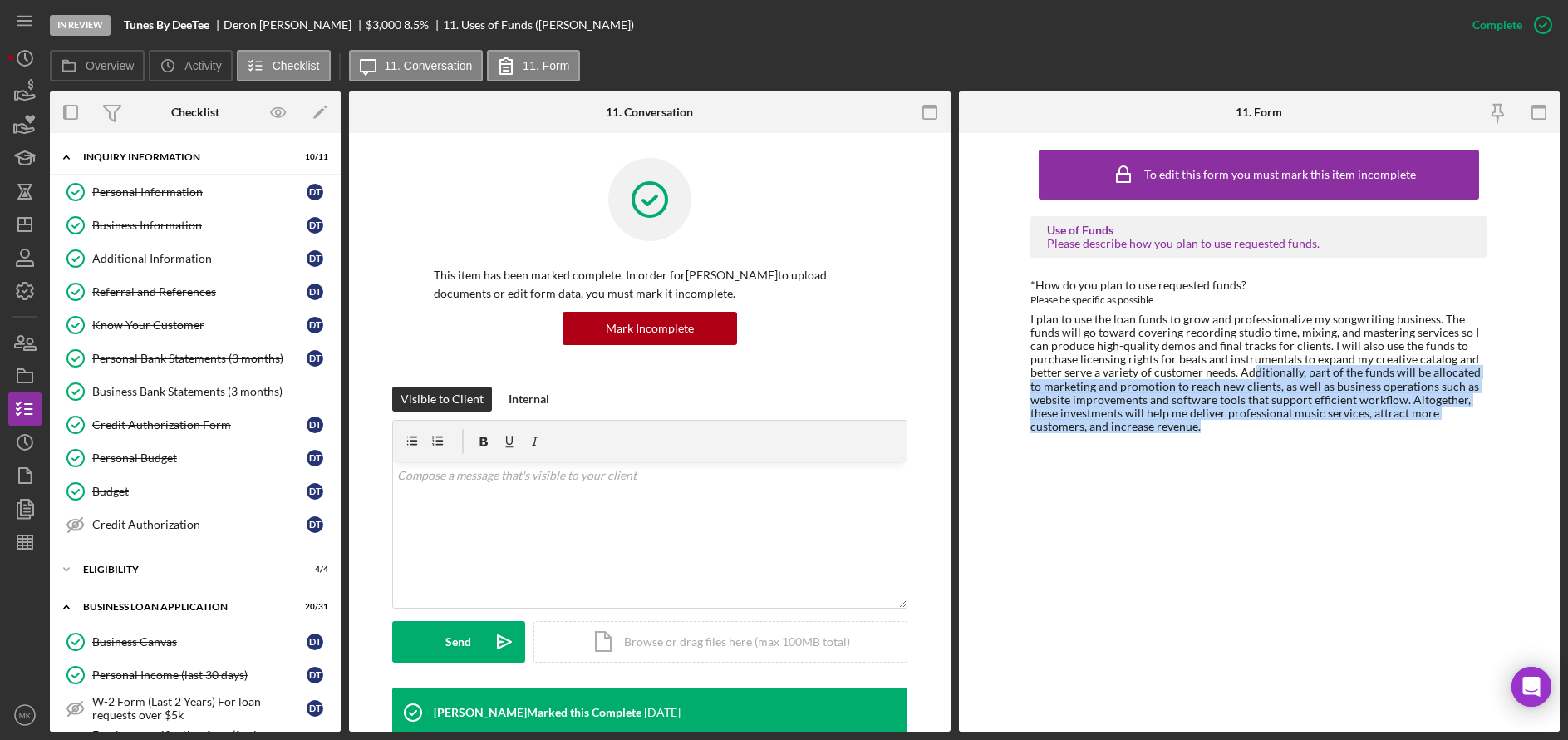
click at [1080, 498] on div "To edit this form you must mark this item incomplete Use of Funds Please descri…" at bounding box center [1258, 433] width 457 height 582
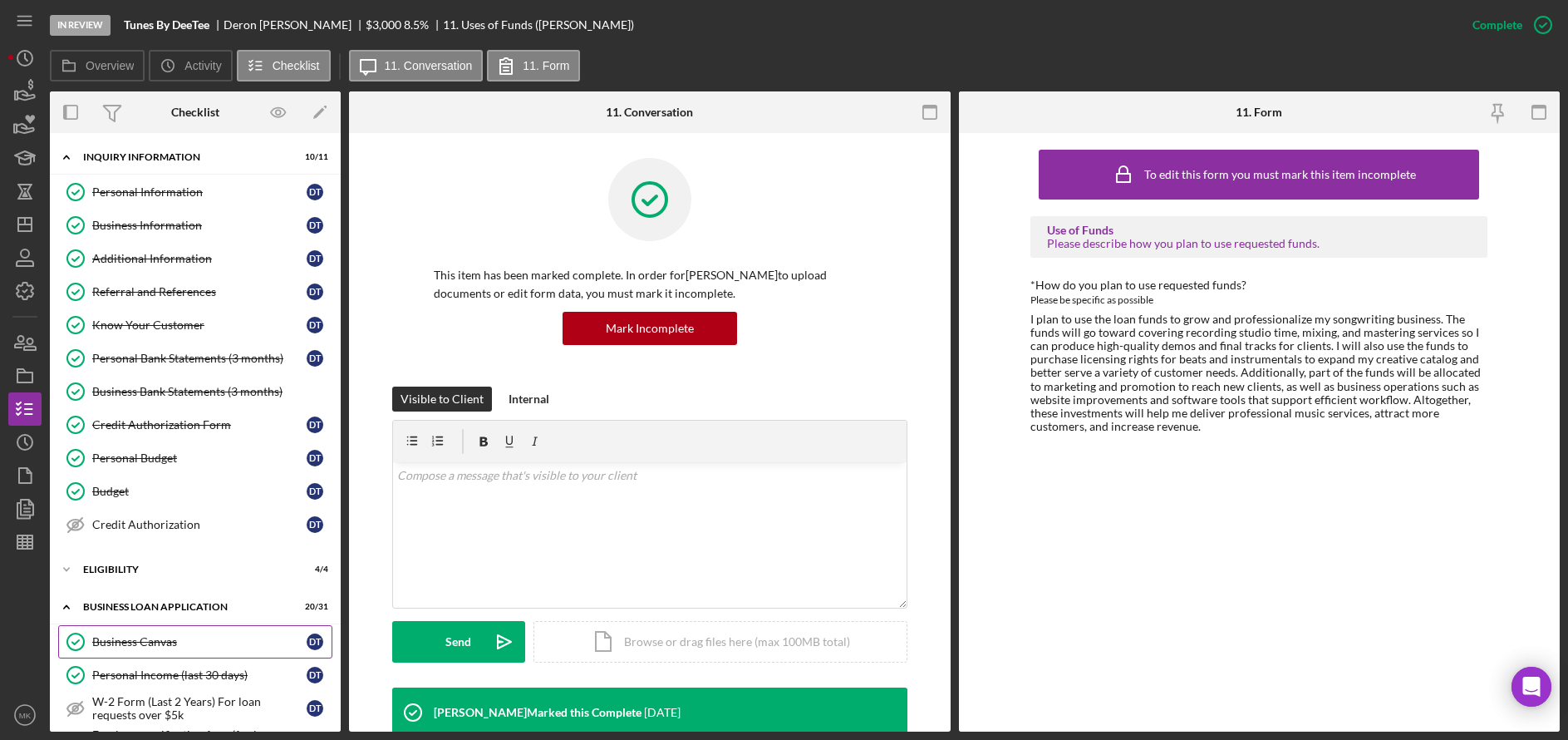
click at [154, 633] on link "Business Canvas Business Canvas D T" at bounding box center [195, 641] width 274 height 34
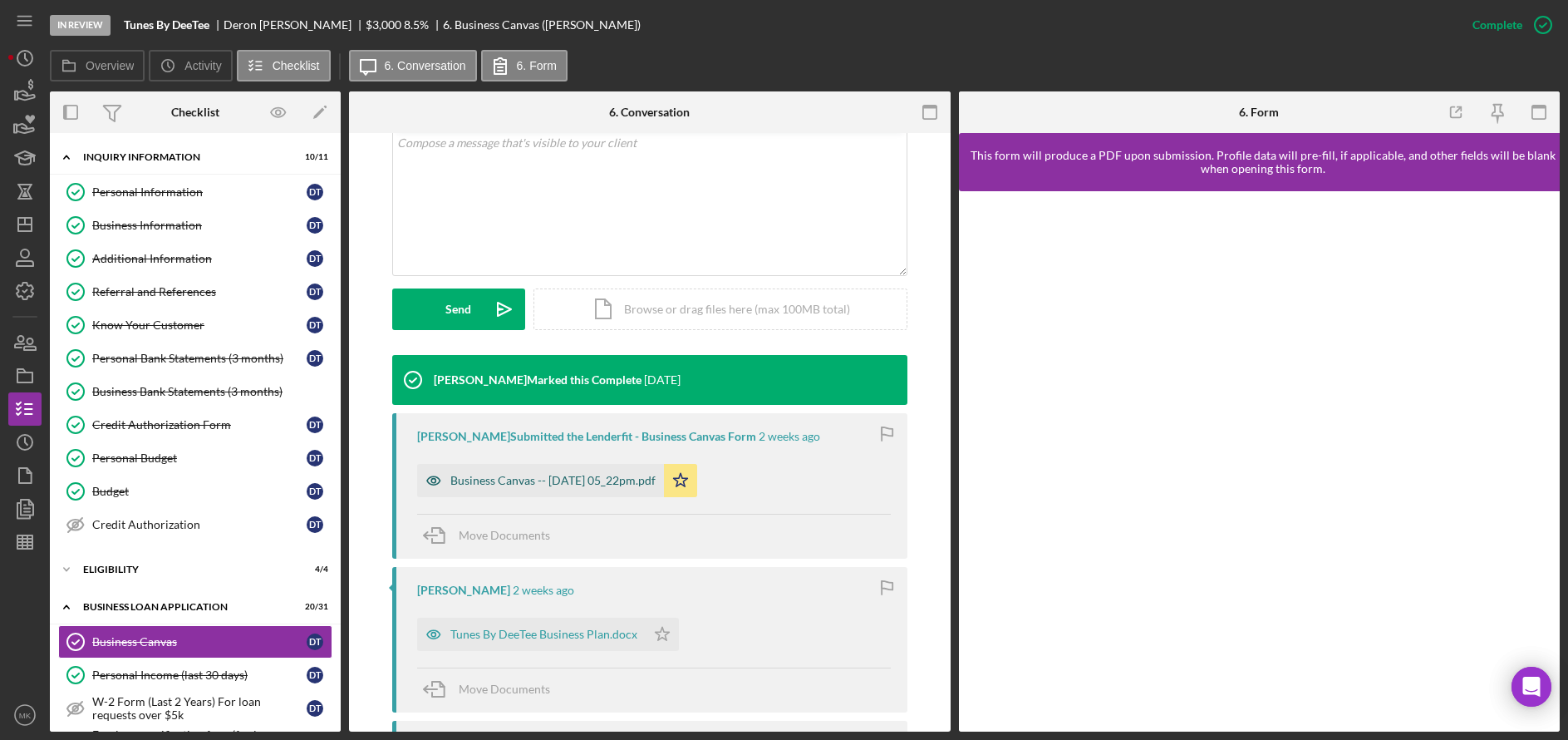
click at [582, 478] on div "Business Canvas -- 2025-09-12 05_22pm.pdf" at bounding box center [552, 481] width 205 height 13
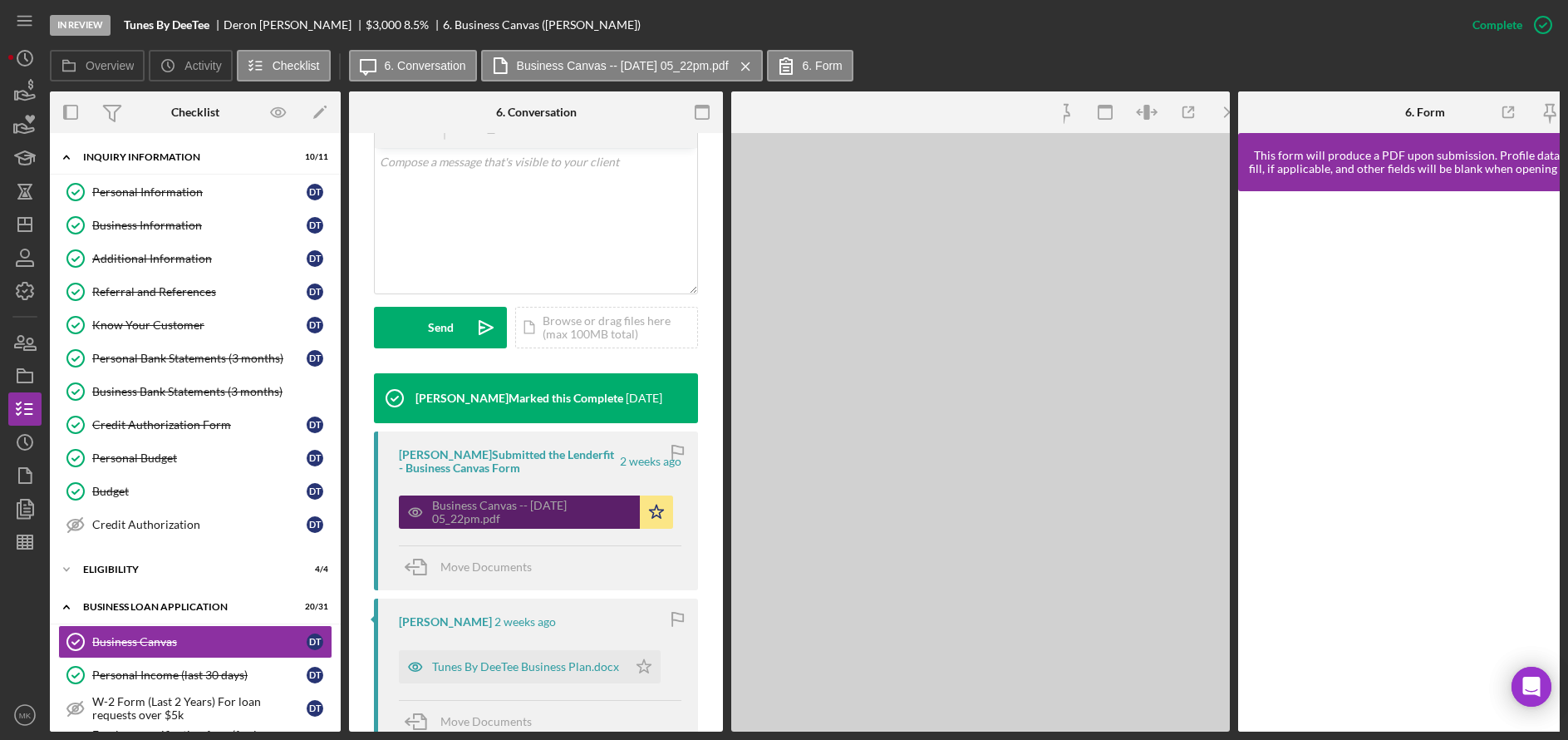
scroll to position [351, 0]
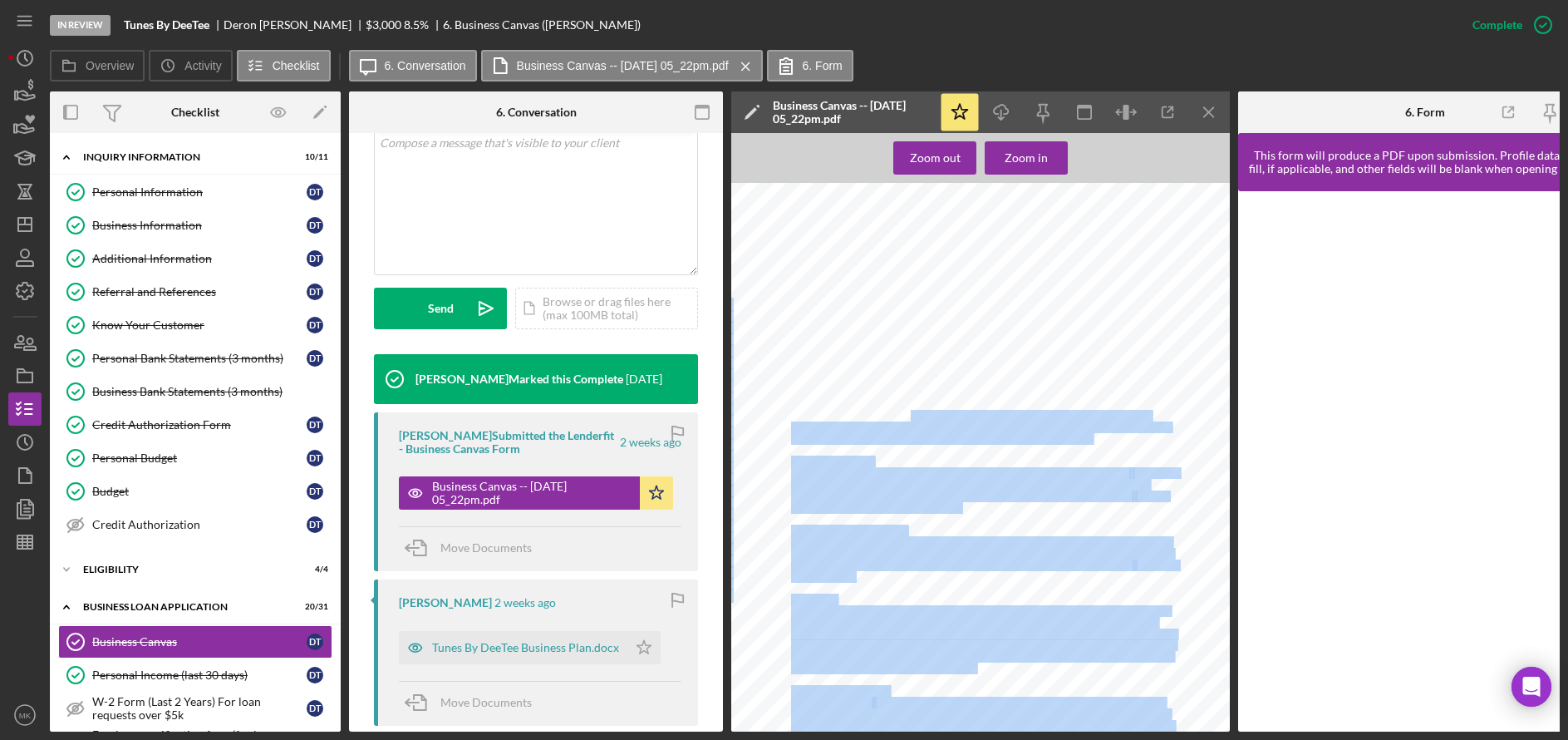
drag, startPoint x: 909, startPoint y: 418, endPoint x: 920, endPoint y: 454, distance: 37.6
click at [920, 454] on div "Tunes By DeeTee Business Canvas Business Concept Songwriting Services Key Partn…" at bounding box center [985, 511] width 508 height 658
drag, startPoint x: 920, startPoint y: 454, endPoint x: 831, endPoint y: 480, distance: 92.7
click at [831, 480] on span "great marketing, I believe that I can get many artists and music lovers to love…" at bounding box center [970, 484] width 358 height 10
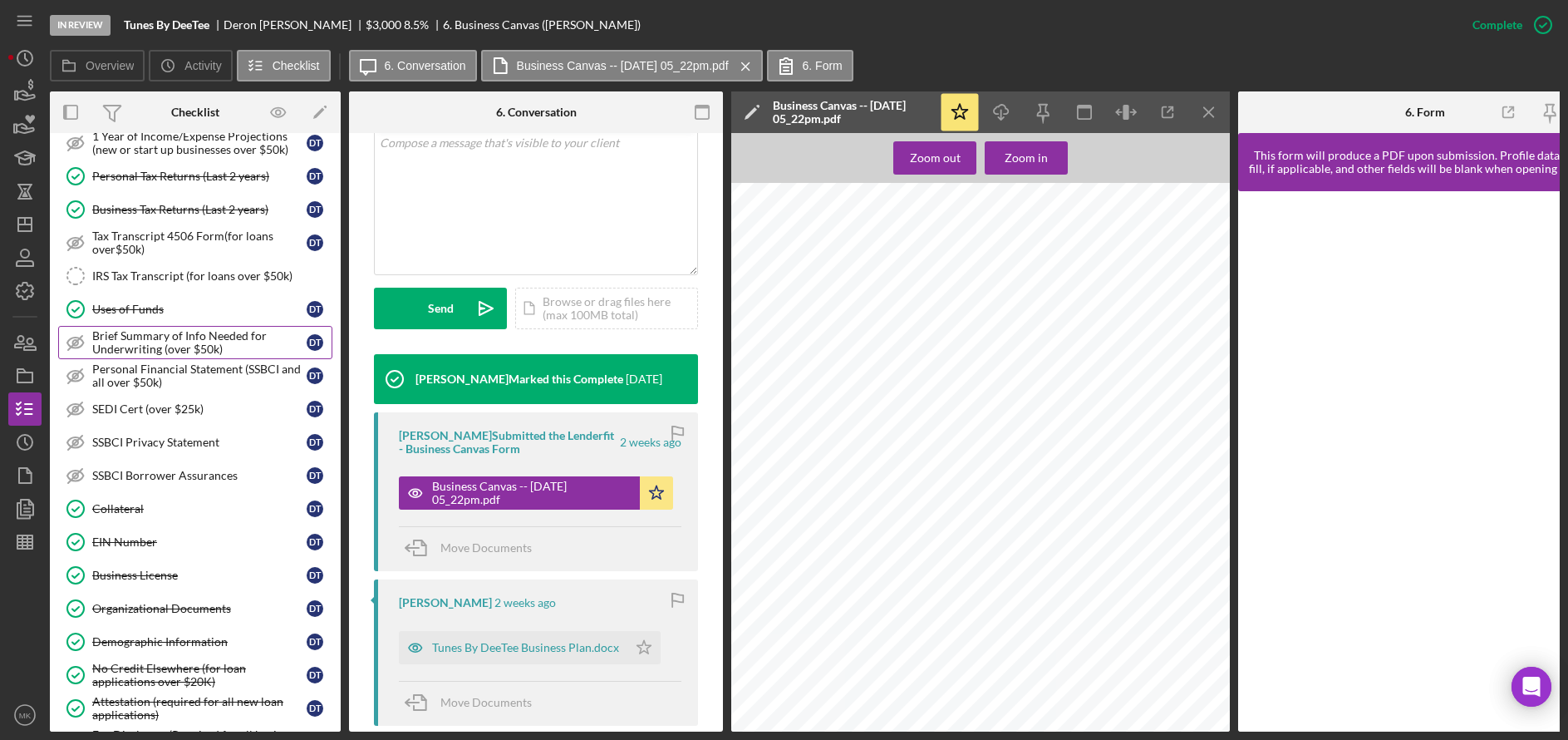
scroll to position [748, 0]
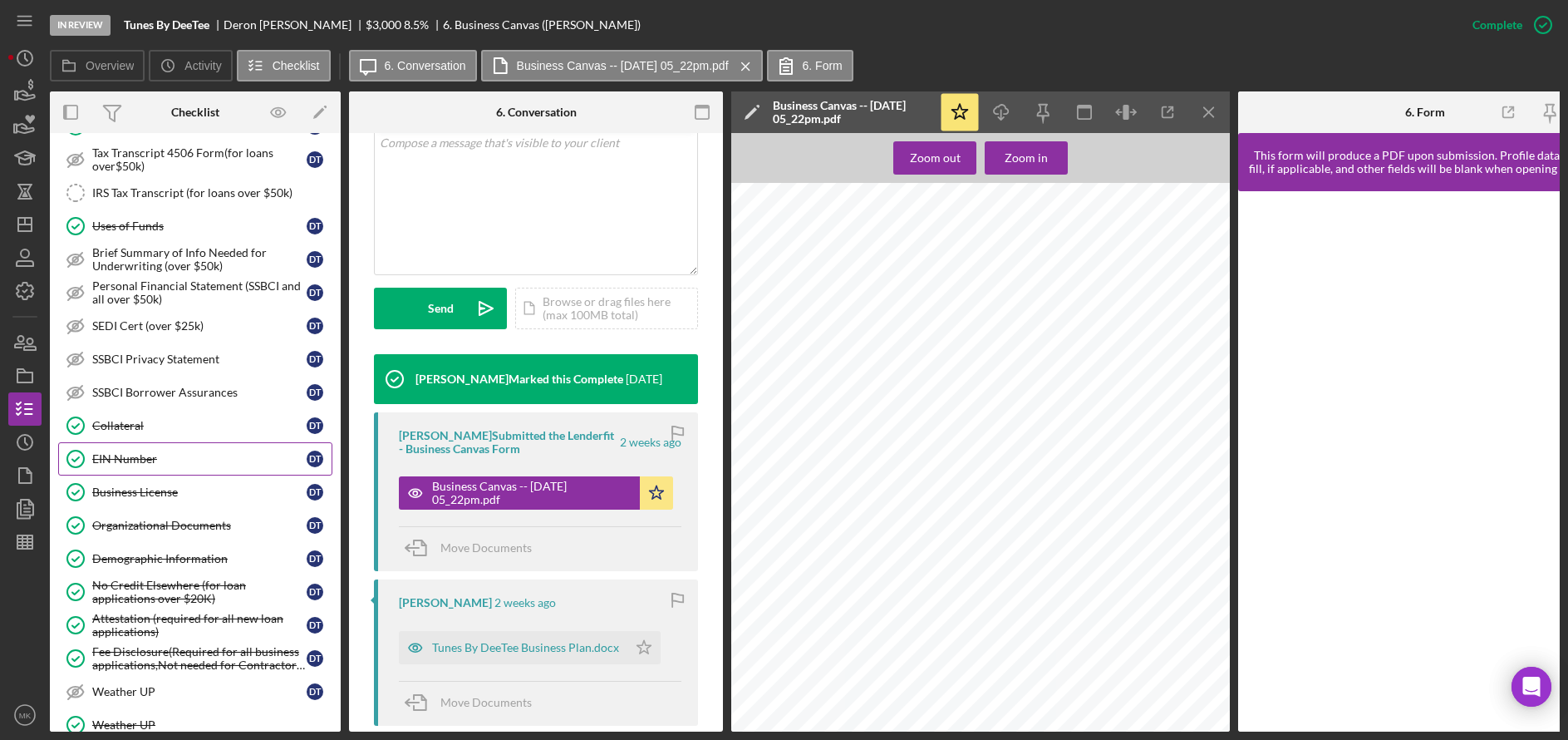
click at [132, 448] on link "EIN Number EIN Number D T" at bounding box center [195, 459] width 274 height 34
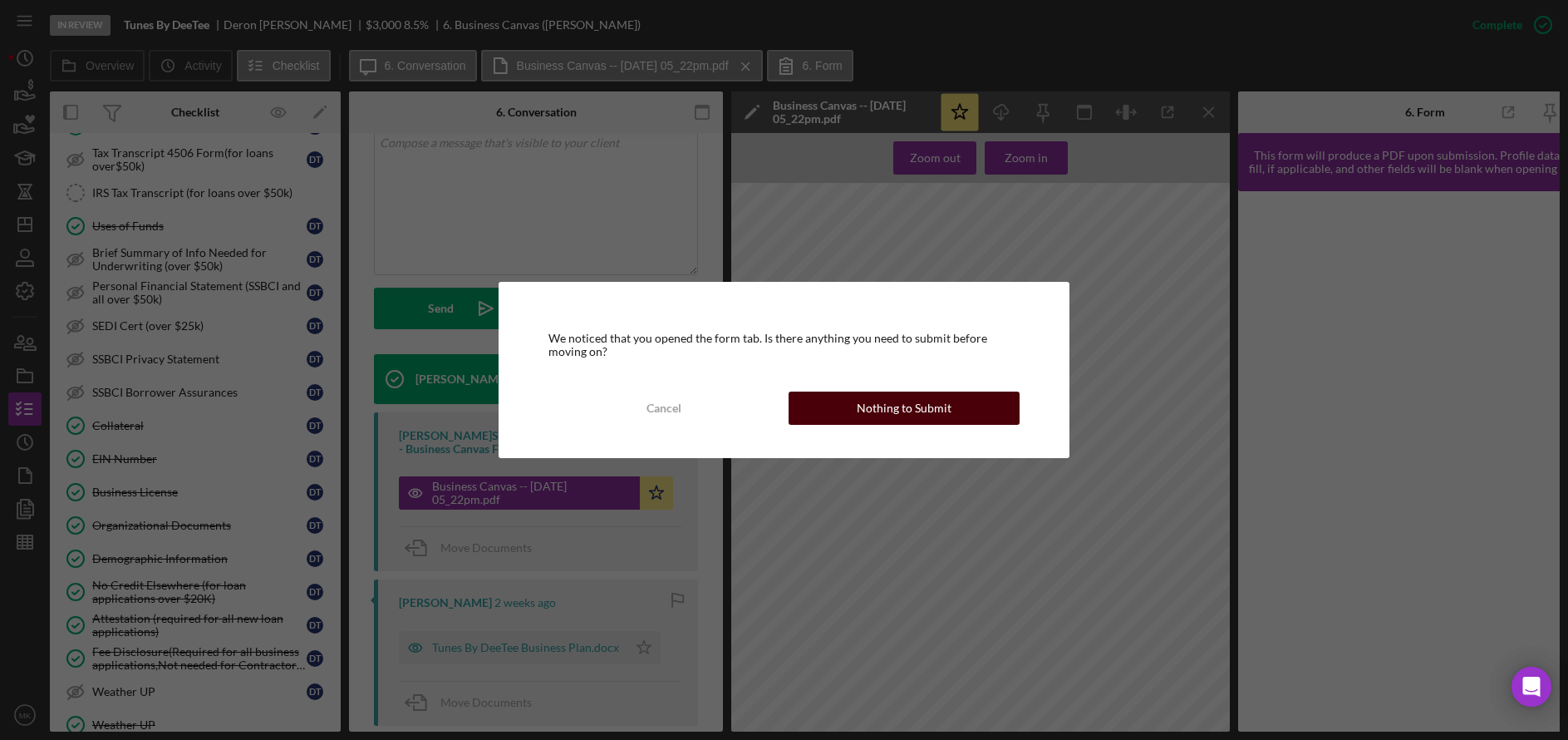
click at [891, 412] on div "Nothing to Submit" at bounding box center [904, 408] width 95 height 34
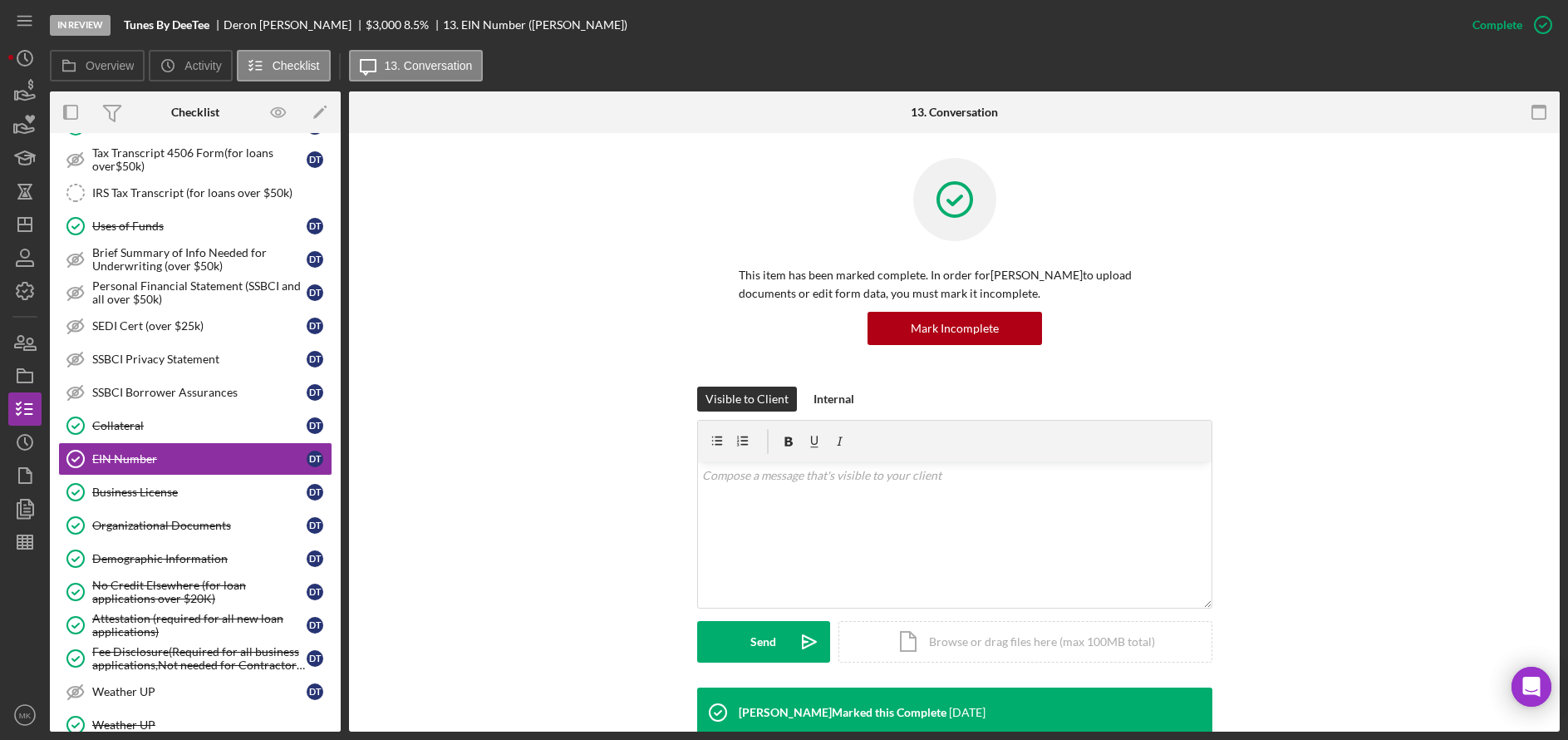
scroll to position [368, 0]
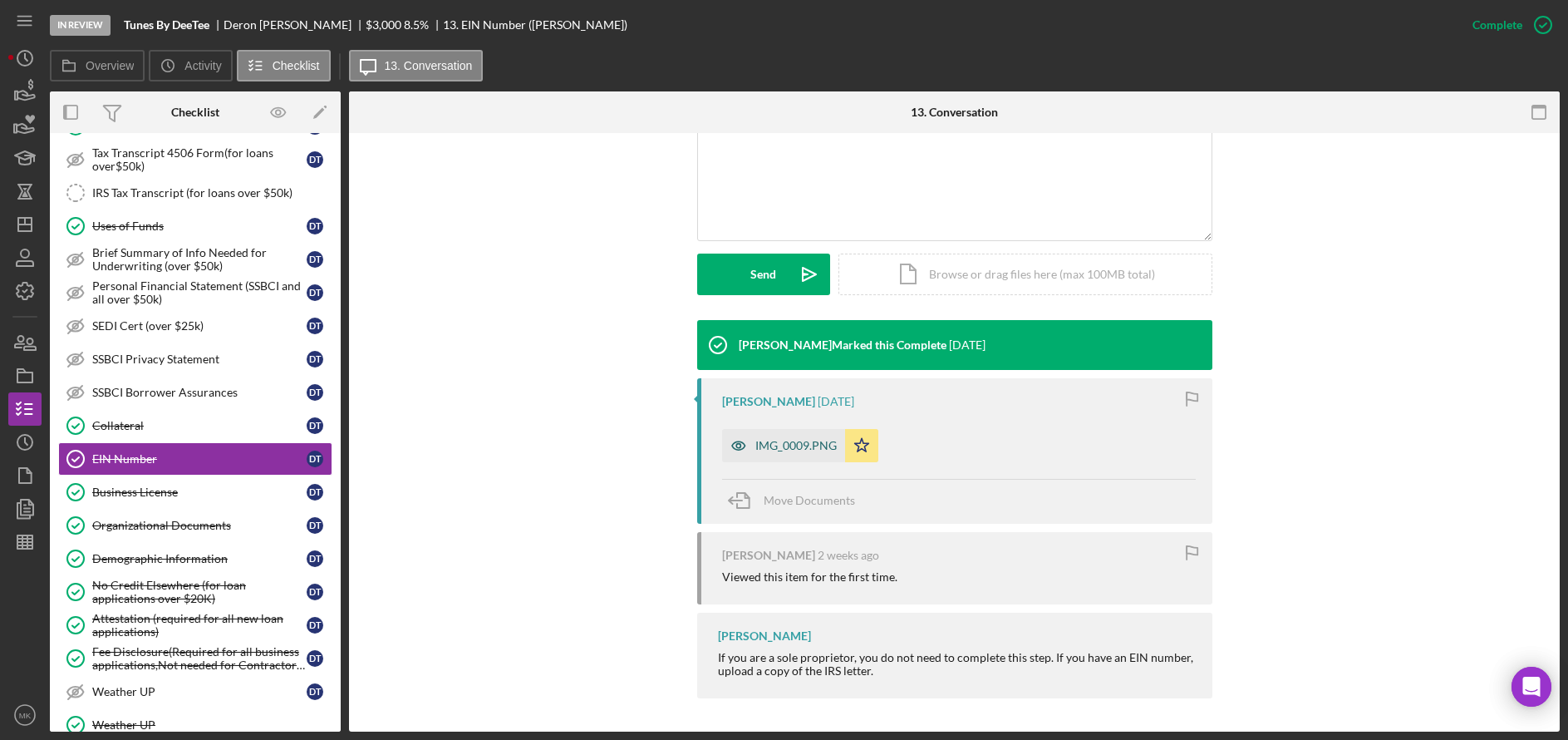
click at [798, 439] on div "IMG_0009.PNG" at bounding box center [795, 445] width 81 height 13
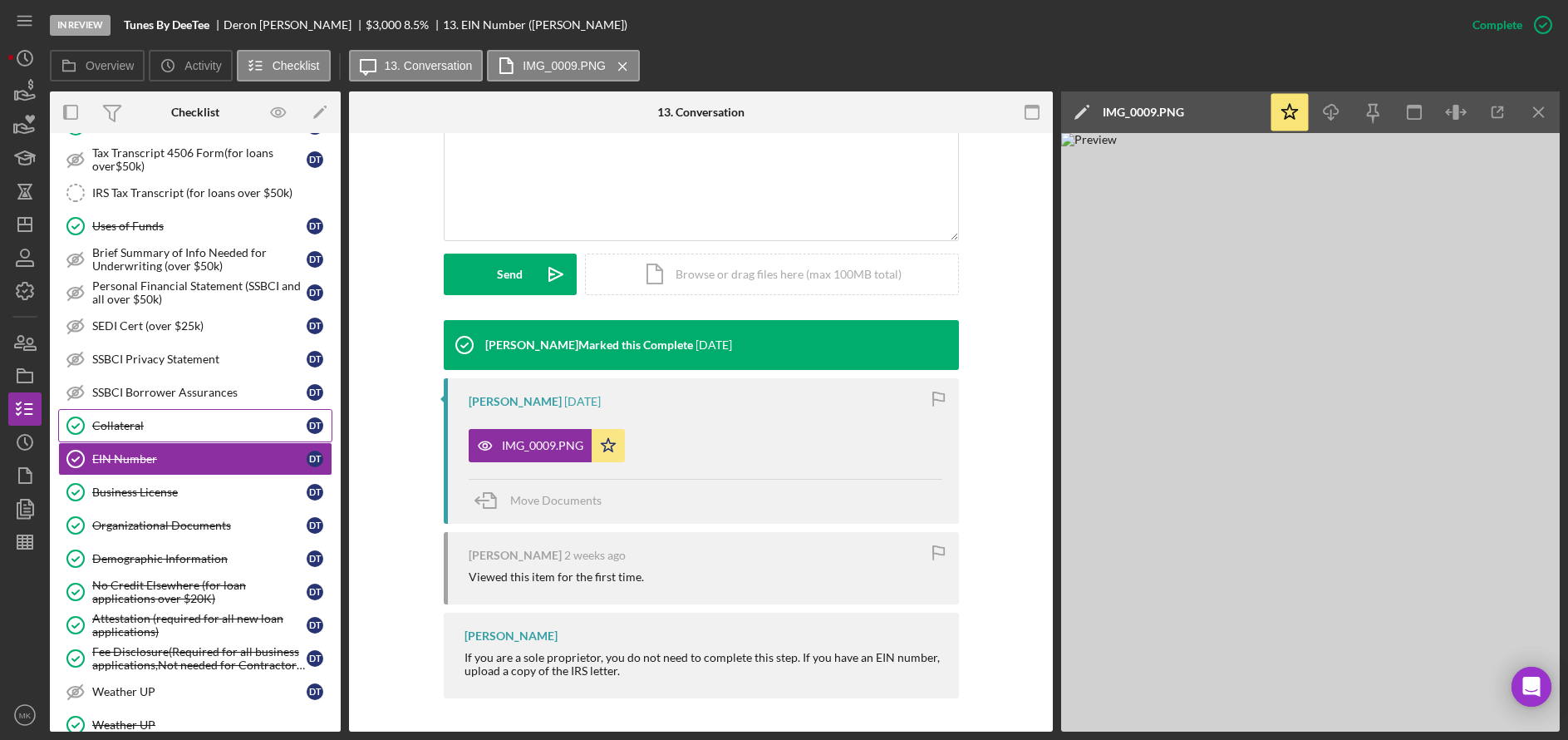
click at [126, 424] on div "Collateral" at bounding box center [199, 425] width 214 height 13
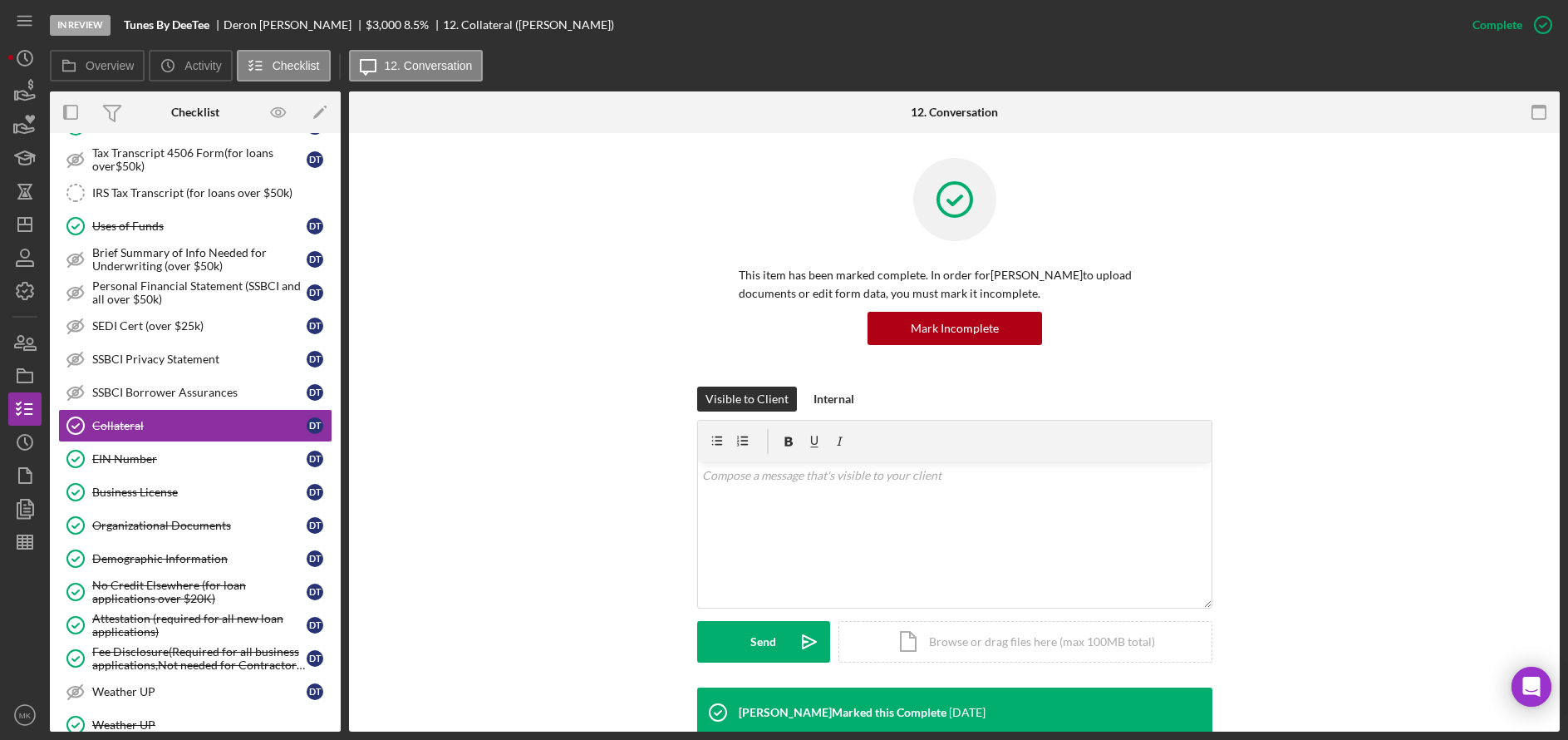
scroll to position [421, 0]
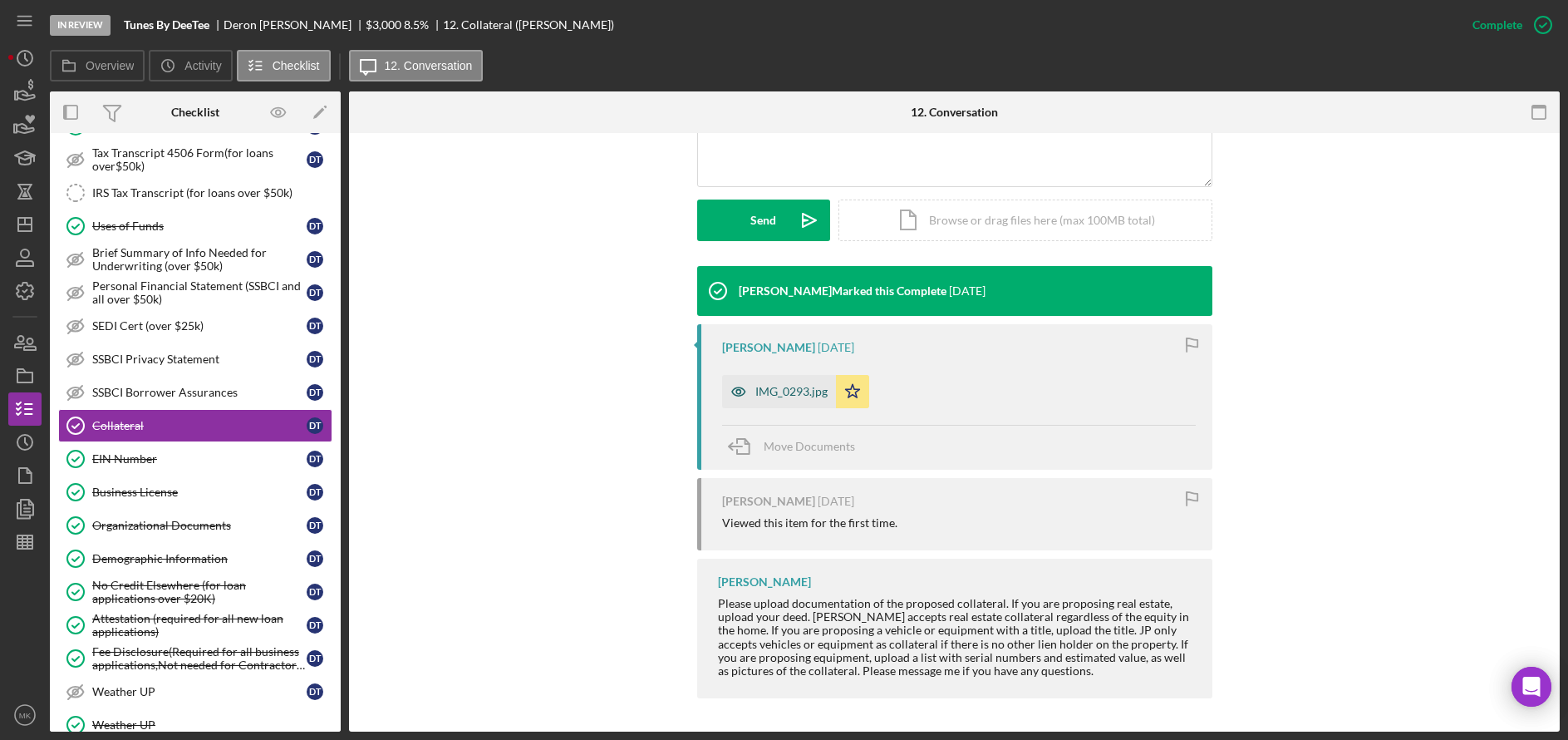
click at [796, 390] on div "IMG_0293.jpg" at bounding box center [792, 392] width 73 height 13
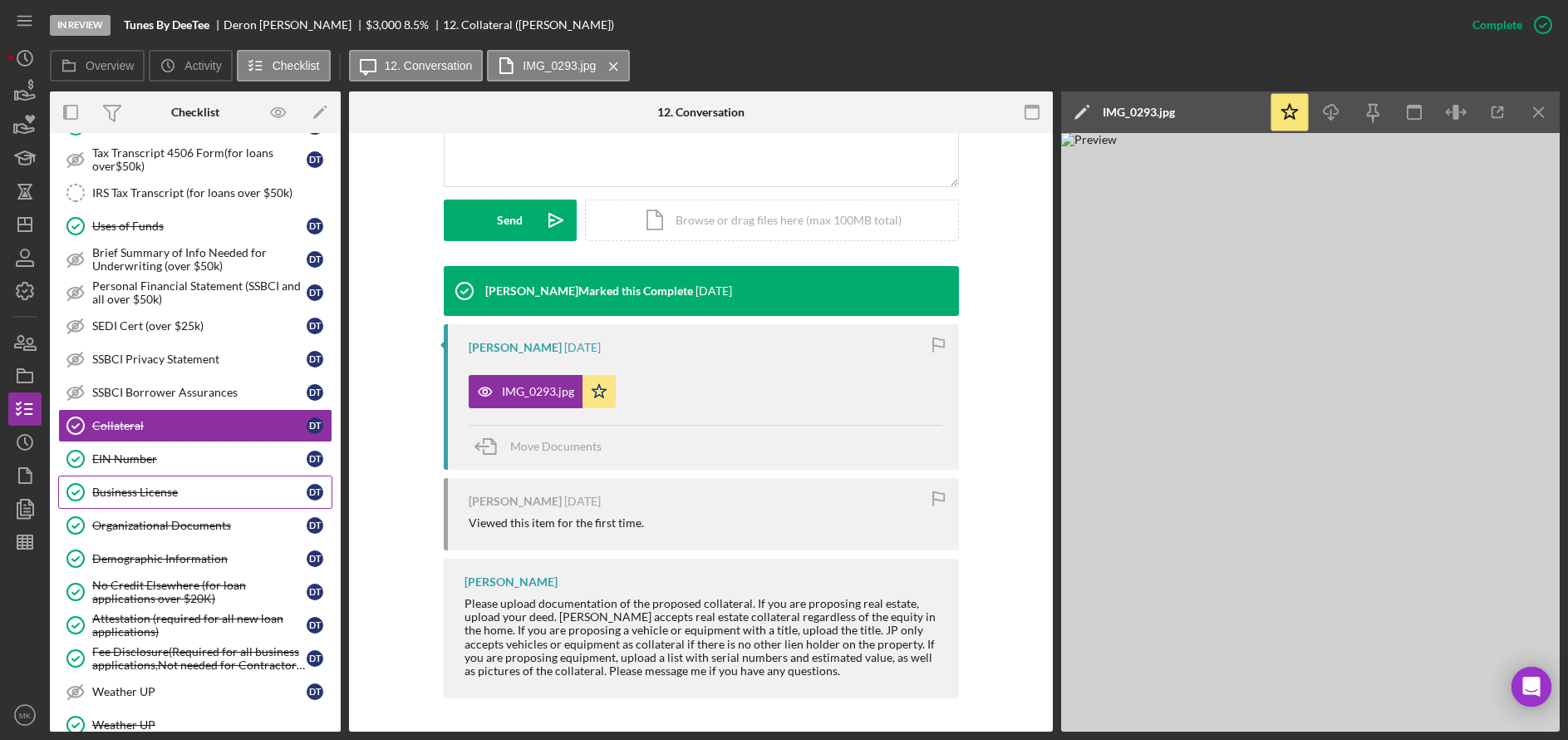
click at [145, 485] on div "Business License" at bounding box center [199, 492] width 214 height 13
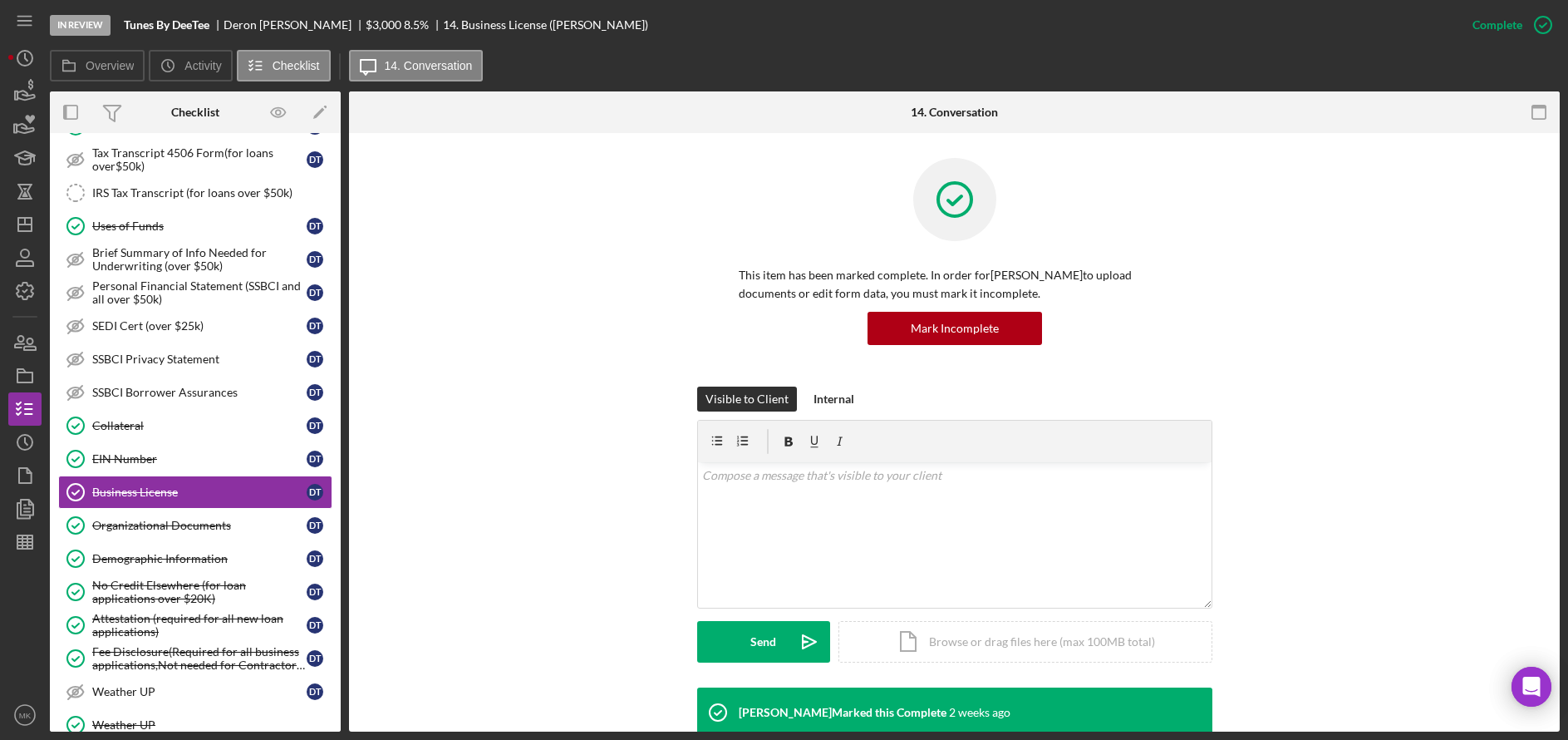
scroll to position [130, 0]
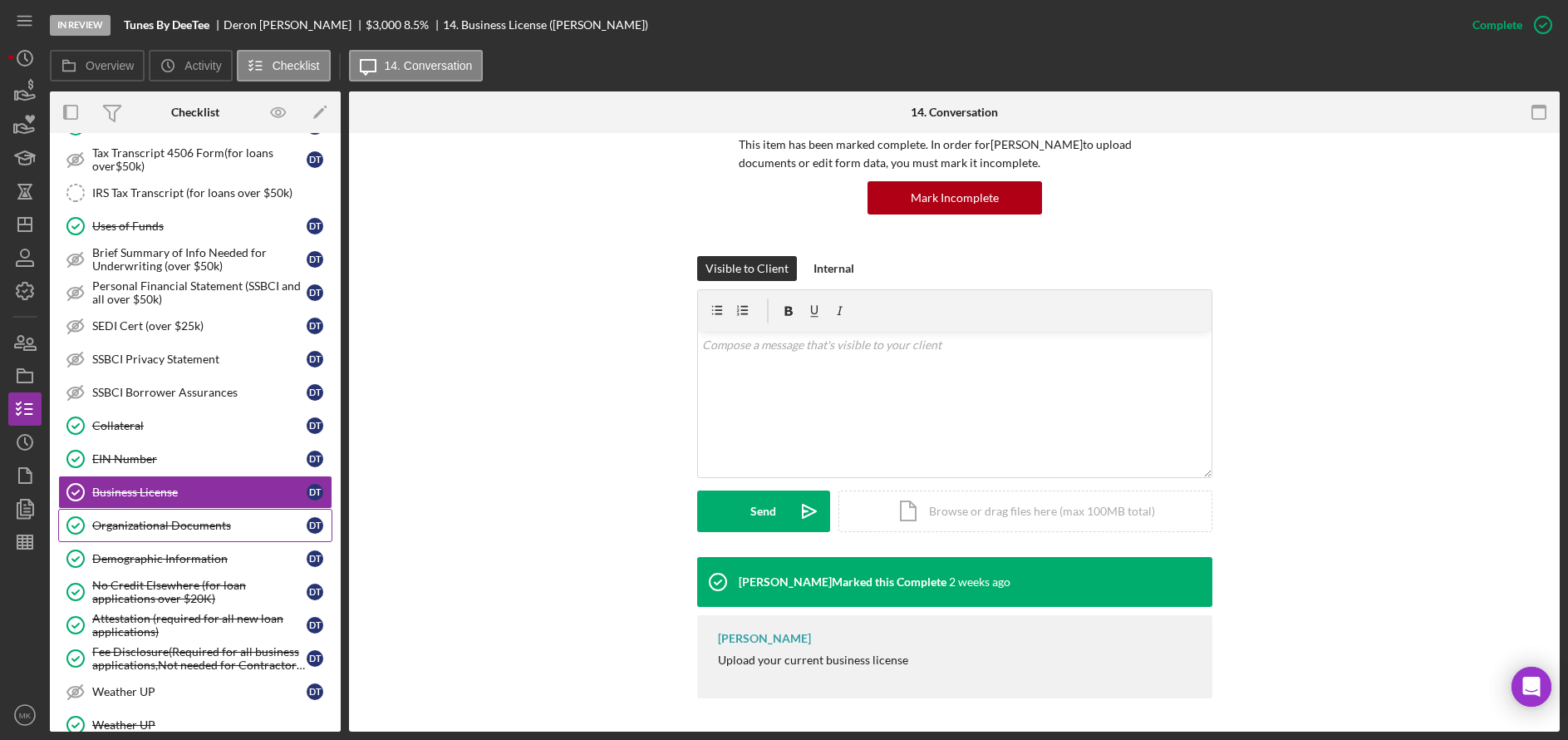
click at [168, 523] on div "Organizational Documents" at bounding box center [199, 526] width 214 height 13
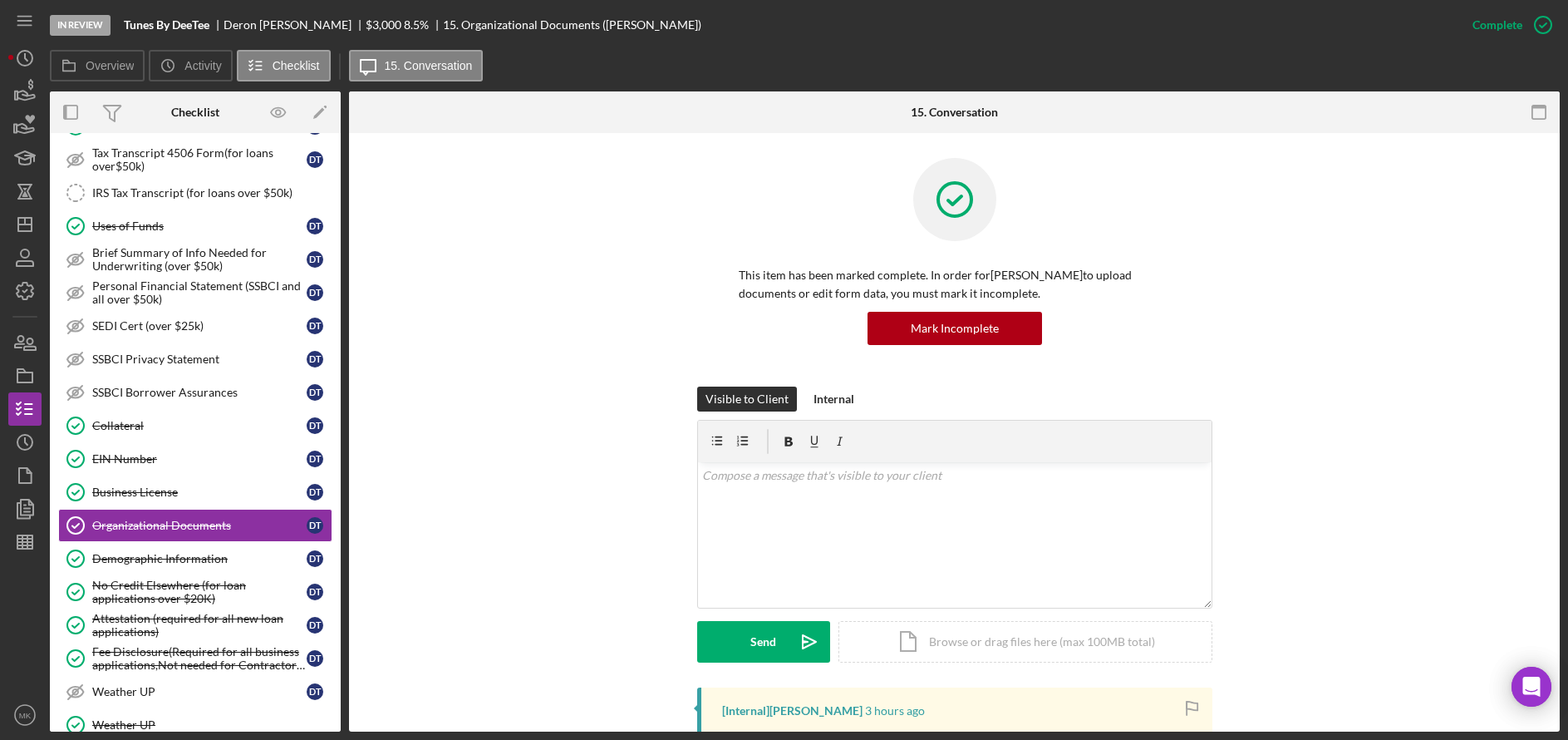
scroll to position [341, 0]
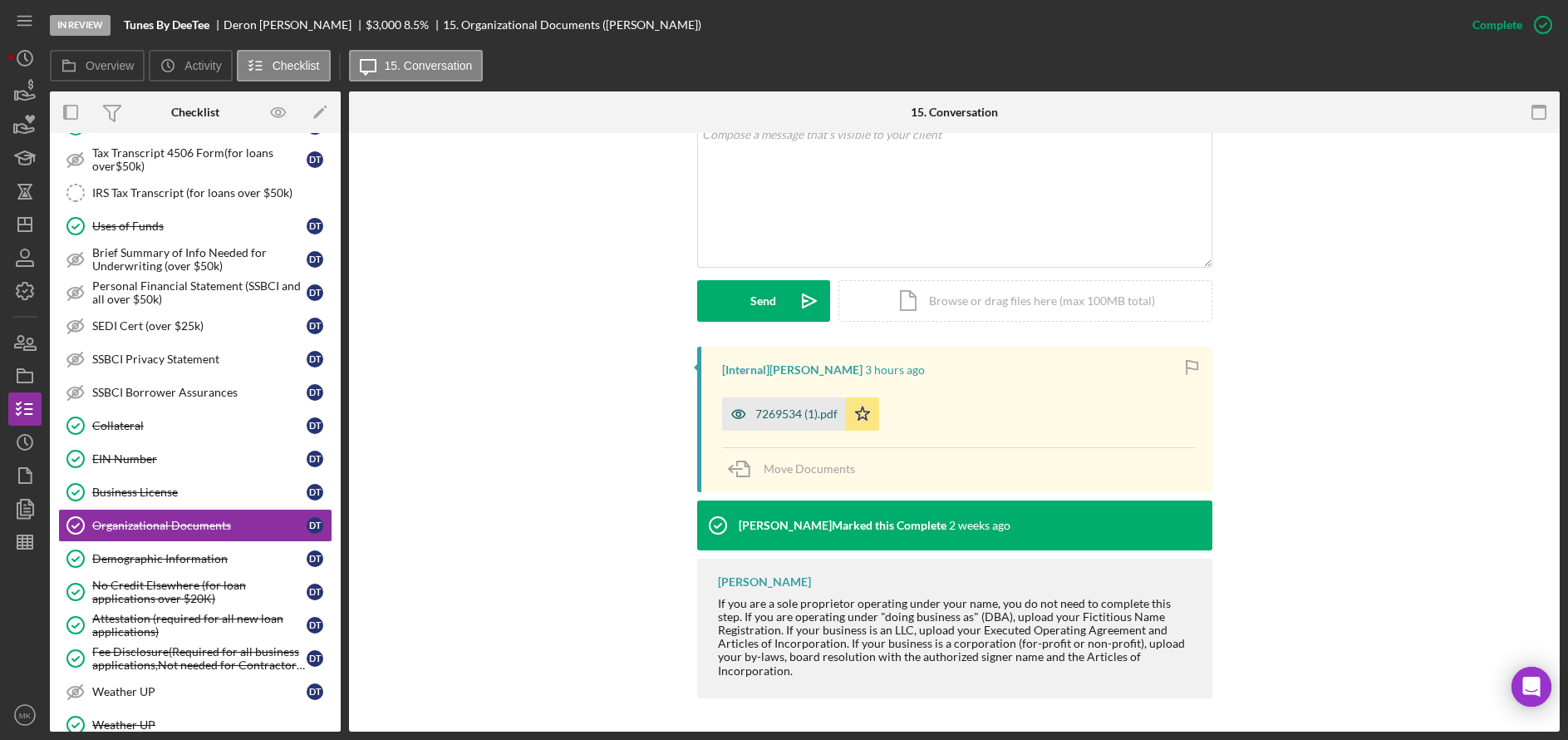
click at [808, 415] on div "7269534 (1).pdf" at bounding box center [796, 414] width 82 height 13
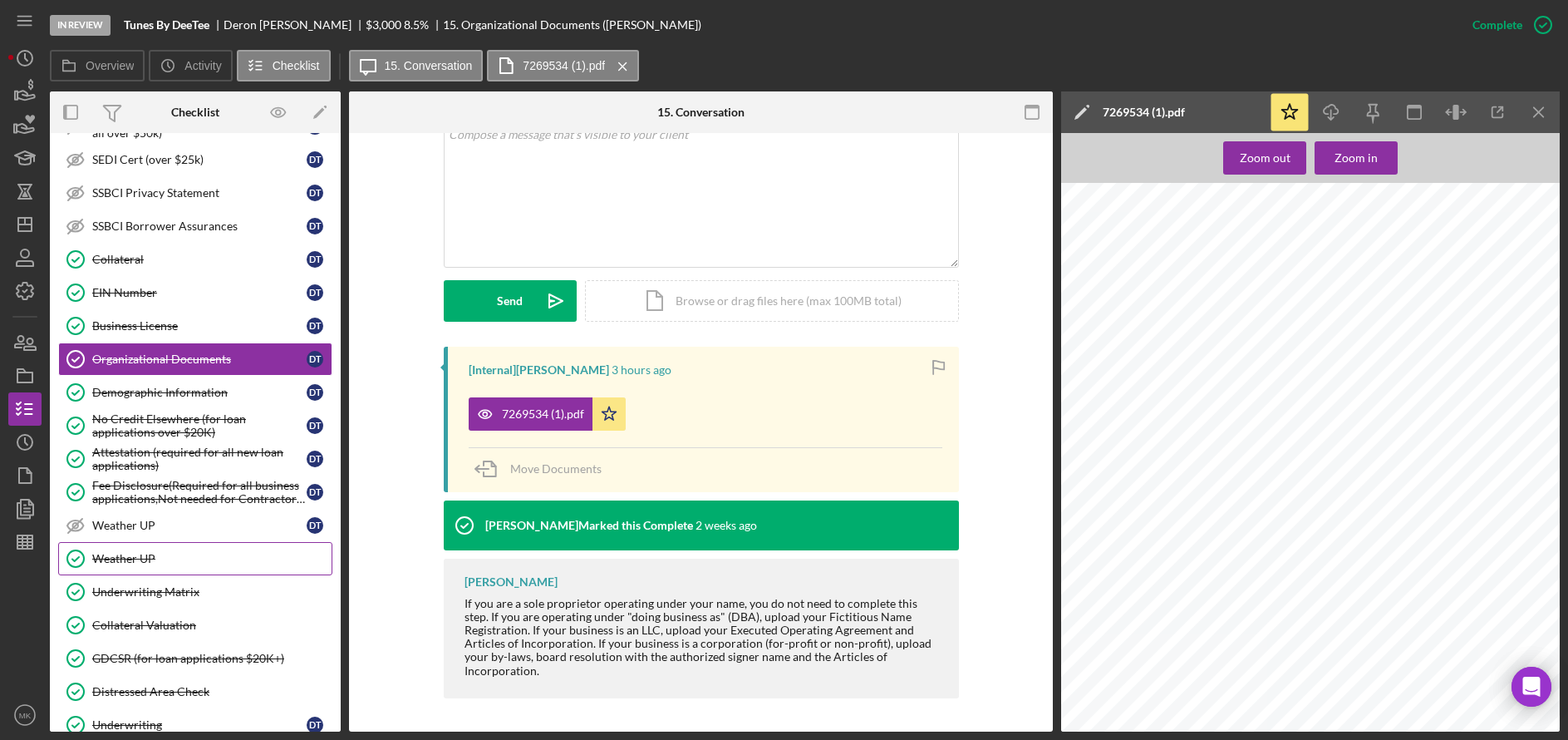
scroll to position [1053, 0]
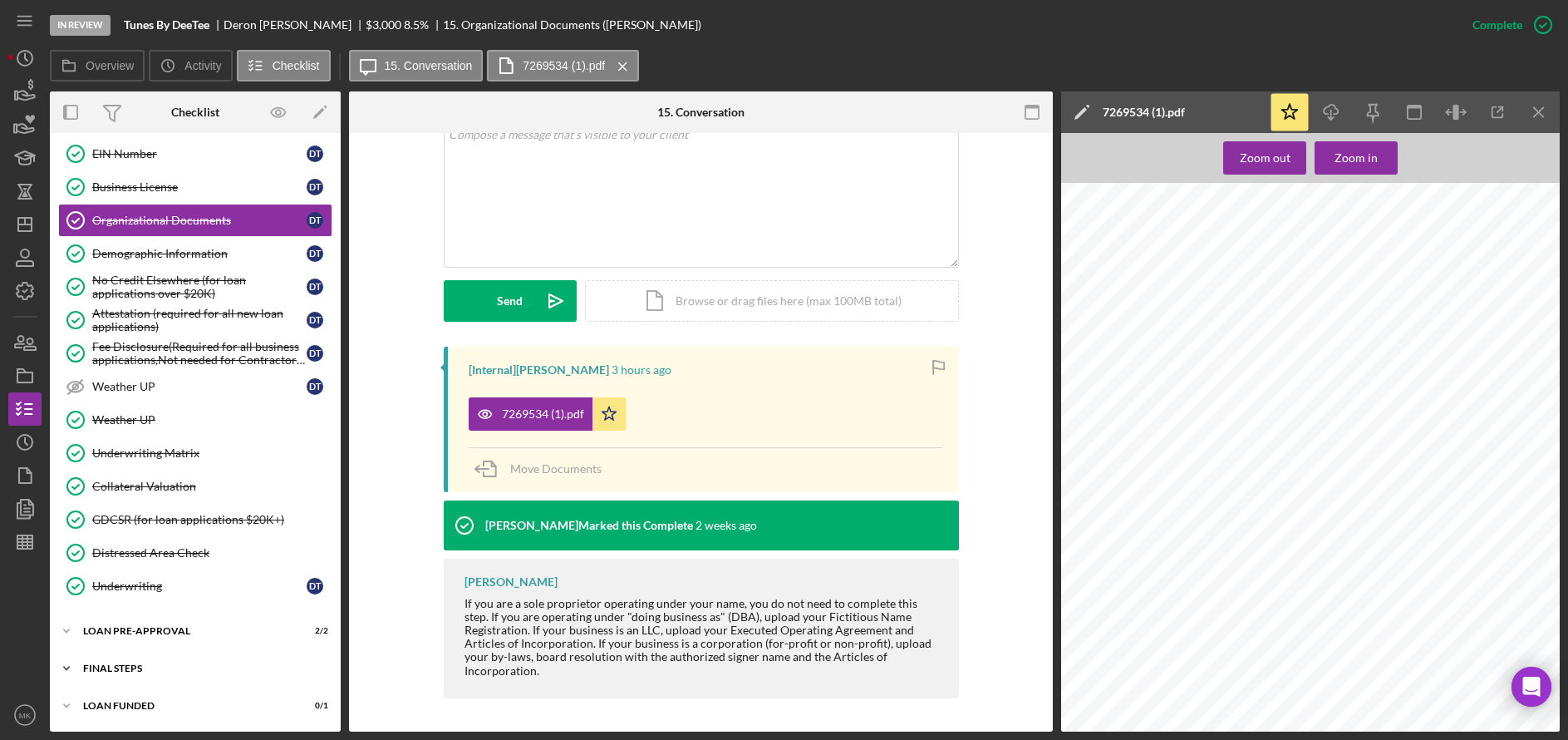
click at [167, 668] on div "FINAL STEPS" at bounding box center [201, 668] width 236 height 10
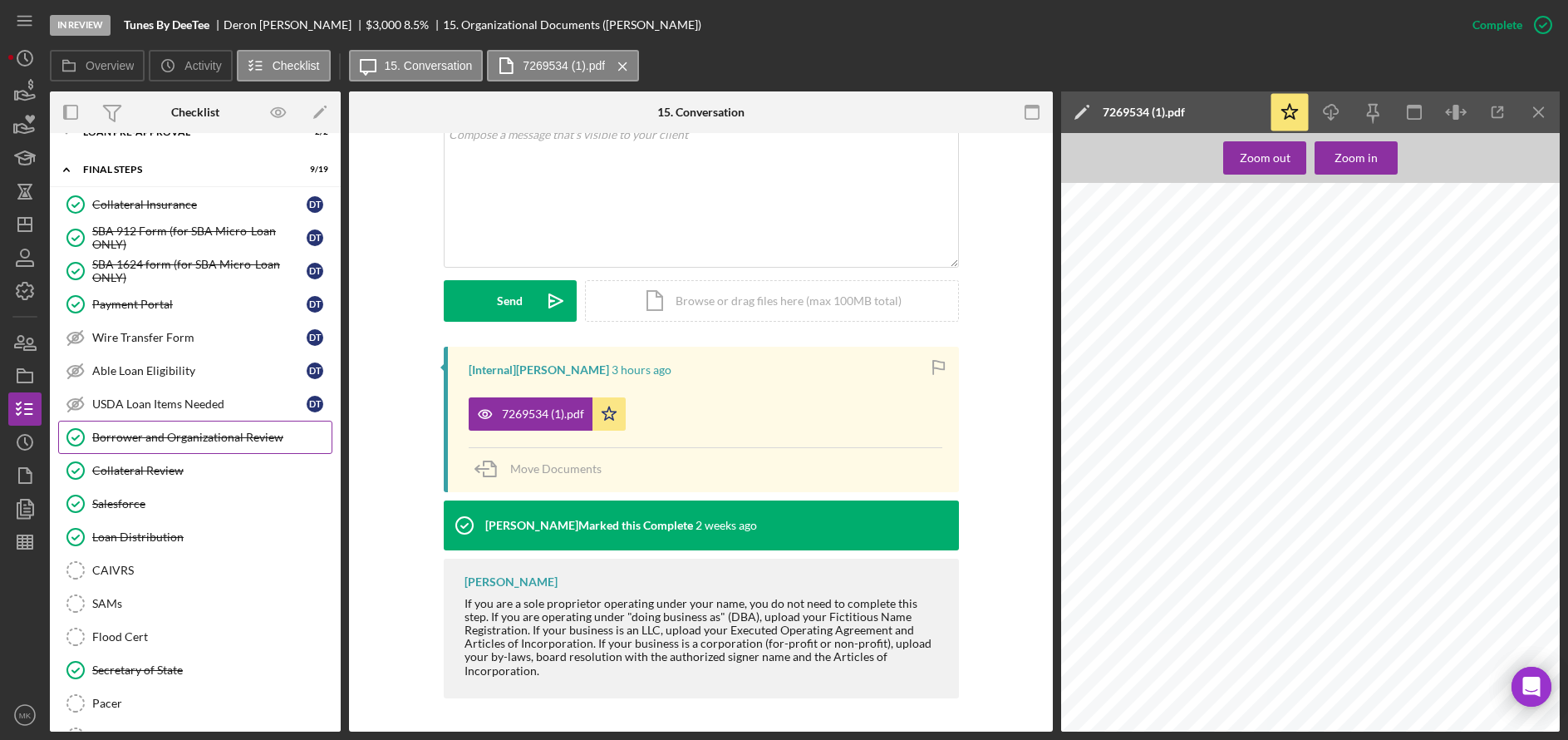
click at [136, 431] on div "Borrower and Organizational Review" at bounding box center [212, 437] width 239 height 13
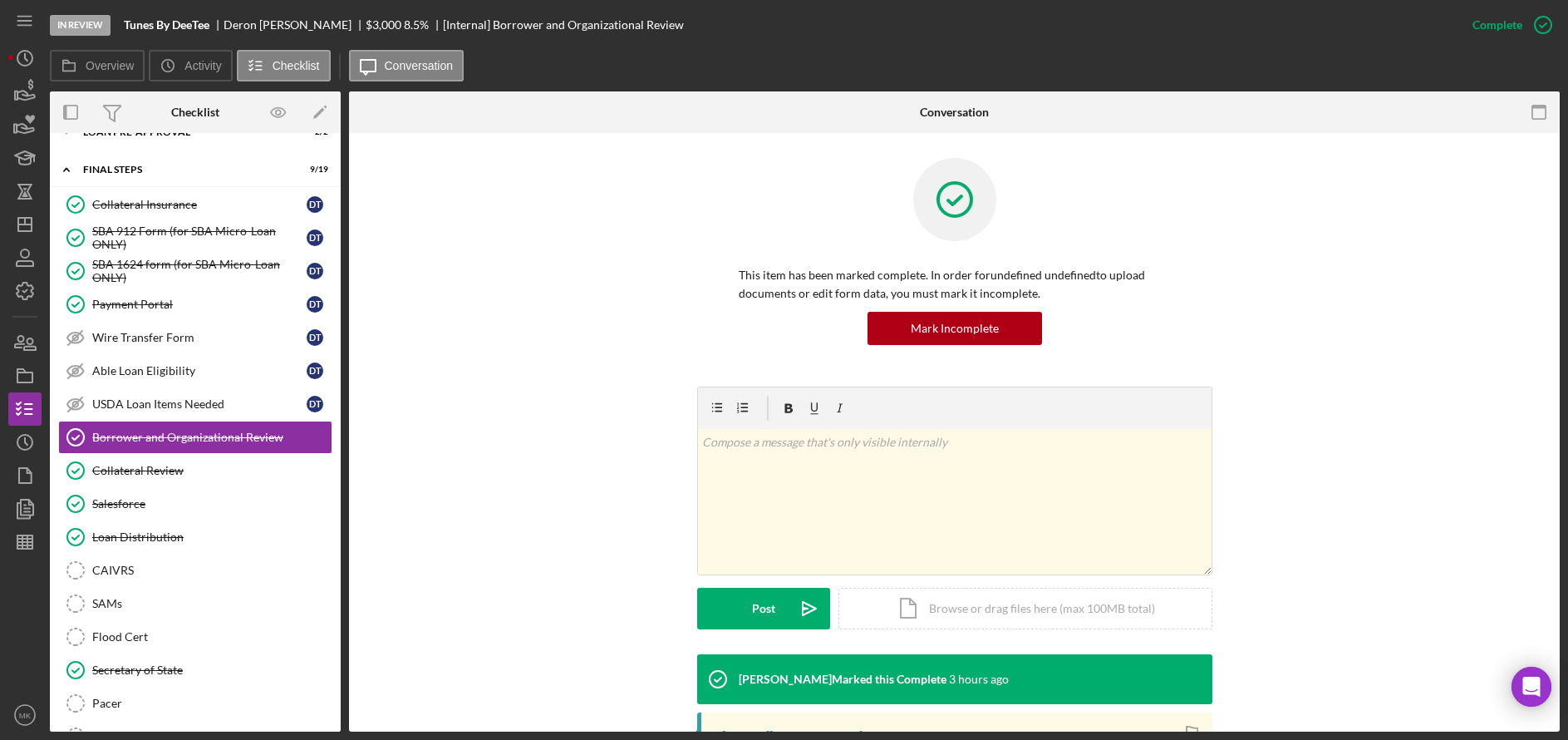
scroll to position [322, 0]
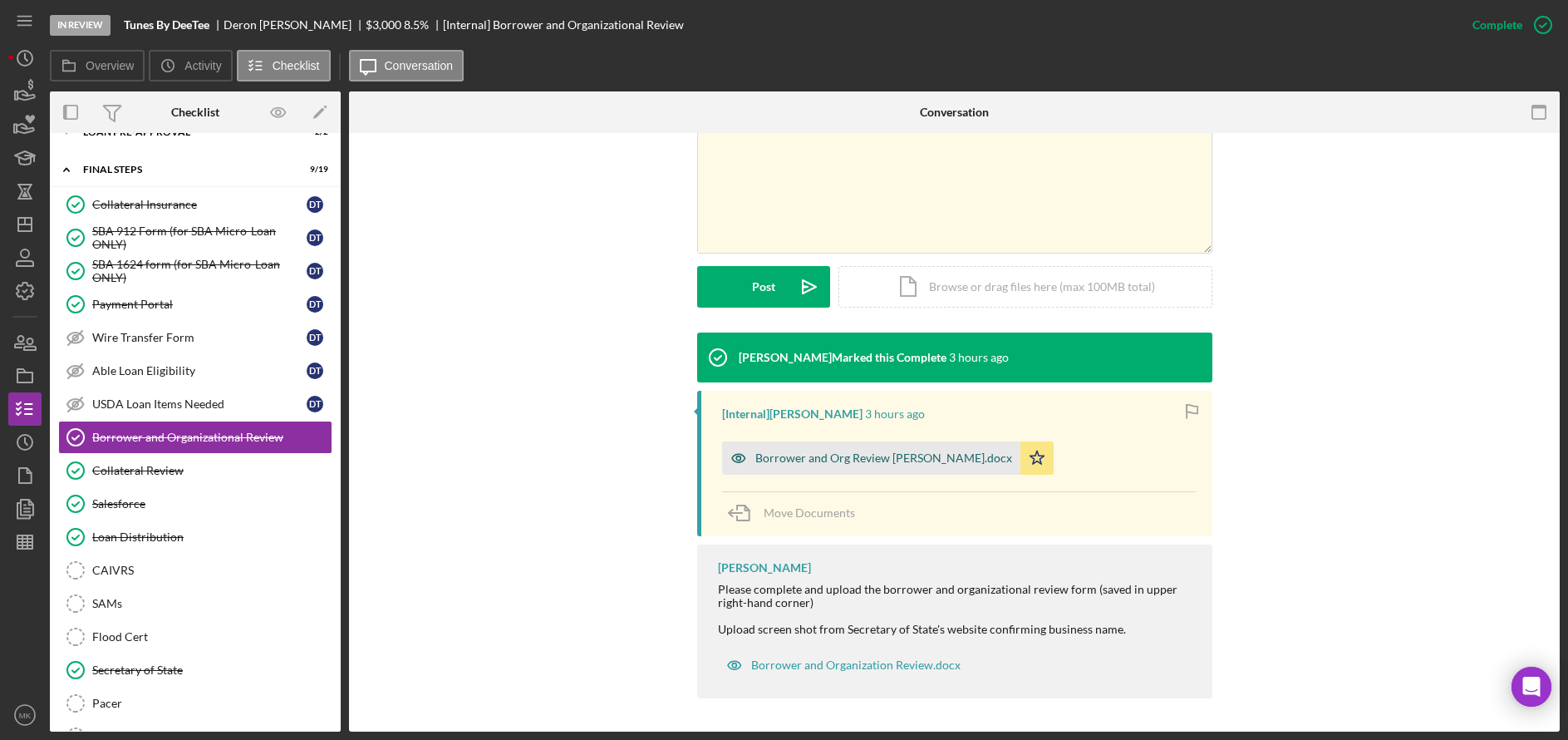
click at [825, 460] on div "Borrower and Org Review Deron Toliver.docx" at bounding box center [884, 458] width 257 height 13
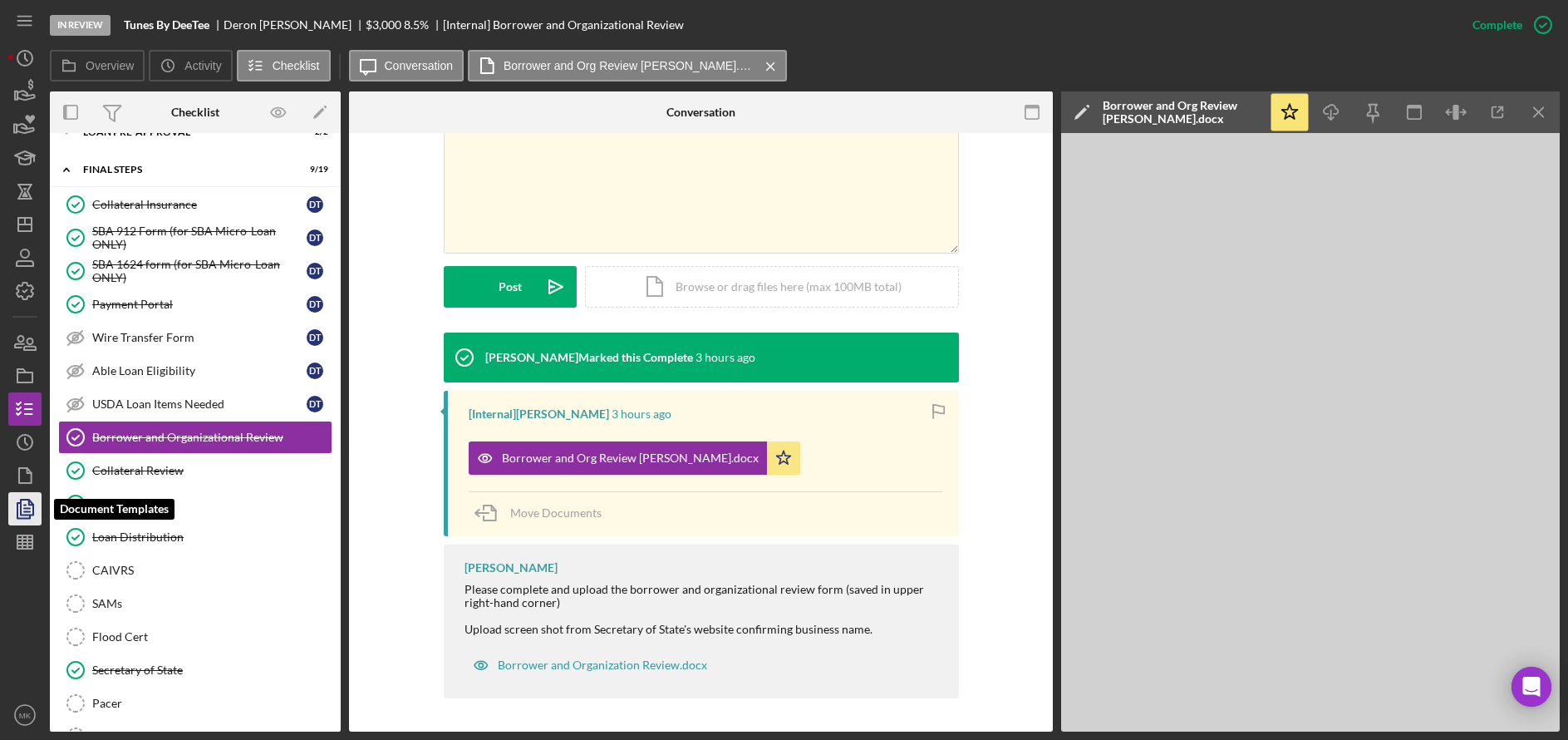
click at [25, 501] on icon "button" at bounding box center [24, 508] width 41 height 41
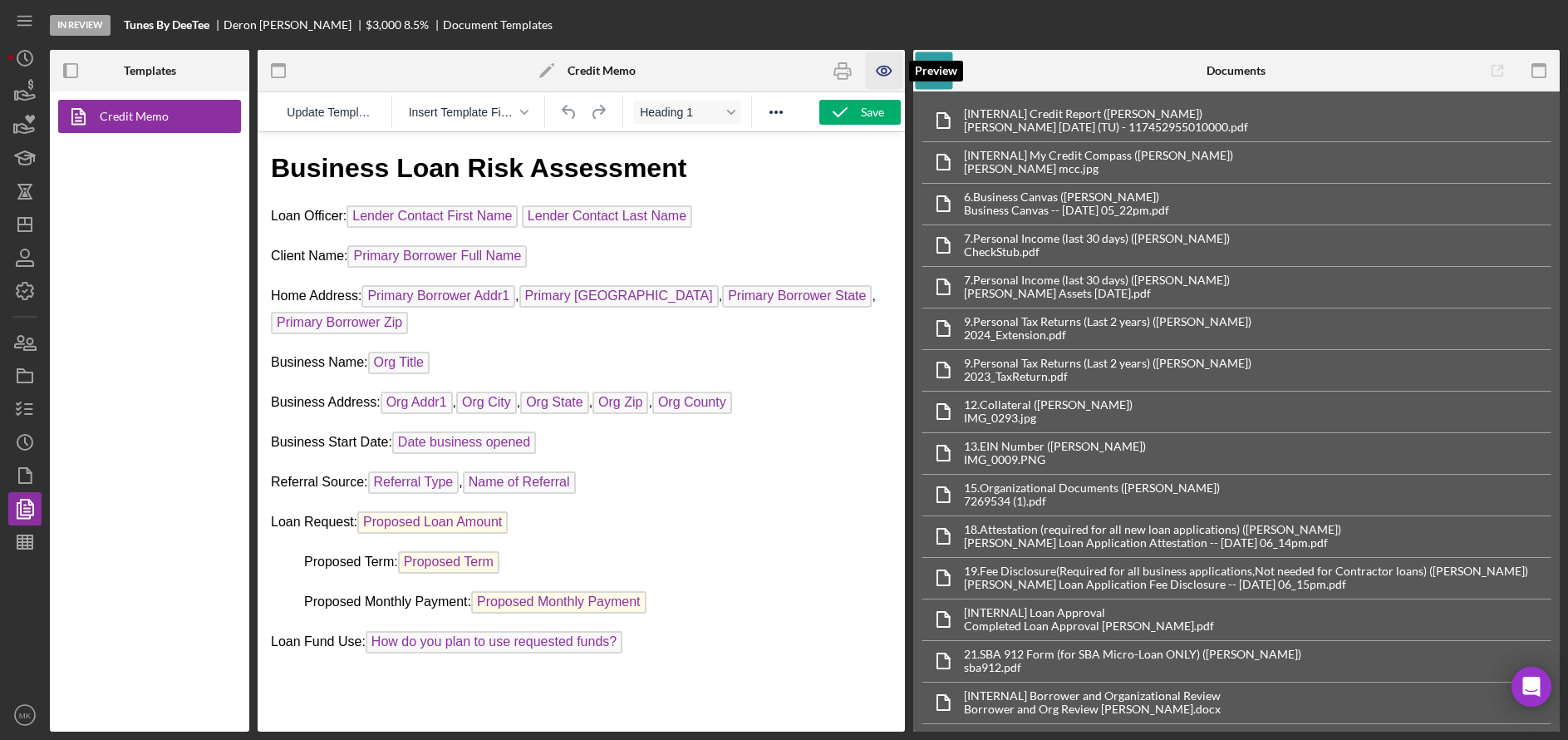
click at [878, 78] on icon "button" at bounding box center [884, 71] width 37 height 37
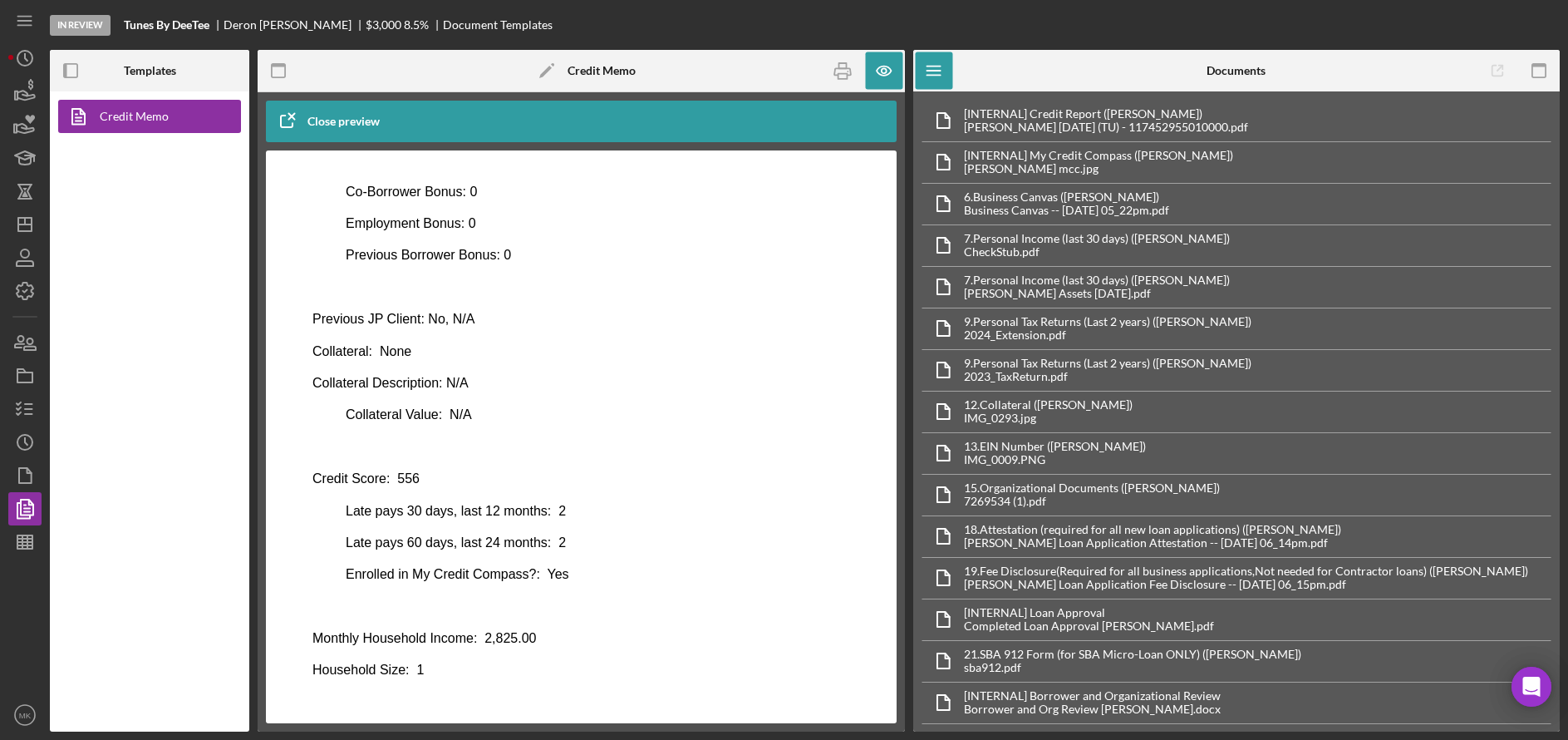
scroll to position [927, 0]
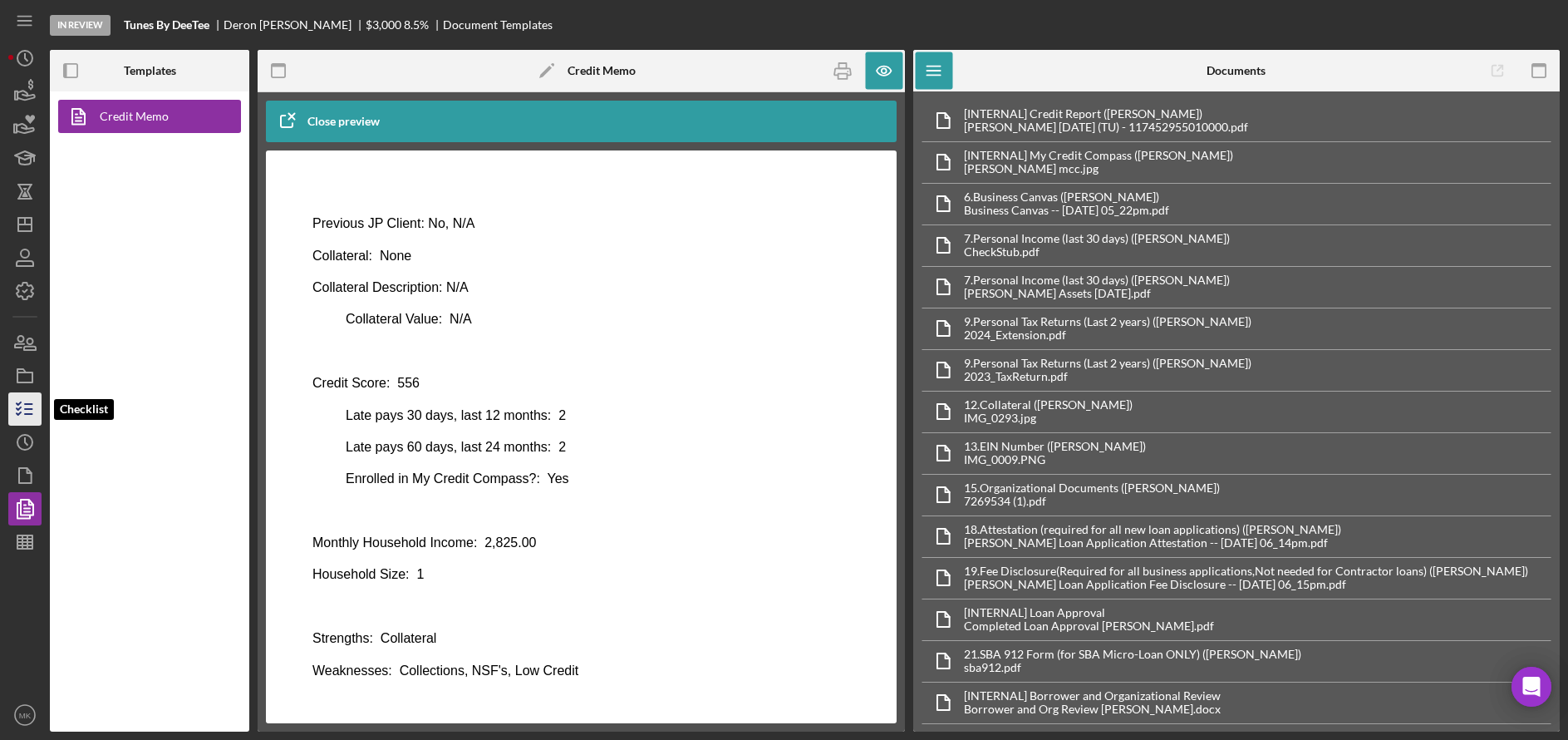
drag, startPoint x: 17, startPoint y: 418, endPoint x: 38, endPoint y: 413, distance: 21.6
click at [17, 418] on icon "button" at bounding box center [24, 408] width 41 height 41
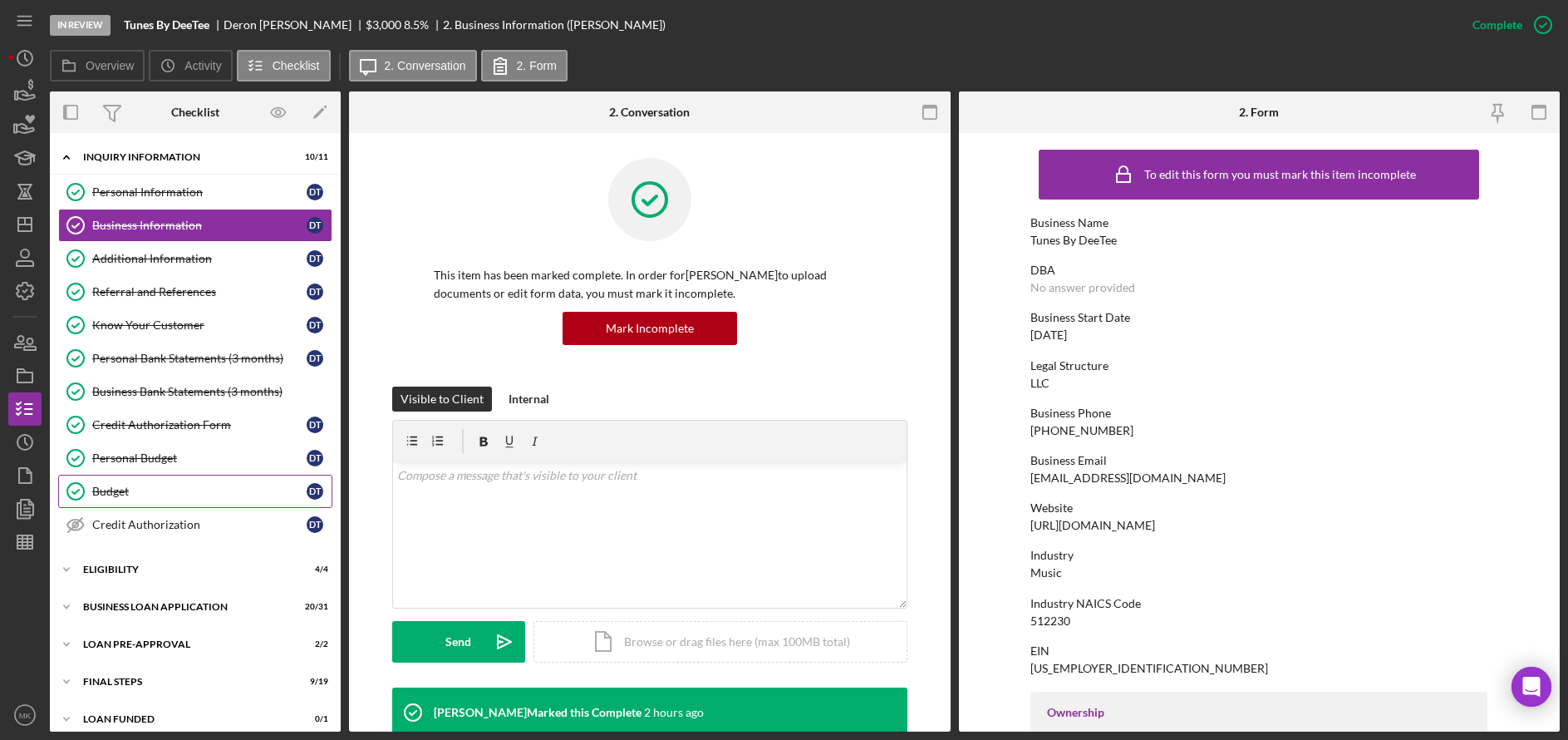
scroll to position [13, 0]
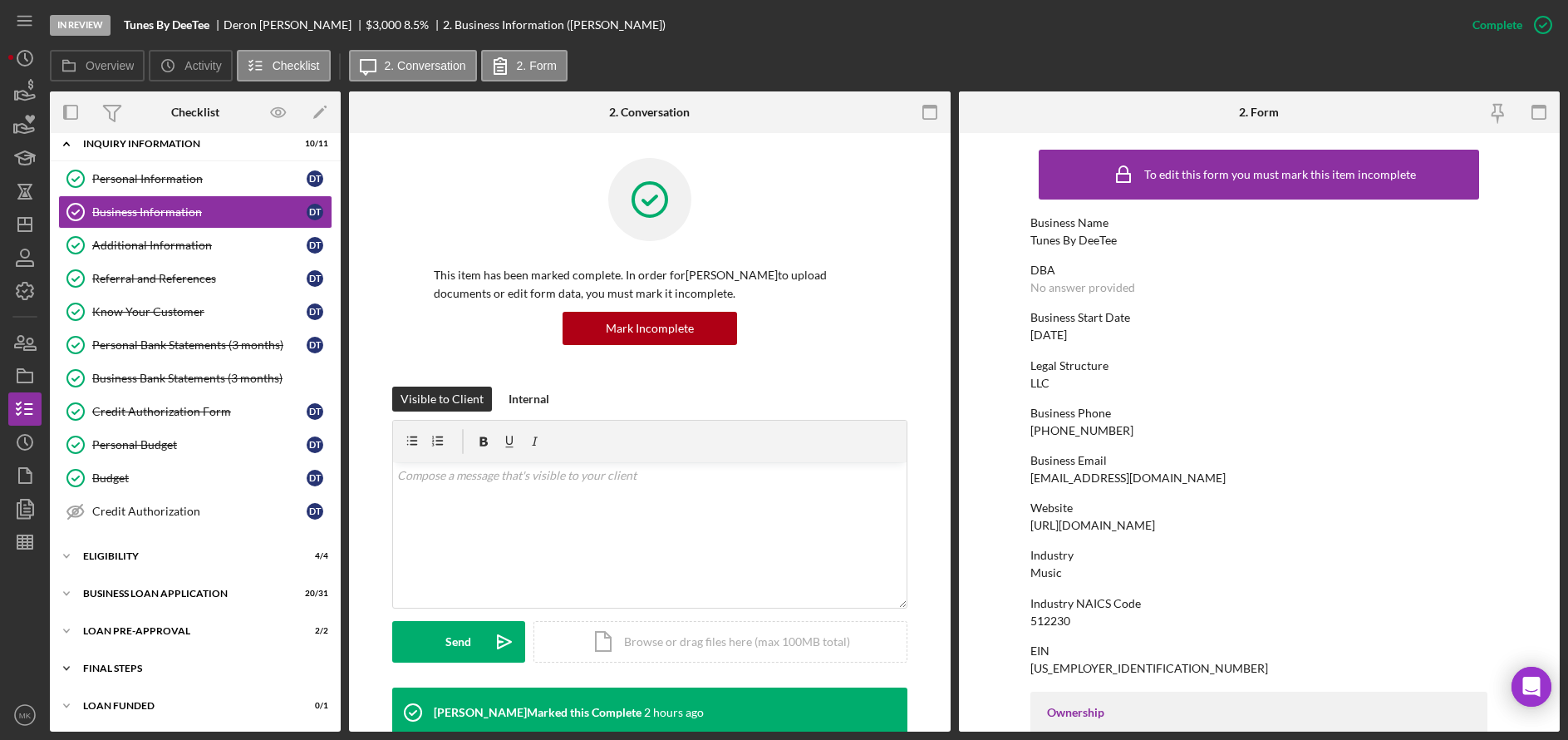
click at [126, 672] on div "FINAL STEPS" at bounding box center [201, 668] width 236 height 10
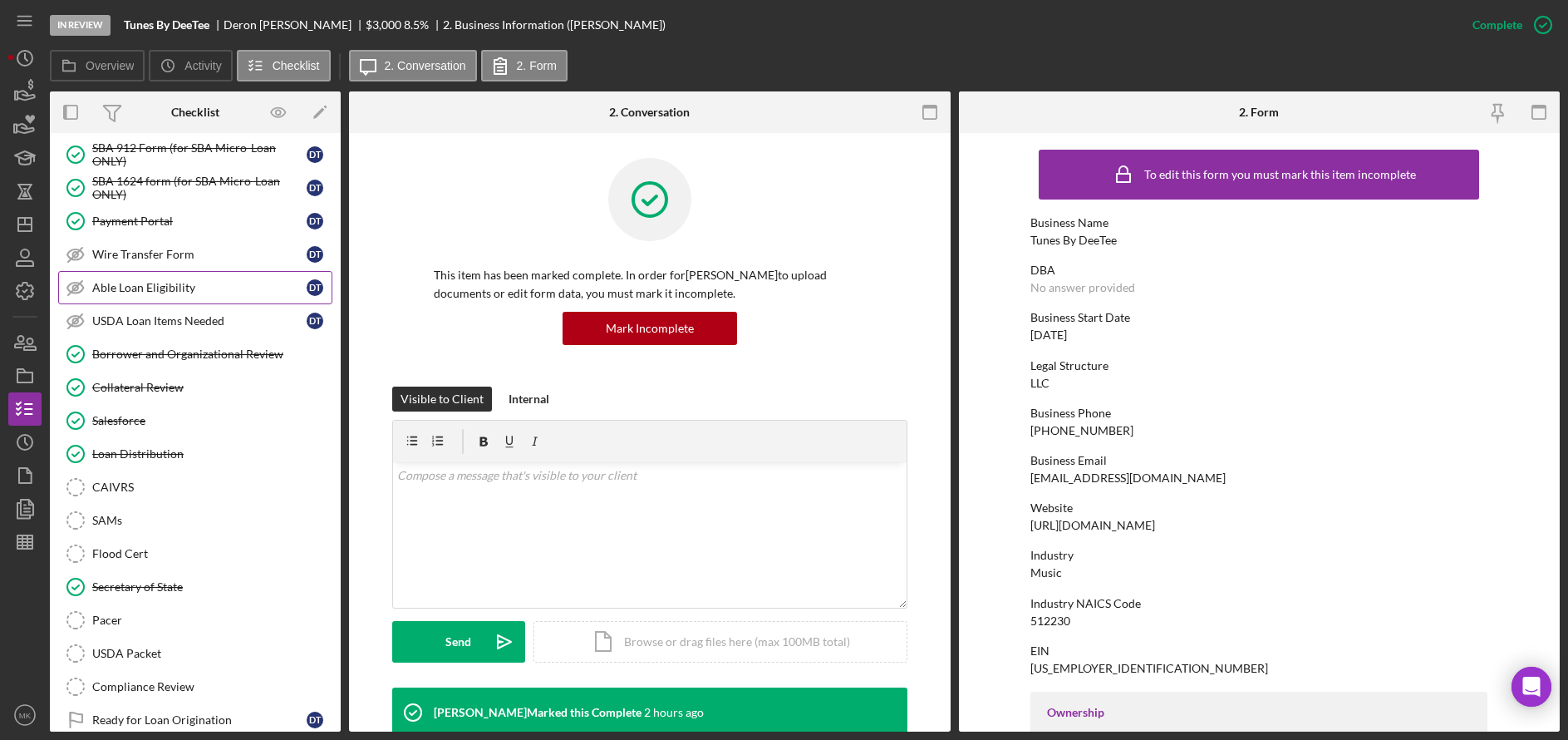
scroll to position [346, 0]
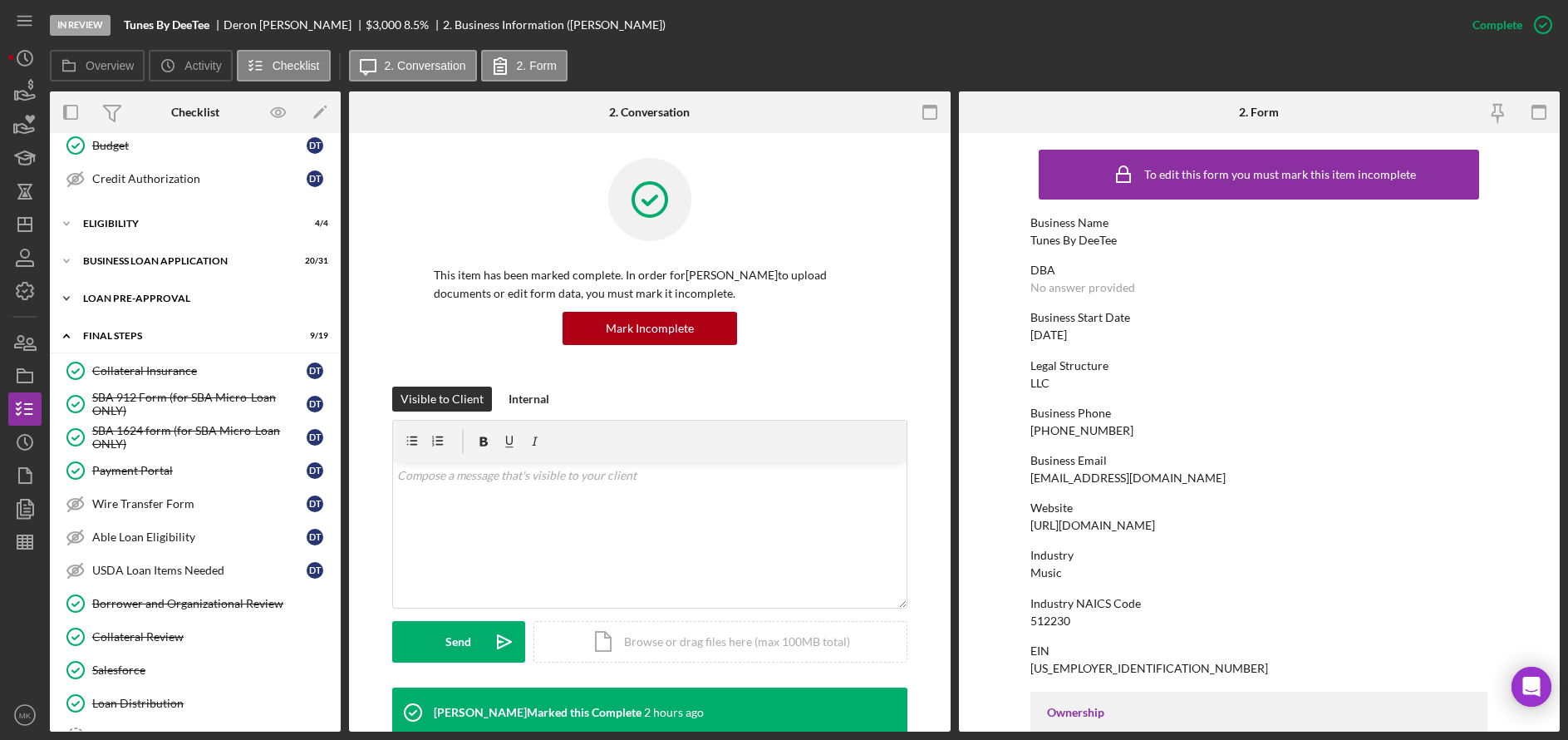
click at [141, 286] on div "Icon/Expander LOAN PRE-APPROVAL 2 / 2" at bounding box center [195, 298] width 291 height 34
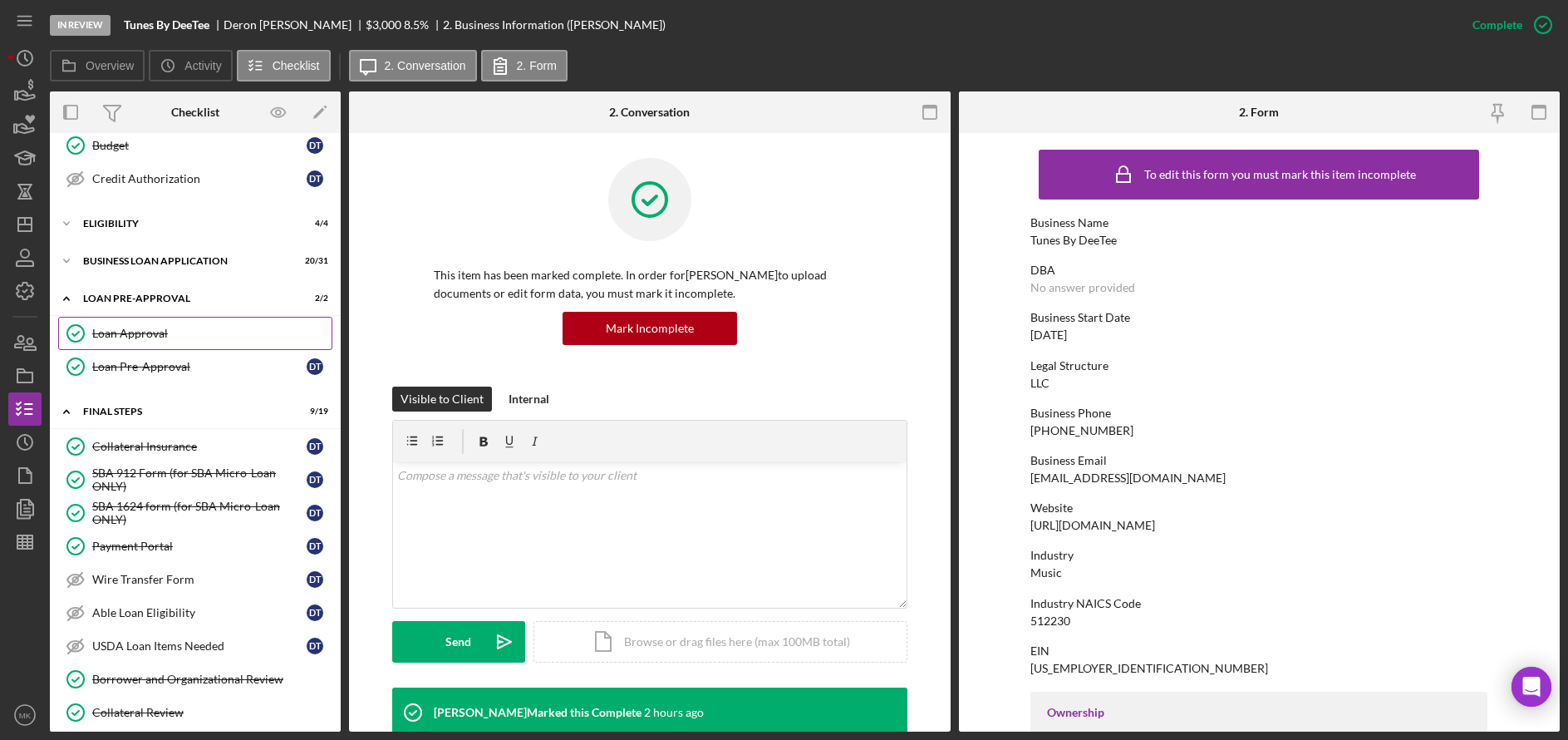
click at [161, 344] on link "Loan Approval Loan Approval" at bounding box center [195, 333] width 274 height 34
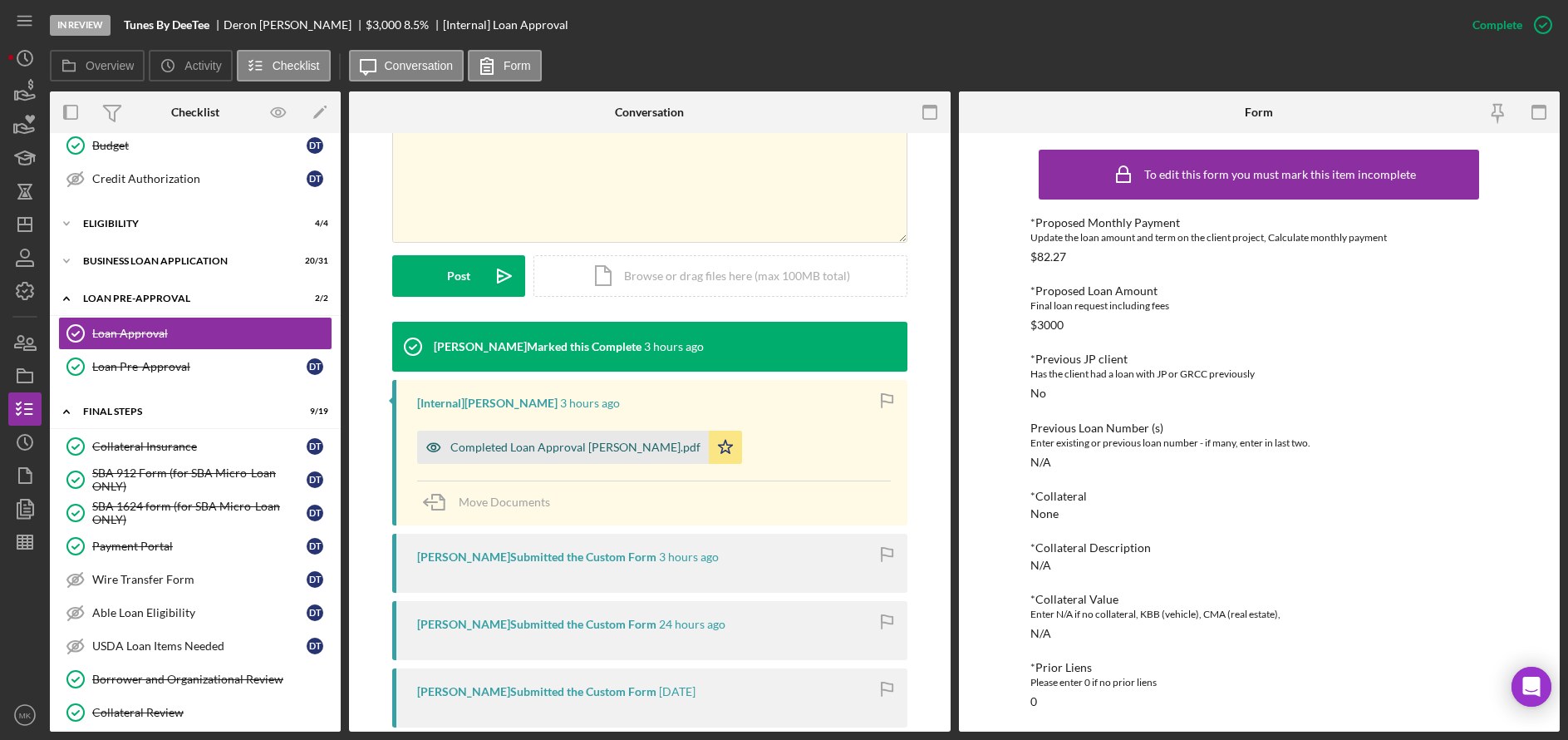
click at [597, 443] on div "Completed Loan Approval Deron Toliver.pdf" at bounding box center [574, 447] width 250 height 13
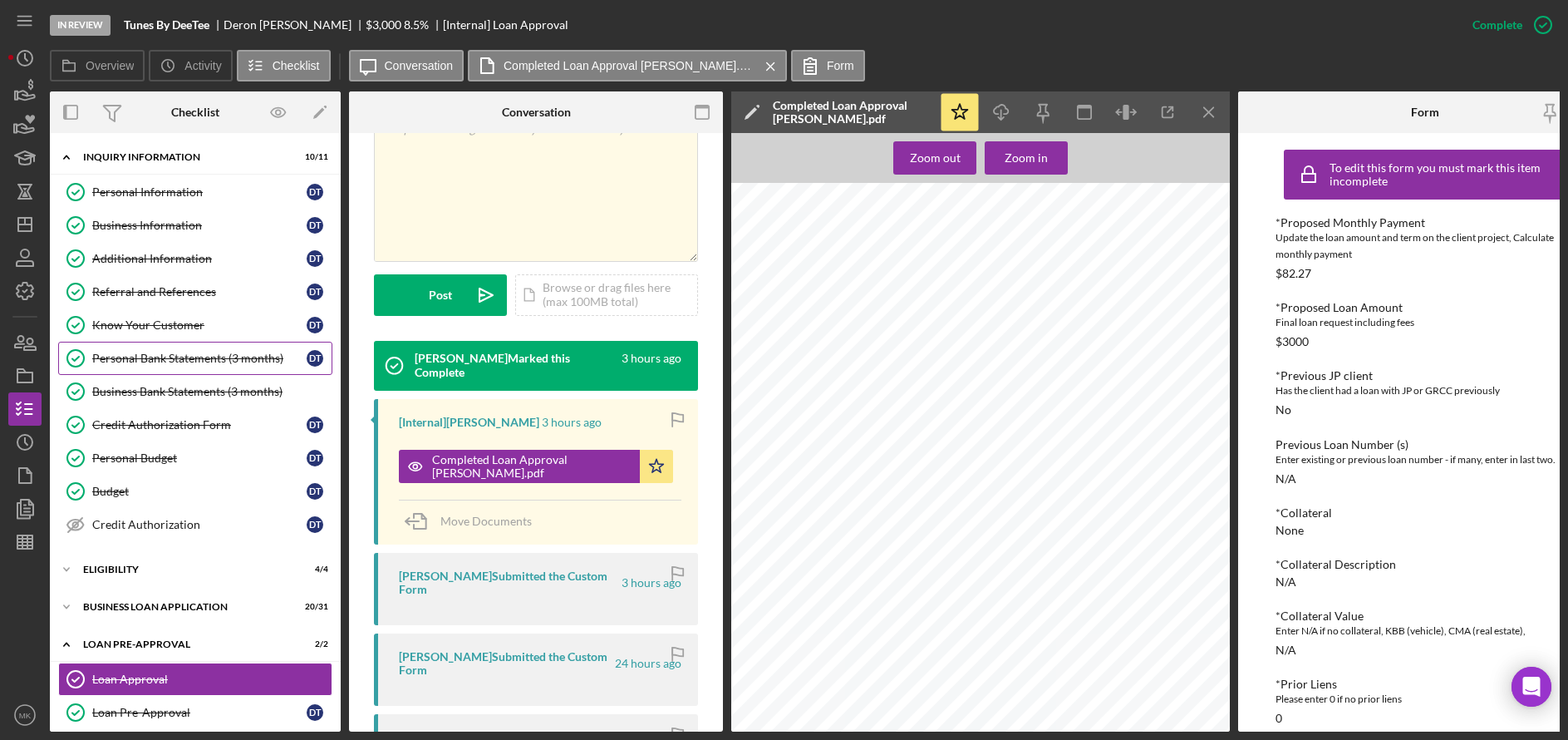
click at [201, 349] on link "Personal Bank Statements (3 months) Personal Bank Statements (3 months) D T" at bounding box center [195, 358] width 274 height 34
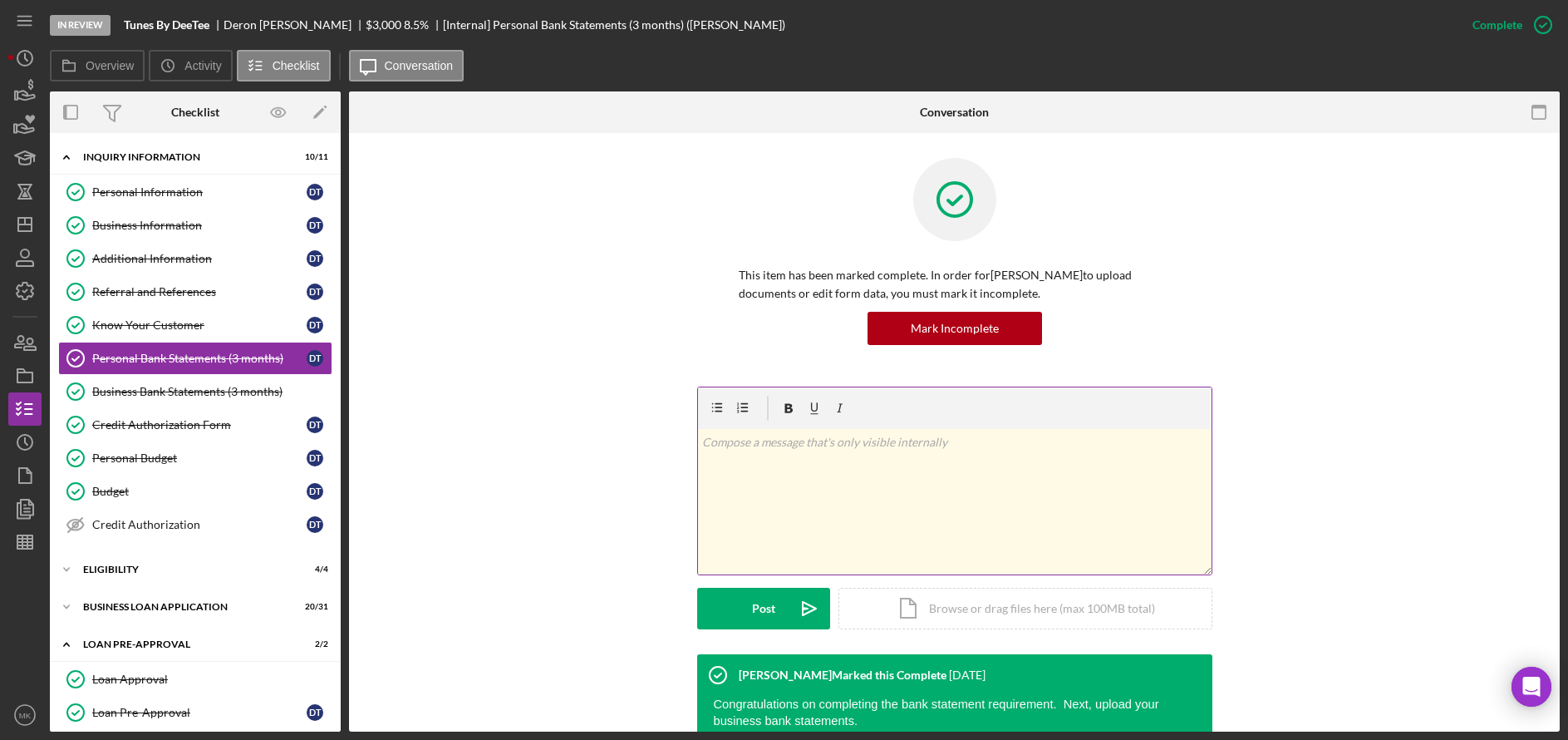
scroll to position [145, 0]
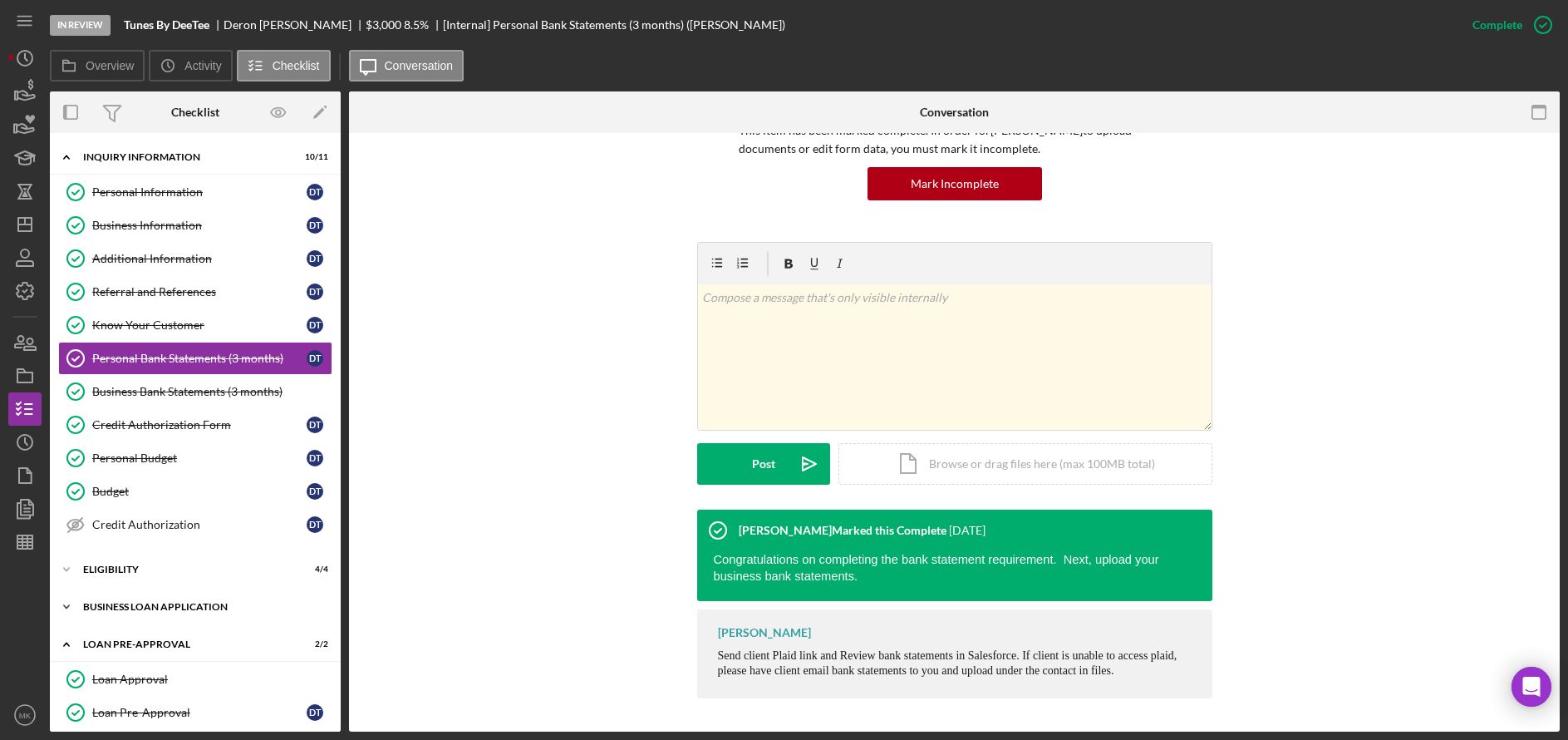
click at [139, 605] on div "BUSINESS LOAN APPLICATION" at bounding box center [201, 606] width 236 height 10
click at [138, 639] on div "Business Canvas" at bounding box center [199, 641] width 214 height 13
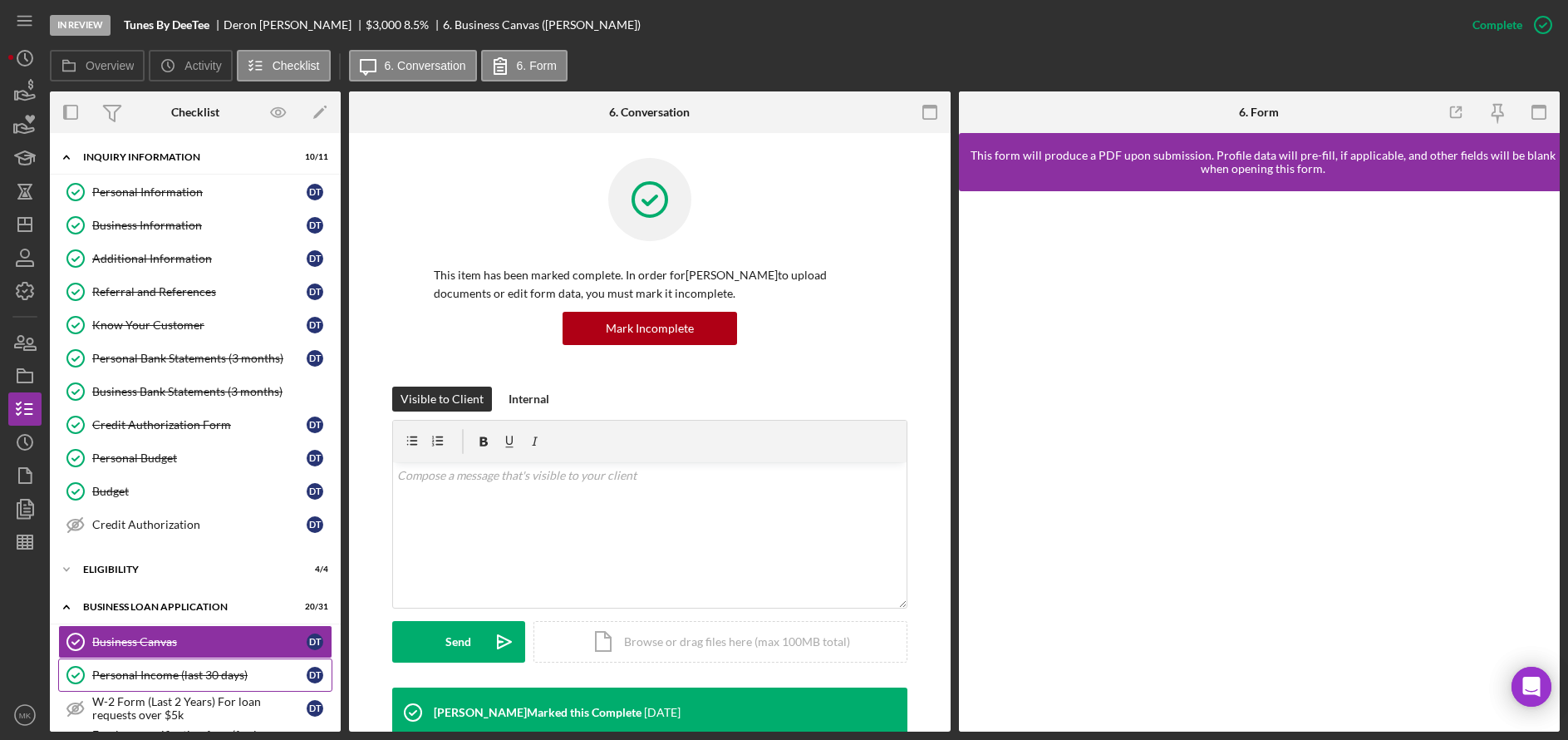
click at [136, 670] on div "Personal Income (last 30 days)" at bounding box center [199, 675] width 214 height 13
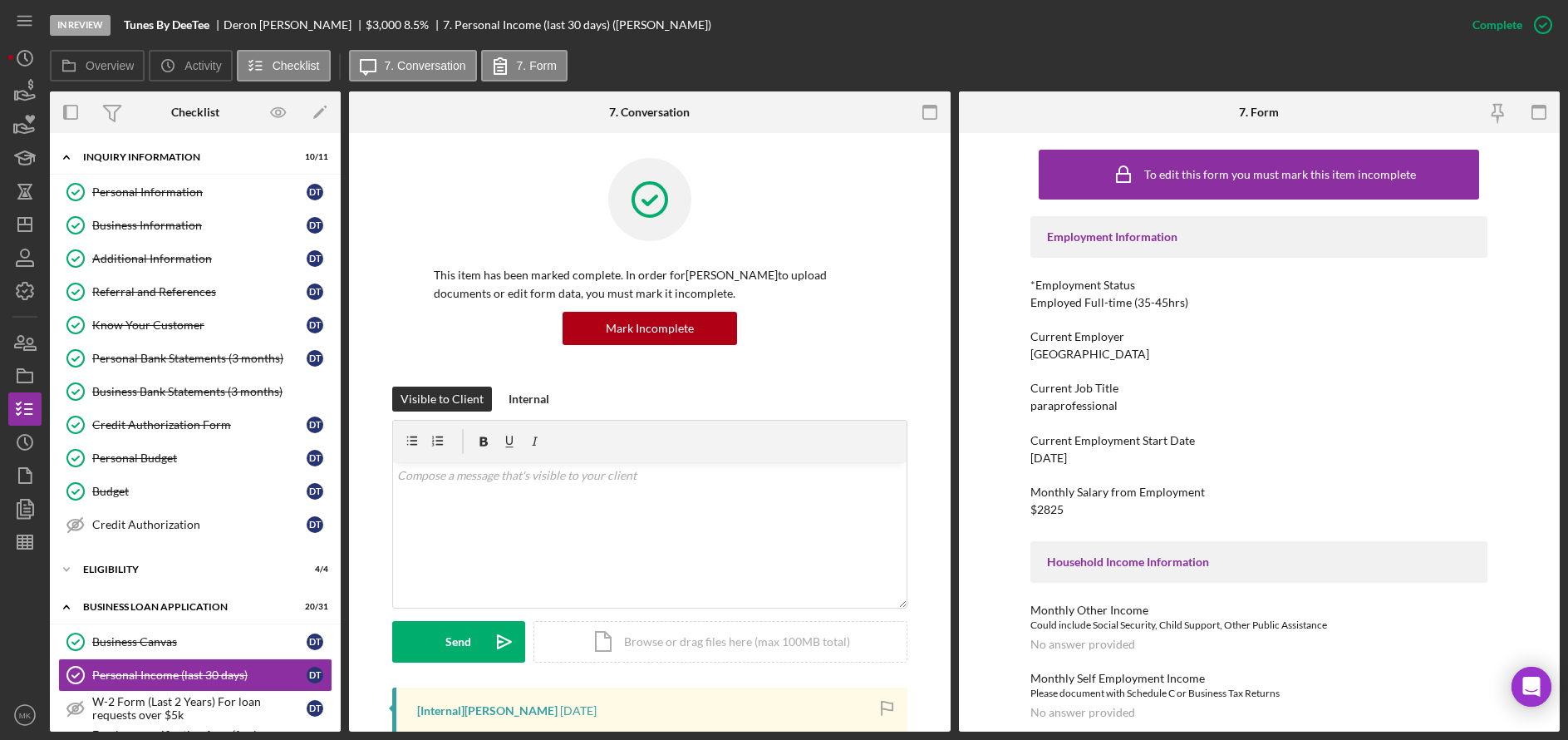
scroll to position [249, 0]
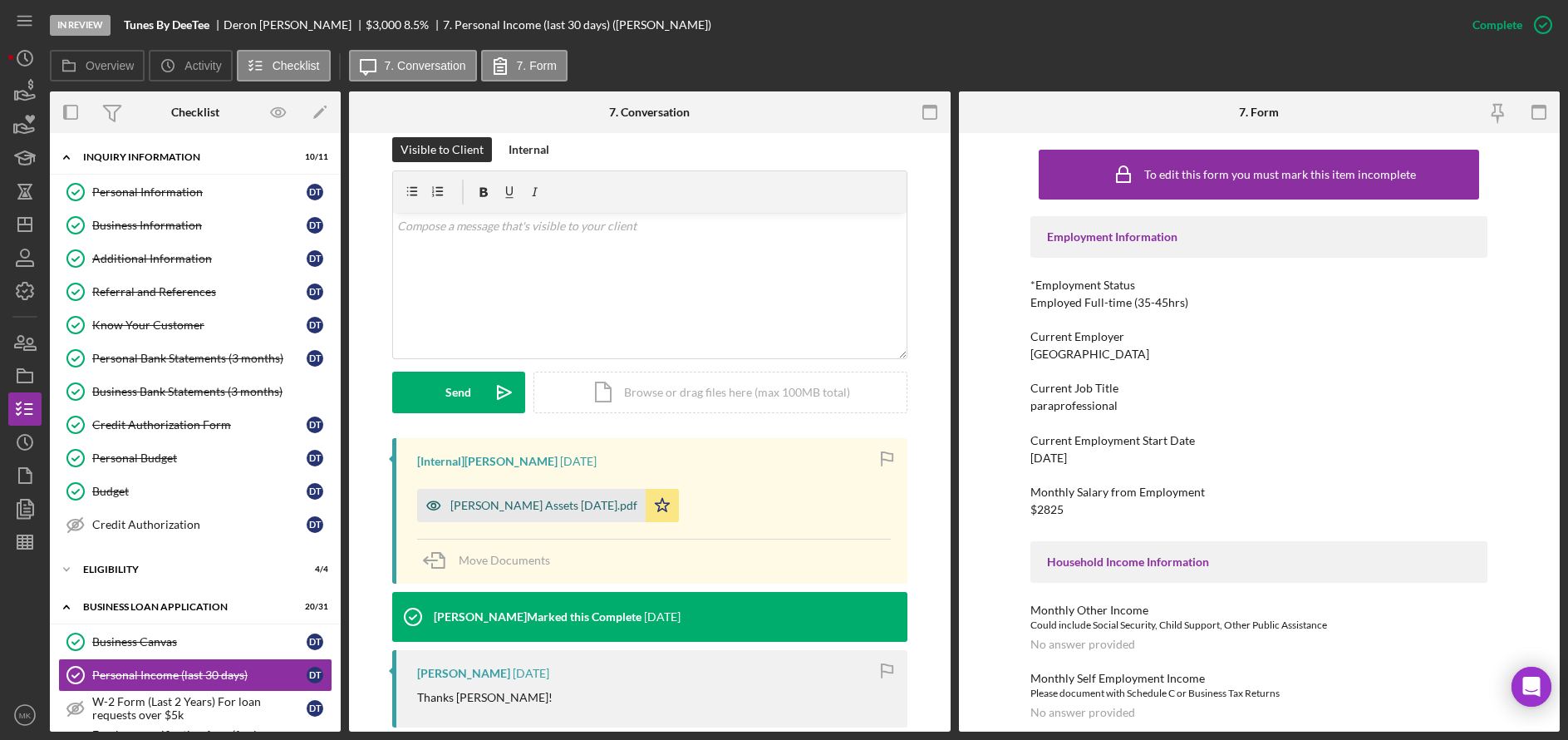
click at [550, 514] on div "Deron Toliver Assets 2025-09-15.pdf" at bounding box center [531, 505] width 229 height 34
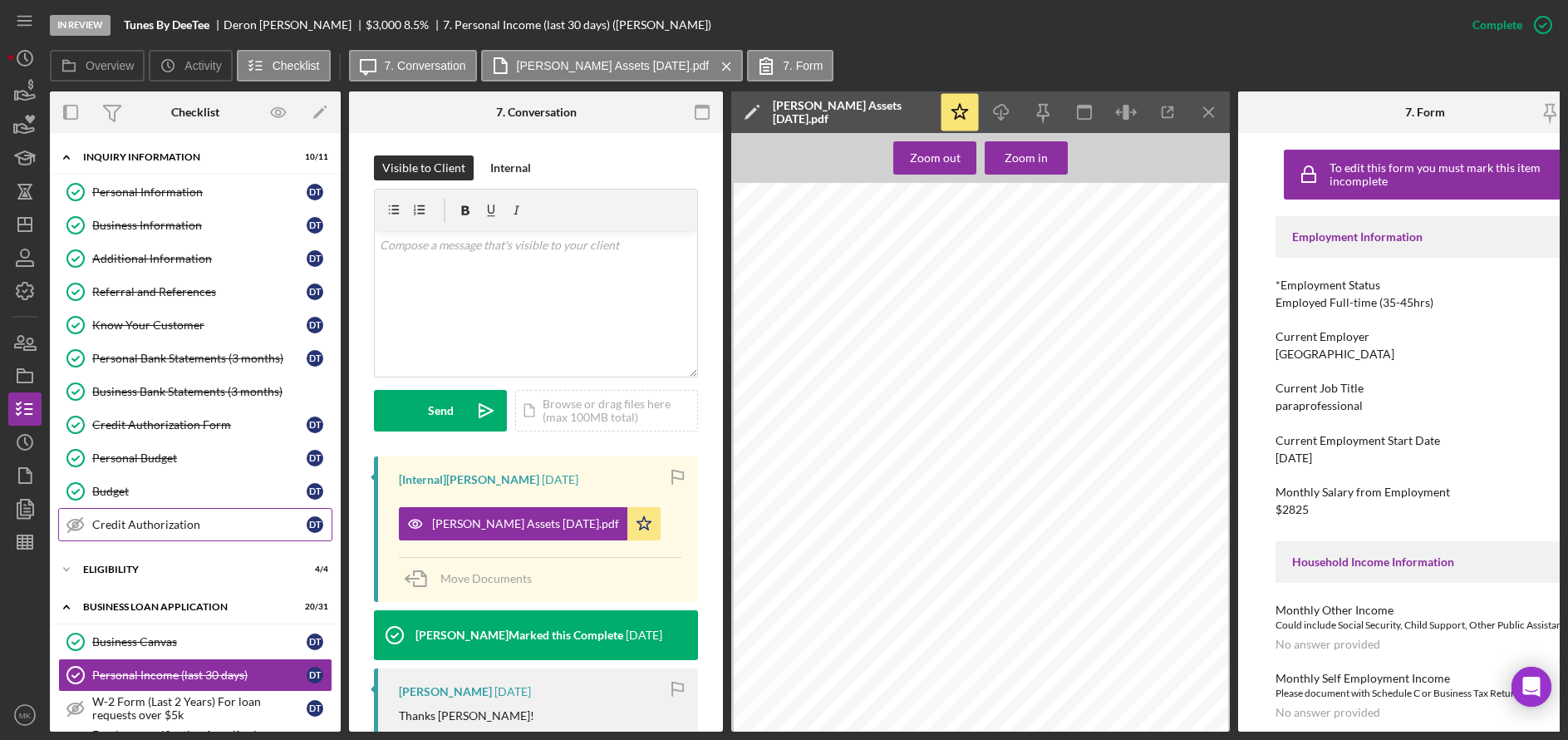
click at [178, 527] on div "Credit Authorization" at bounding box center [199, 525] width 214 height 13
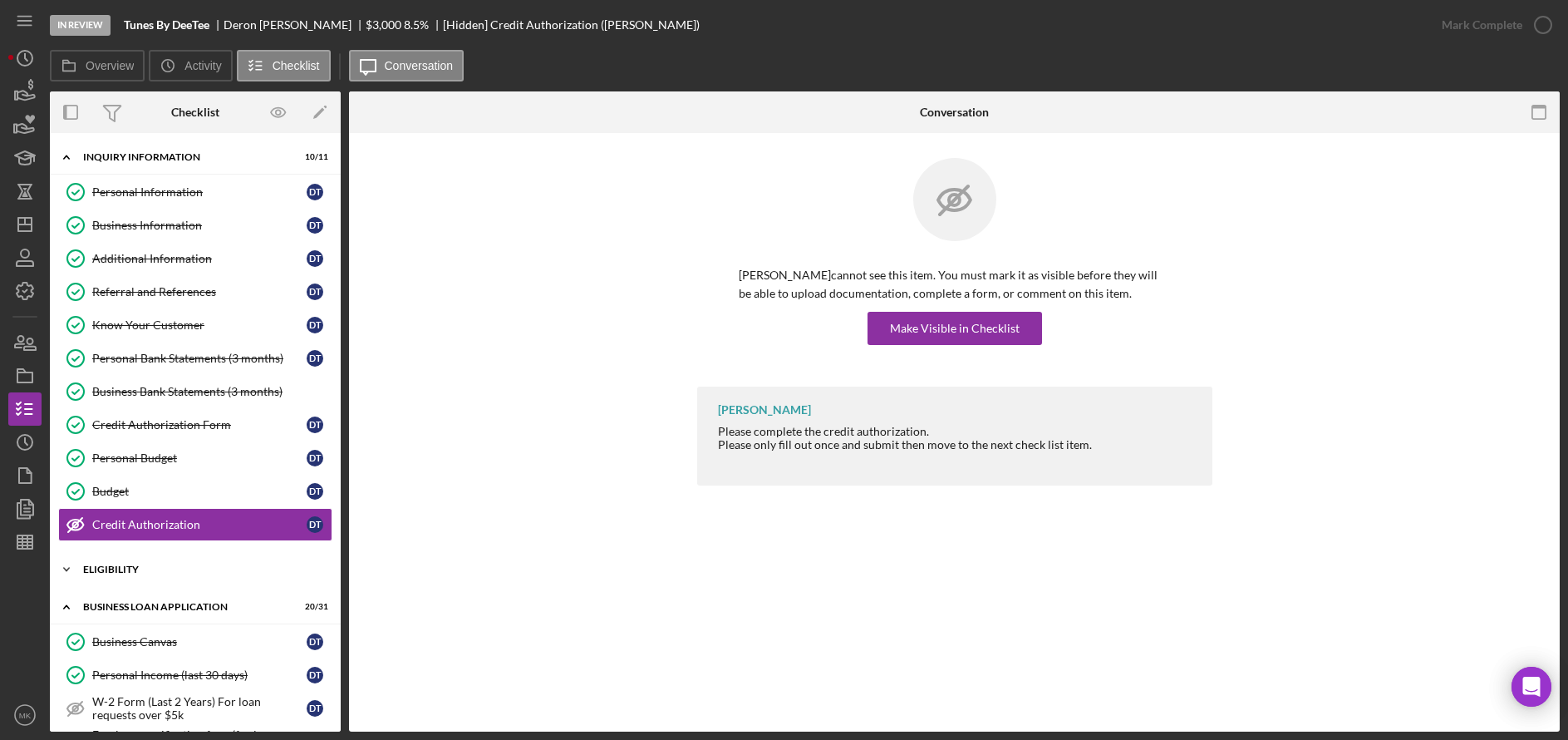
click at [111, 573] on div "ELIGIBILITY" at bounding box center [201, 569] width 236 height 10
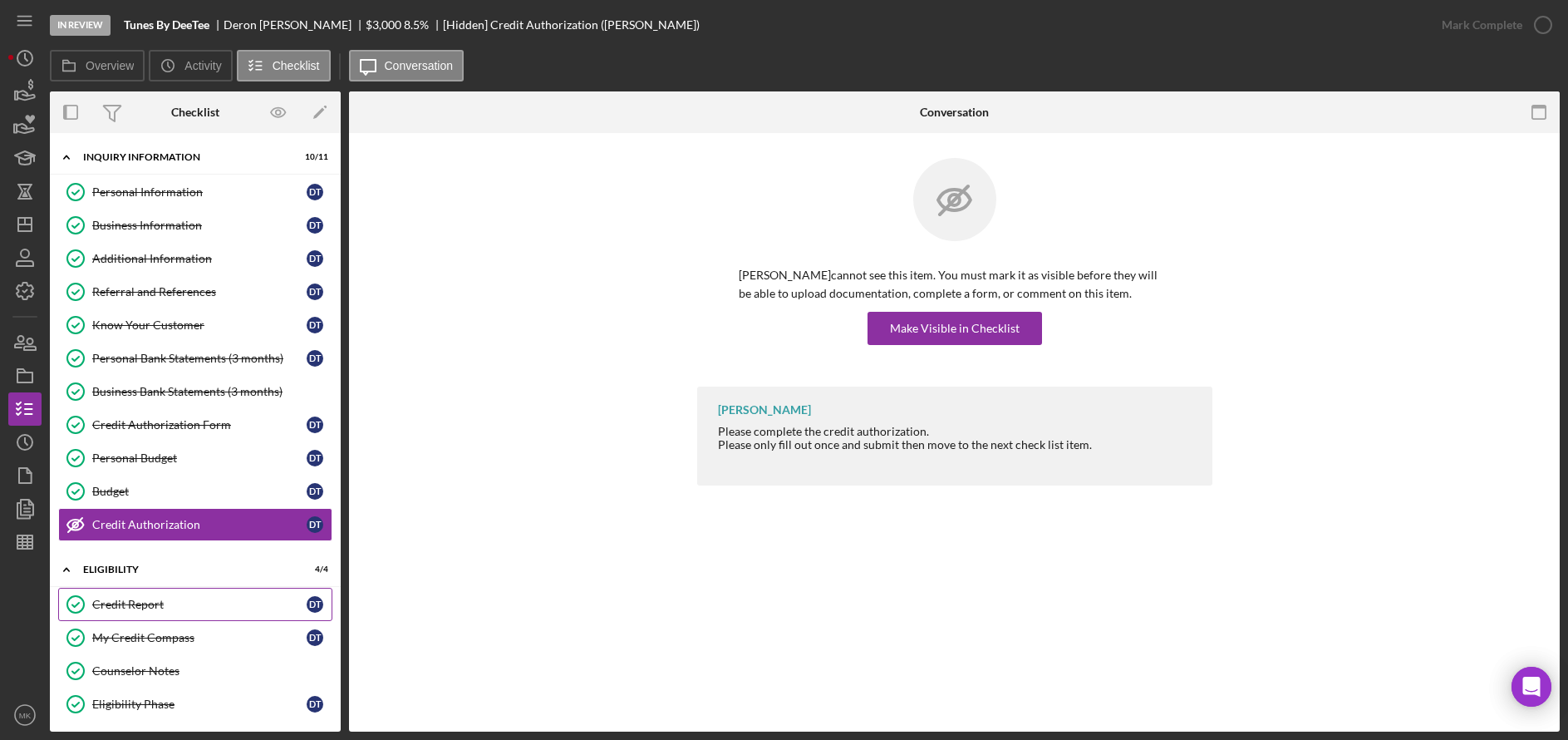
click at [127, 604] on div "Credit Report" at bounding box center [199, 604] width 214 height 13
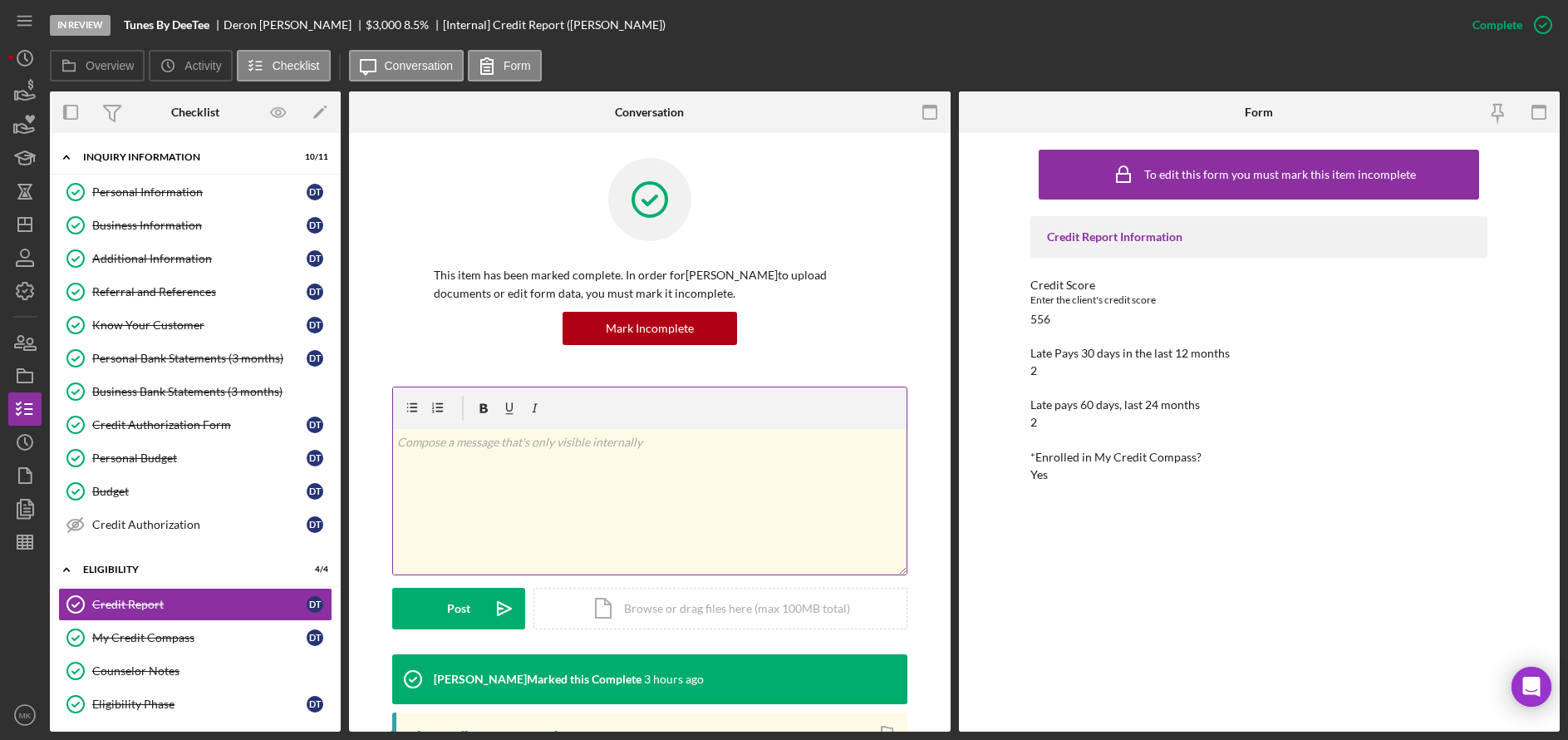
scroll to position [415, 0]
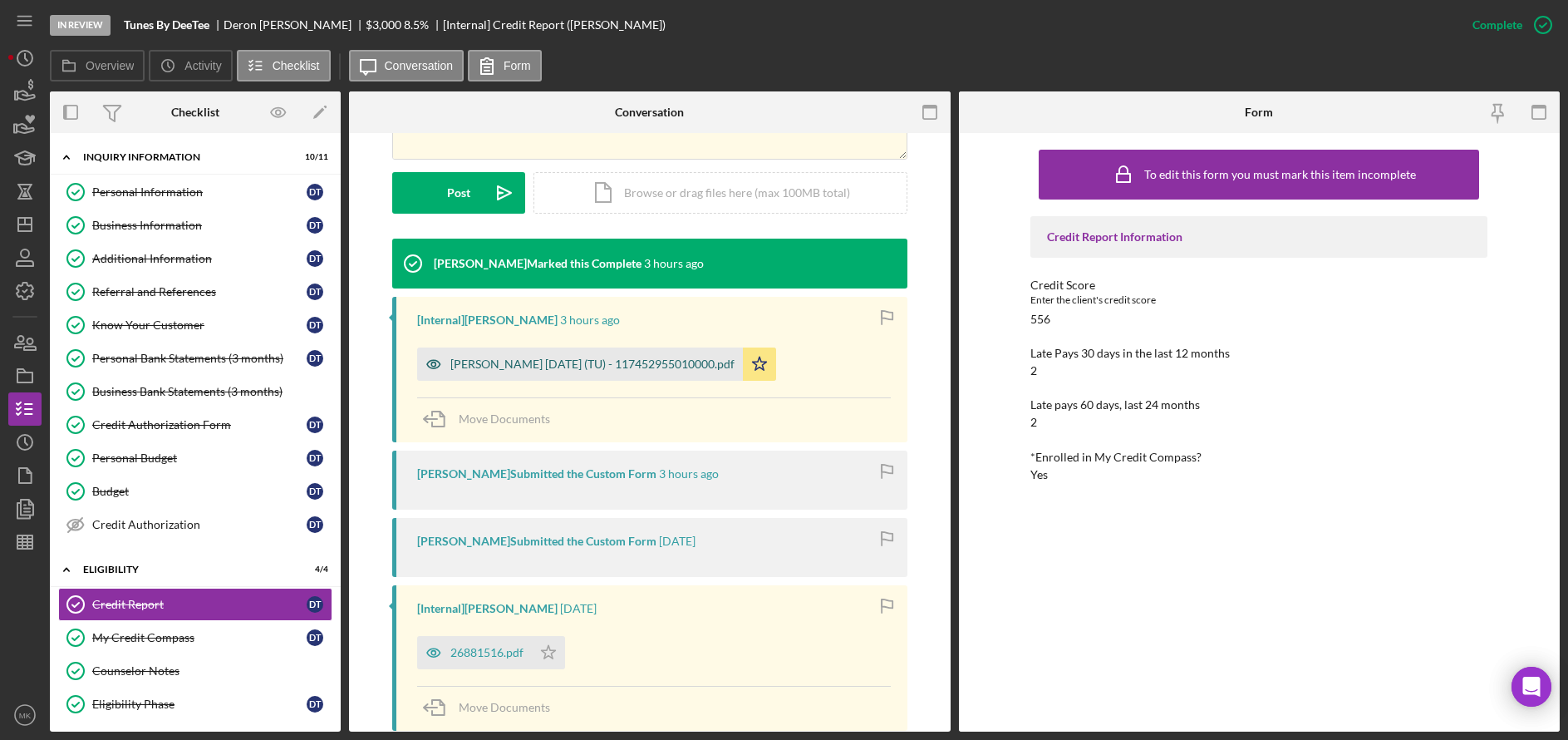
click at [655, 360] on div "Toliver, Deron 2025-09-24 (TU) - 117452955010000.pdf" at bounding box center [592, 364] width 284 height 13
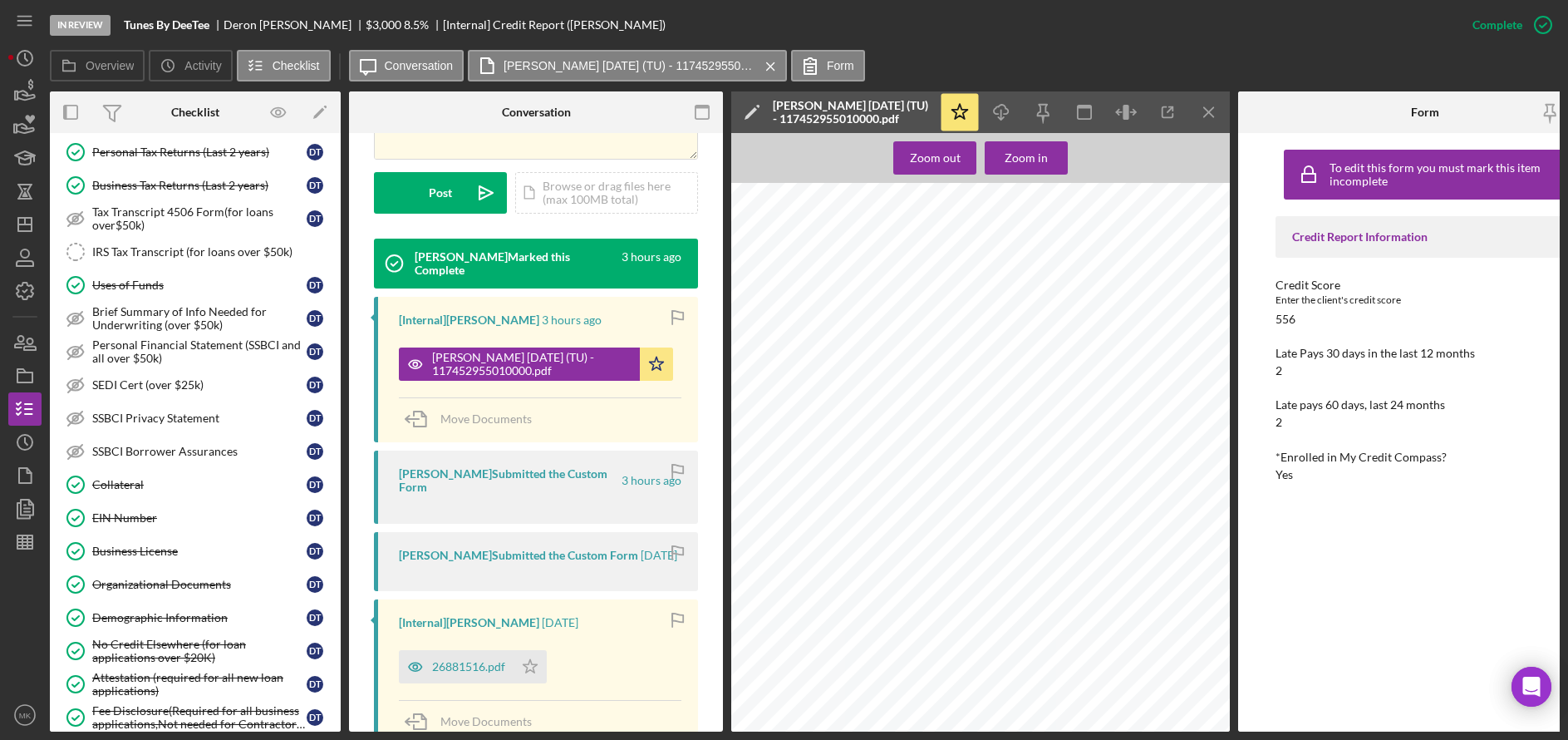
scroll to position [914, 0]
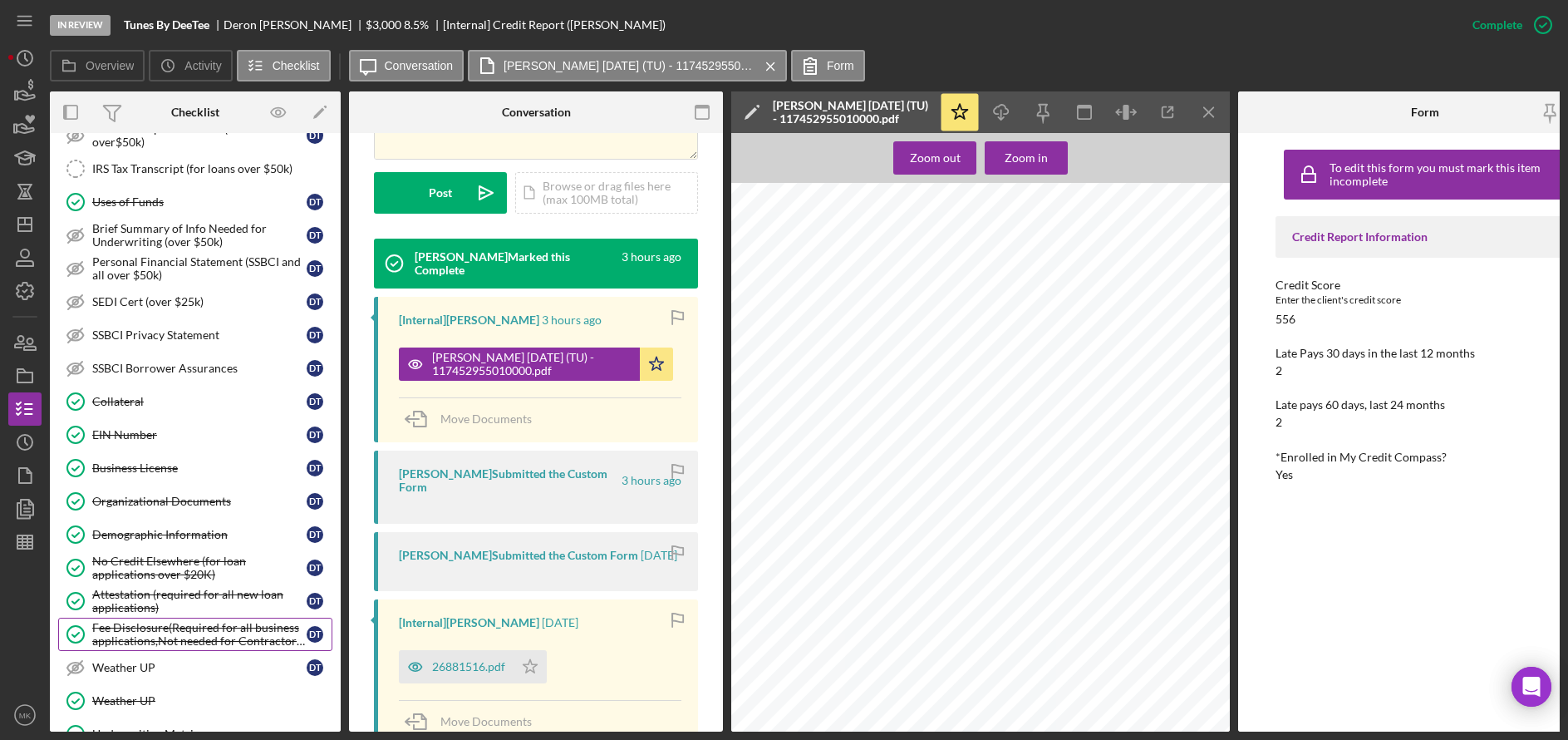
drag, startPoint x: 167, startPoint y: 599, endPoint x: 123, endPoint y: 633, distance: 55.6
click at [167, 599] on div "Attestation (required for all new loan applications)" at bounding box center [199, 601] width 214 height 27
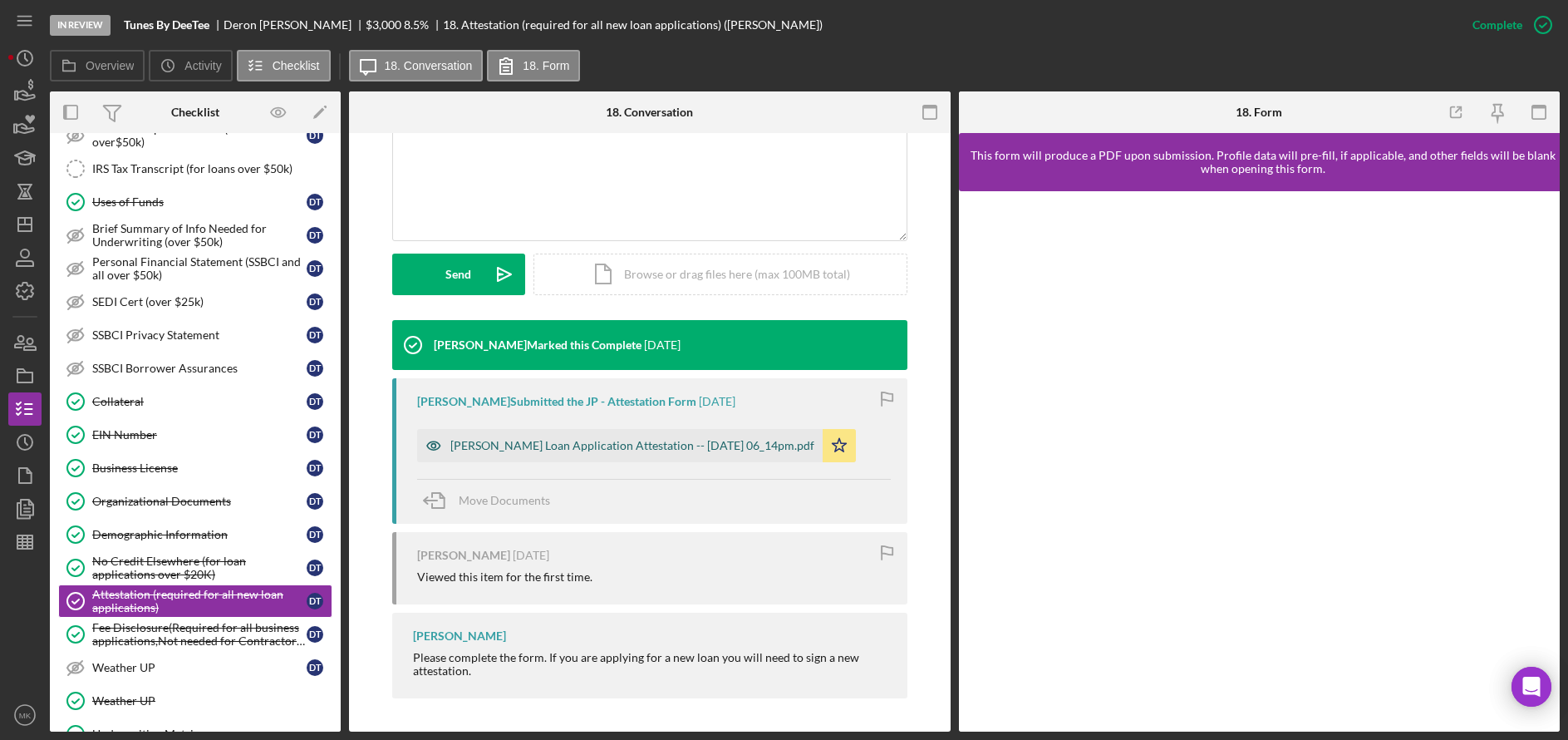
click at [632, 441] on div "Justine Petersen Loan Application Attestation -- 2025-09-14 06_14pm.pdf" at bounding box center [632, 445] width 364 height 13
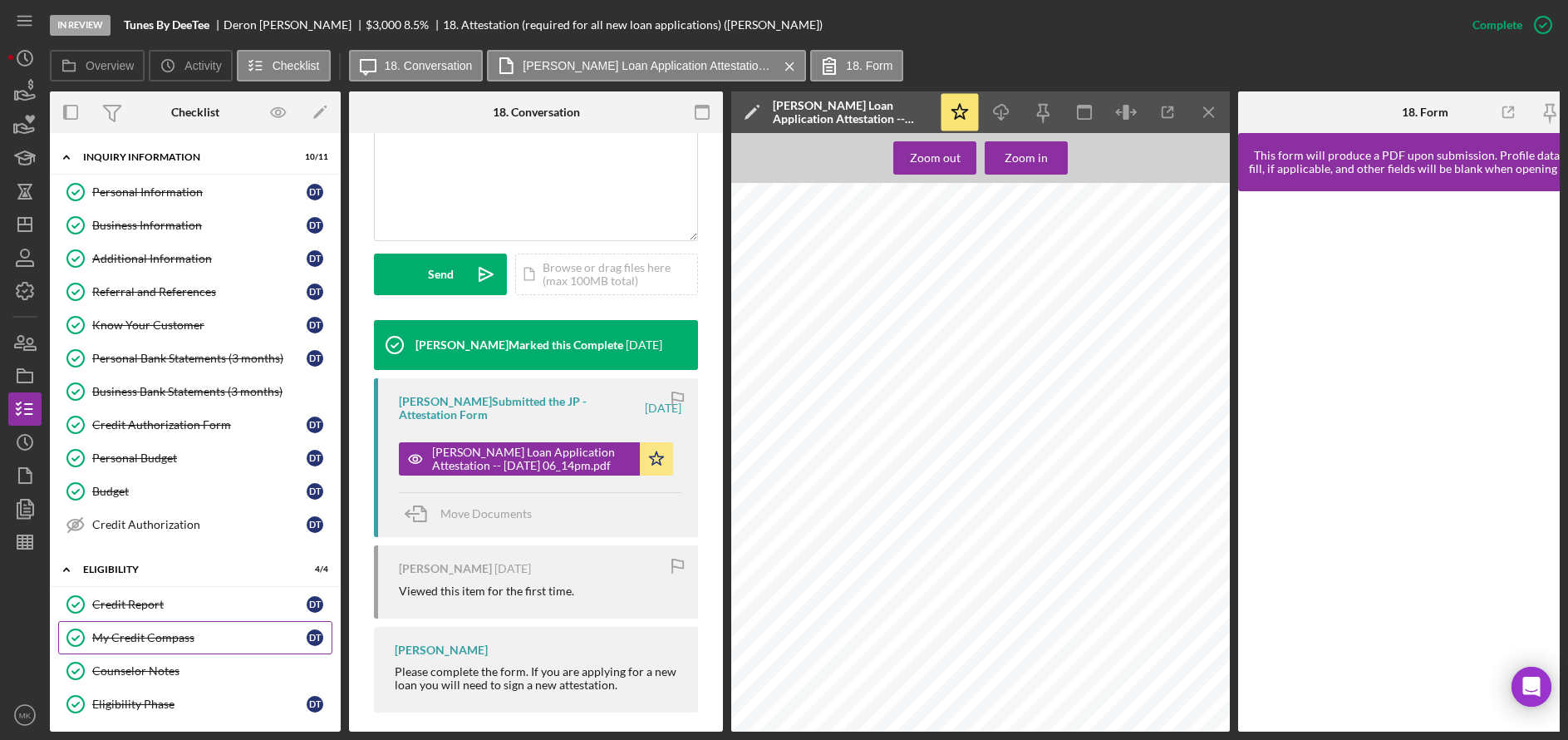
click at [139, 639] on div "My Credit Compass" at bounding box center [199, 638] width 214 height 13
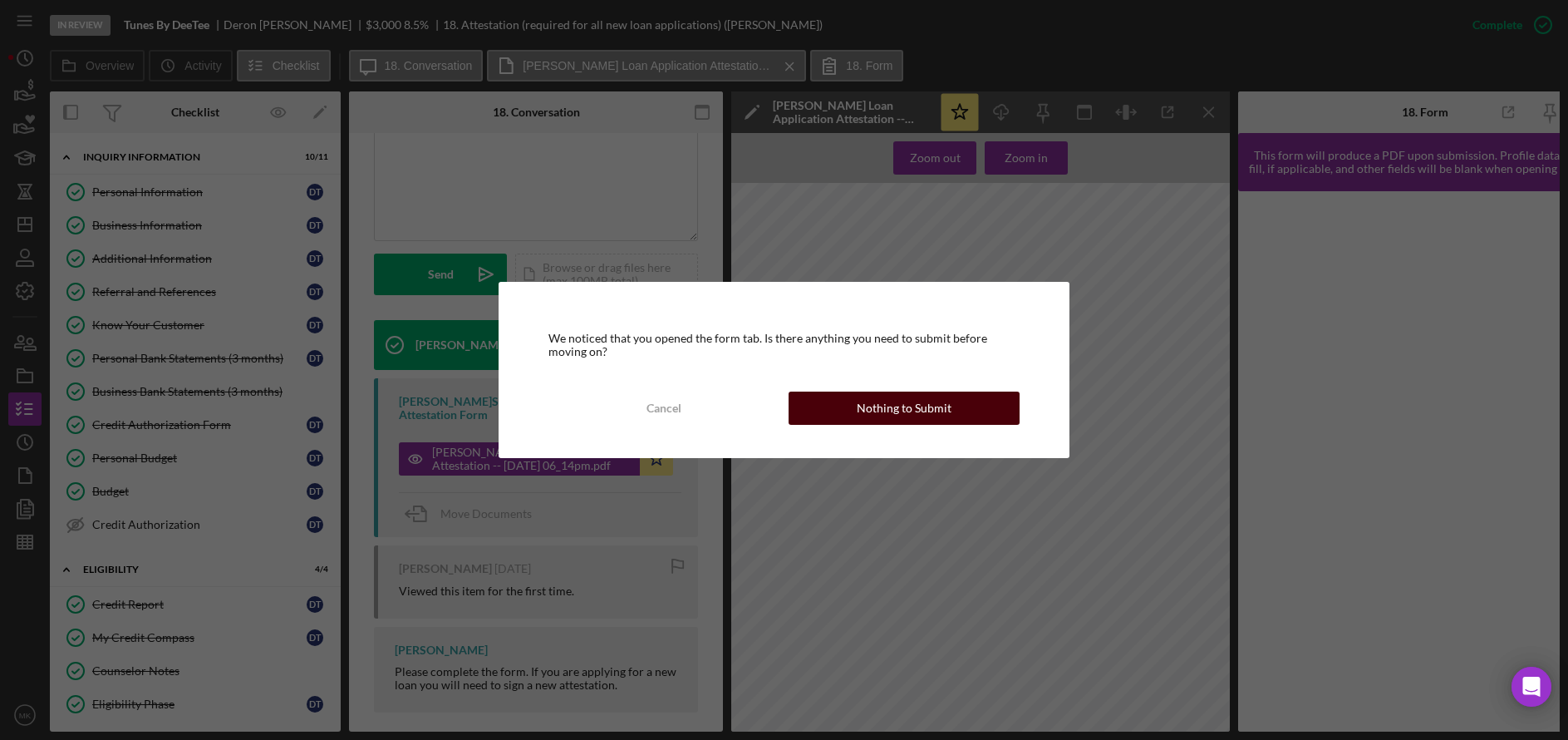
click at [860, 408] on div "Nothing to Submit" at bounding box center [904, 408] width 95 height 34
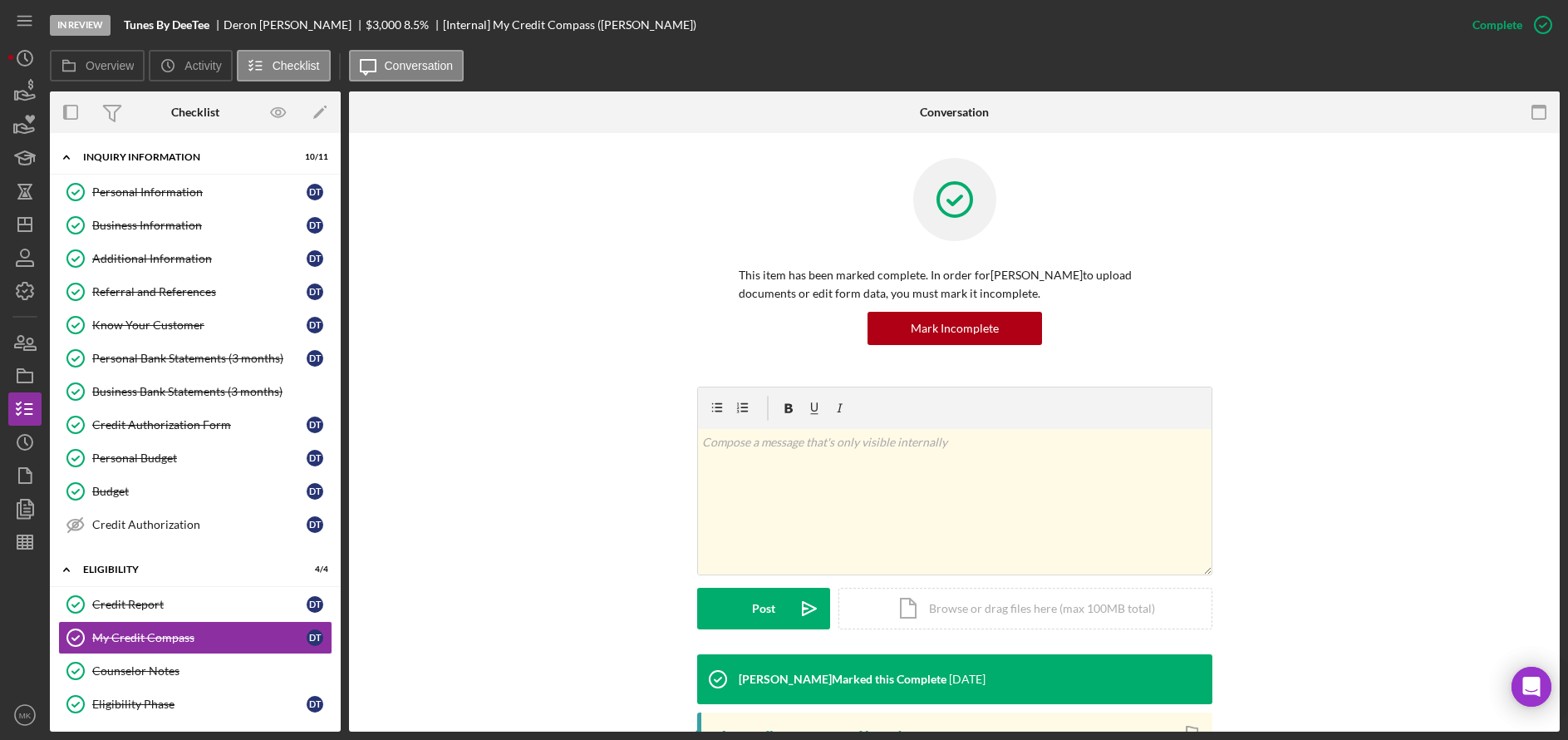
scroll to position [294, 0]
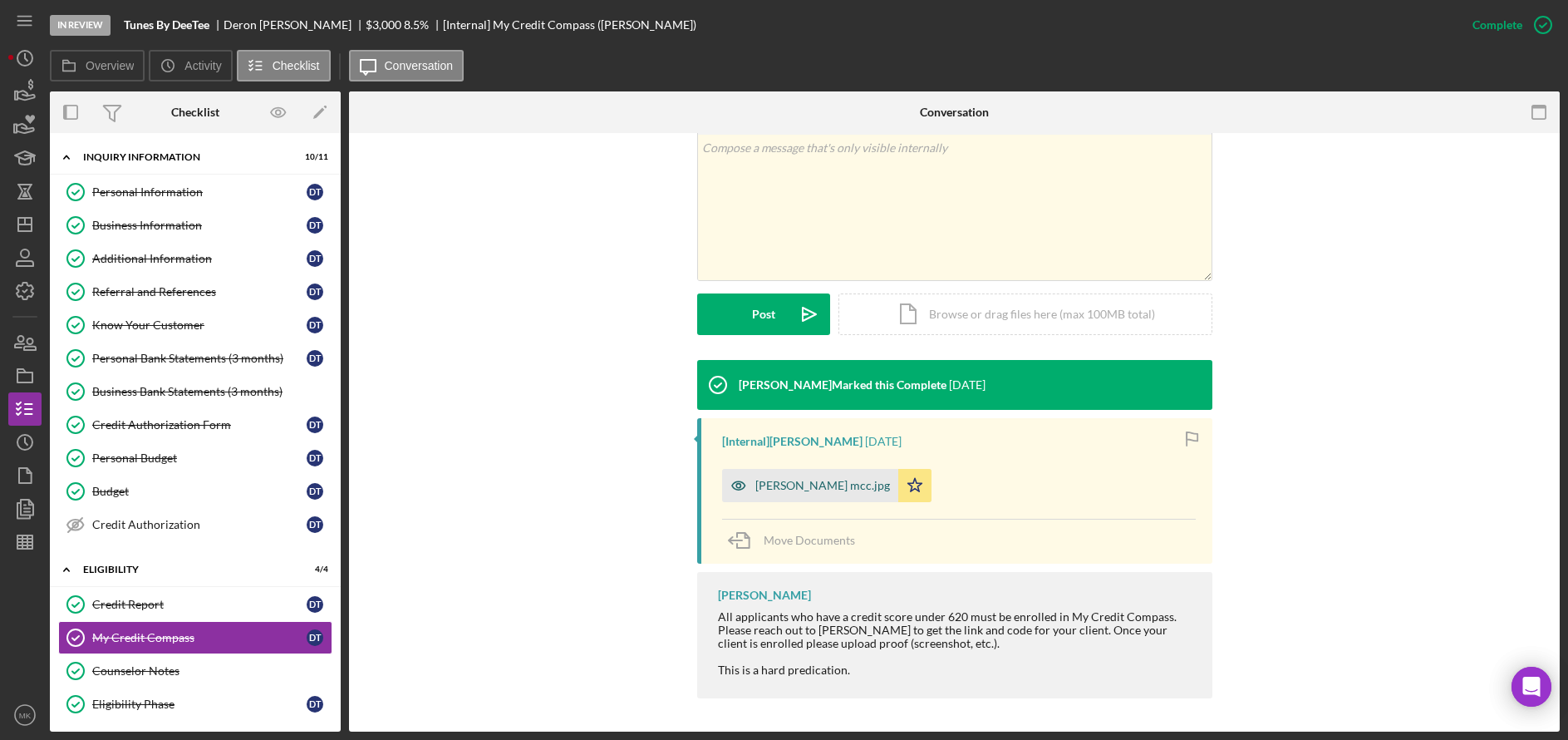
click at [755, 475] on div "Deron Toliver mcc.jpg" at bounding box center [810, 485] width 176 height 34
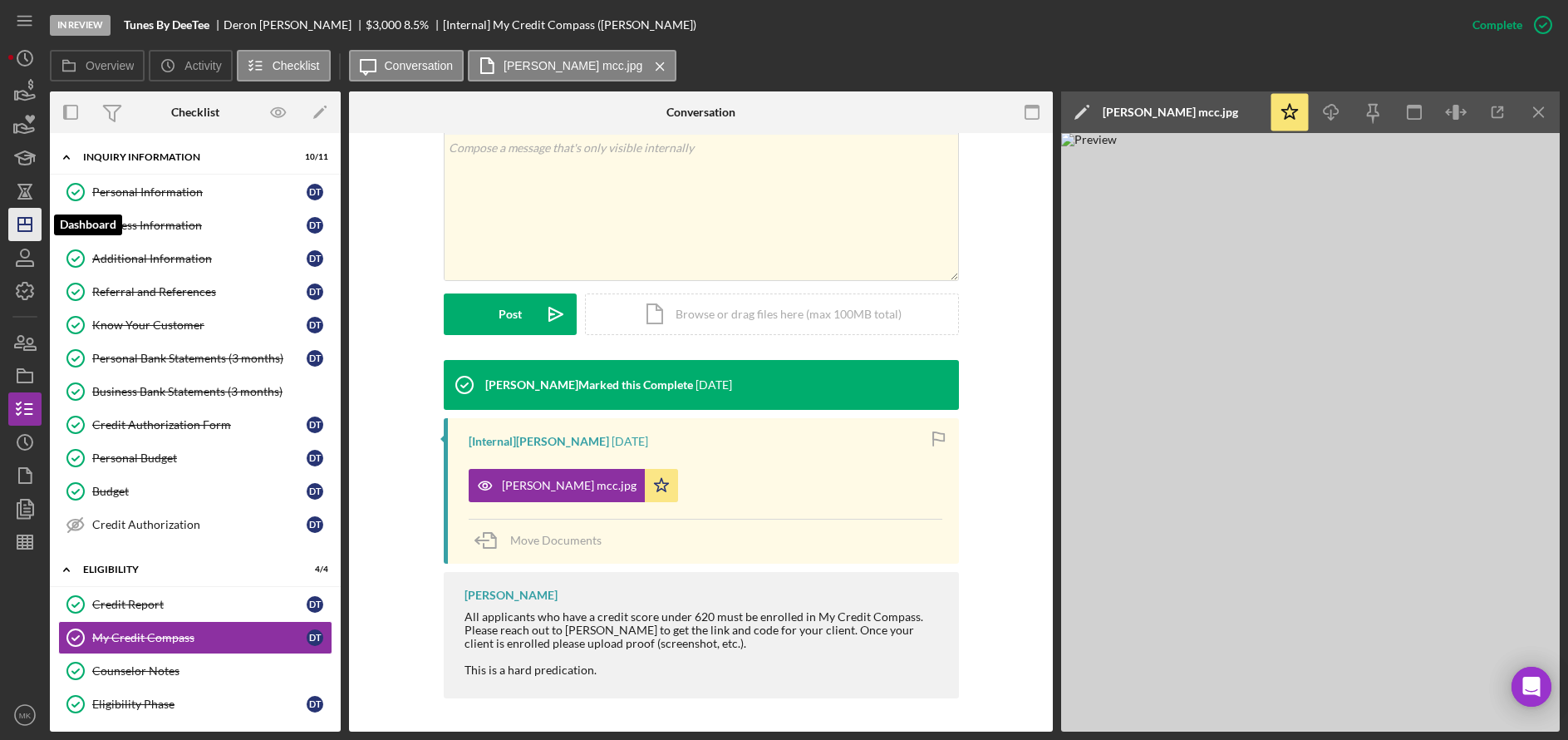
click at [23, 217] on icon "Icon/Dashboard" at bounding box center [24, 224] width 41 height 41
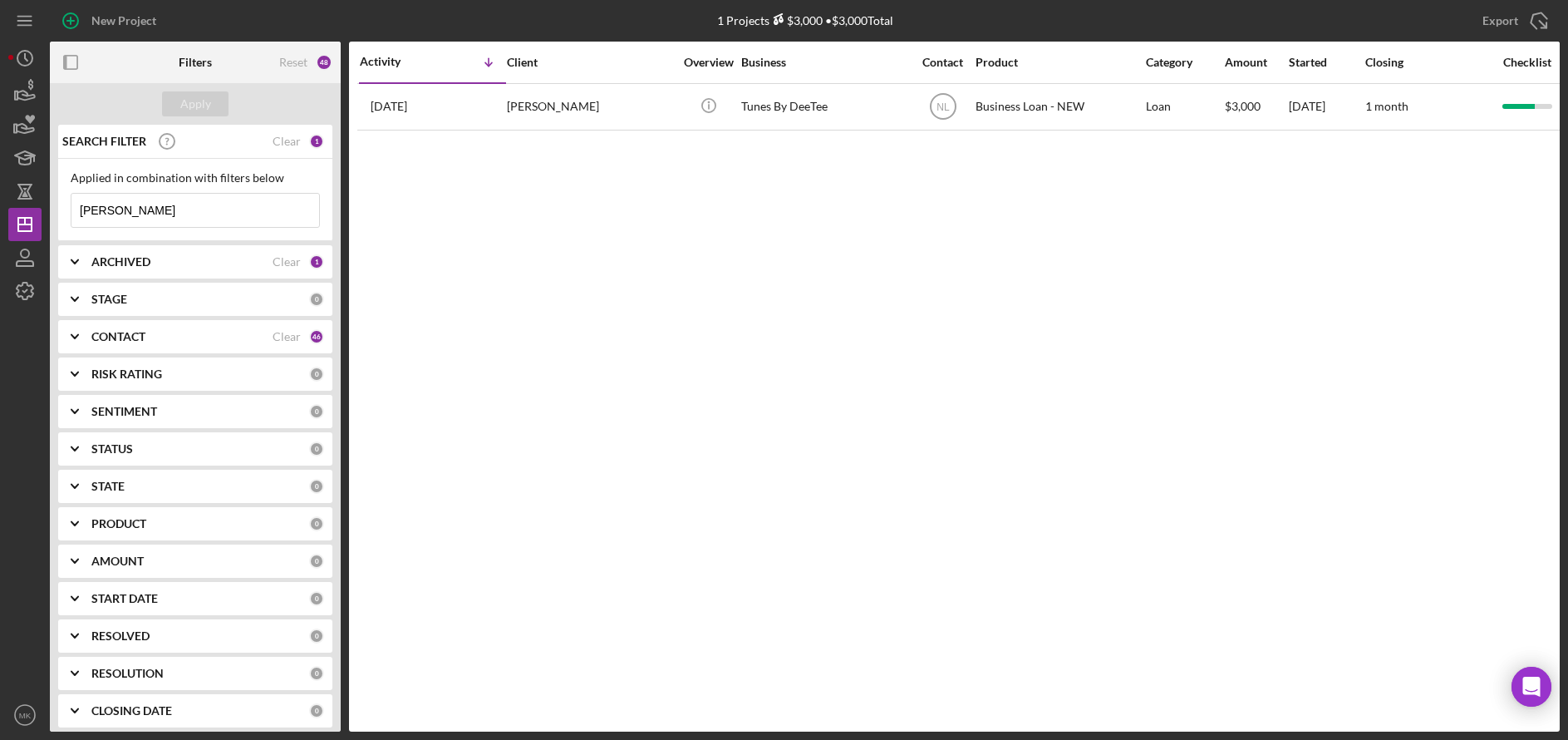
click at [261, 220] on input "[PERSON_NAME]" at bounding box center [195, 210] width 248 height 34
drag, startPoint x: 162, startPoint y: 205, endPoint x: -11, endPoint y: 212, distance: 173.1
click at [0, 212] on html "New Project 1 Projects $3,000 • $3,000 Total Toliver Export Icon/Export Filters…" at bounding box center [784, 370] width 1568 height 740
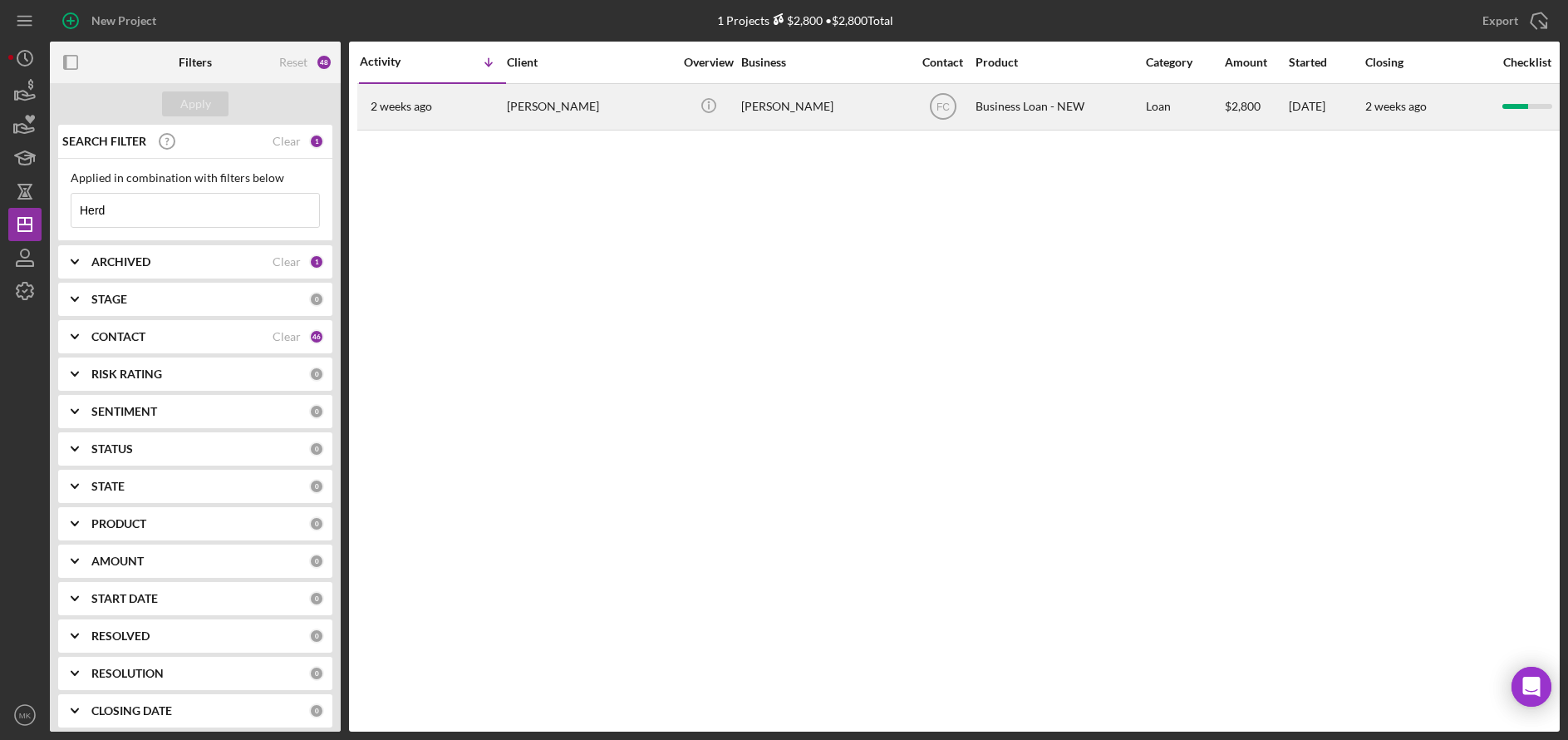
type input "Herd"
click at [789, 94] on div "[PERSON_NAME]" at bounding box center [824, 107] width 167 height 44
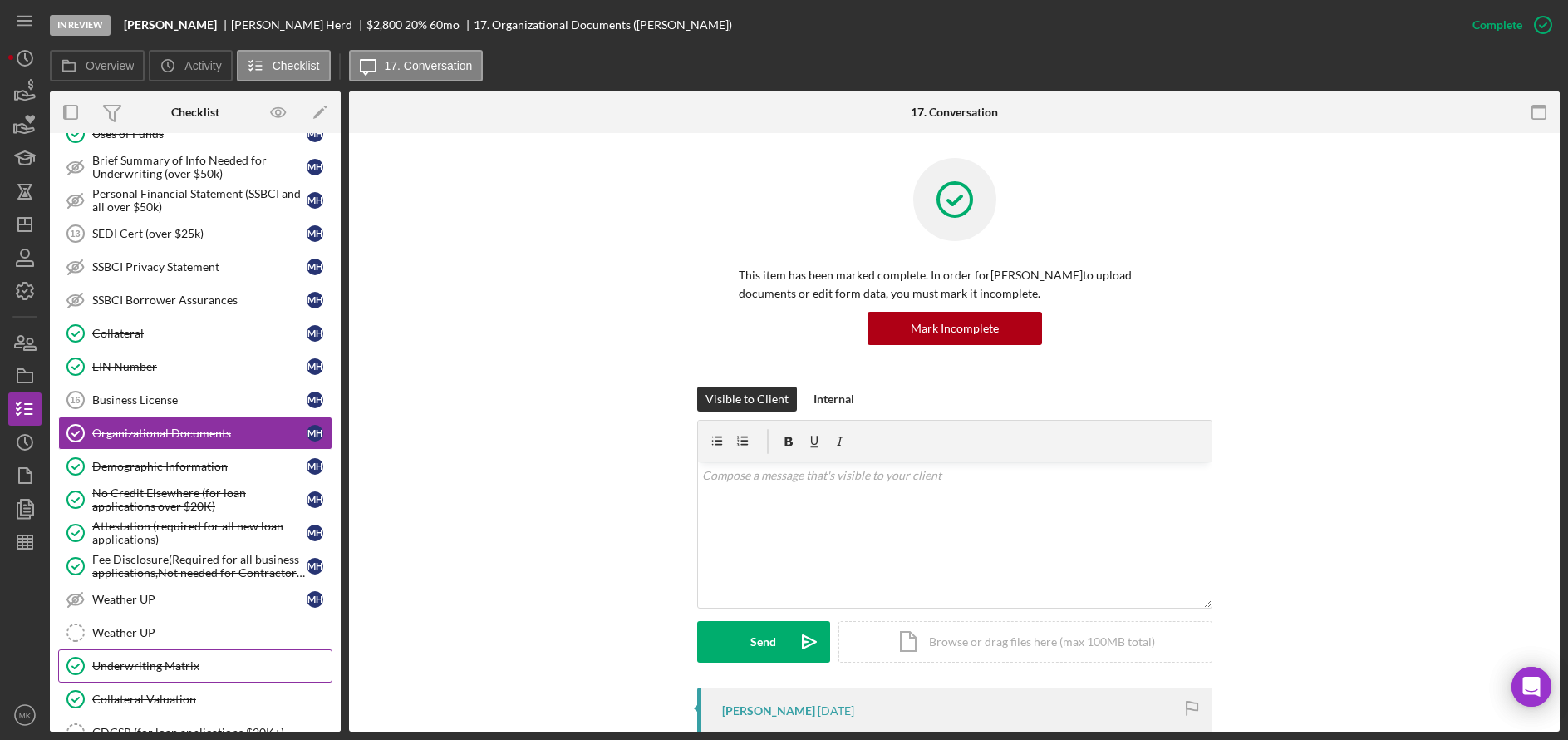
scroll to position [545, 0]
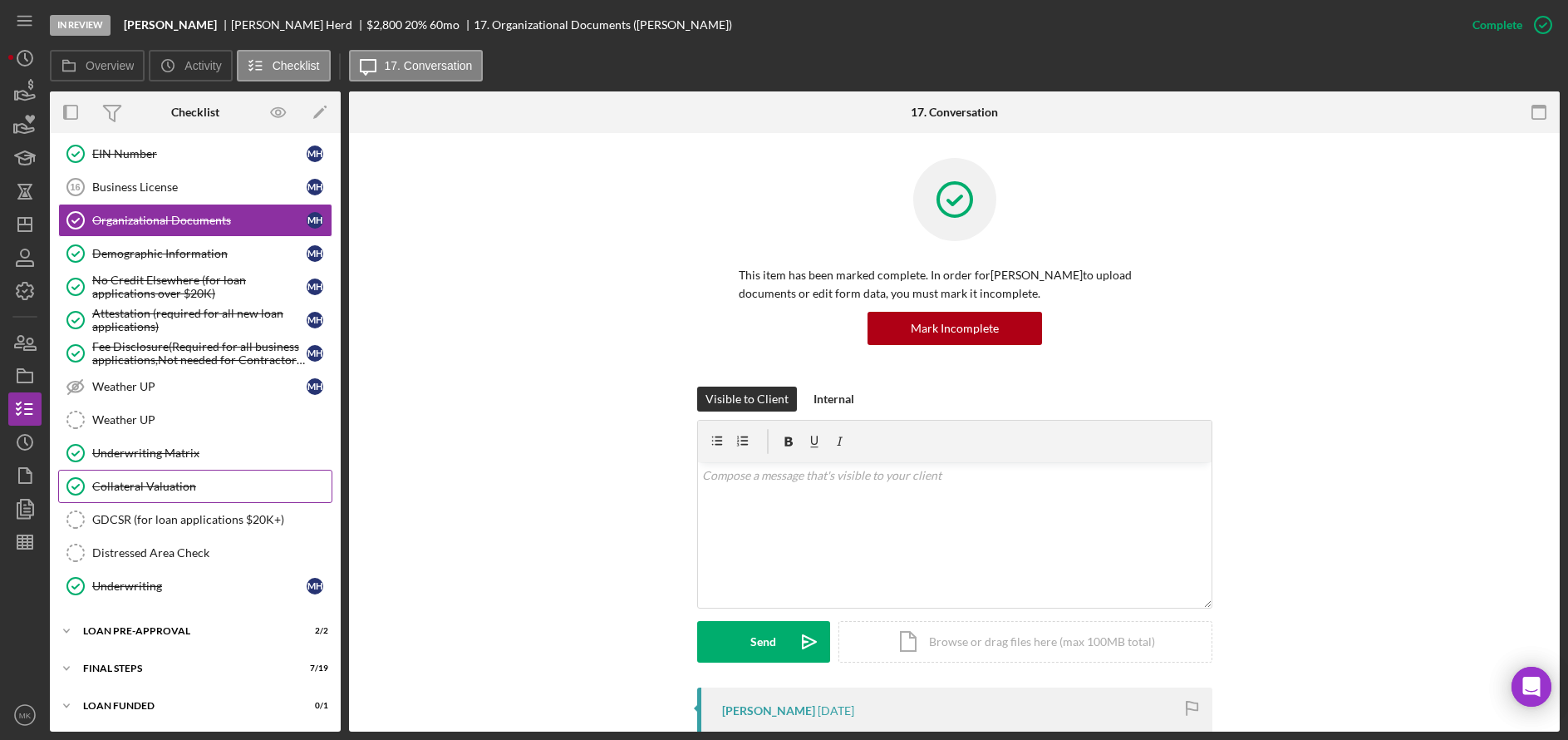
click at [185, 476] on link "Collateral Valuation Collateral Valuation" at bounding box center [195, 485] width 274 height 34
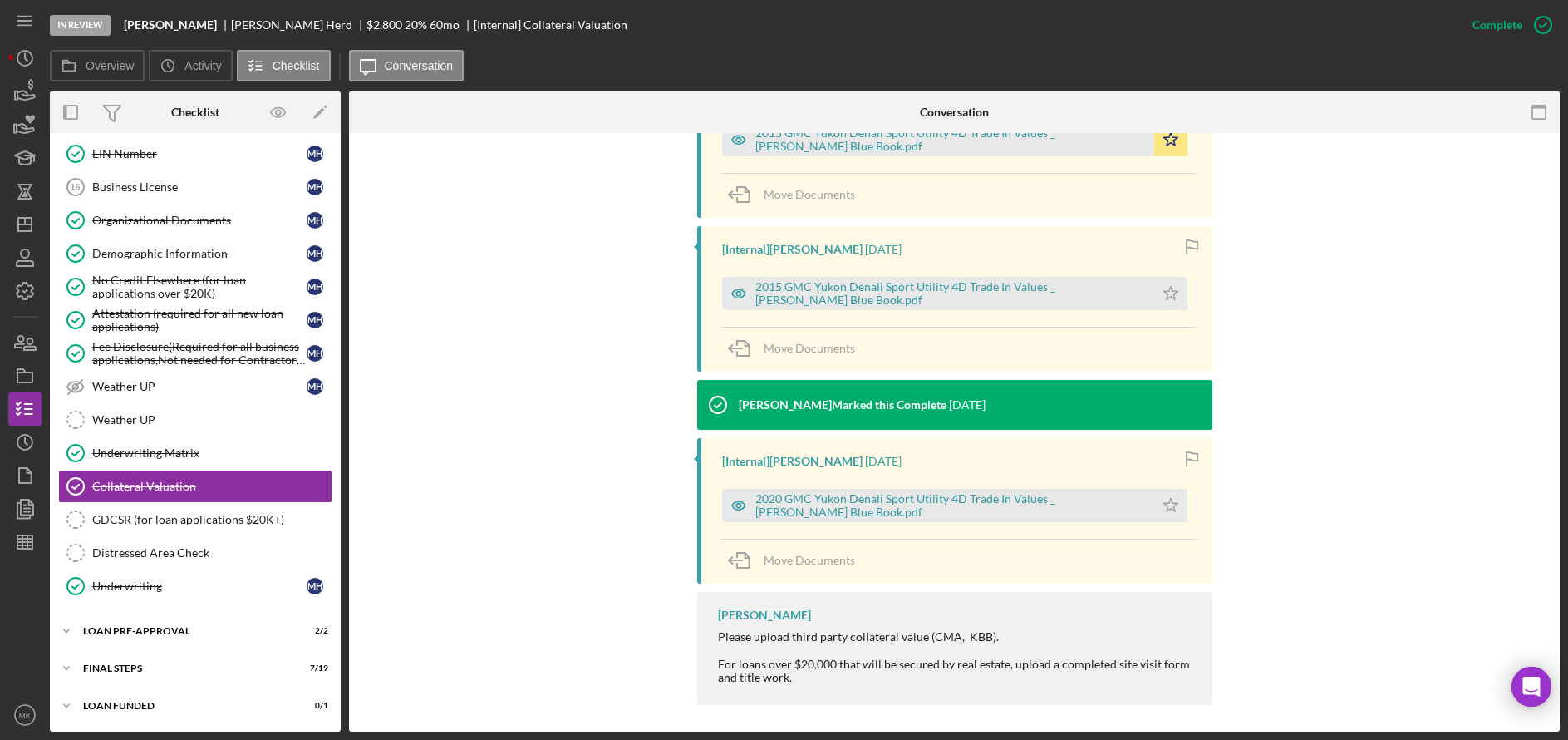
scroll to position [249, 0]
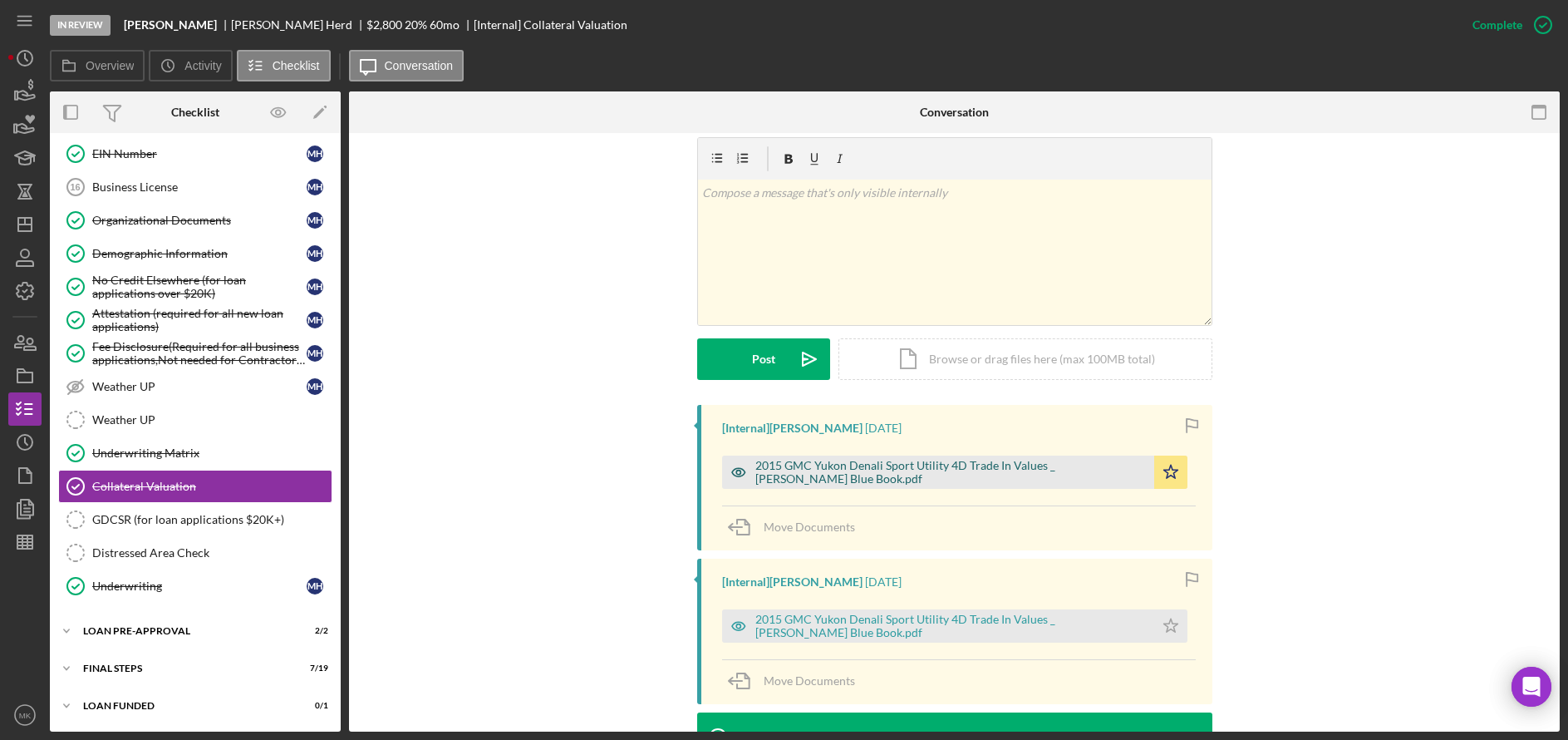
click at [925, 464] on div "2015 GMC Yukon Denali Sport Utility 4D Trade In Values _ Kelley Blue Book.pdf" at bounding box center [951, 472] width 391 height 27
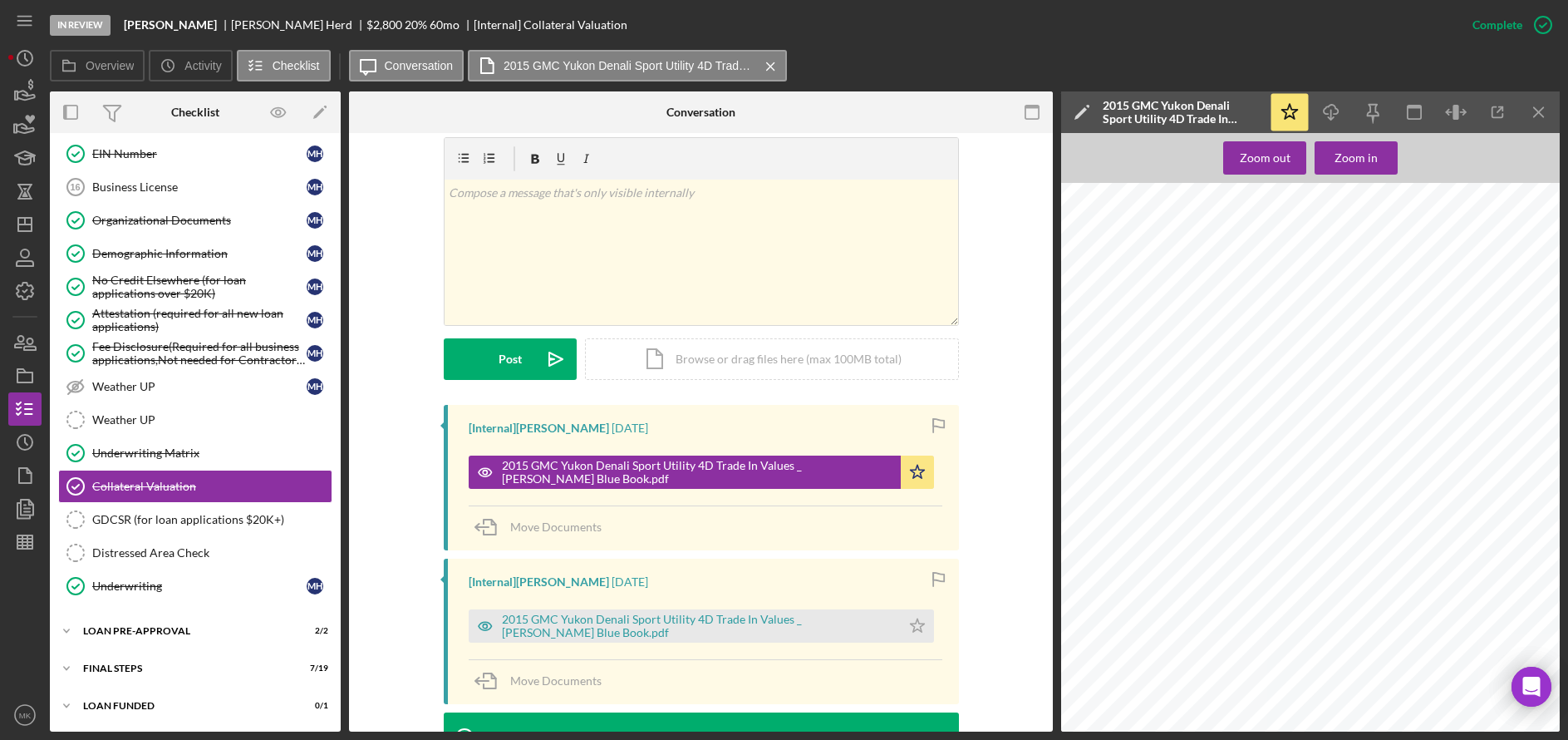
scroll to position [499, 0]
click at [131, 624] on div "Icon/Expander LOAN PRE-APPROVAL 2 / 2" at bounding box center [195, 630] width 291 height 34
click at [136, 673] on link "Loan Approval Loan Approval" at bounding box center [195, 665] width 274 height 34
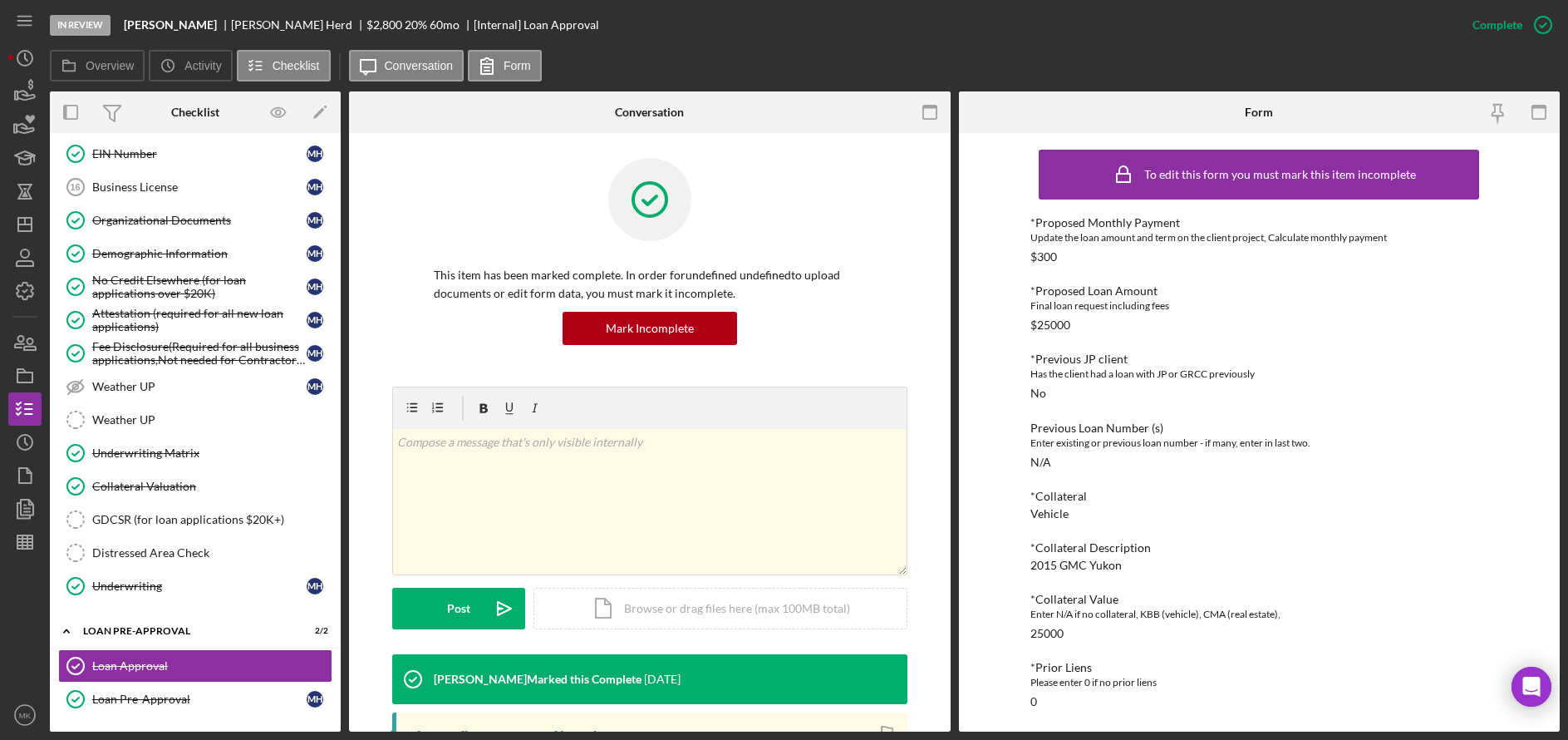
scroll to position [469, 0]
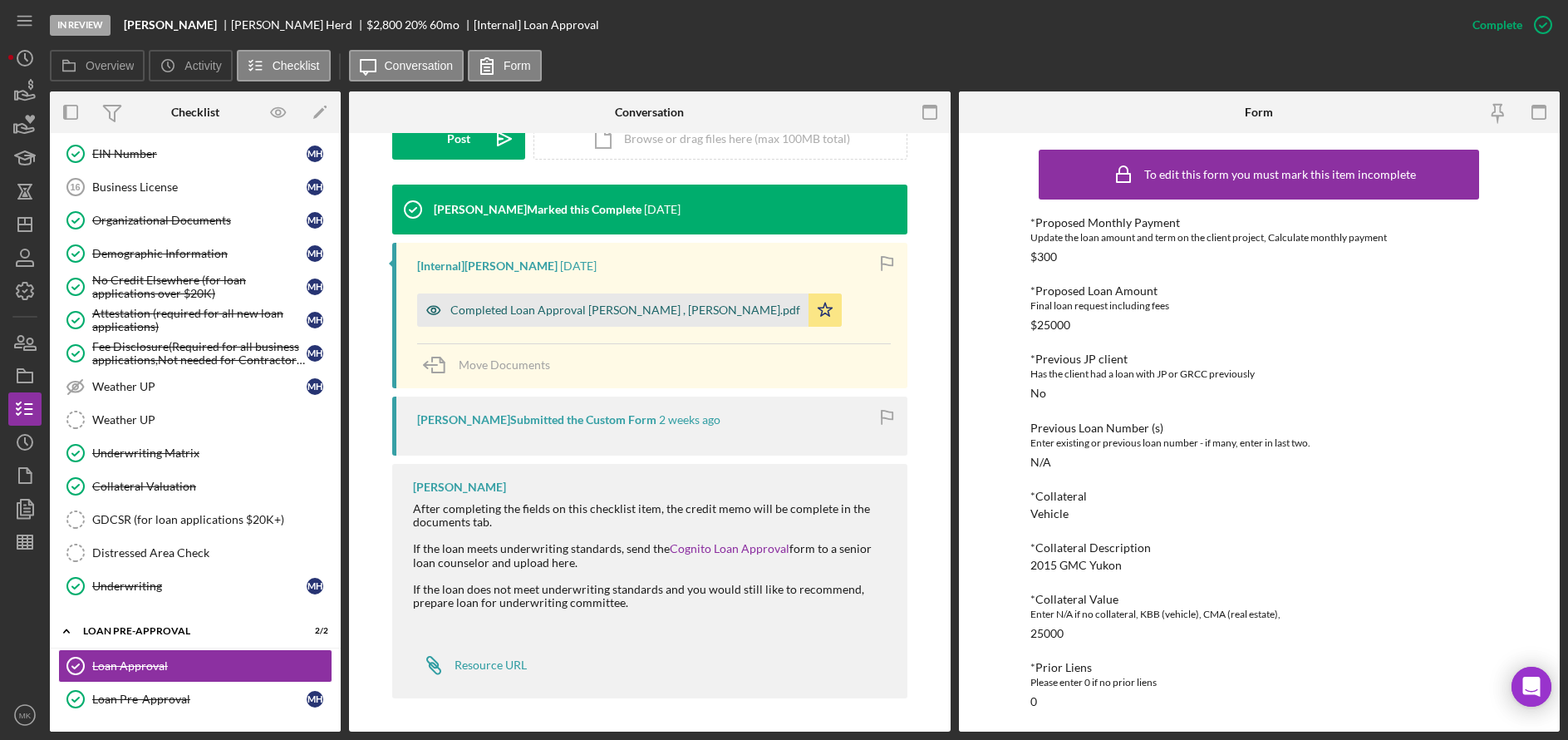
click at [611, 306] on div "Completed Loan Approval [PERSON_NAME] , [PERSON_NAME].pdf" at bounding box center [624, 310] width 349 height 13
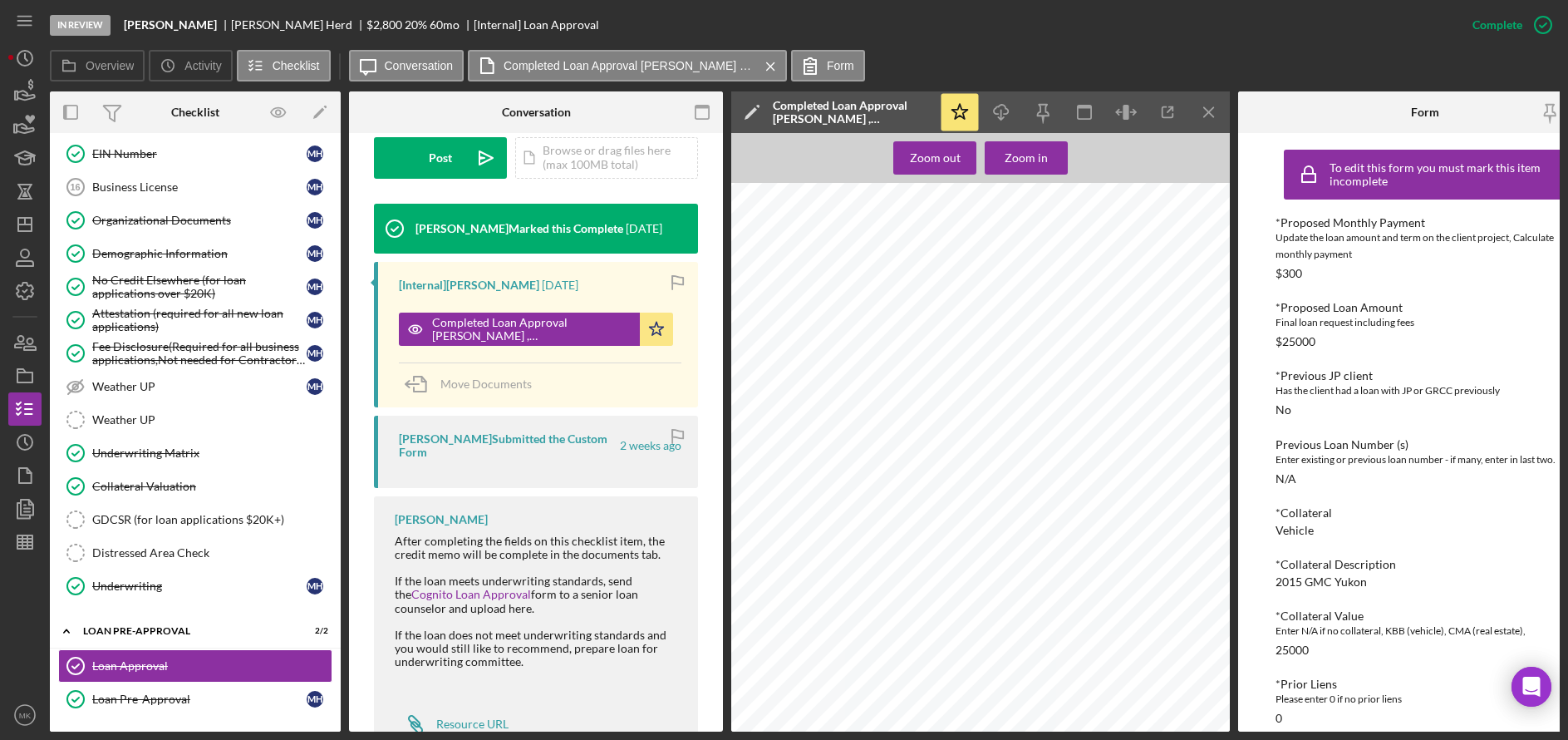
scroll to position [0, 0]
click at [154, 707] on link "Loan Pre-Approval Loan Pre-Approval M H" at bounding box center [195, 699] width 274 height 34
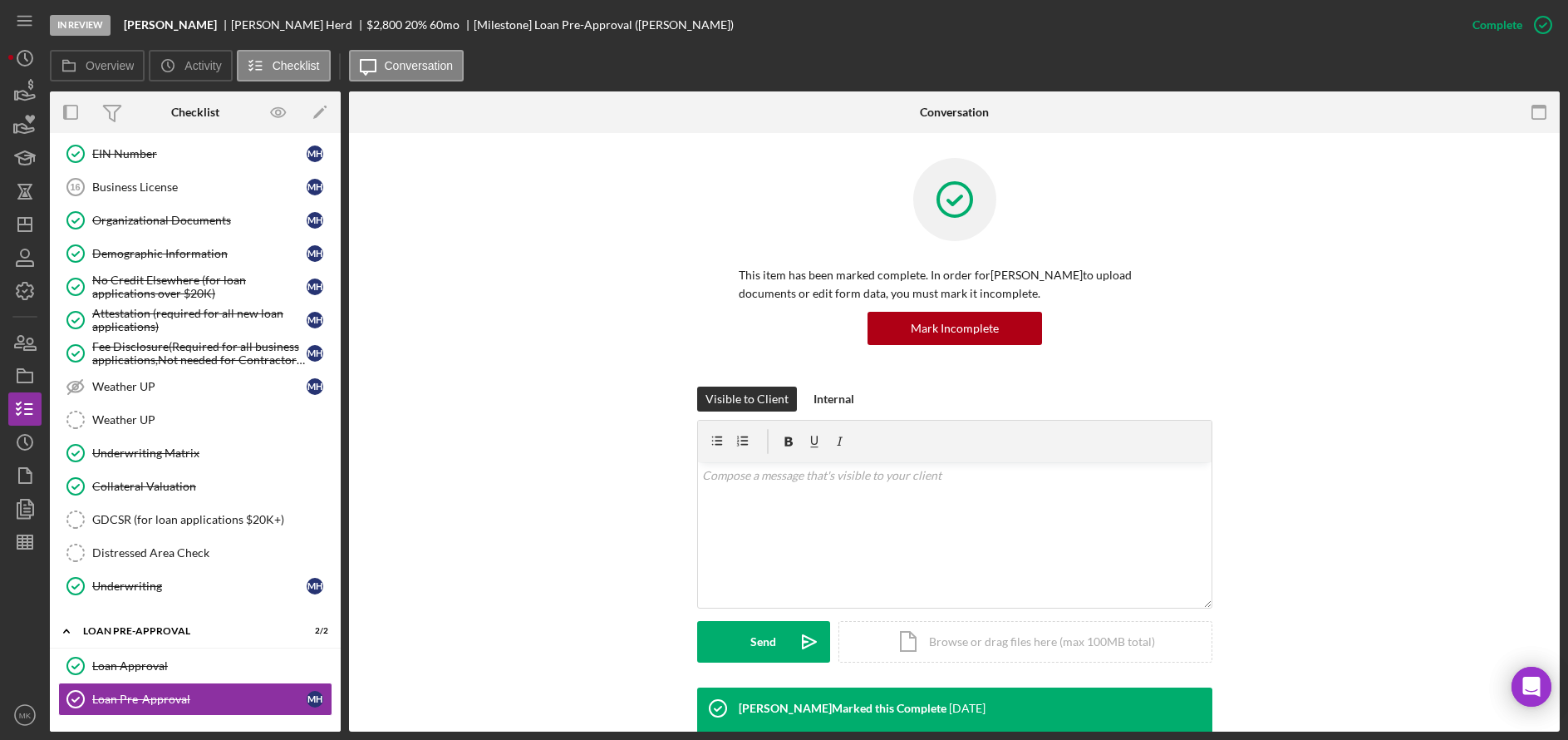
scroll to position [233, 0]
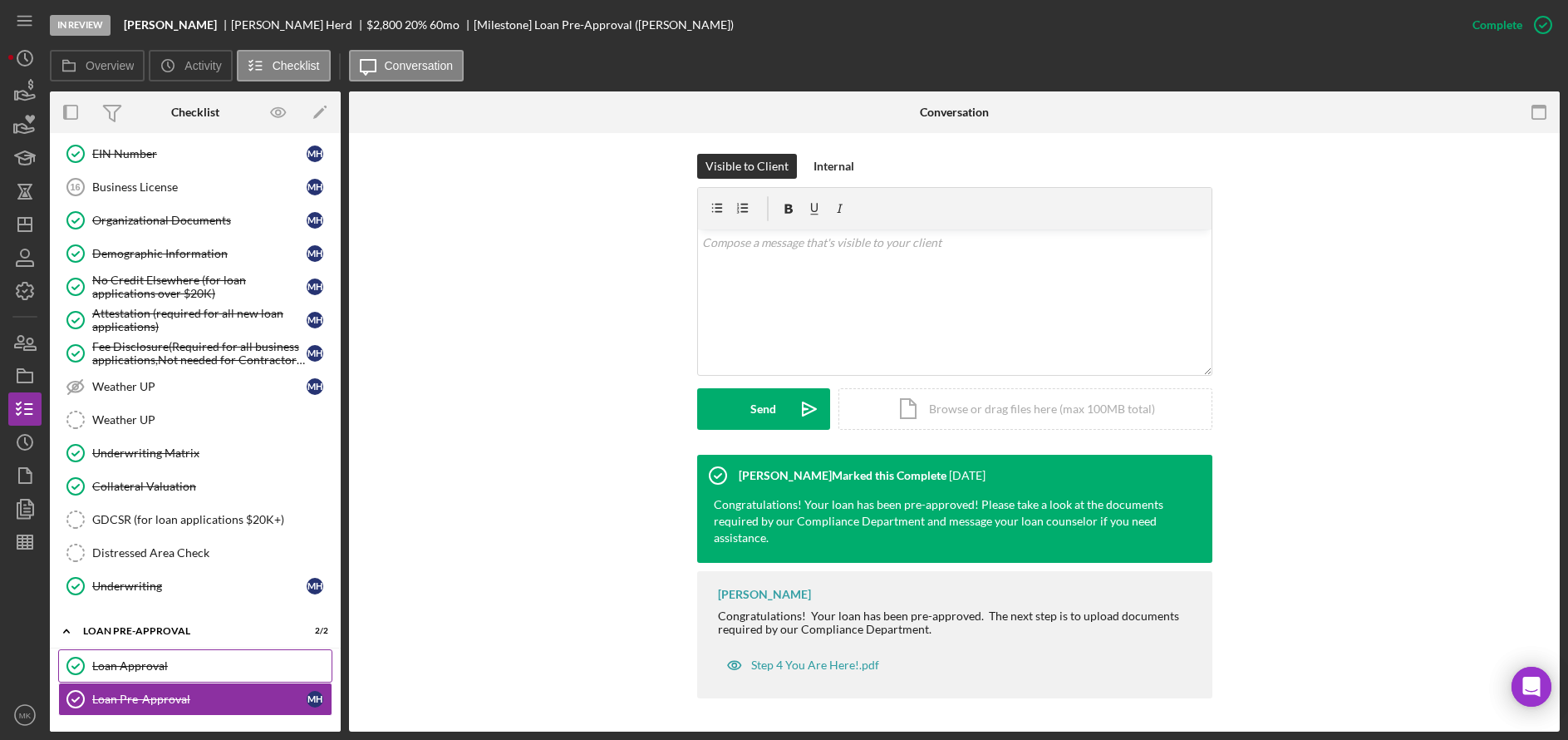
drag, startPoint x: 145, startPoint y: 667, endPoint x: 201, endPoint y: 639, distance: 62.6
click at [143, 666] on div "Loan Approval" at bounding box center [212, 665] width 239 height 13
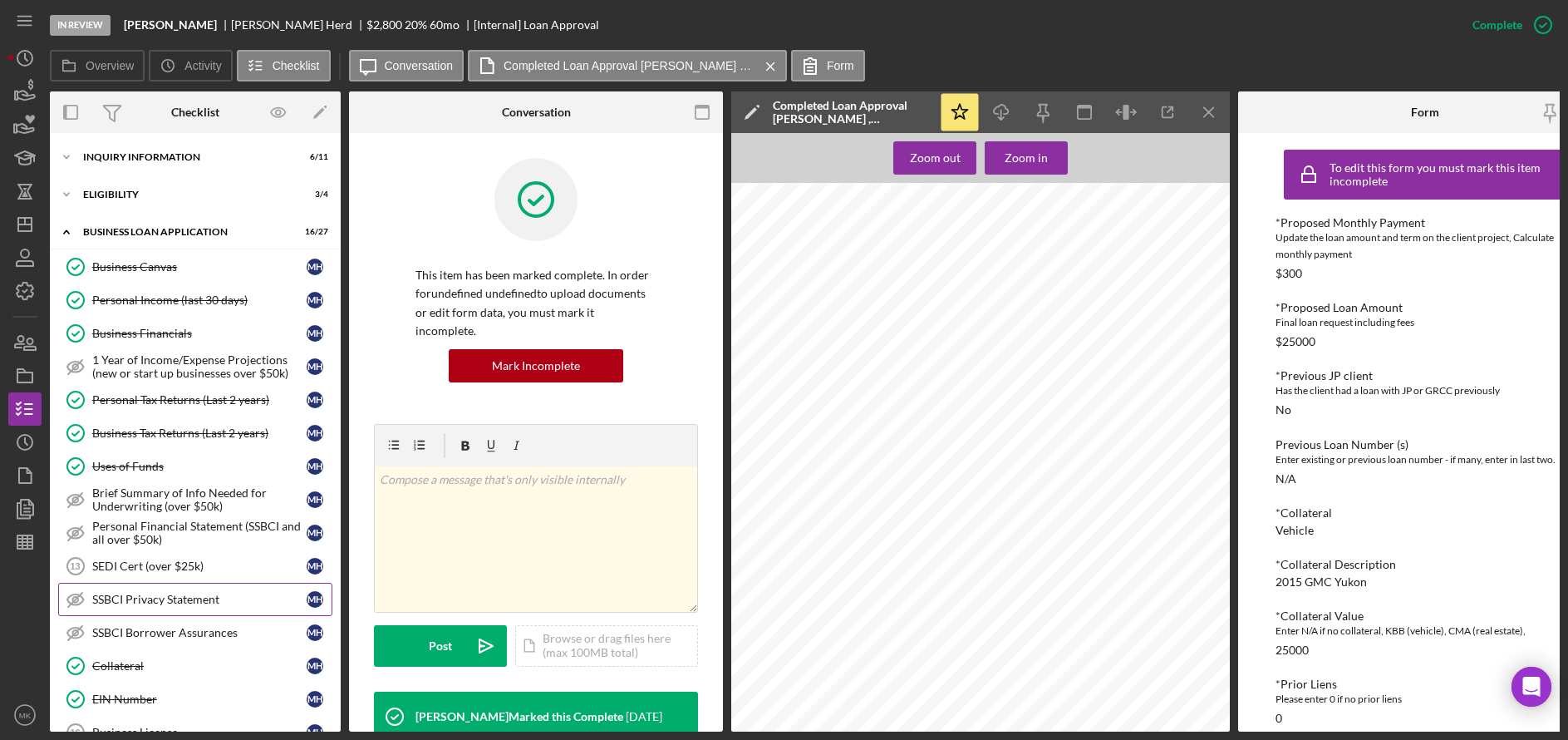
scroll to position [249, 0]
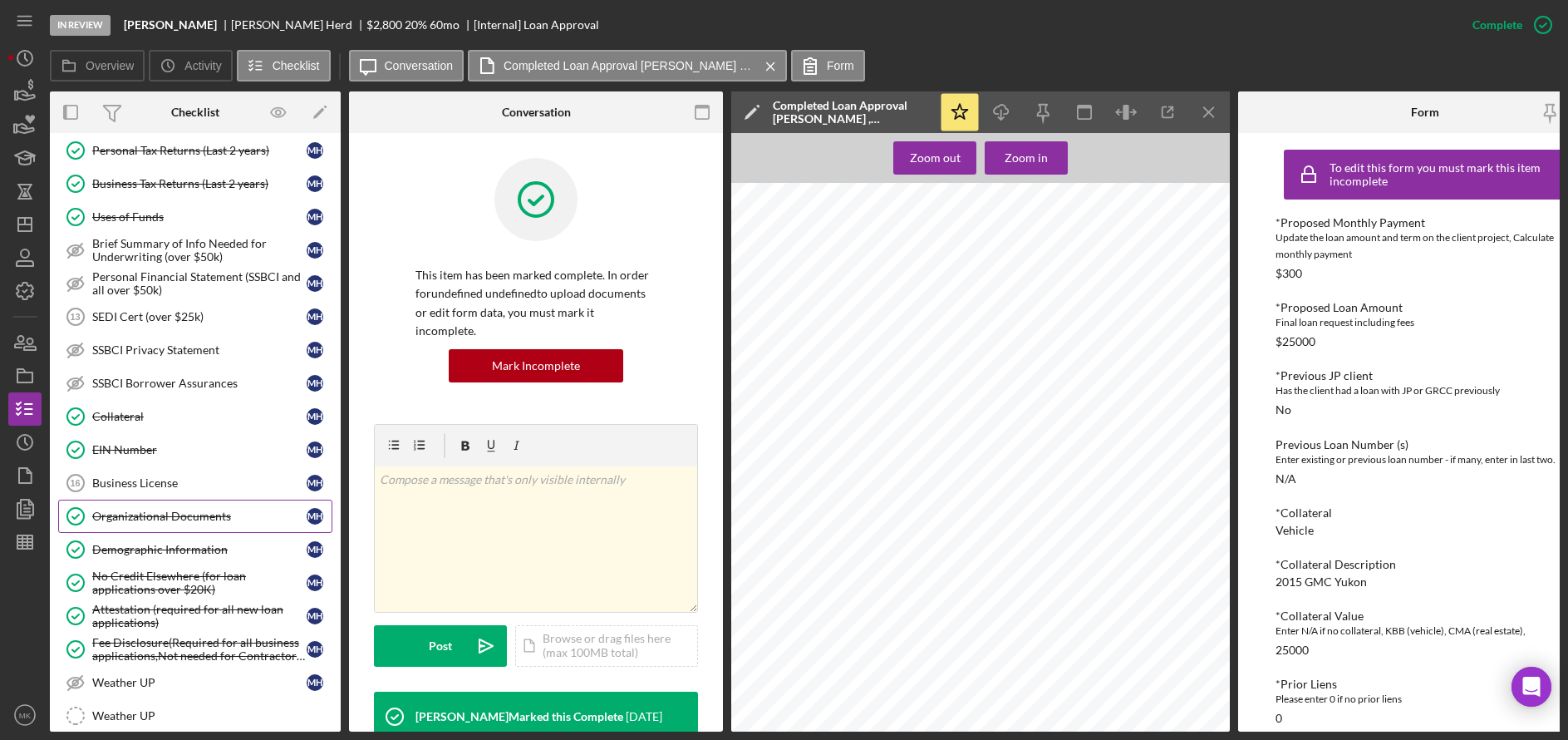
click at [170, 509] on div "Organizational Documents" at bounding box center [199, 516] width 214 height 13
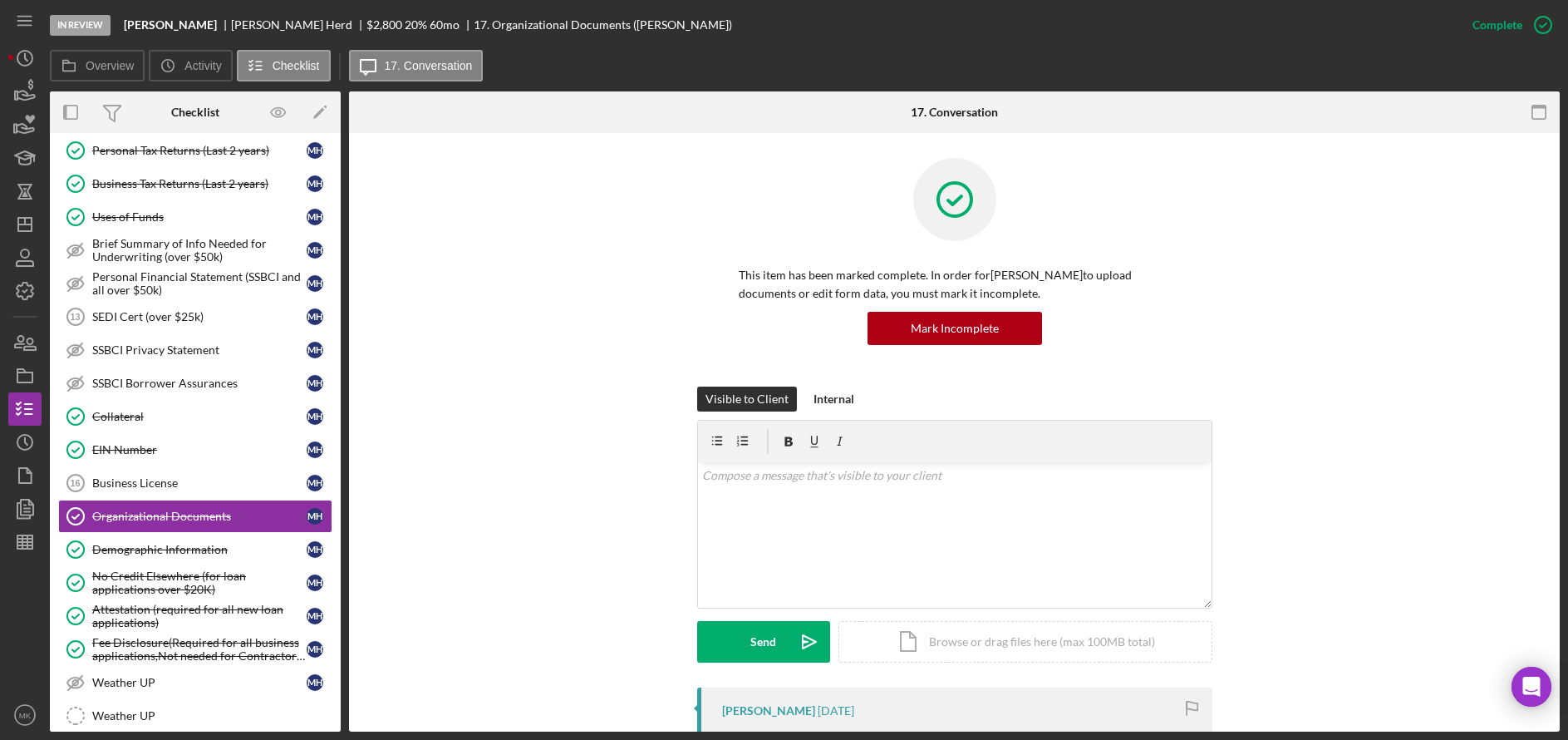
scroll to position [249, 0]
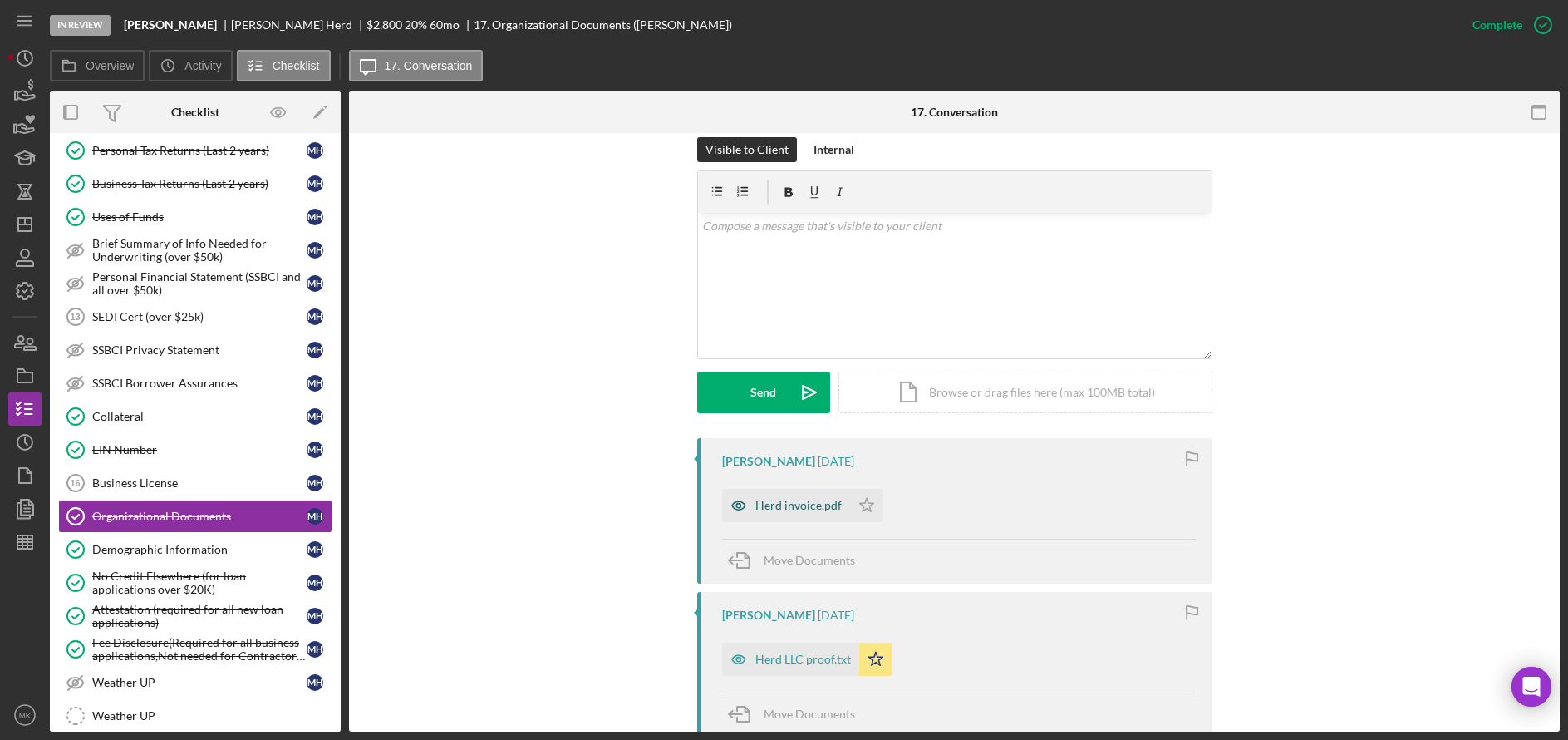
click at [773, 510] on div "Herd invoice.pdf" at bounding box center [798, 505] width 86 height 13
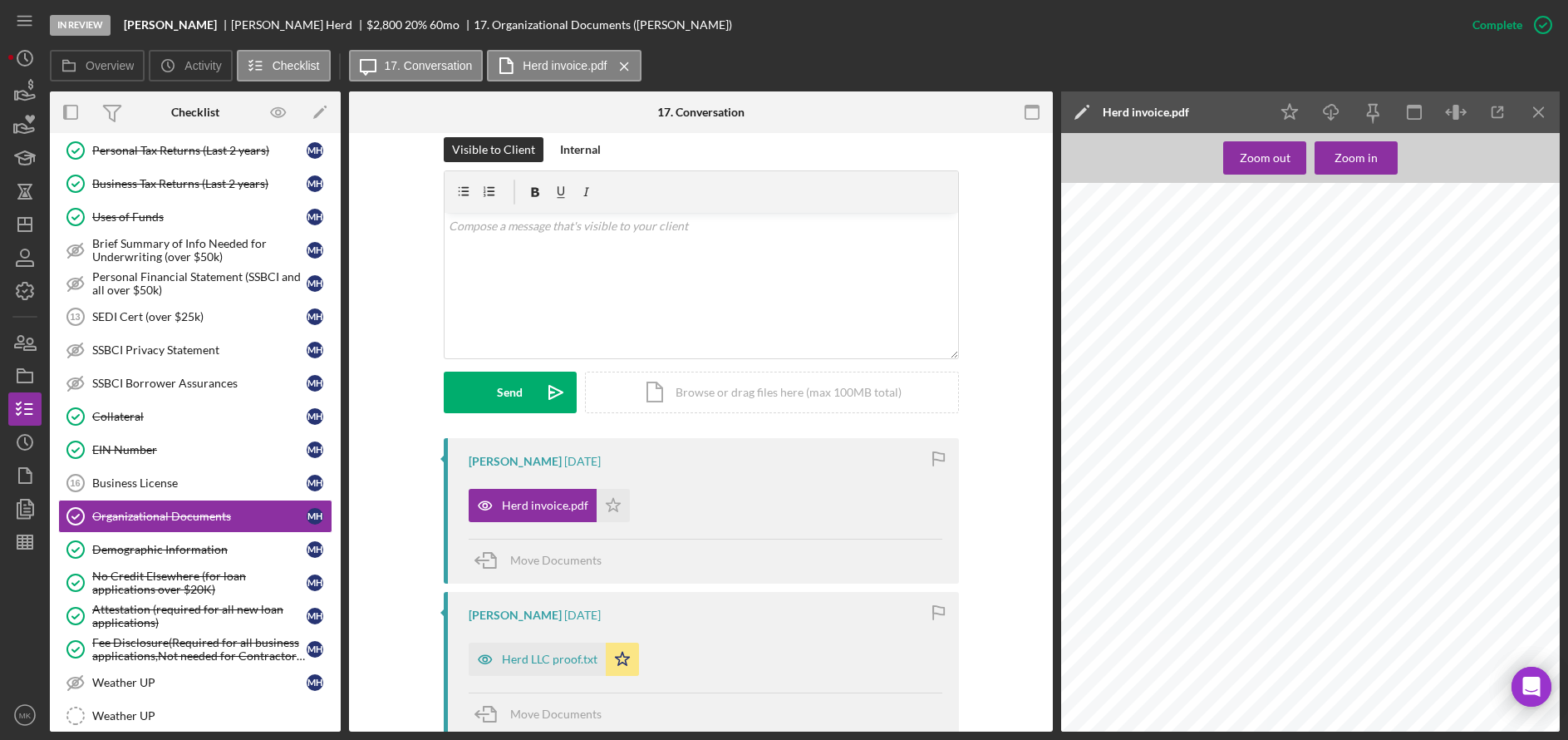
scroll to position [0, 0]
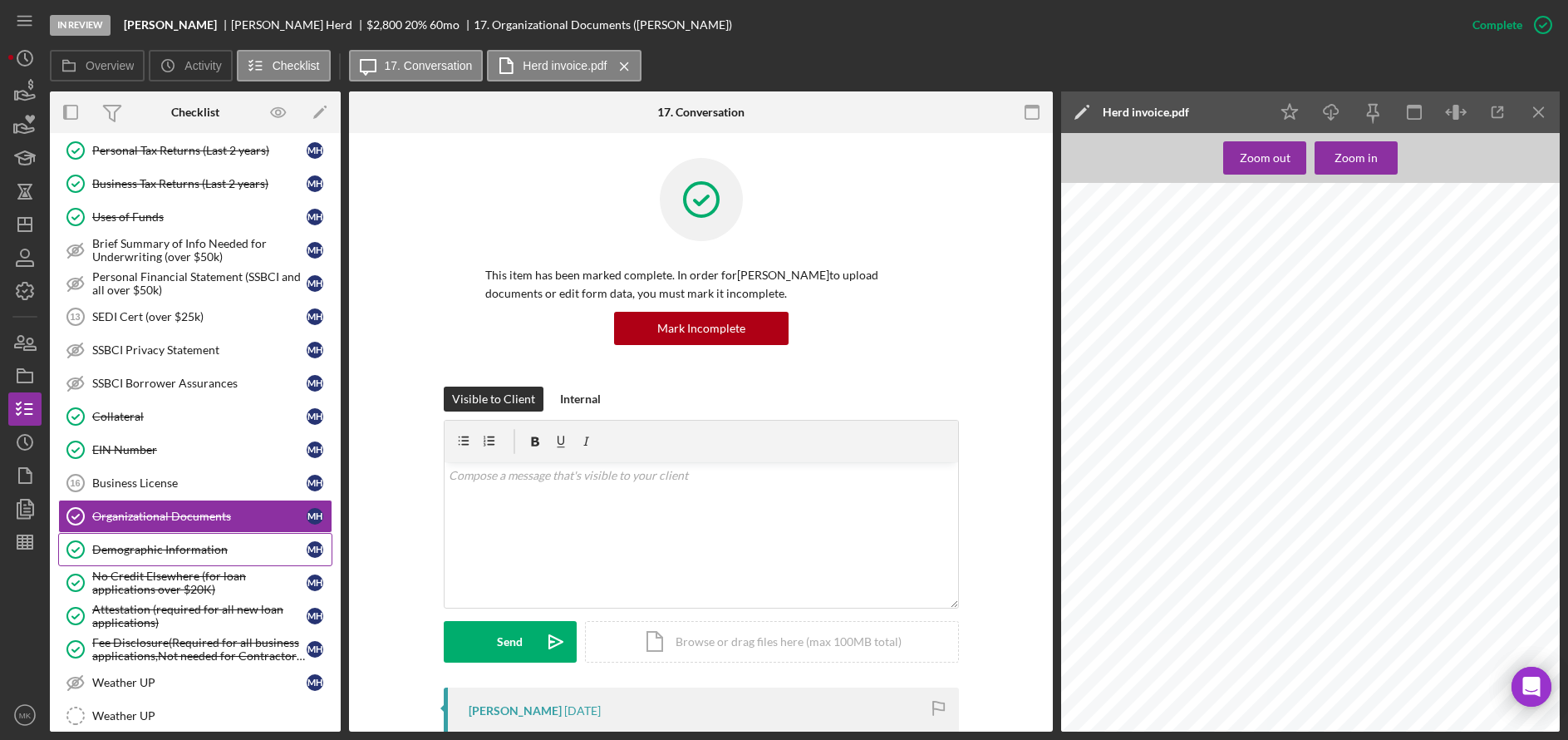
click at [154, 552] on div "Demographic Information" at bounding box center [199, 549] width 214 height 13
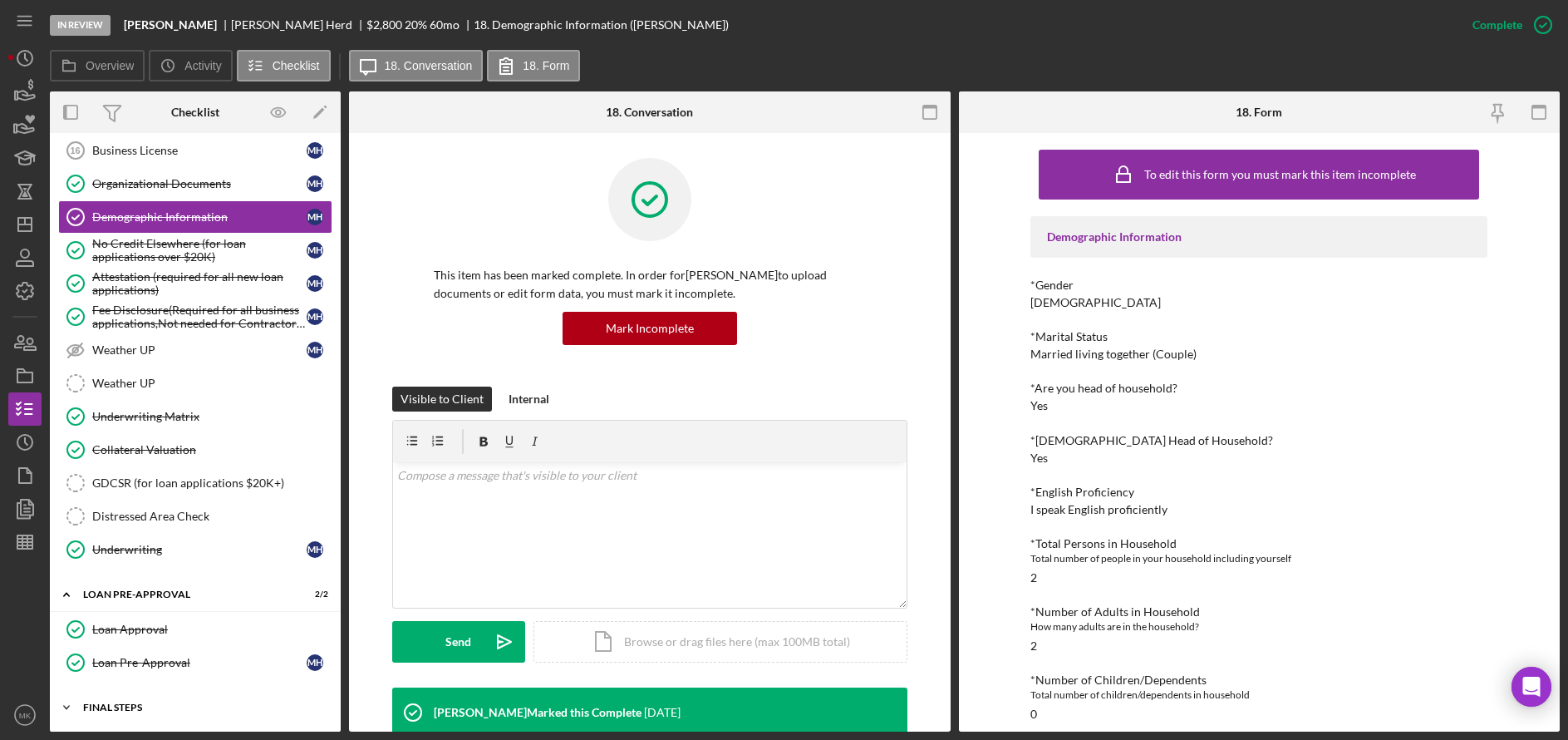
scroll to position [620, 0]
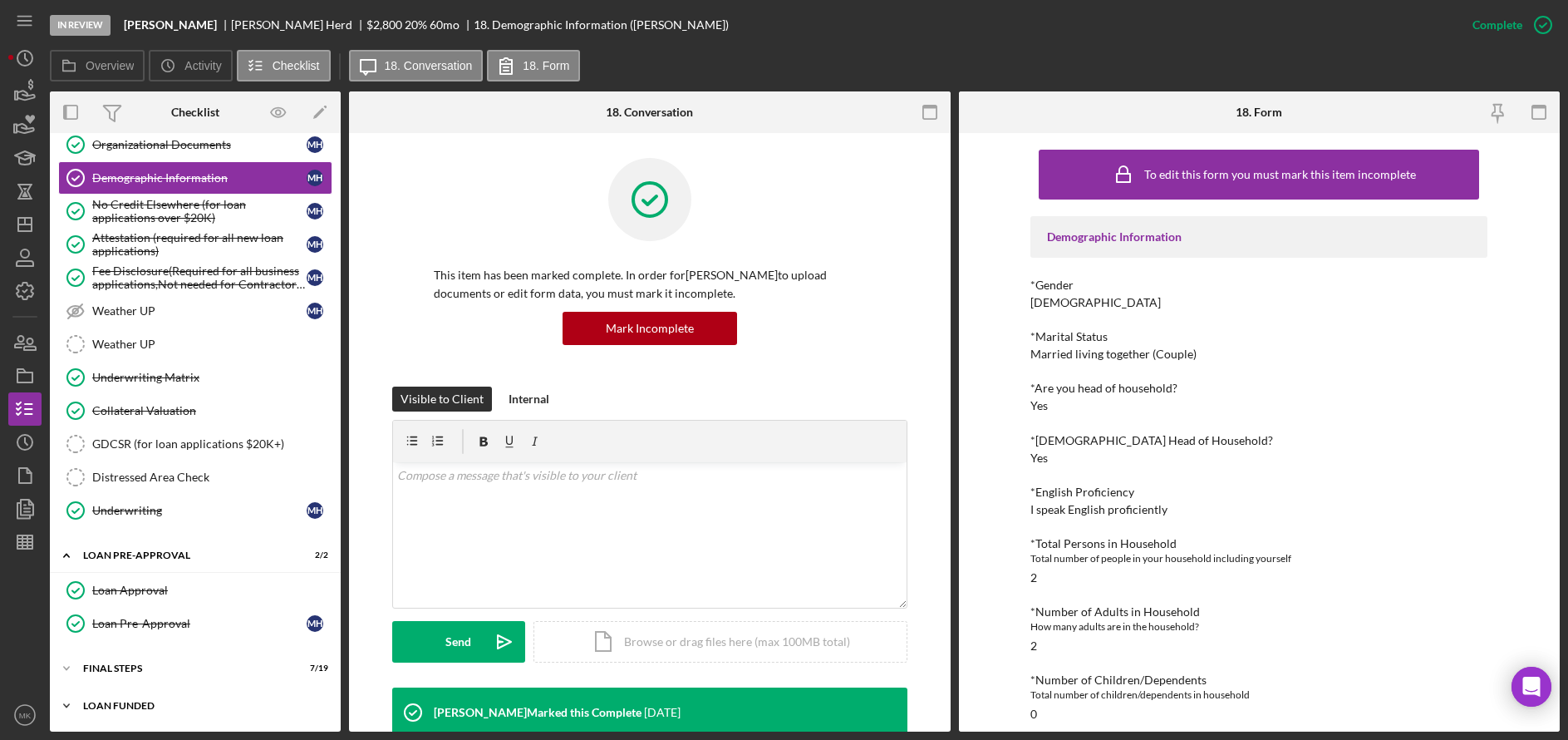
click at [123, 705] on div "LOAN FUNDED" at bounding box center [201, 706] width 236 height 10
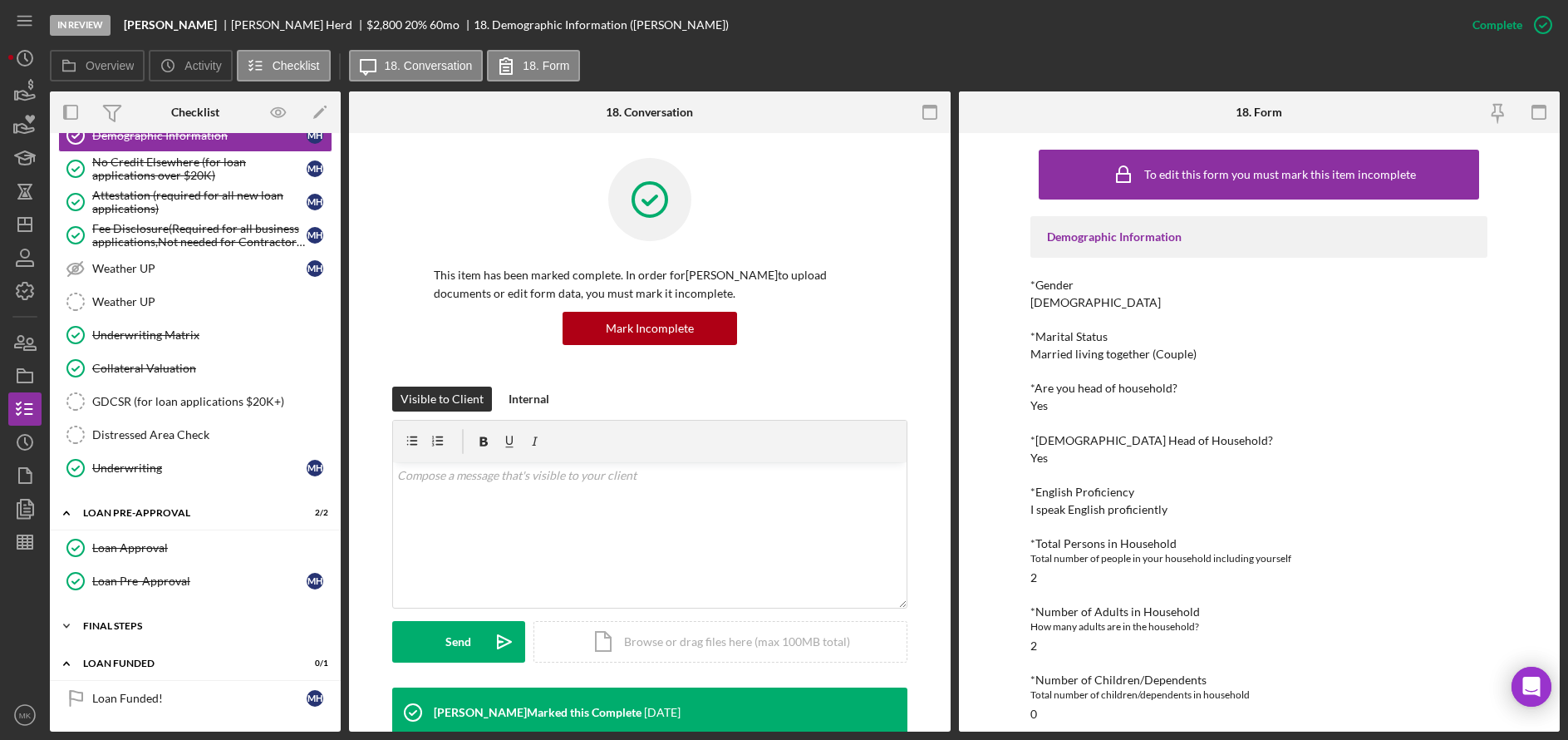
click at [98, 635] on div "Icon/Expander FINAL STEPS 7 / 19" at bounding box center [195, 625] width 291 height 34
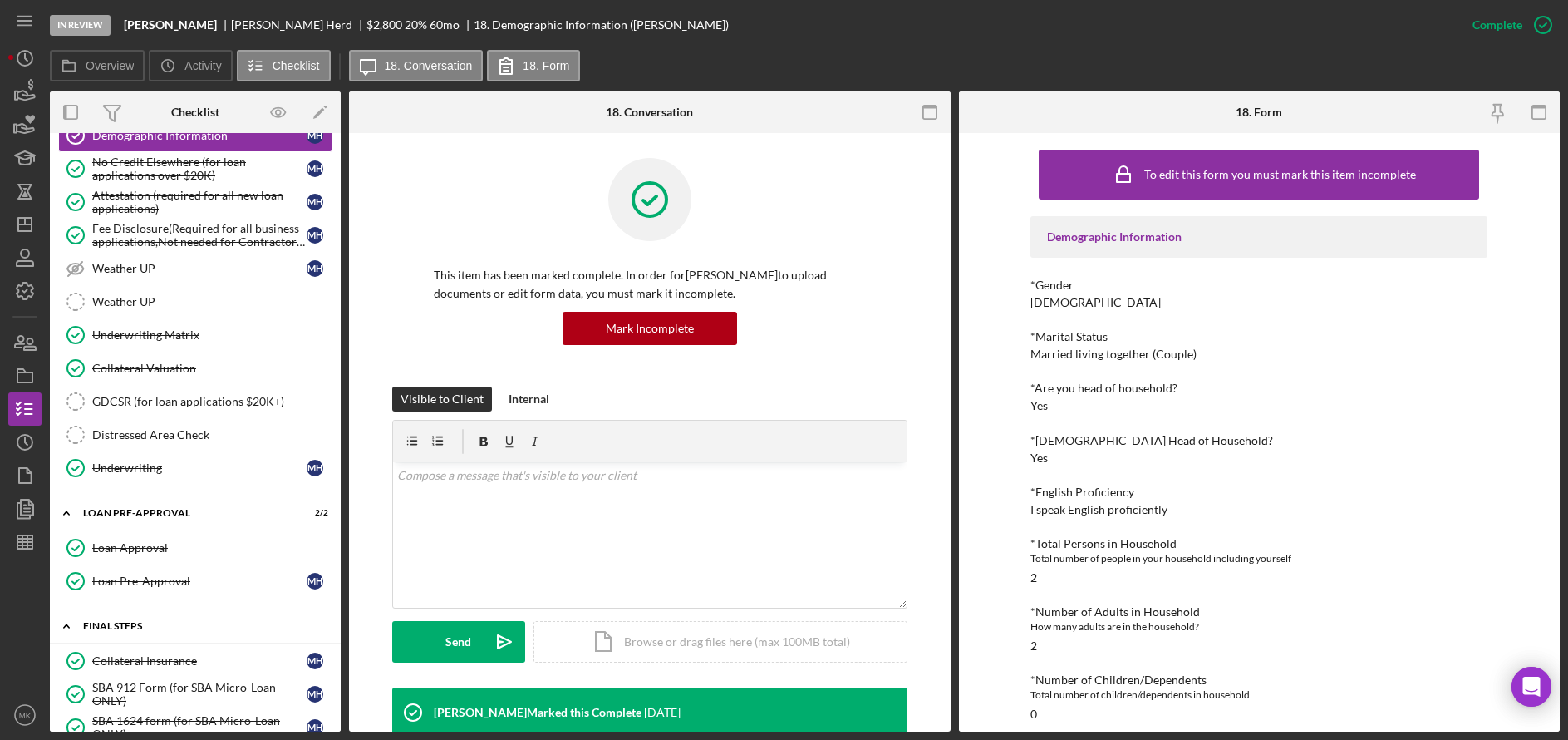
scroll to position [497, 0]
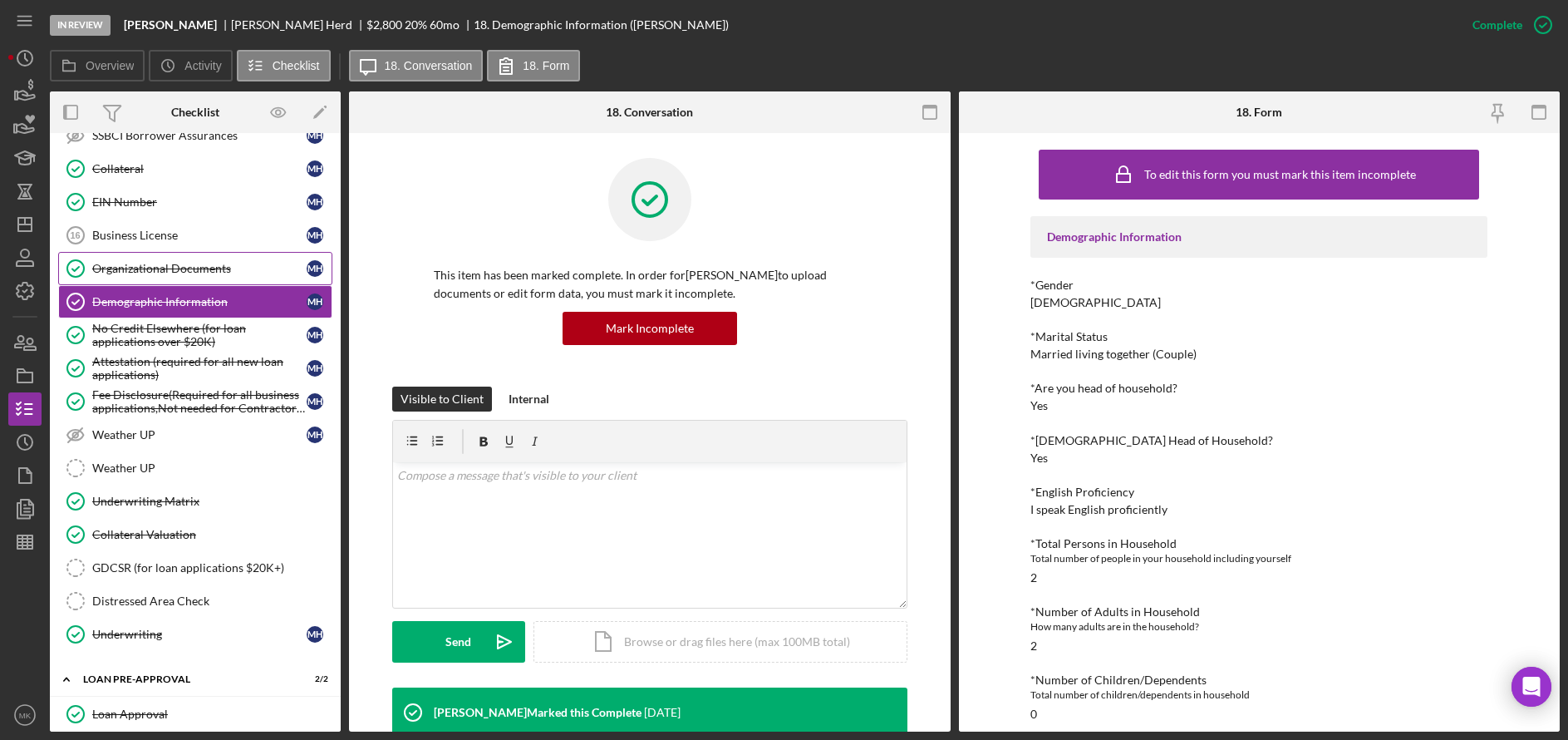
click at [178, 270] on div "Organizational Documents" at bounding box center [199, 268] width 214 height 13
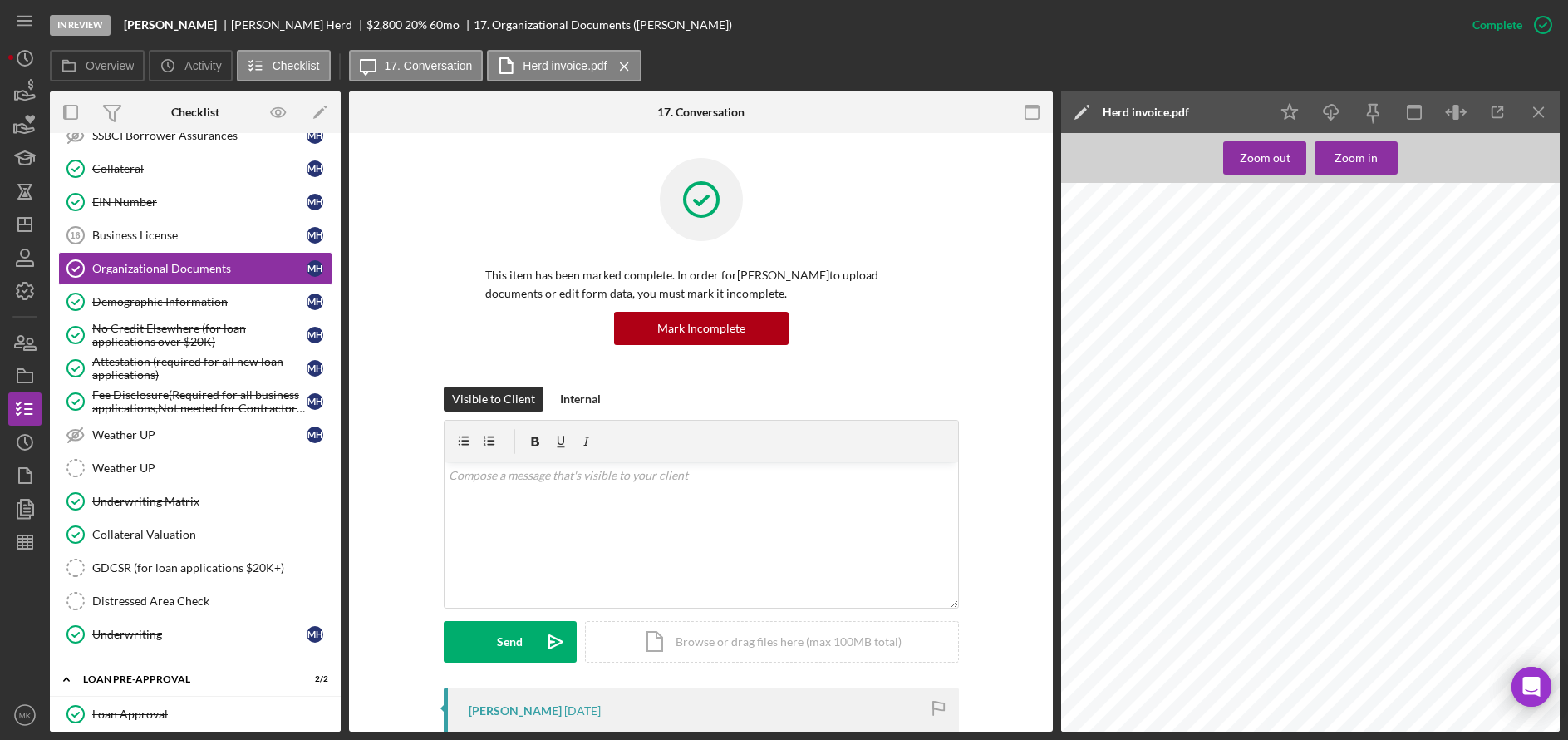
scroll to position [249, 0]
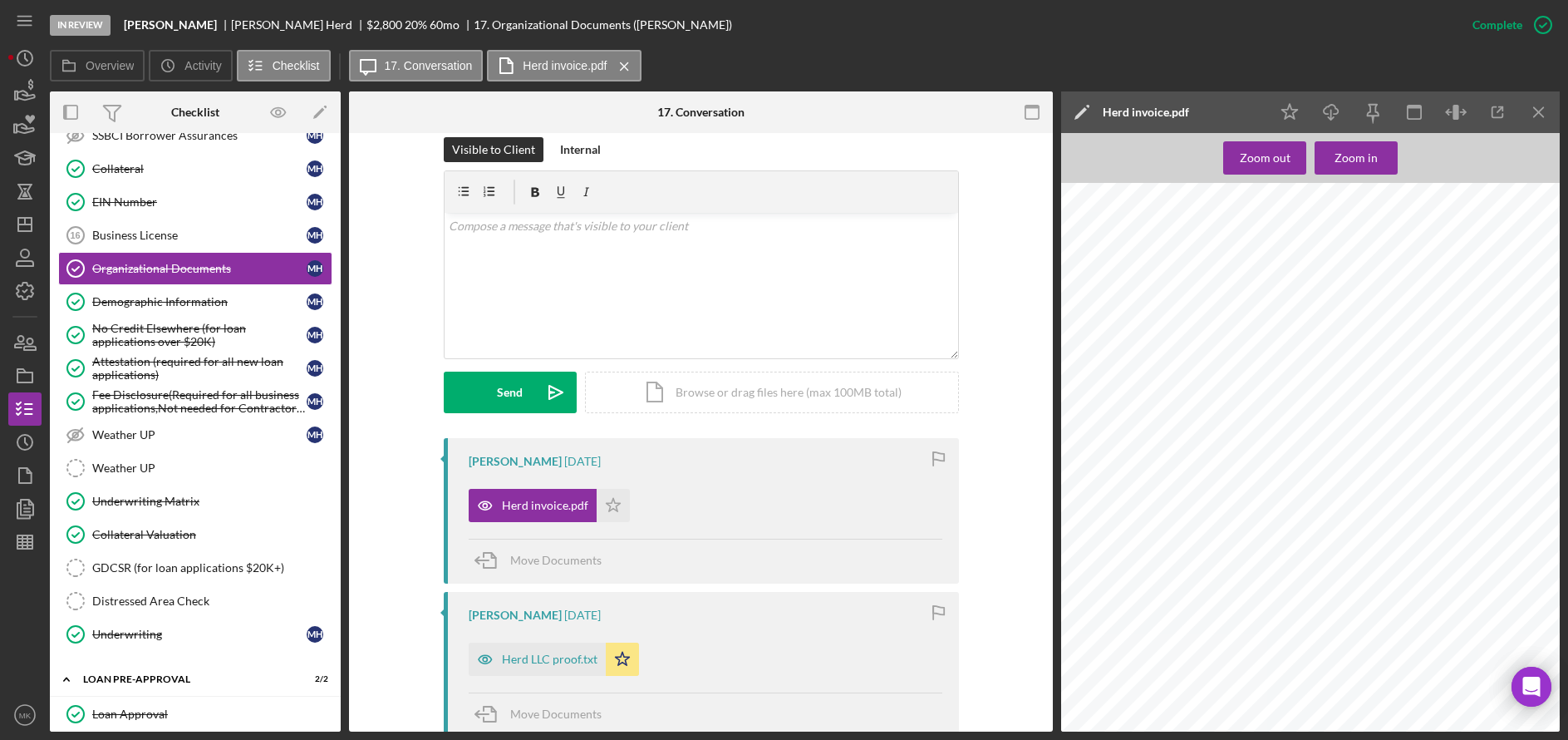
click at [506, 664] on div "Herd LLC proof.txt" at bounding box center [549, 659] width 96 height 13
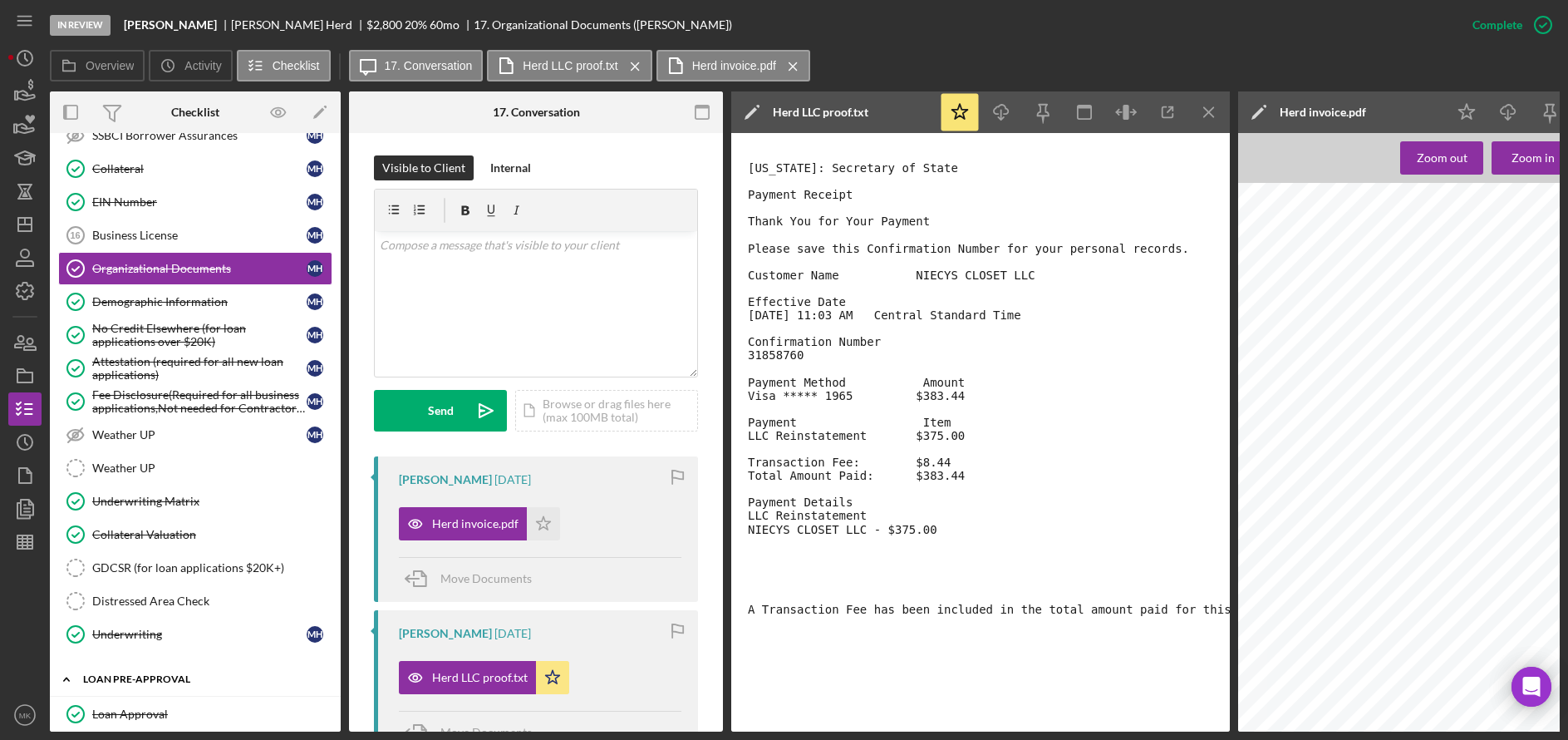
scroll to position [580, 0]
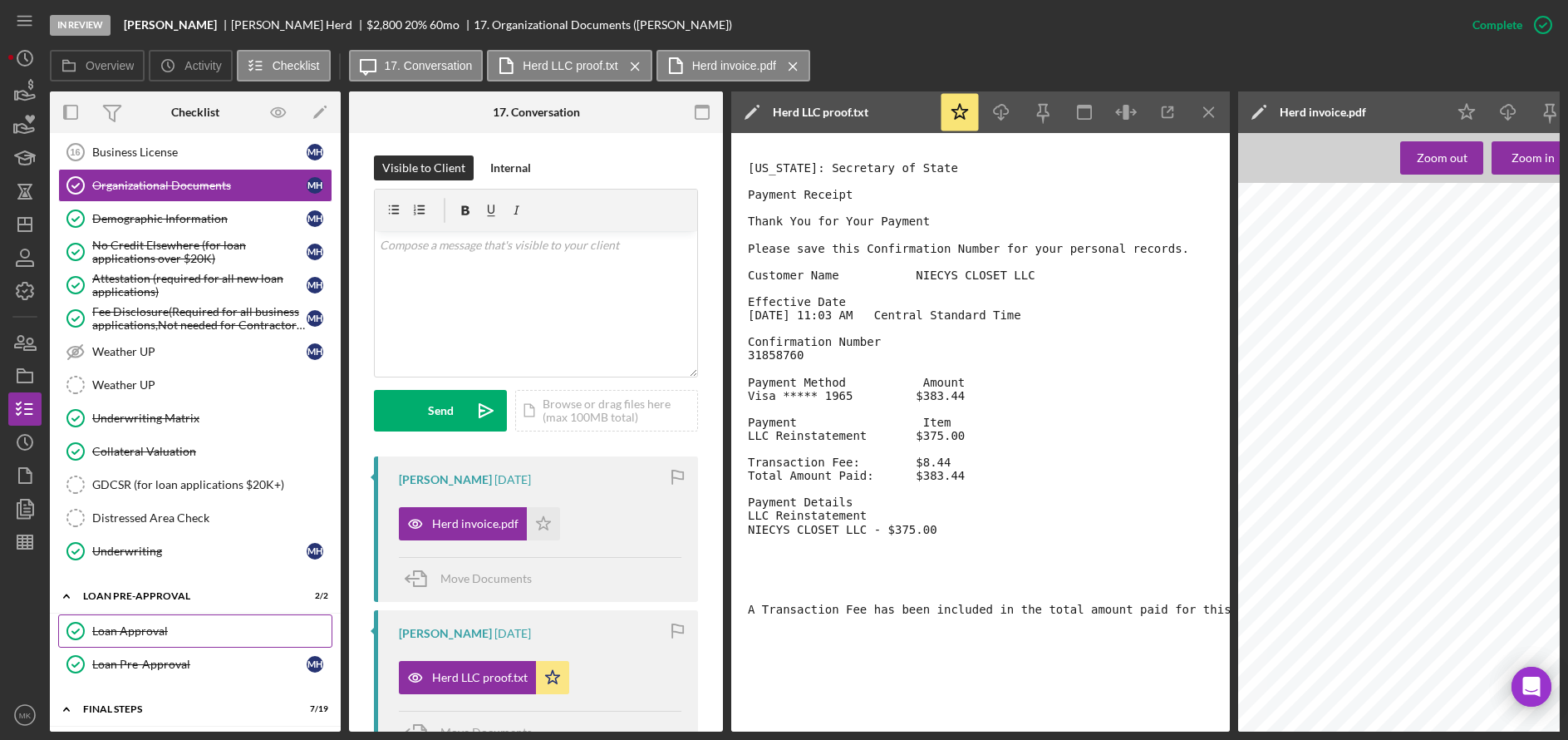
click at [185, 620] on link "Loan Approval Loan Approval" at bounding box center [195, 630] width 274 height 34
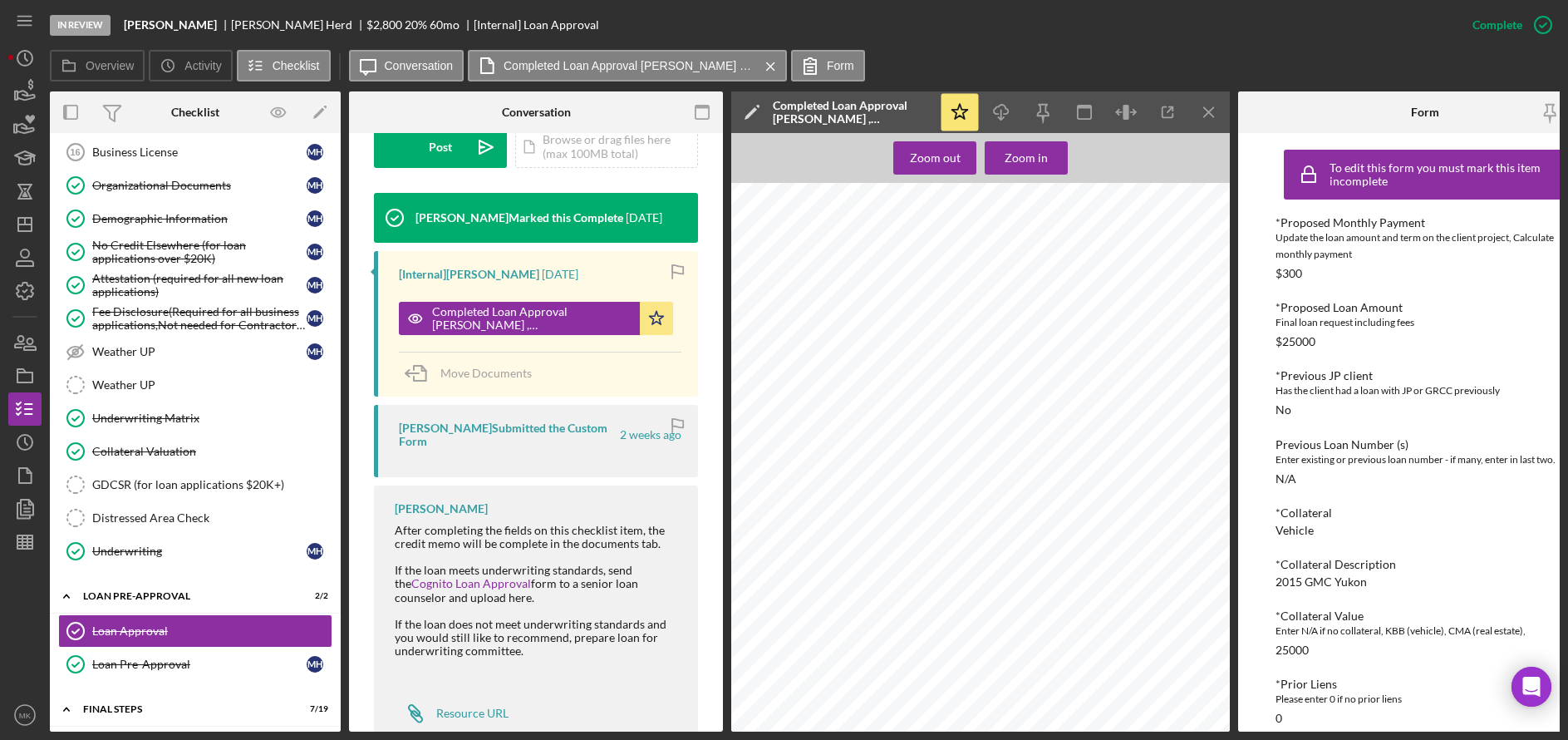
scroll to position [83, 0]
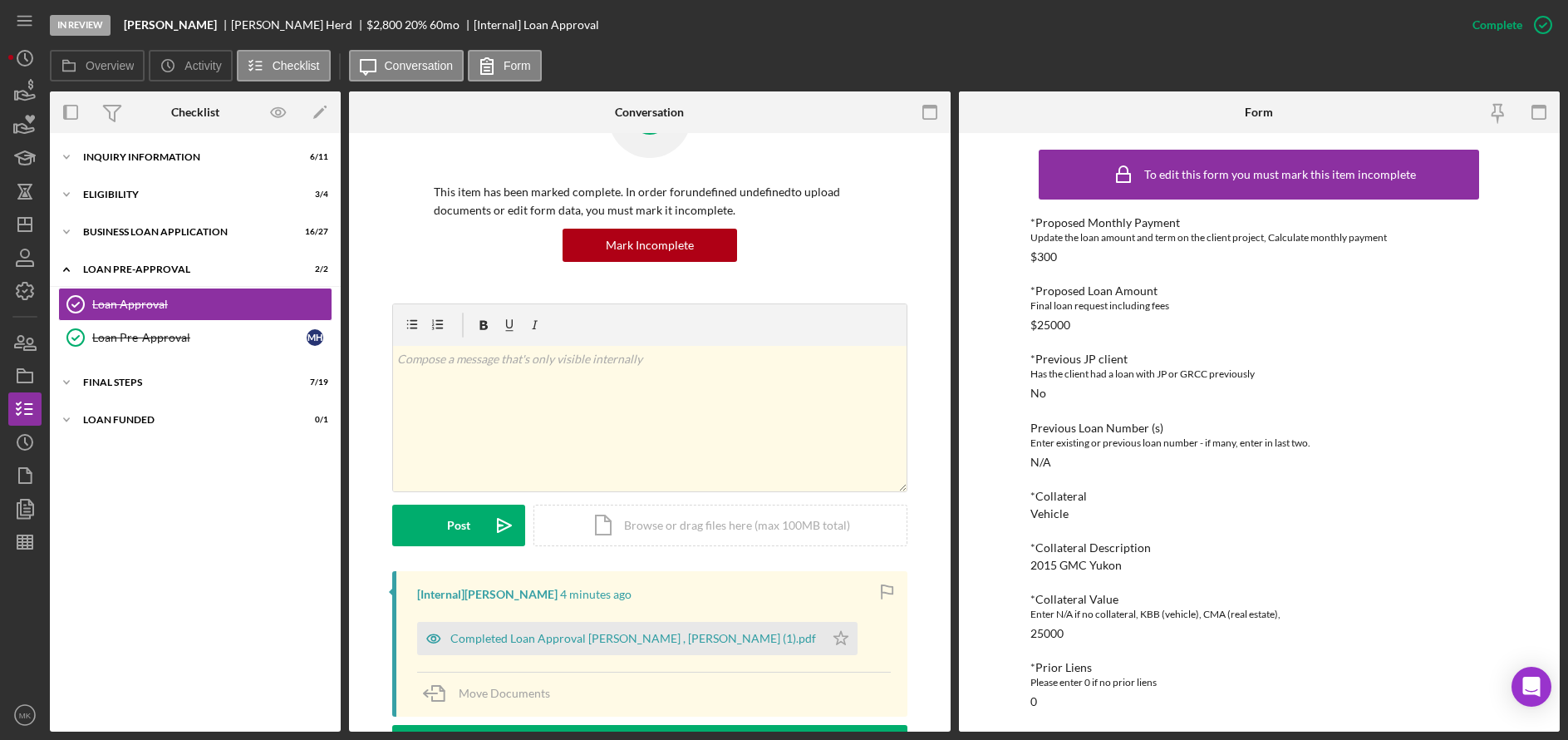
scroll to position [167, 0]
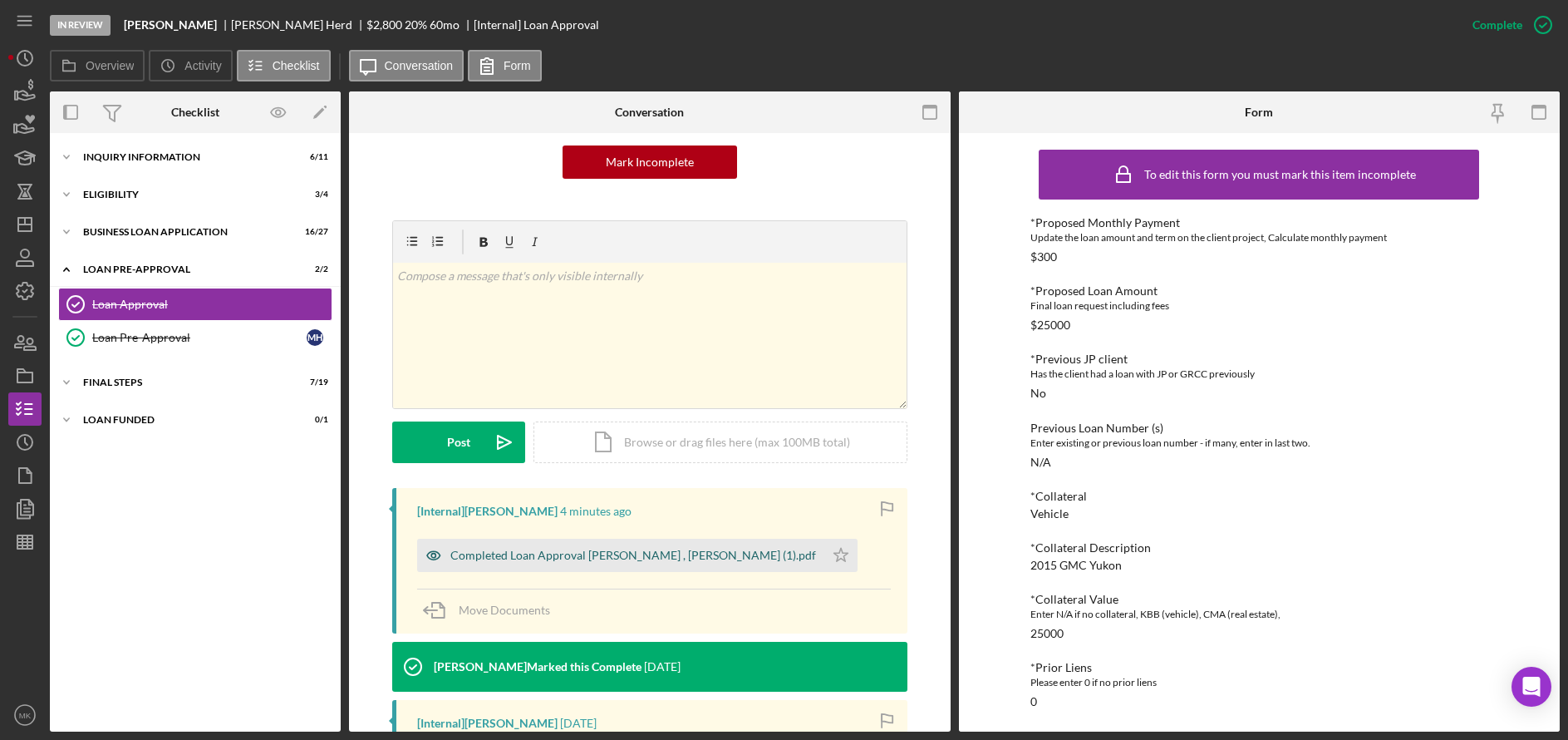
click at [633, 558] on div "Completed Loan Approval [PERSON_NAME] , [PERSON_NAME] (1).pdf" at bounding box center [633, 555] width 366 height 13
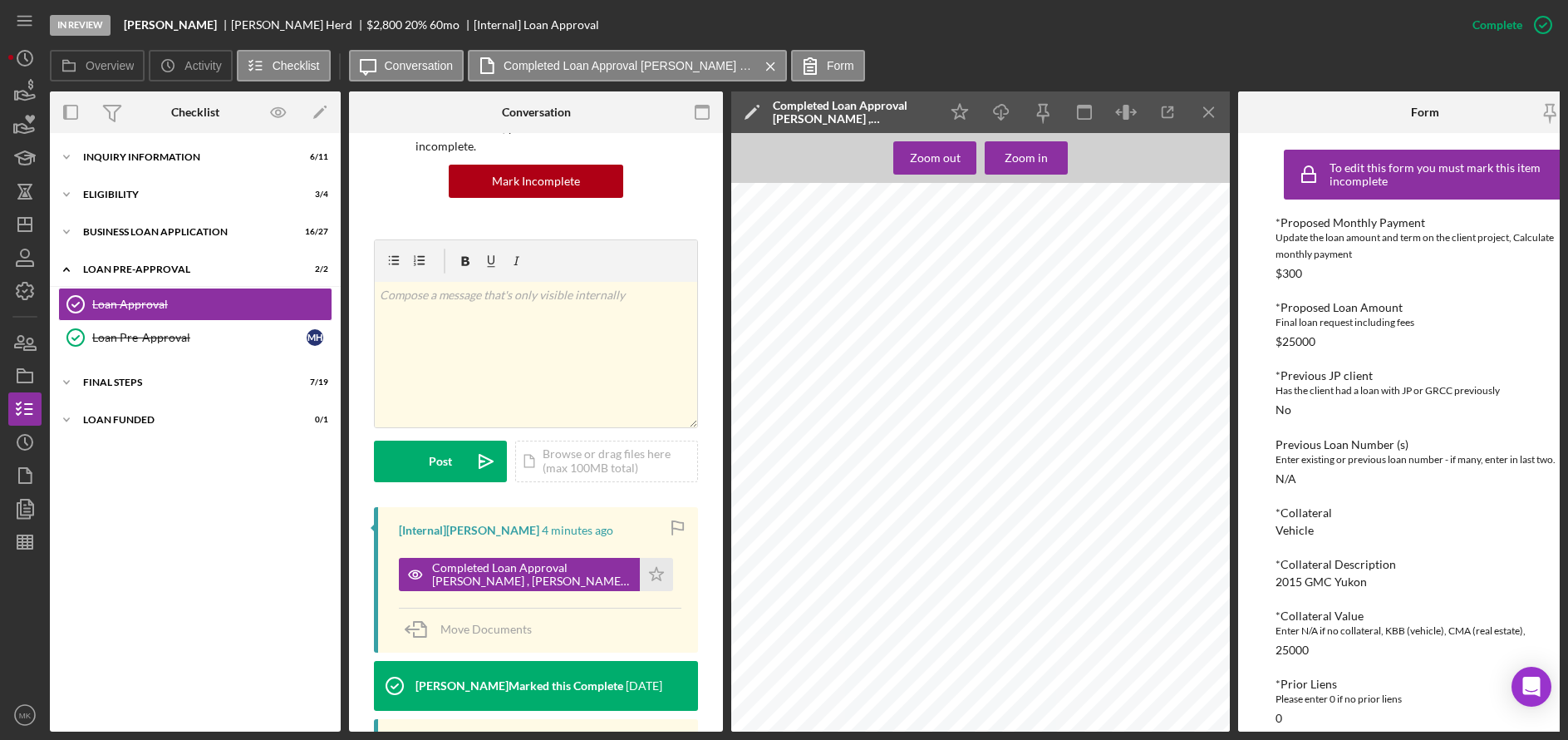
scroll to position [2101, 0]
click at [34, 221] on icon "Icon/Dashboard" at bounding box center [24, 224] width 41 height 41
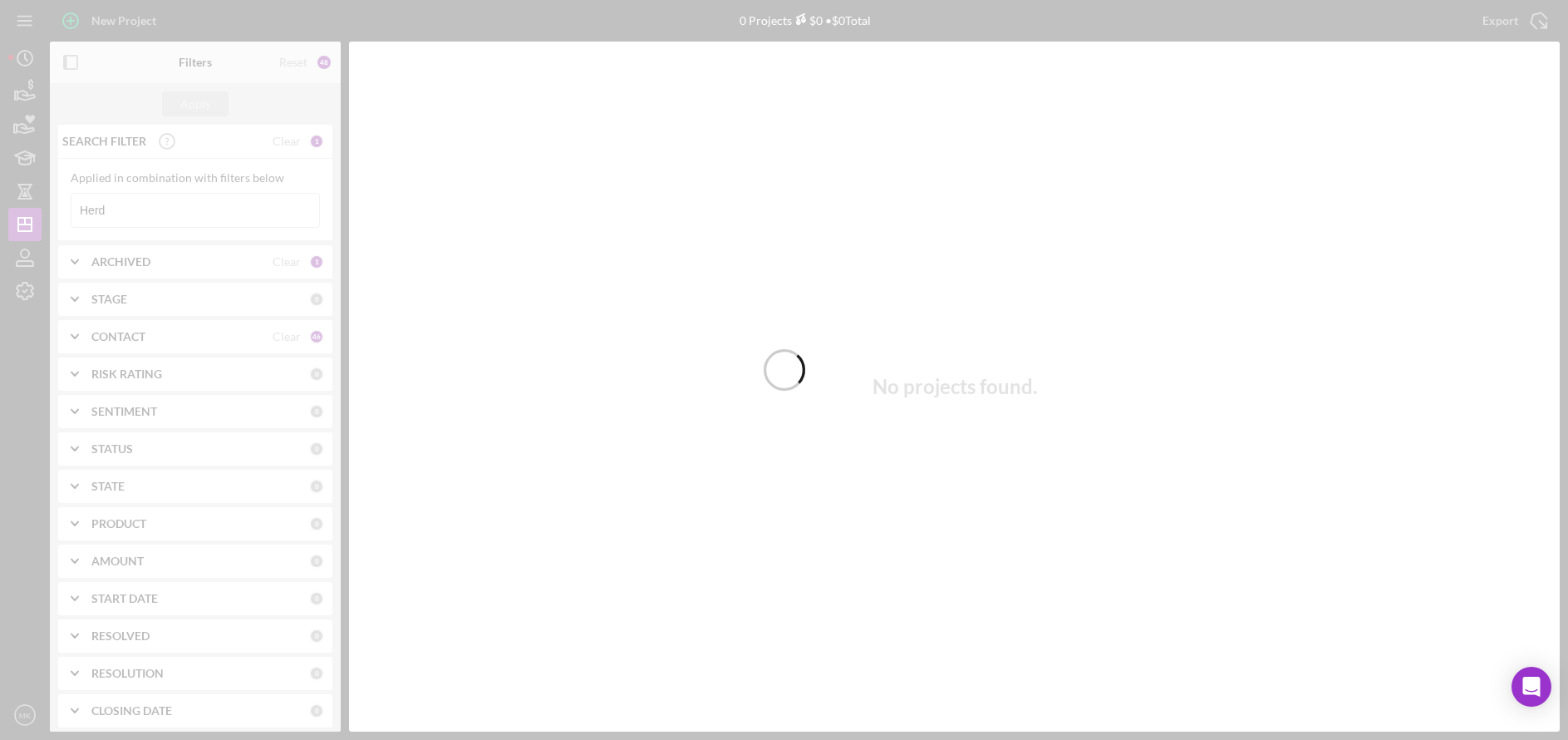
click at [190, 206] on div at bounding box center [784, 370] width 1568 height 740
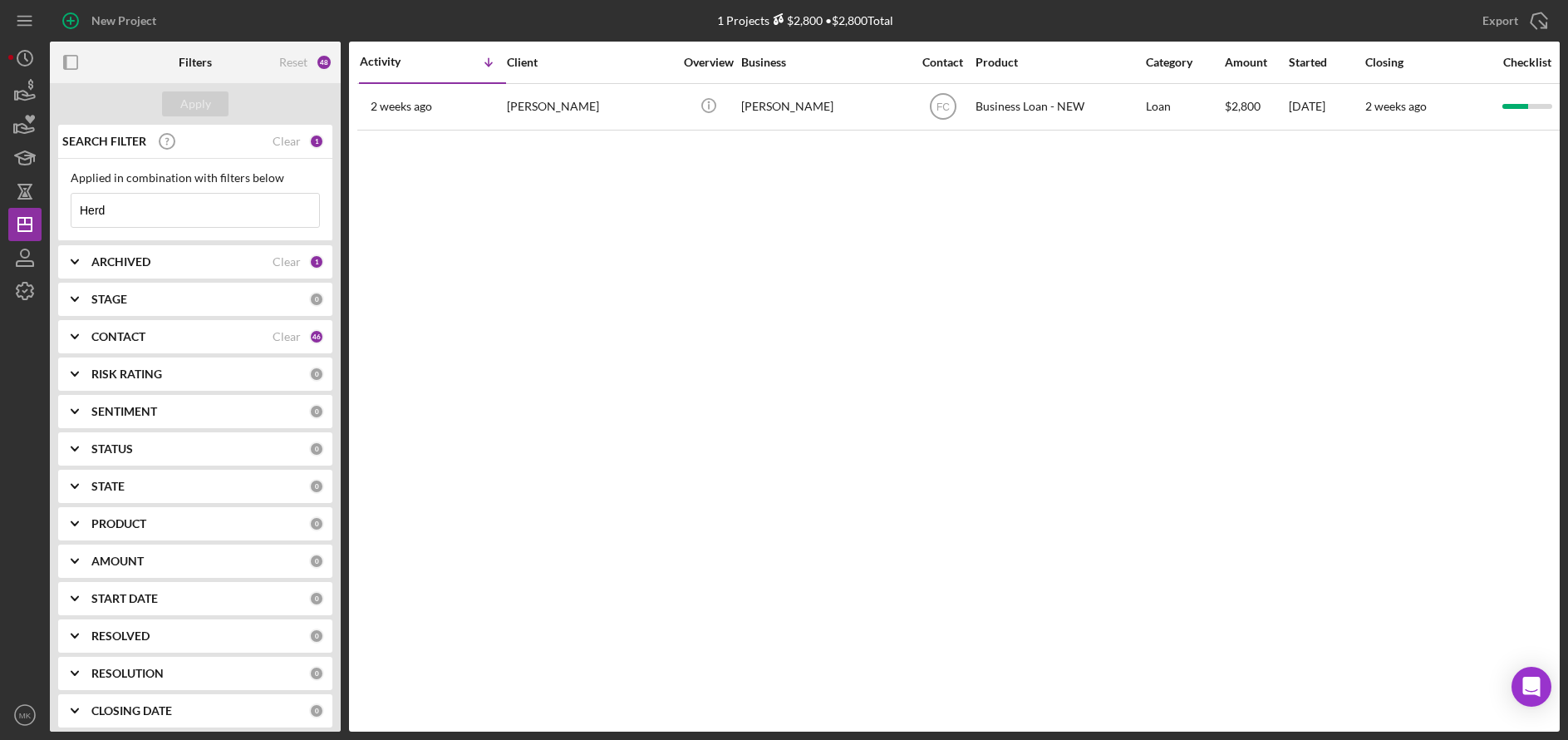
click at [0, 183] on html "New Project 1 Projects $2,800 • $2,800 Total Herd Export Icon/Export Filters Re…" at bounding box center [784, 370] width 1568 height 740
type input "Lauryn"
click at [564, 108] on div "[PERSON_NAME]" at bounding box center [590, 107] width 167 height 44
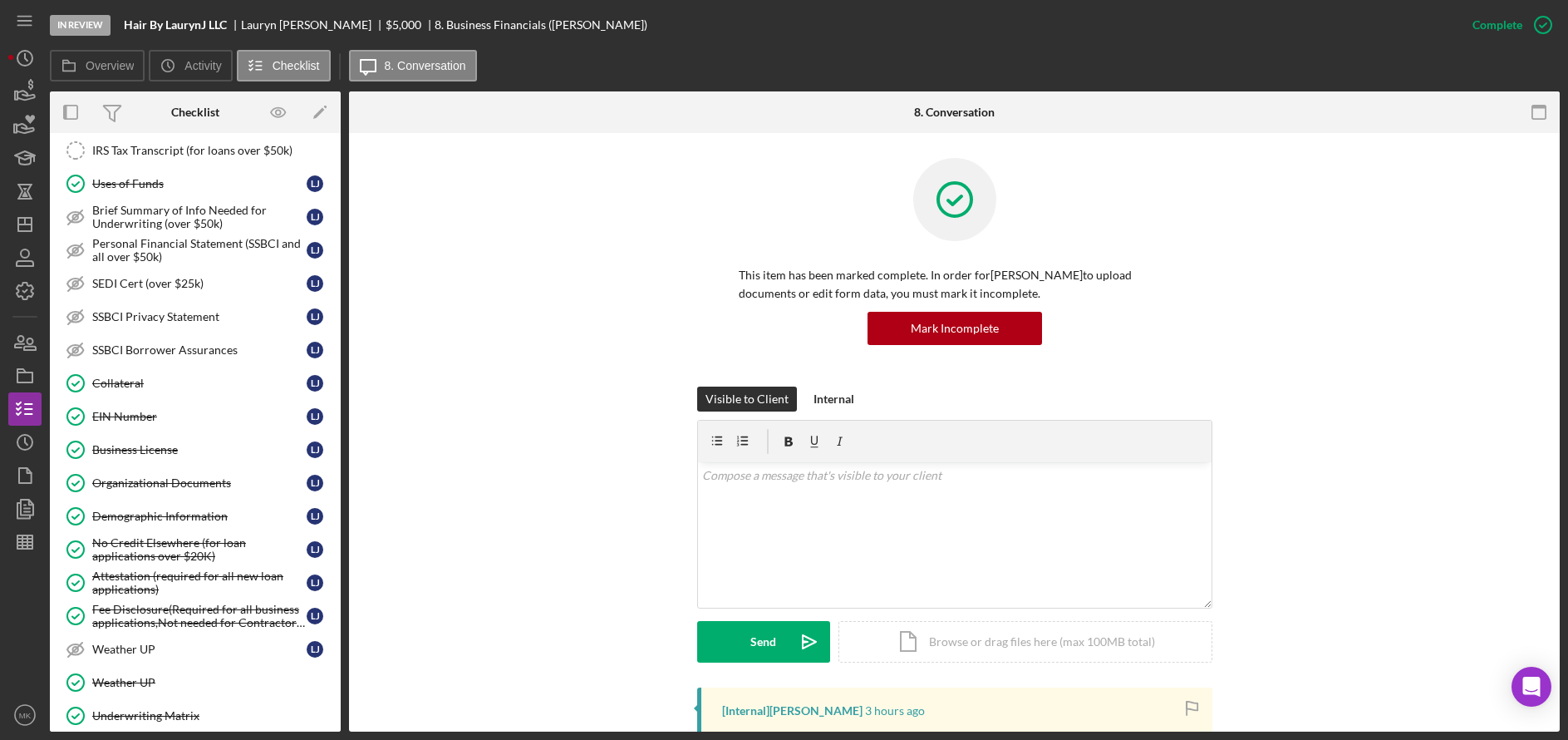
scroll to position [678, 0]
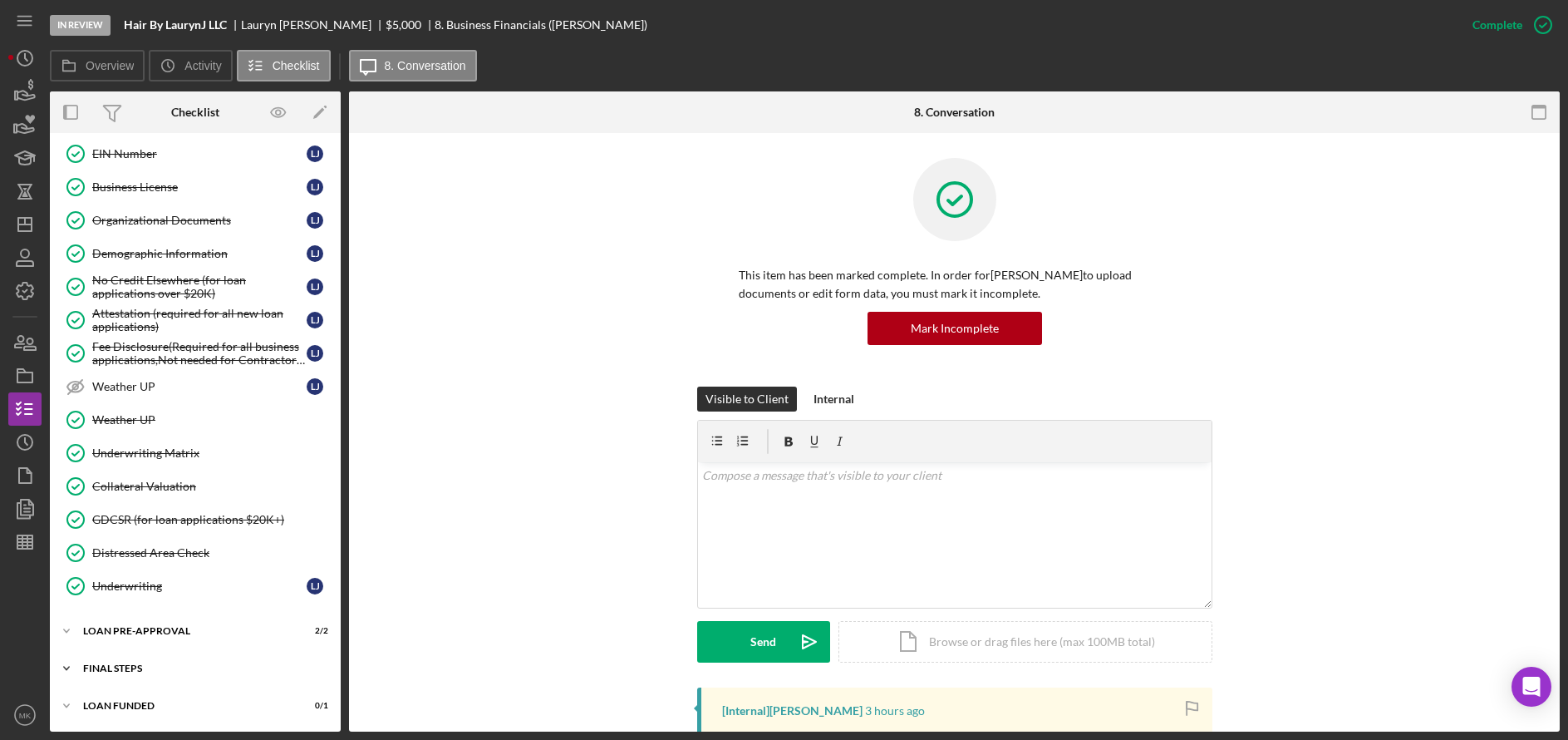
click at [131, 662] on div "Icon/Expander FINAL STEPS 9 / 19" at bounding box center [195, 668] width 291 height 34
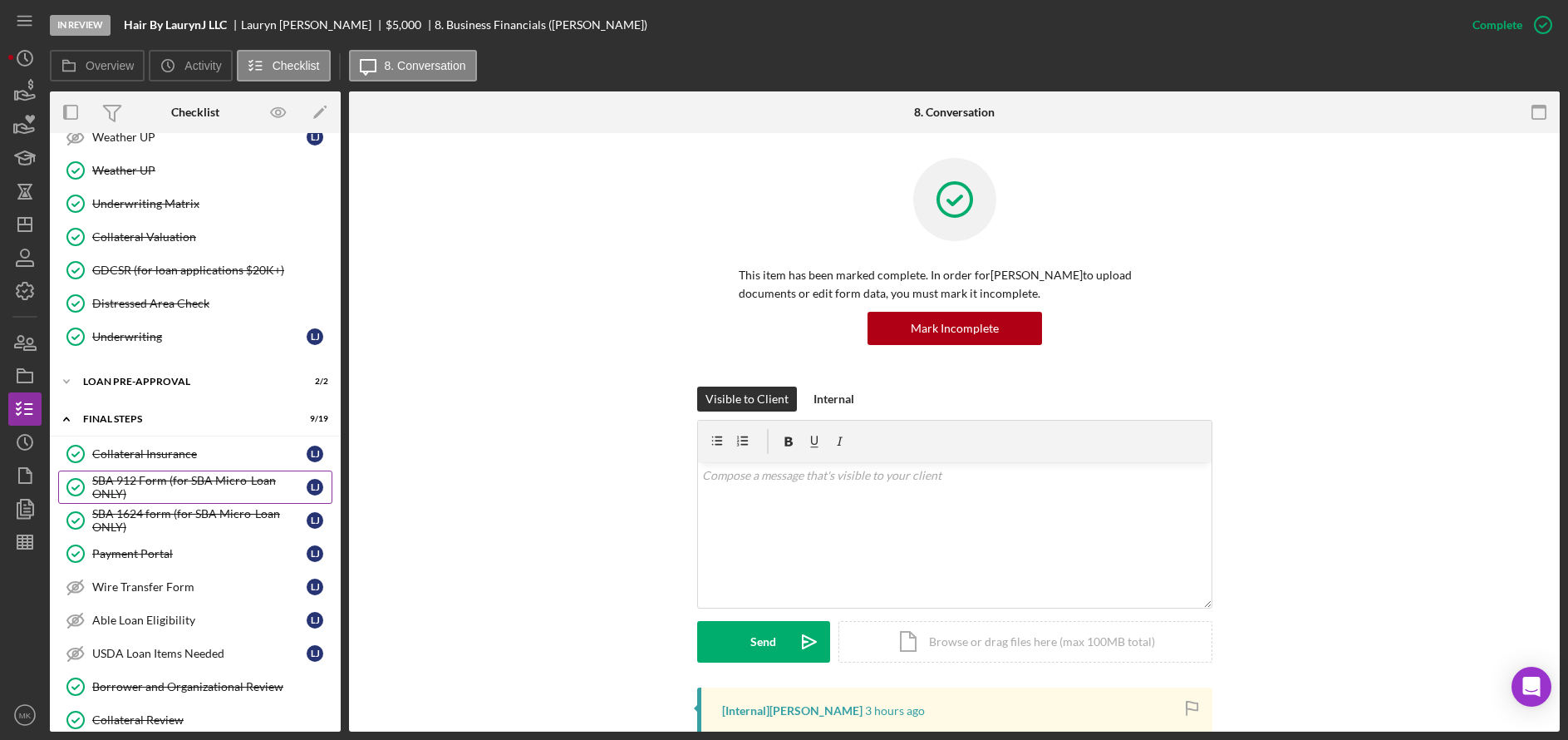
click at [155, 482] on div "SBA 912 Form (for SBA Micro-Loan ONLY)" at bounding box center [199, 487] width 214 height 27
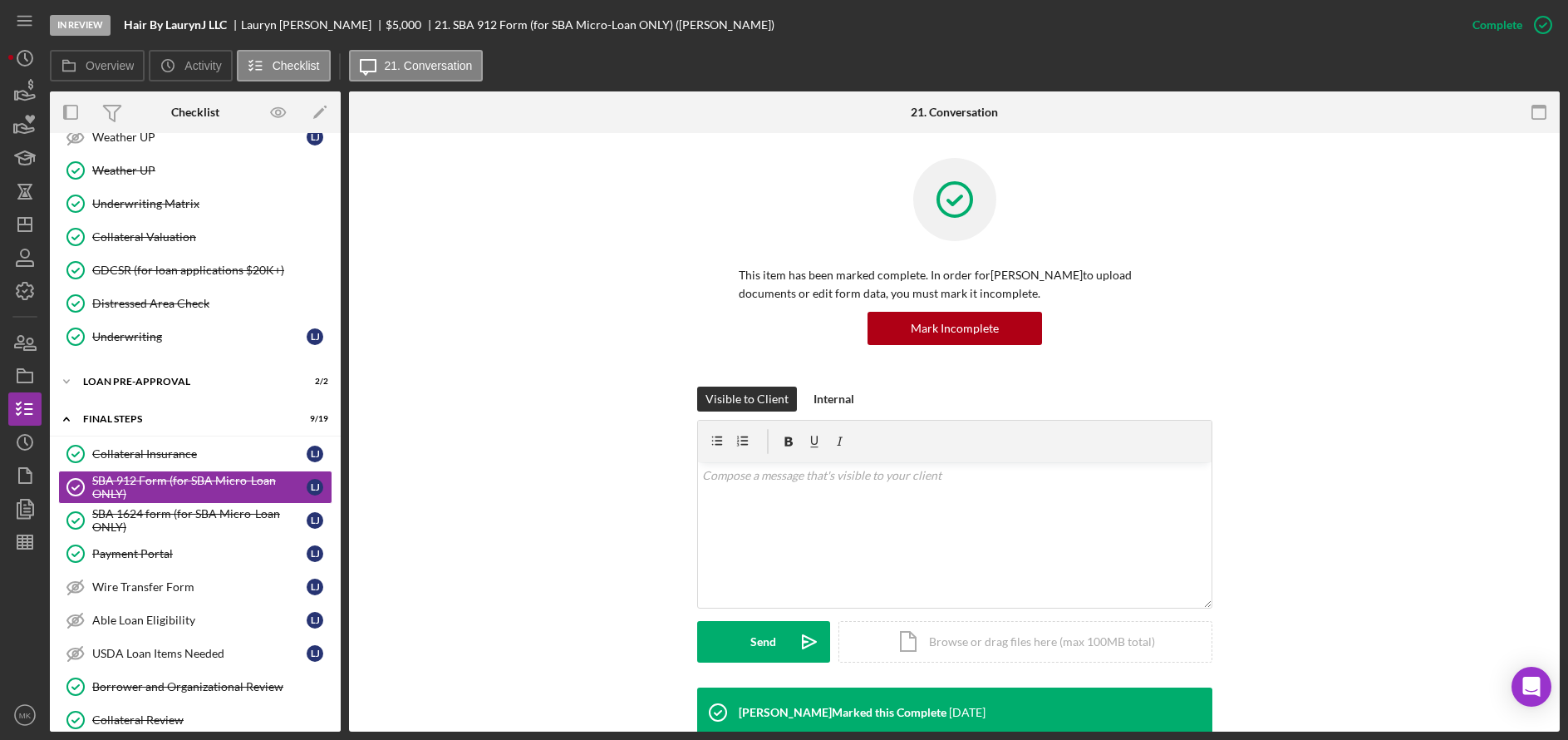
scroll to position [332, 0]
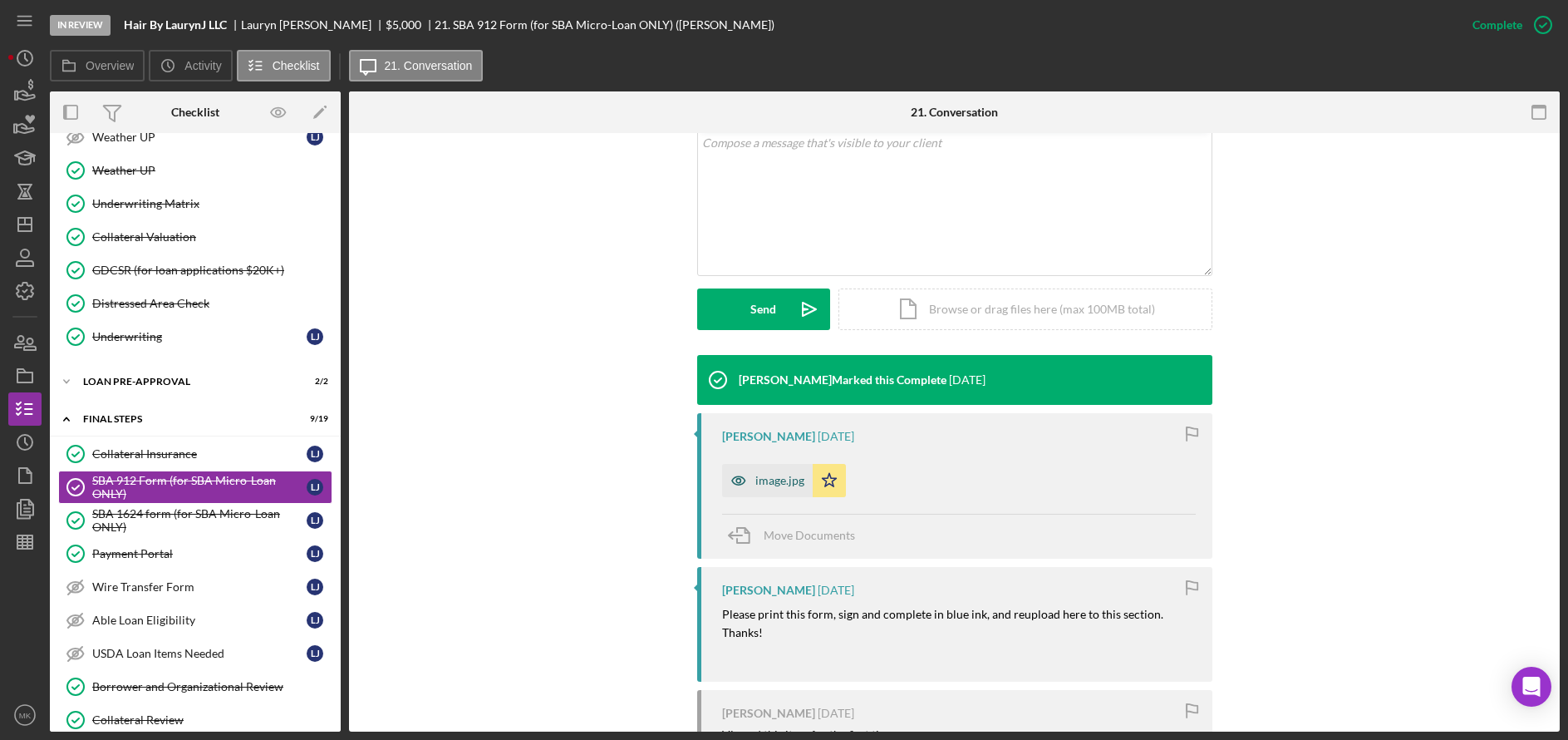
click at [745, 479] on icon "button" at bounding box center [738, 480] width 34 height 34
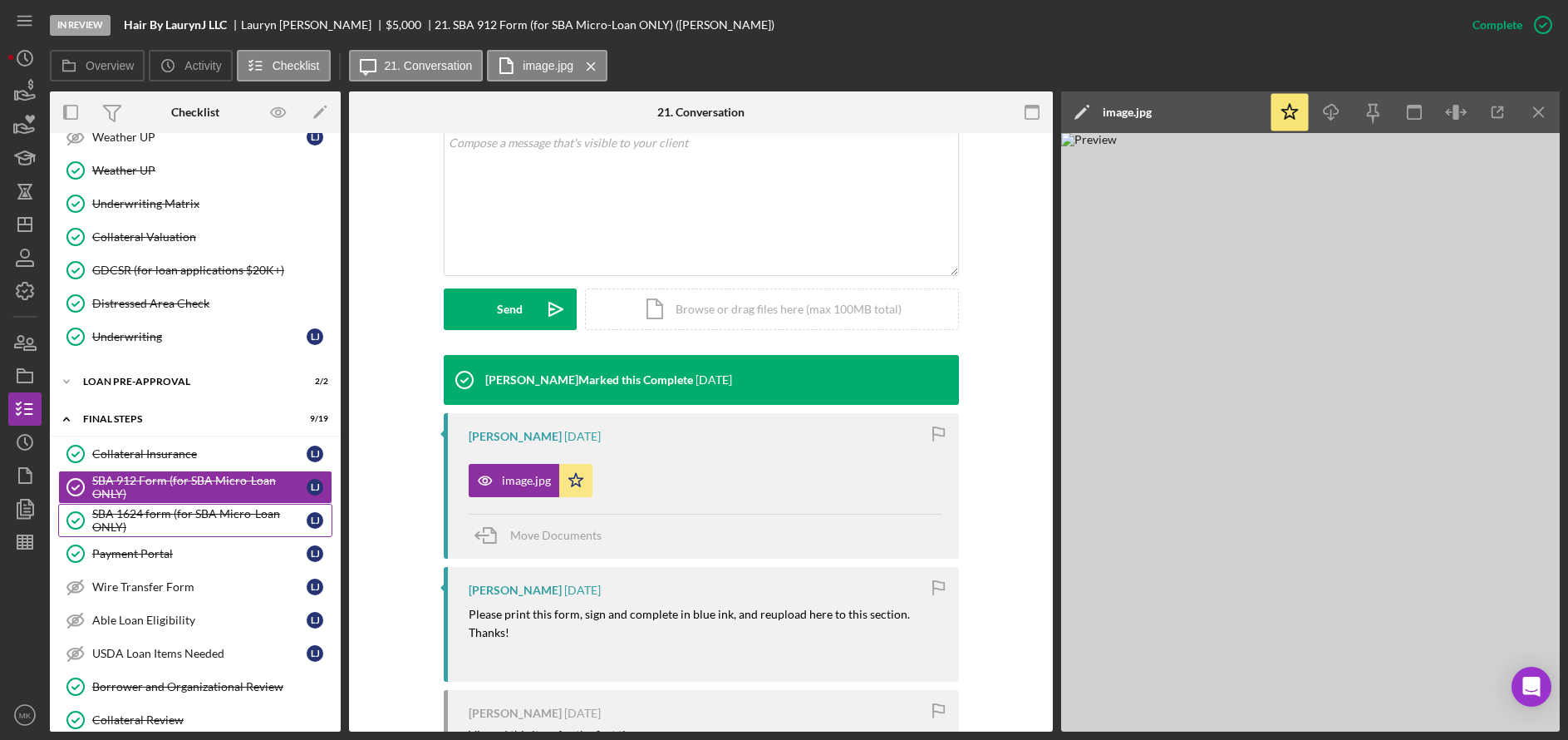
click at [173, 517] on div "SBA 1624 form (for SBA Micro-Loan ONLY)" at bounding box center [199, 520] width 214 height 27
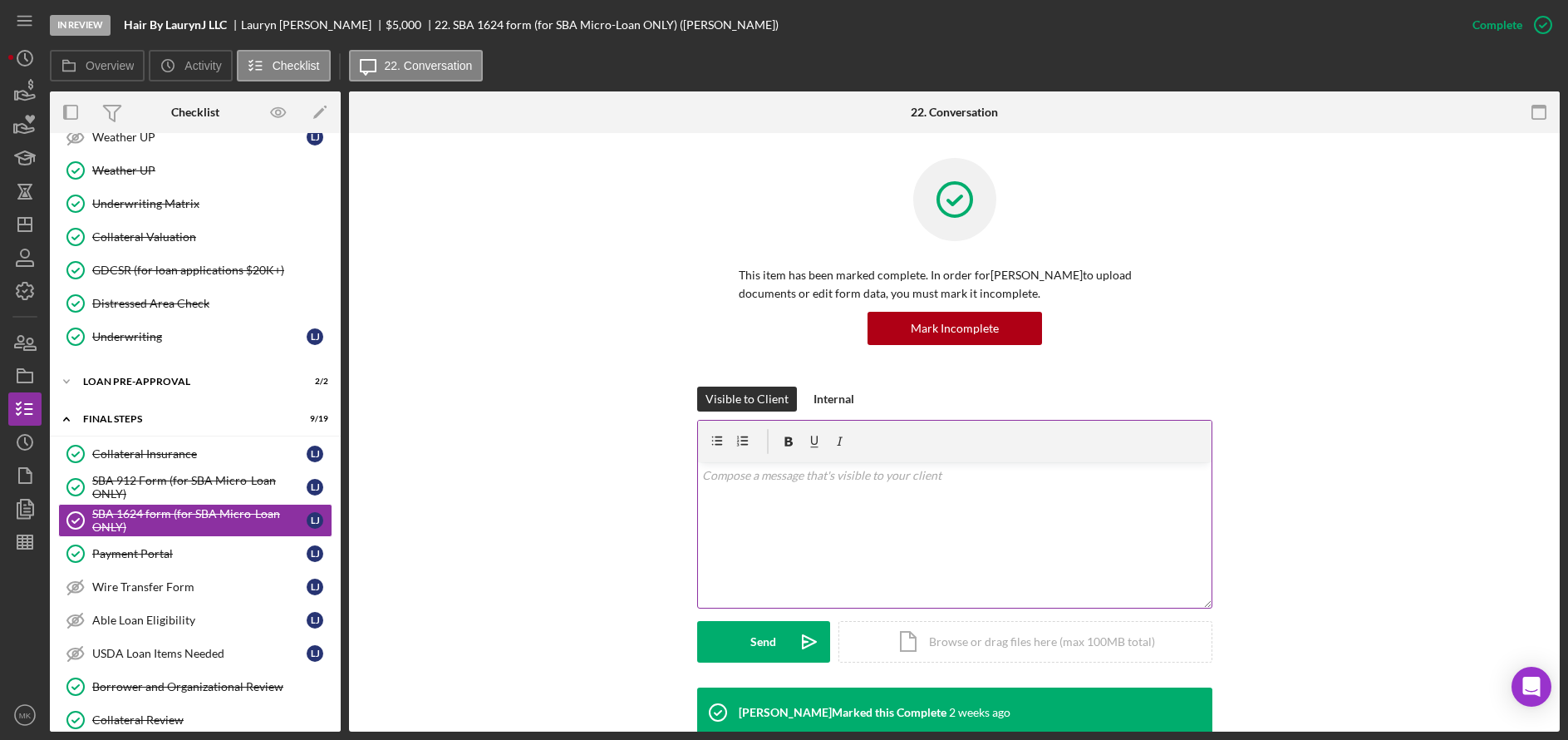
scroll to position [161, 0]
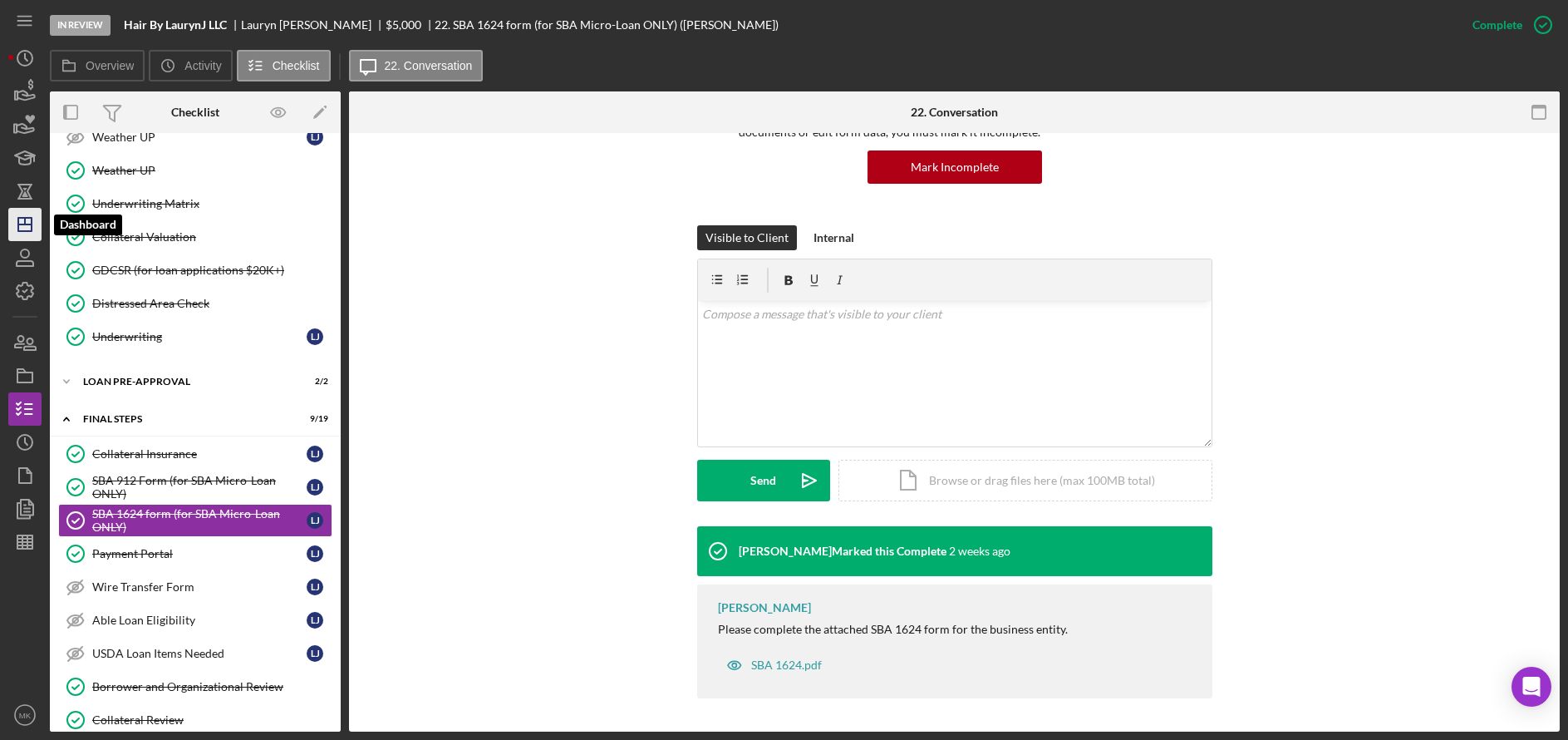
click at [18, 235] on icon "Icon/Dashboard" at bounding box center [24, 224] width 41 height 41
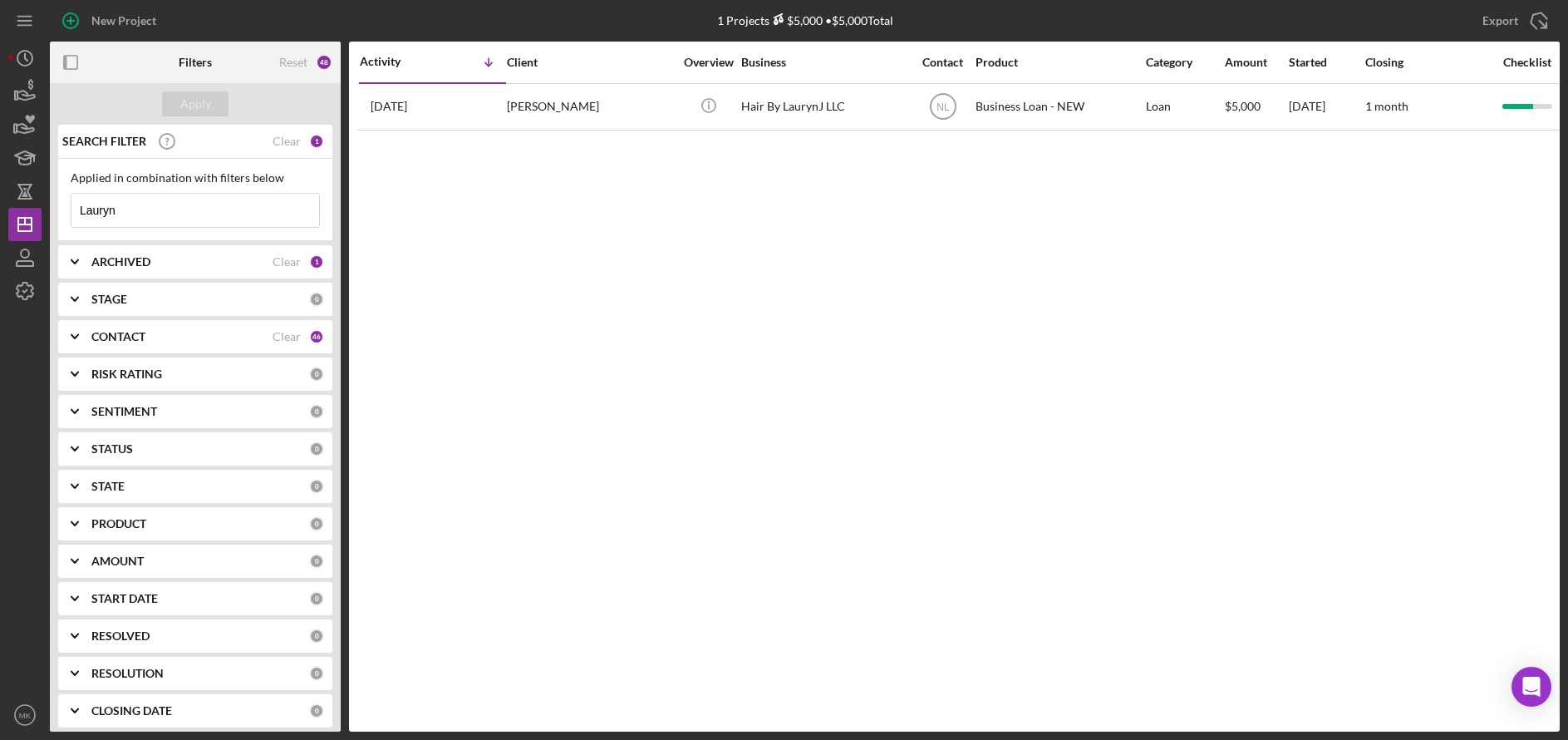
click at [183, 209] on input "Lauryn" at bounding box center [195, 210] width 248 height 34
drag, startPoint x: 183, startPoint y: 209, endPoint x: -11, endPoint y: 189, distance: 195.0
click at [0, 189] on html "New Project 1 Projects $5,000 • $5,000 Total Lauryn Export Icon/Export Filters …" at bounding box center [784, 370] width 1568 height 740
type input "[PERSON_NAME]"
click at [617, 123] on div "[PERSON_NAME]" at bounding box center [590, 107] width 167 height 44
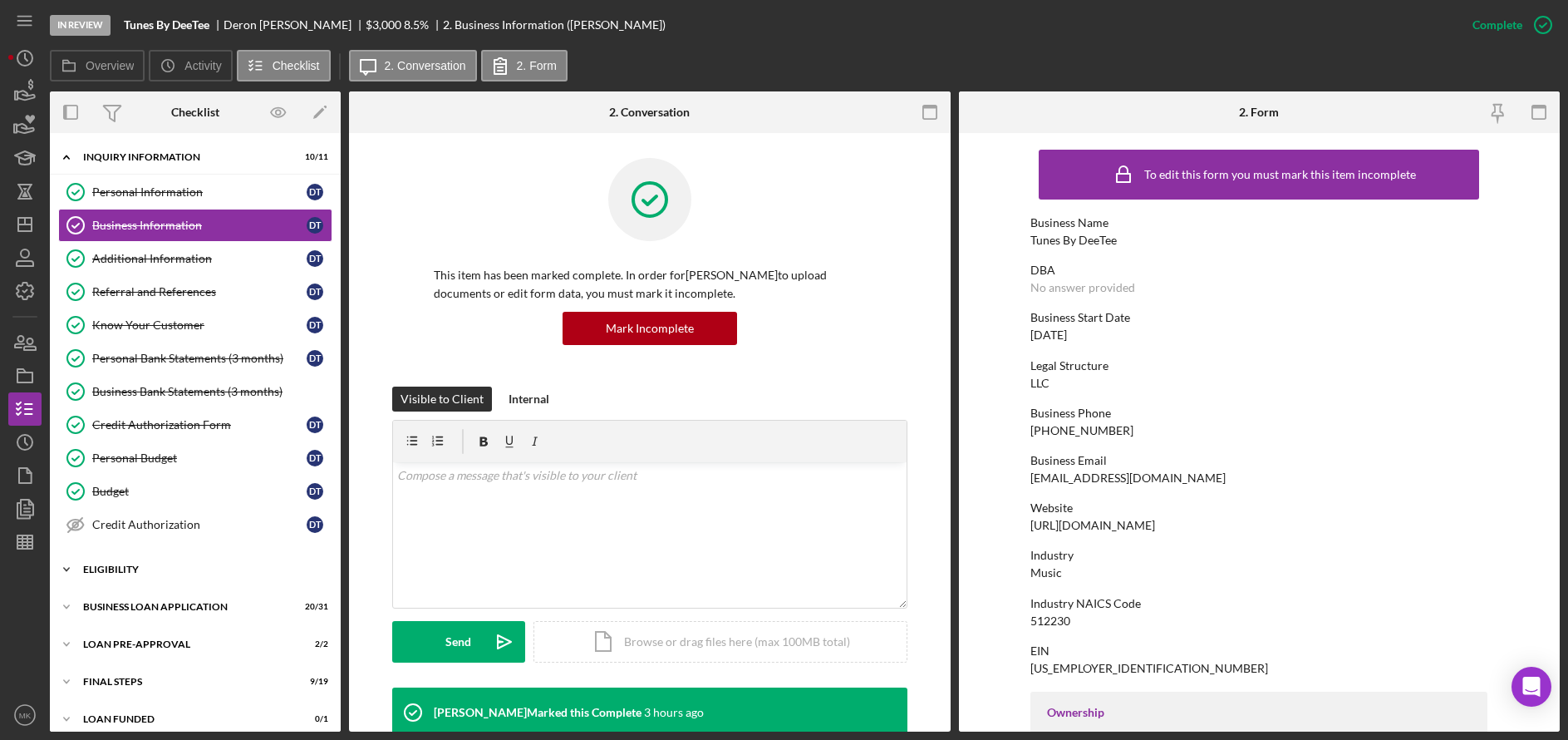
scroll to position [13, 0]
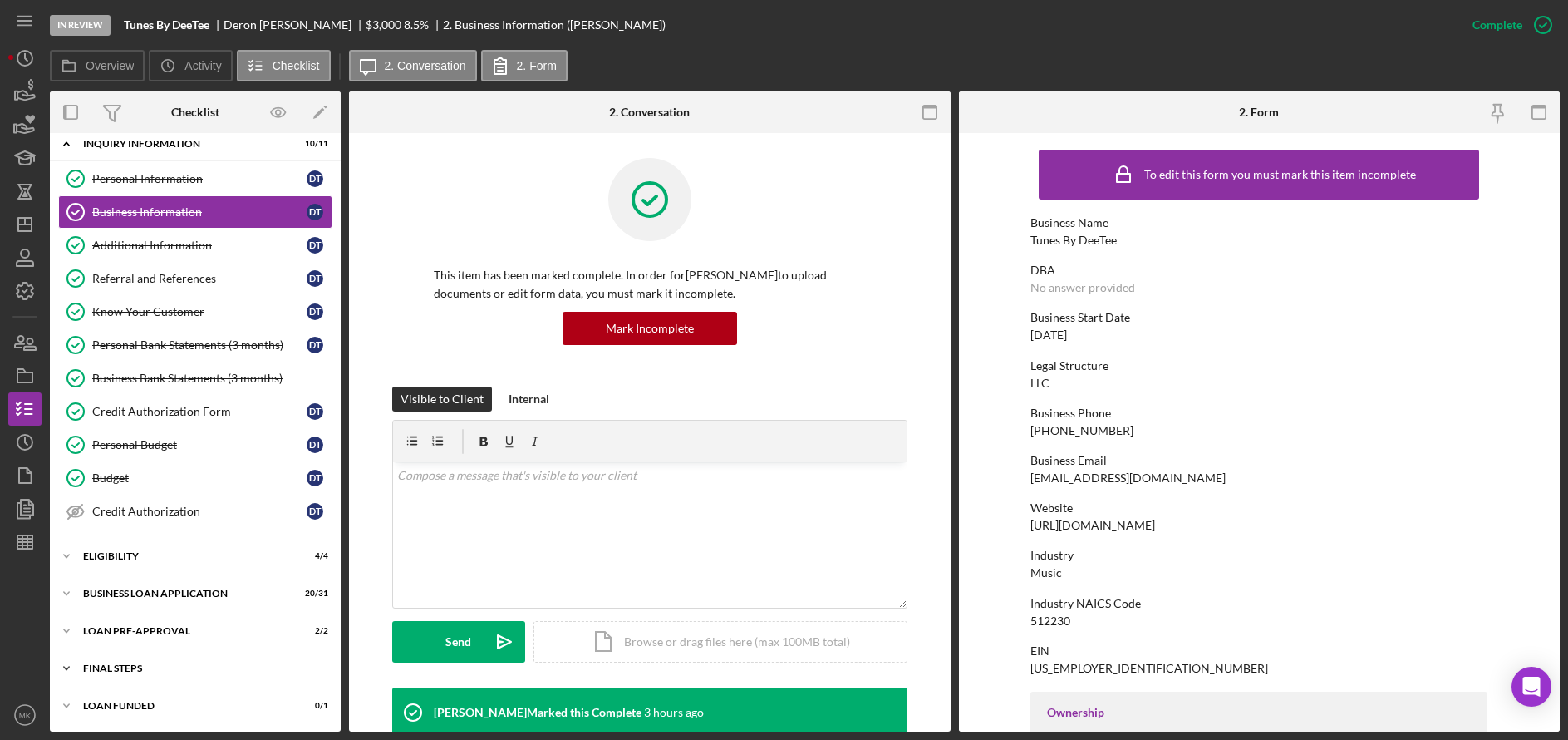
click at [133, 666] on div "FINAL STEPS" at bounding box center [201, 668] width 236 height 10
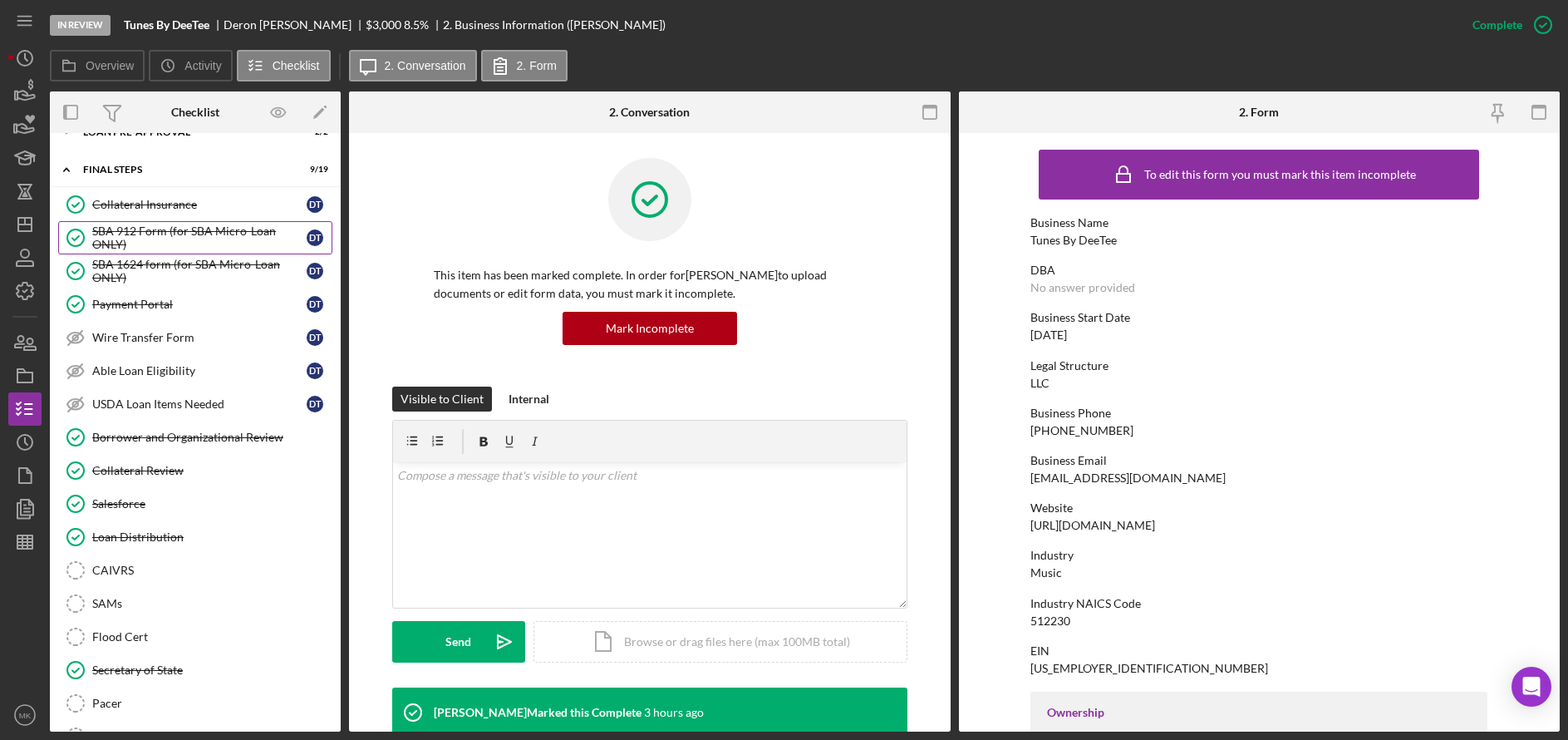
click at [173, 248] on div "SBA 912 Form (for SBA Micro-Loan ONLY)" at bounding box center [199, 237] width 214 height 27
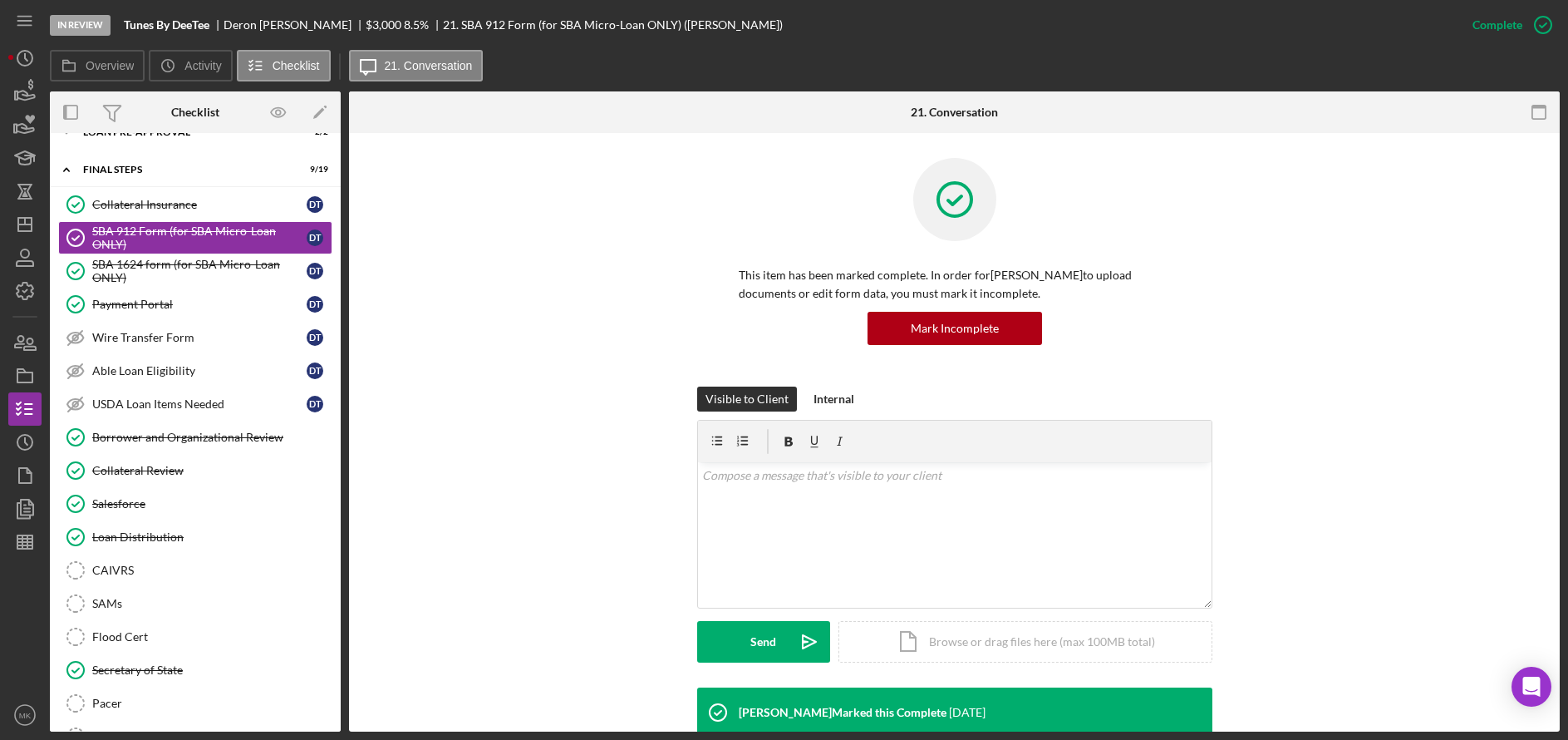
scroll to position [332, 0]
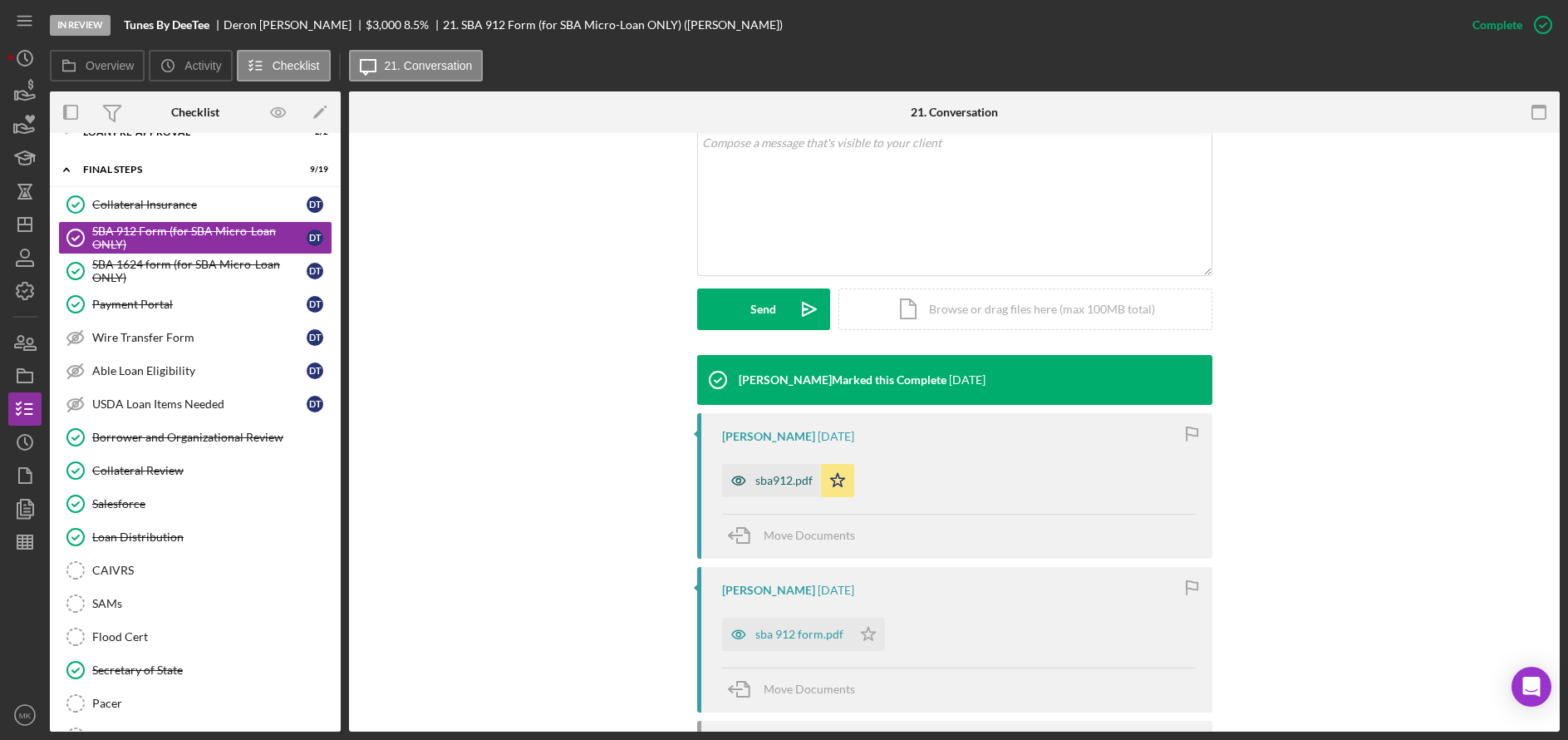
click at [775, 488] on div "sba912.pdf" at bounding box center [771, 480] width 99 height 34
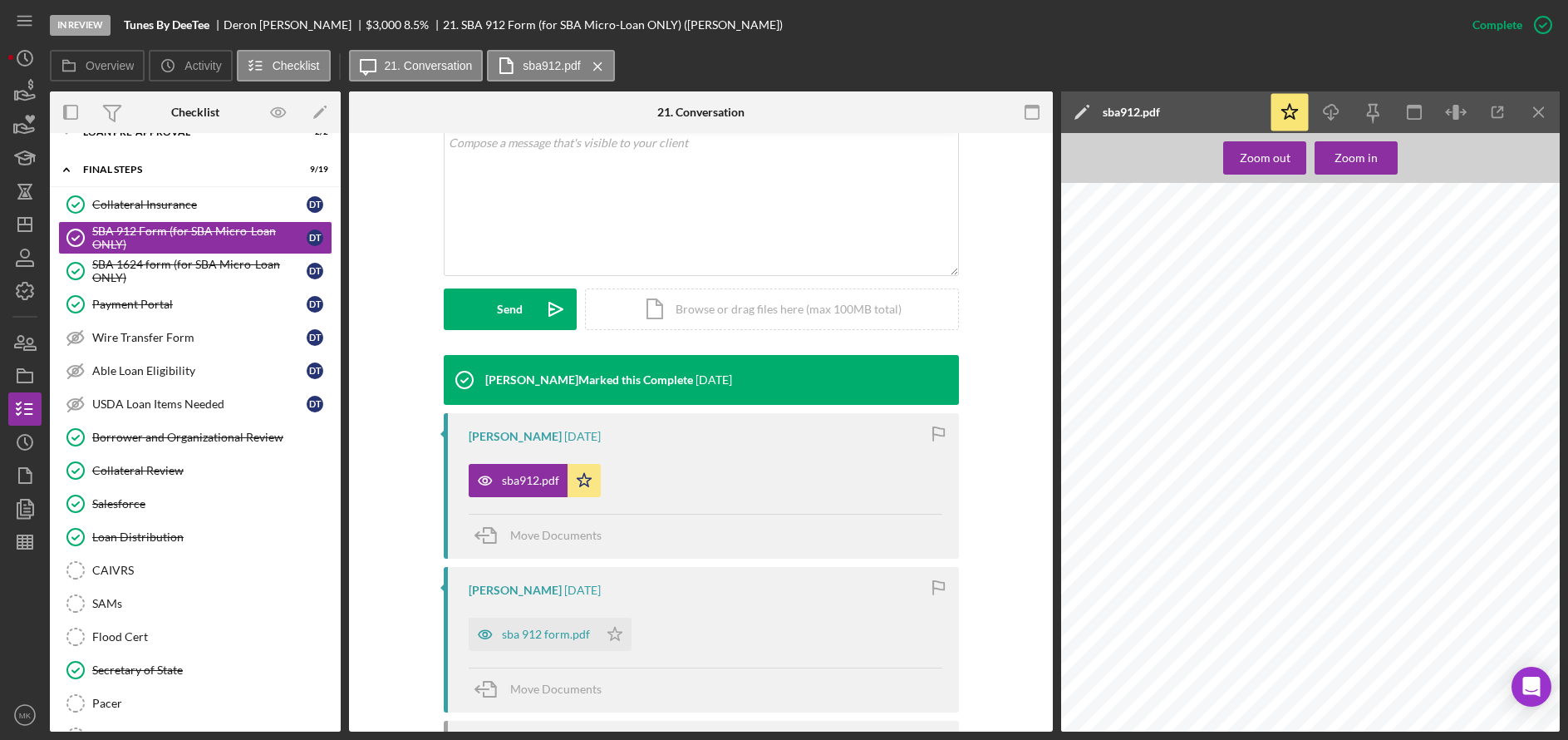
scroll to position [83, 0]
click at [123, 263] on div "SBA 1624 form (for SBA Micro-Loan ONLY)" at bounding box center [199, 271] width 214 height 27
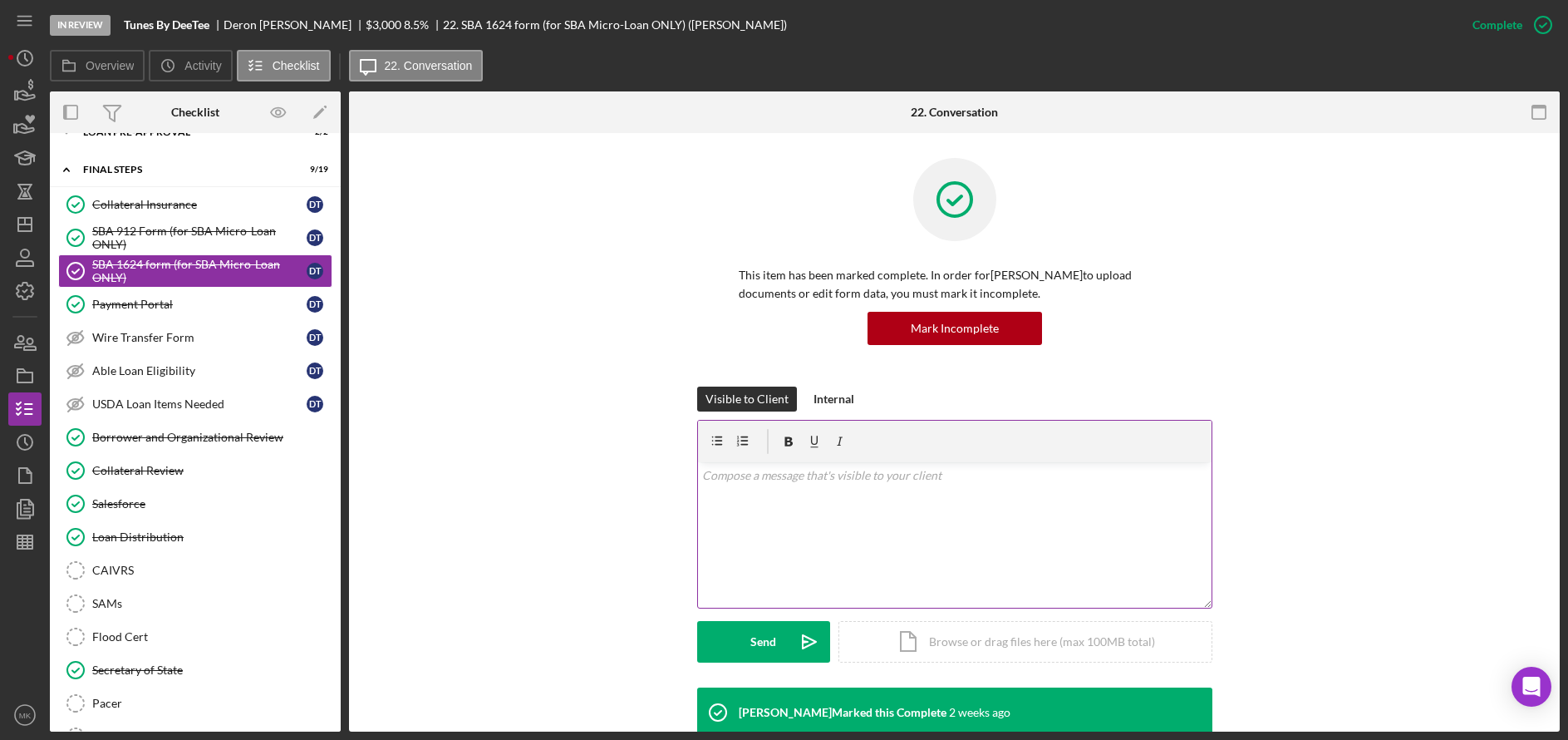
scroll to position [161, 0]
